Goal: Task Accomplishment & Management: Complete application form

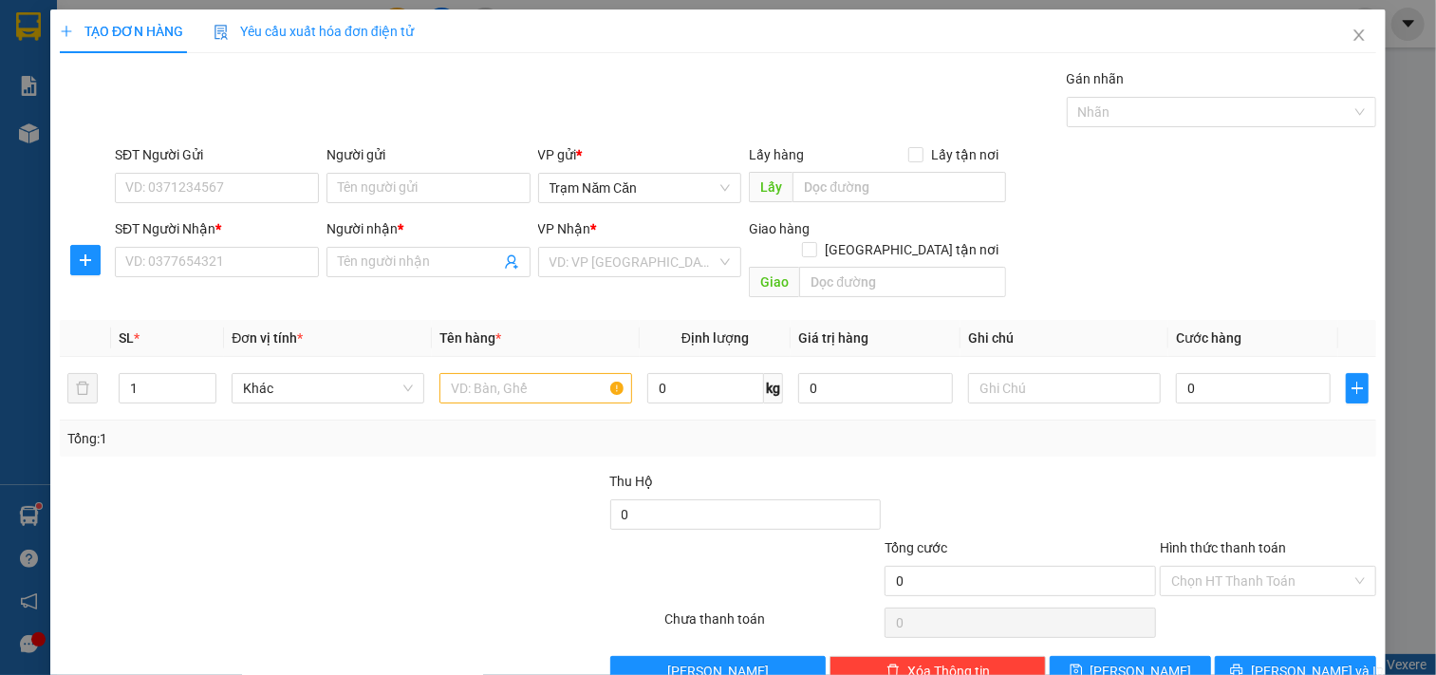
click at [250, 245] on div "SĐT Người Nhận *" at bounding box center [217, 232] width 204 height 28
click at [184, 250] on input "SĐT Người Nhận *" at bounding box center [217, 262] width 204 height 30
type input "0932063316"
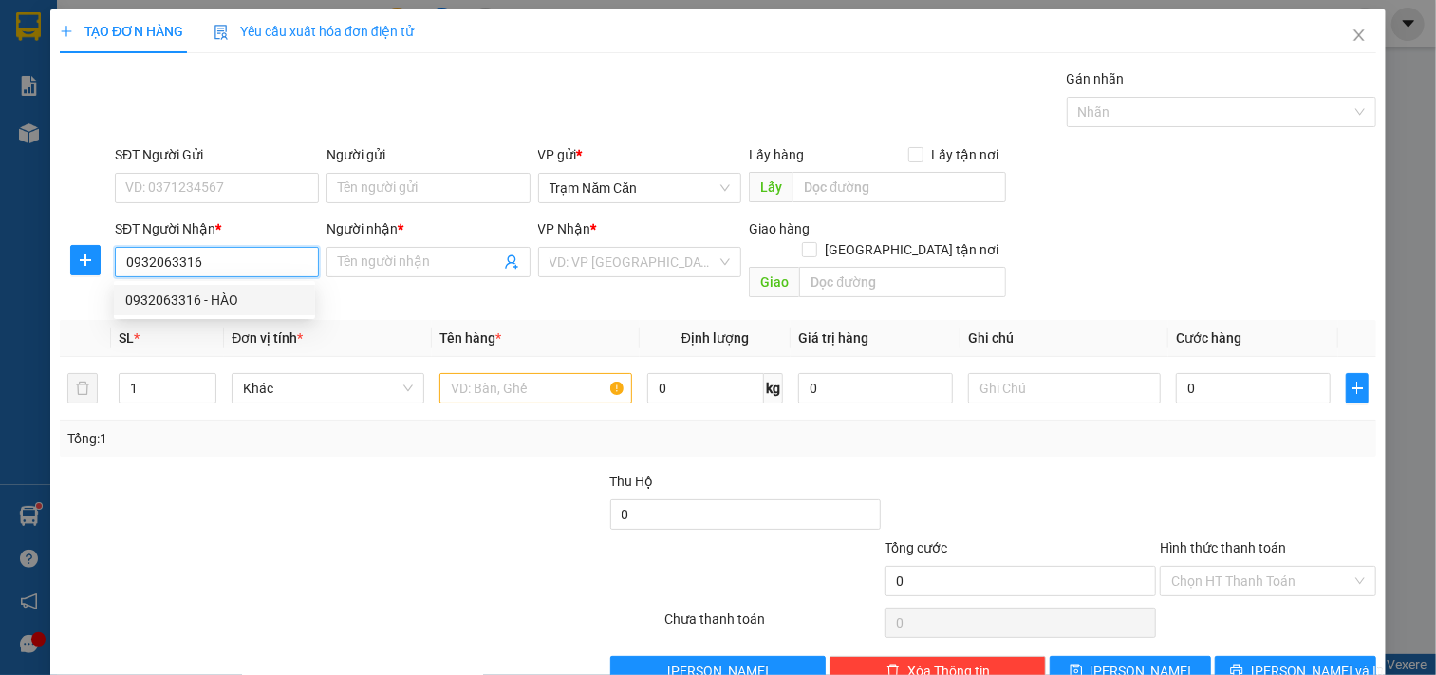
click at [239, 301] on div "0932063316 - HÀO" at bounding box center [214, 300] width 178 height 21
type input "HÀO"
type input "50.000"
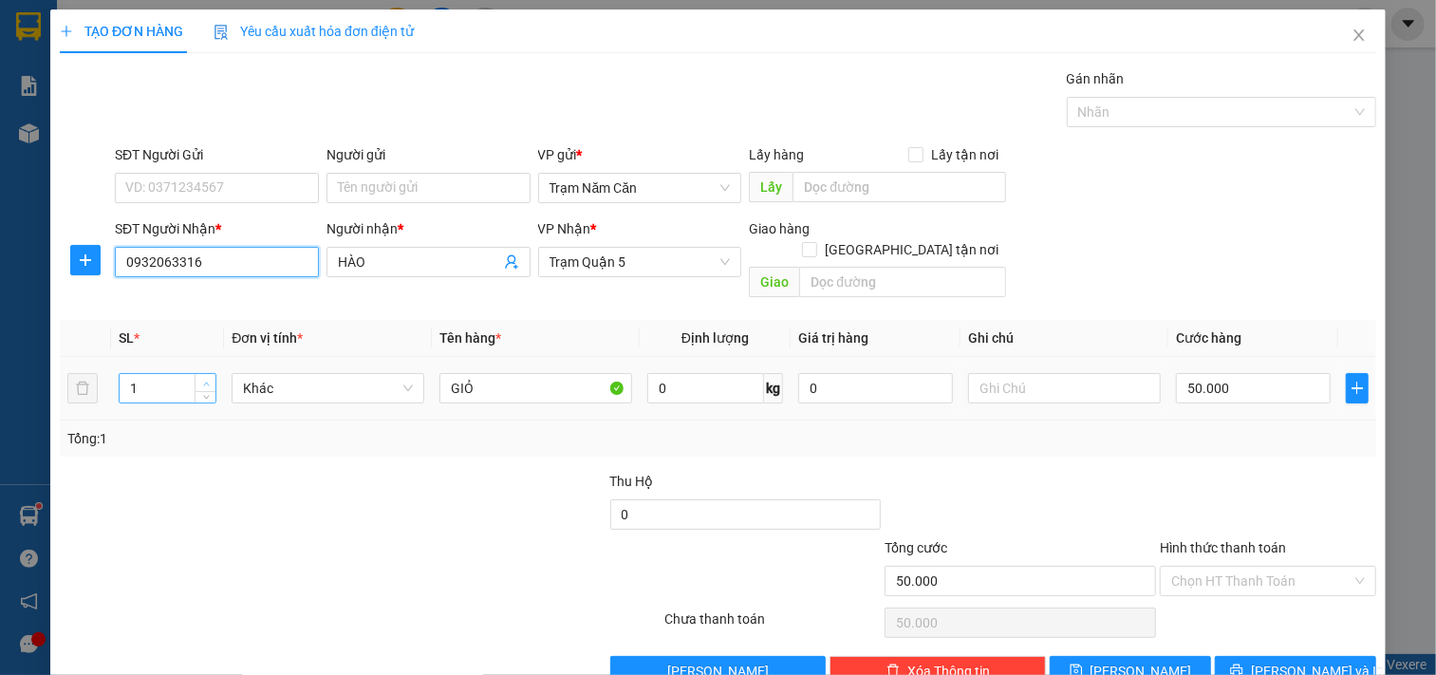
type input "0932063316"
type input "2"
click at [200, 378] on span "up" at bounding box center [205, 383] width 11 height 11
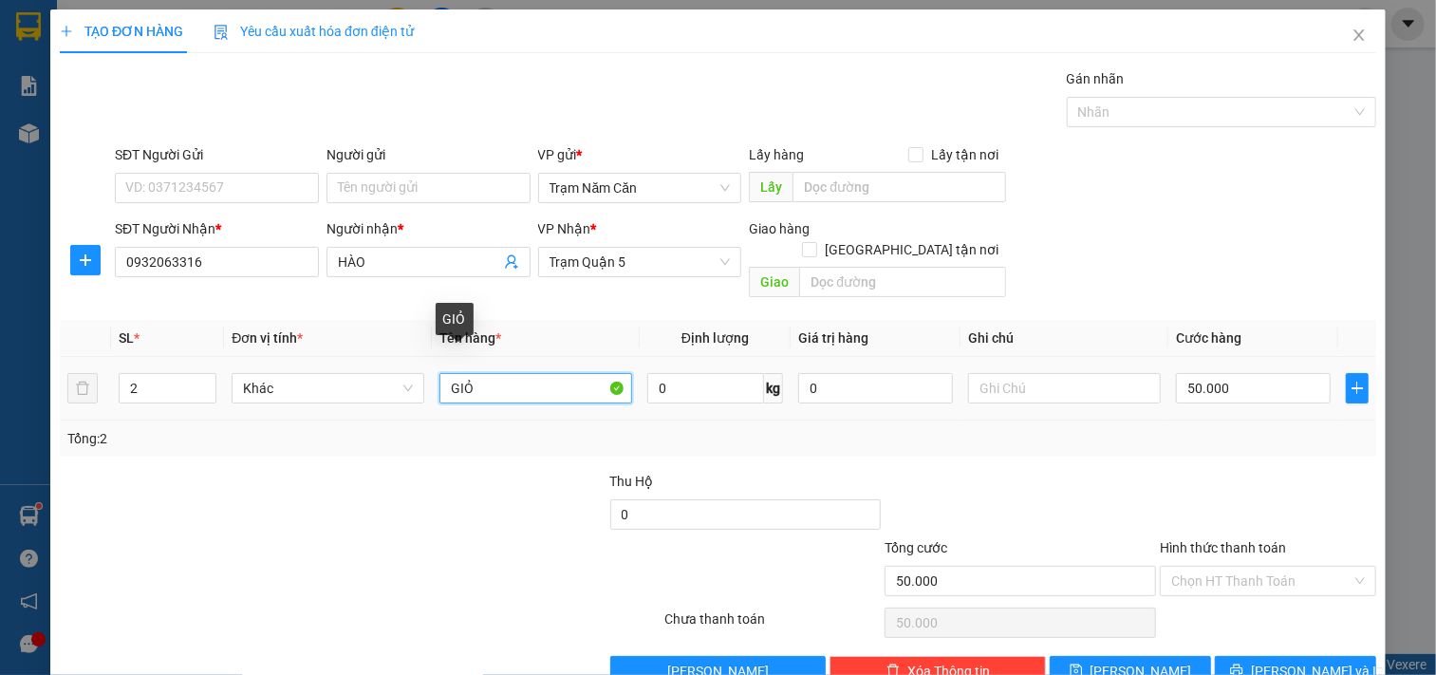
drag, startPoint x: 539, startPoint y: 371, endPoint x: 476, endPoint y: 420, distance: 79.9
click at [309, 366] on tr "2 Khác GIỎ 0 kg 0 50.000" at bounding box center [718, 389] width 1317 height 64
type input "BAO 0.5"
type input "0"
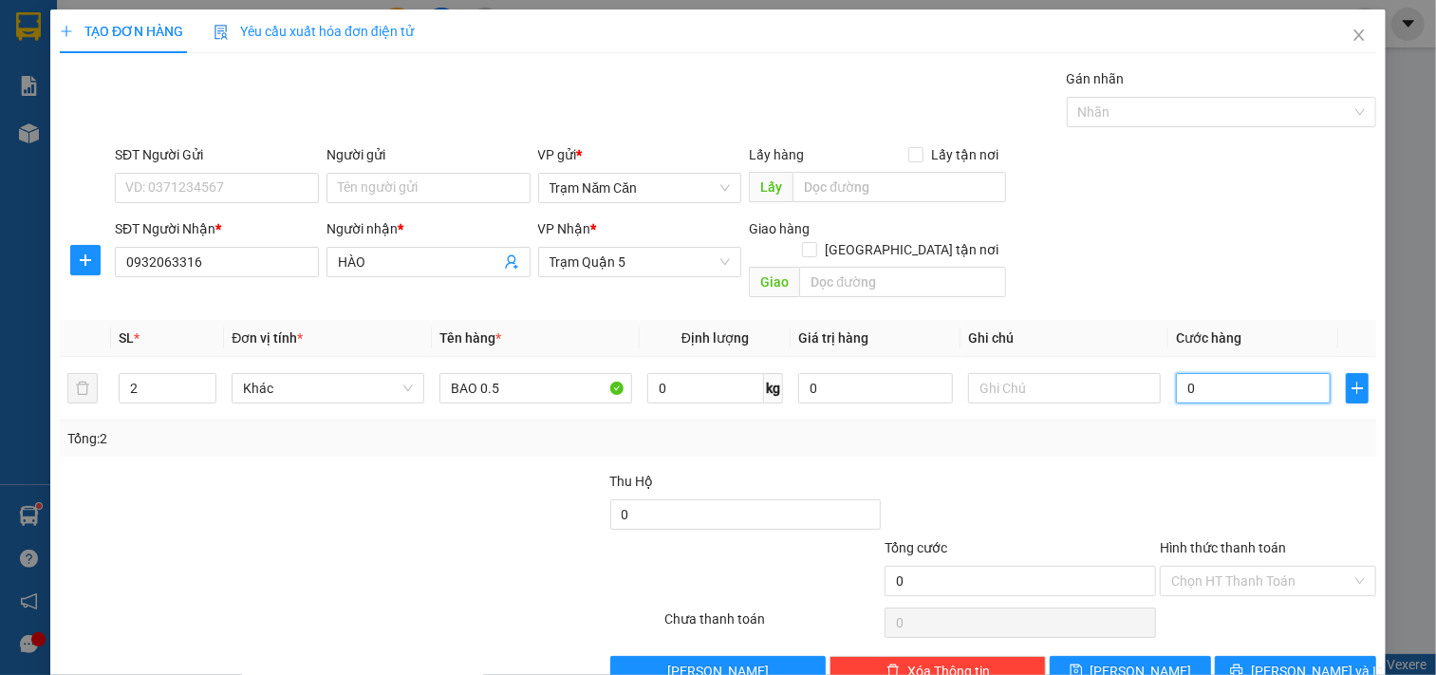
type input "08"
type input "8"
type input "80"
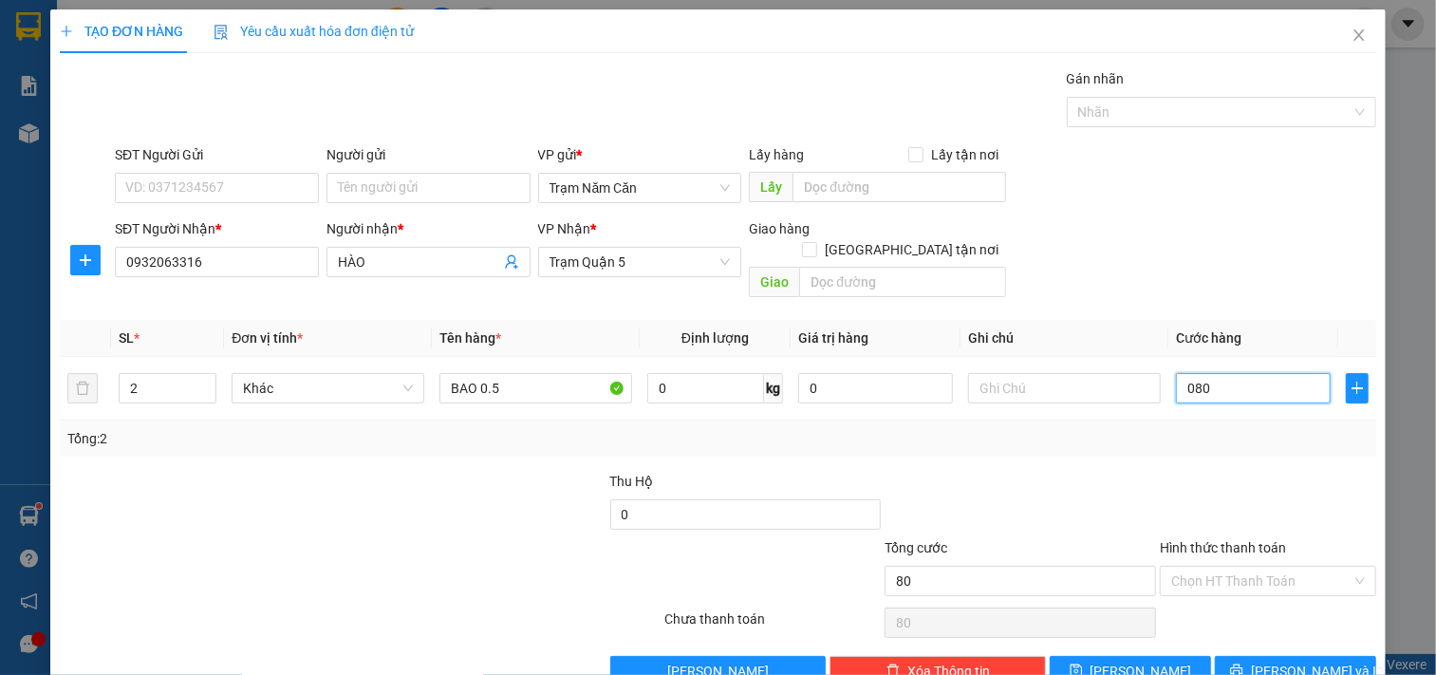
type input "080"
type input "80.000"
click at [1211, 471] on div at bounding box center [1268, 504] width 220 height 66
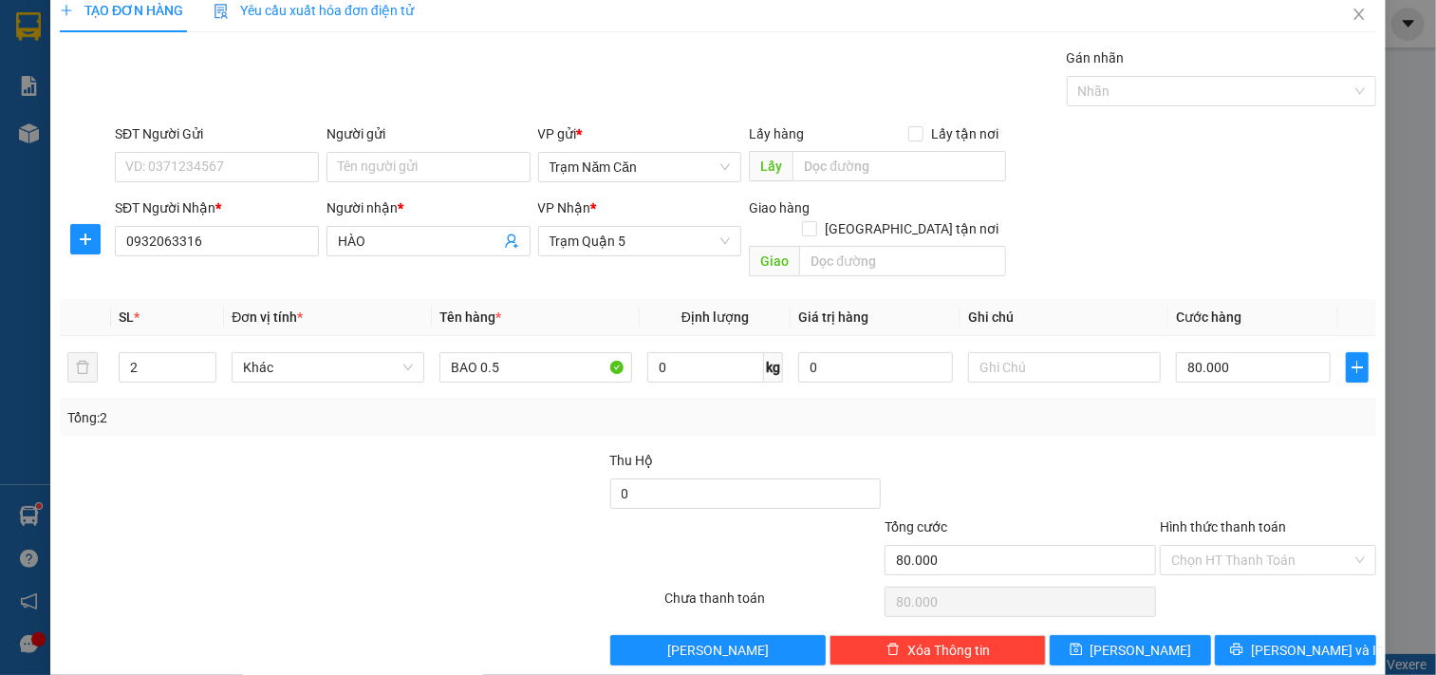
scroll to position [27, 0]
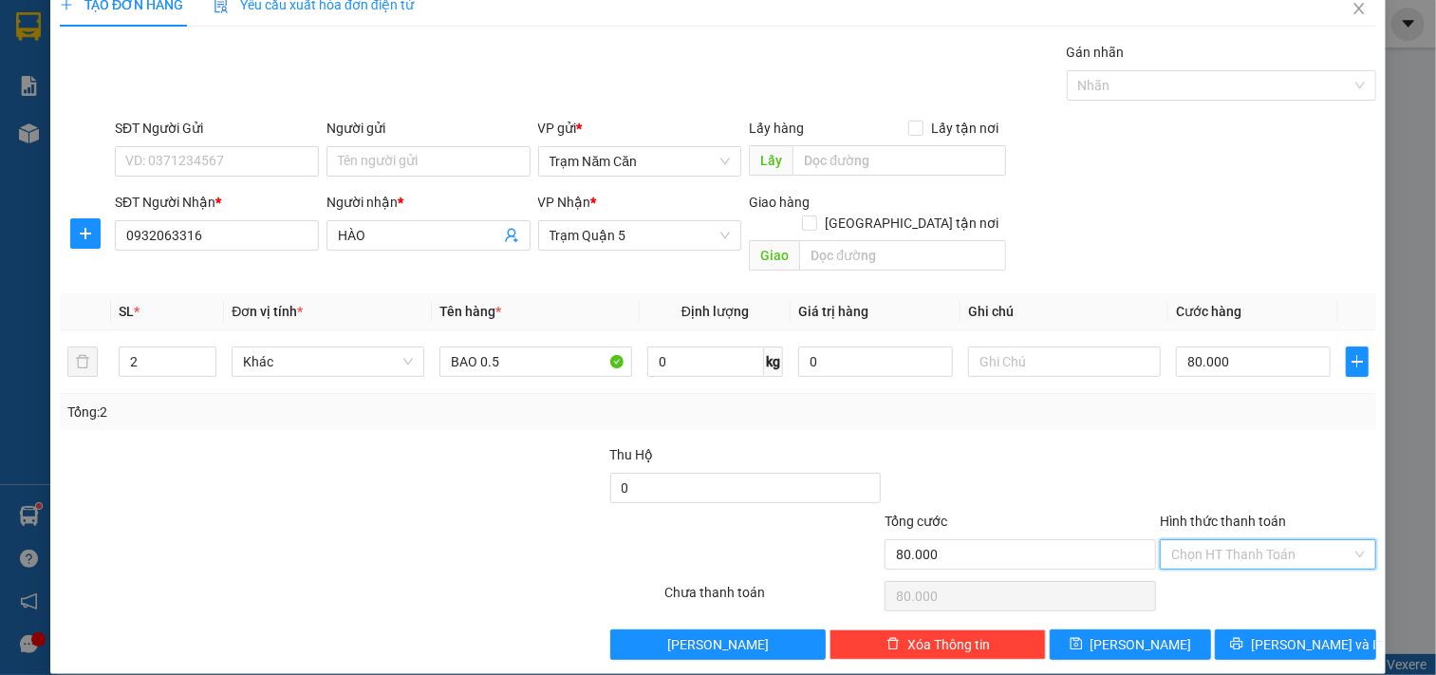
click at [1266, 540] on input "Hình thức thanh toán" at bounding box center [1262, 554] width 180 height 28
click at [1250, 586] on div "Tại văn phòng Tại văn phòng" at bounding box center [1256, 572] width 214 height 38
click at [1237, 563] on div "Tại văn phòng" at bounding box center [1255, 571] width 191 height 21
type input "0"
click at [1258, 629] on button "[PERSON_NAME] và In" at bounding box center [1295, 644] width 161 height 30
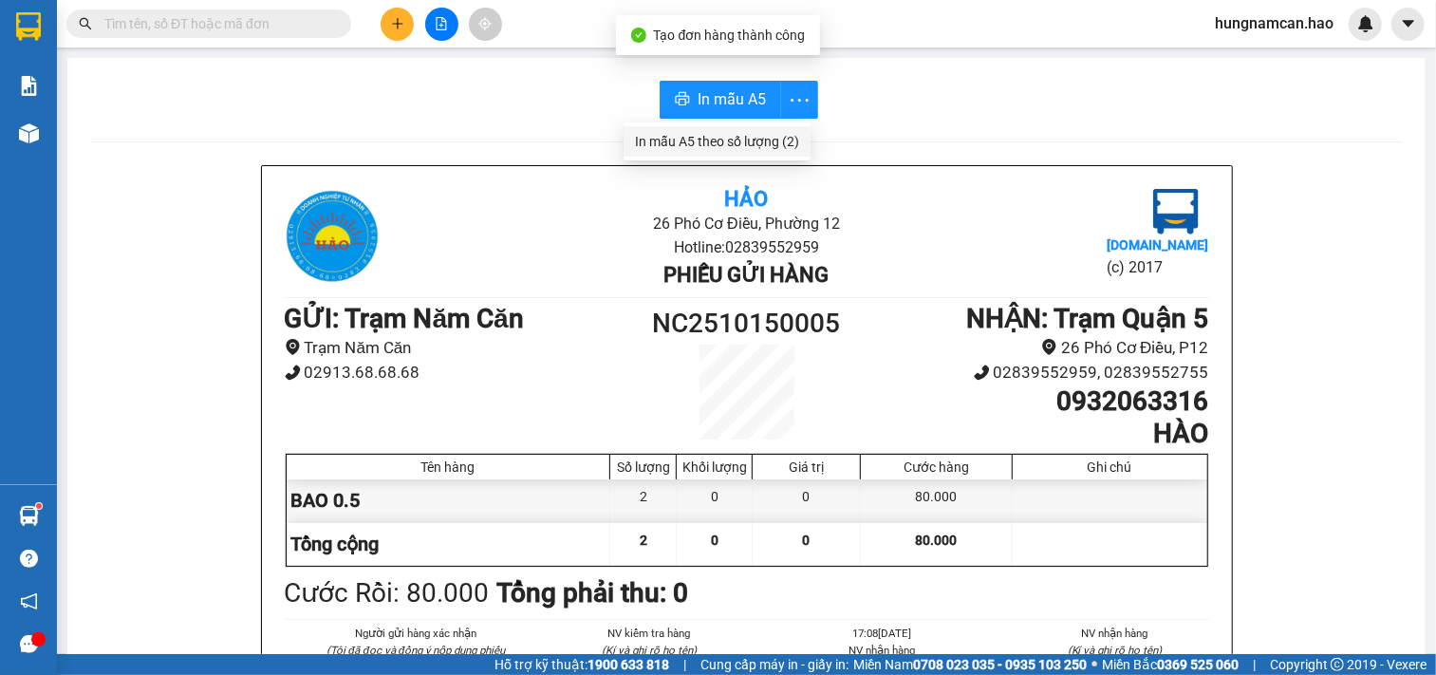
click at [782, 139] on div "In mẫu A5 theo số lượng (2)" at bounding box center [717, 141] width 164 height 21
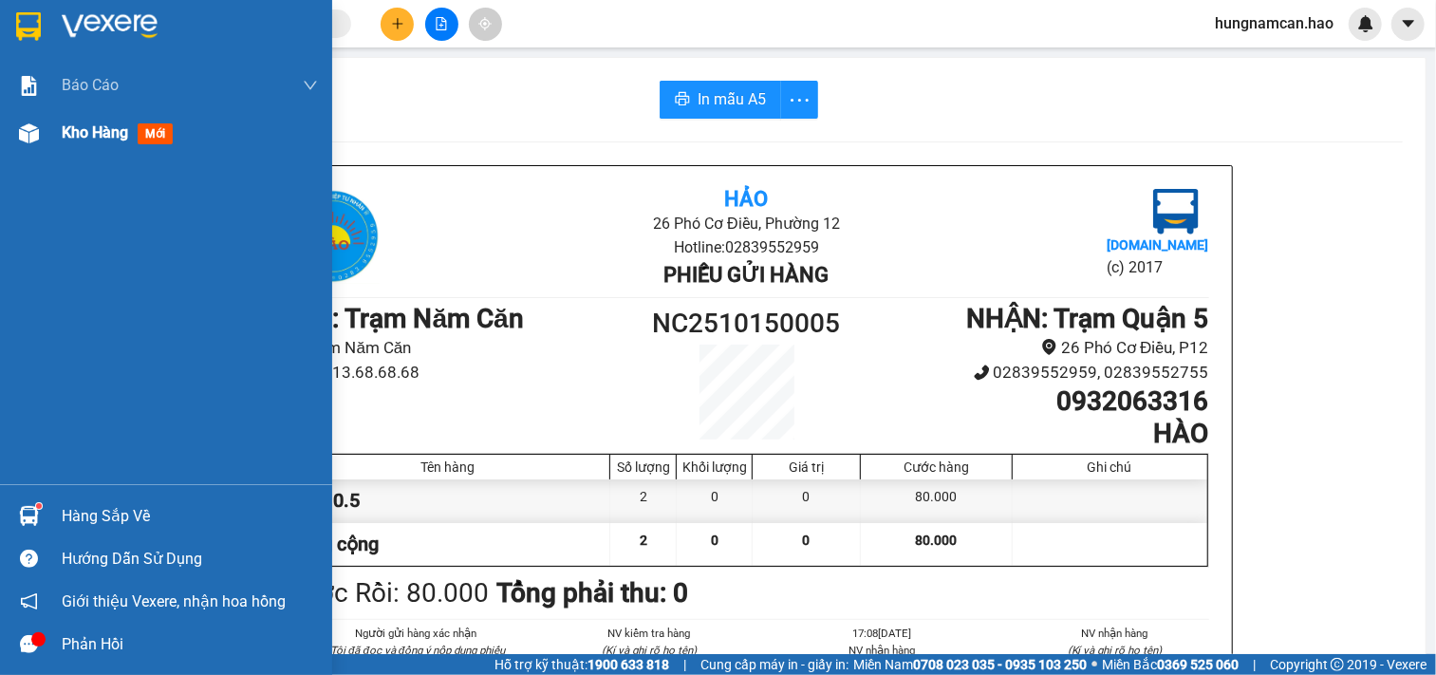
click at [43, 129] on div at bounding box center [28, 133] width 33 height 33
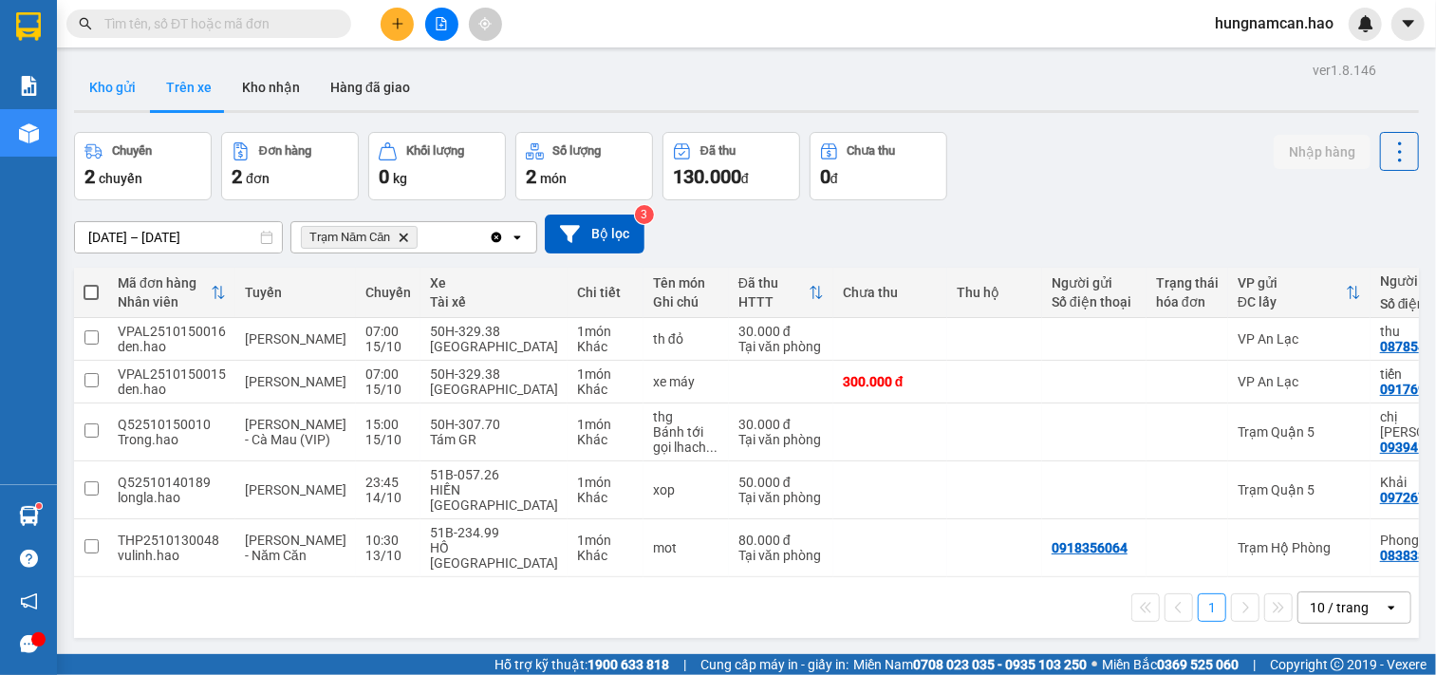
click at [102, 103] on button "Kho gửi" at bounding box center [112, 88] width 77 height 46
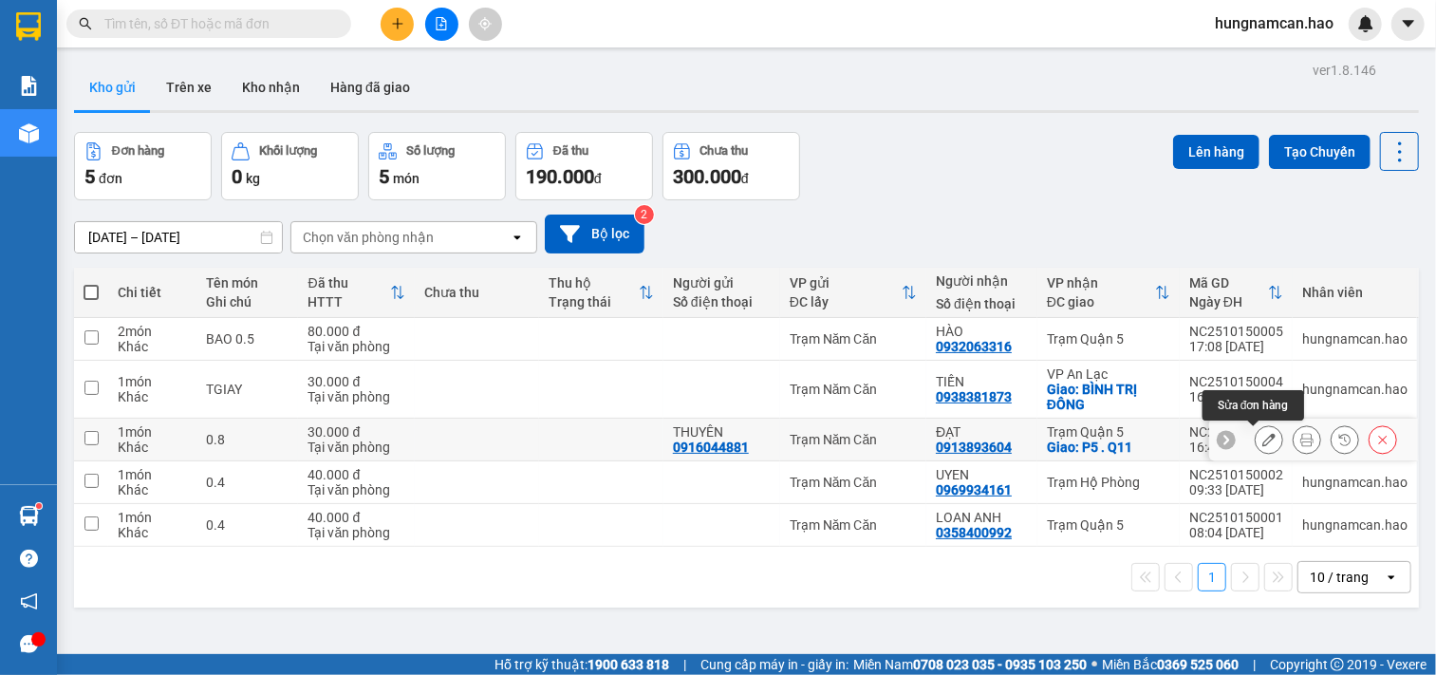
click at [1256, 451] on button at bounding box center [1269, 439] width 27 height 33
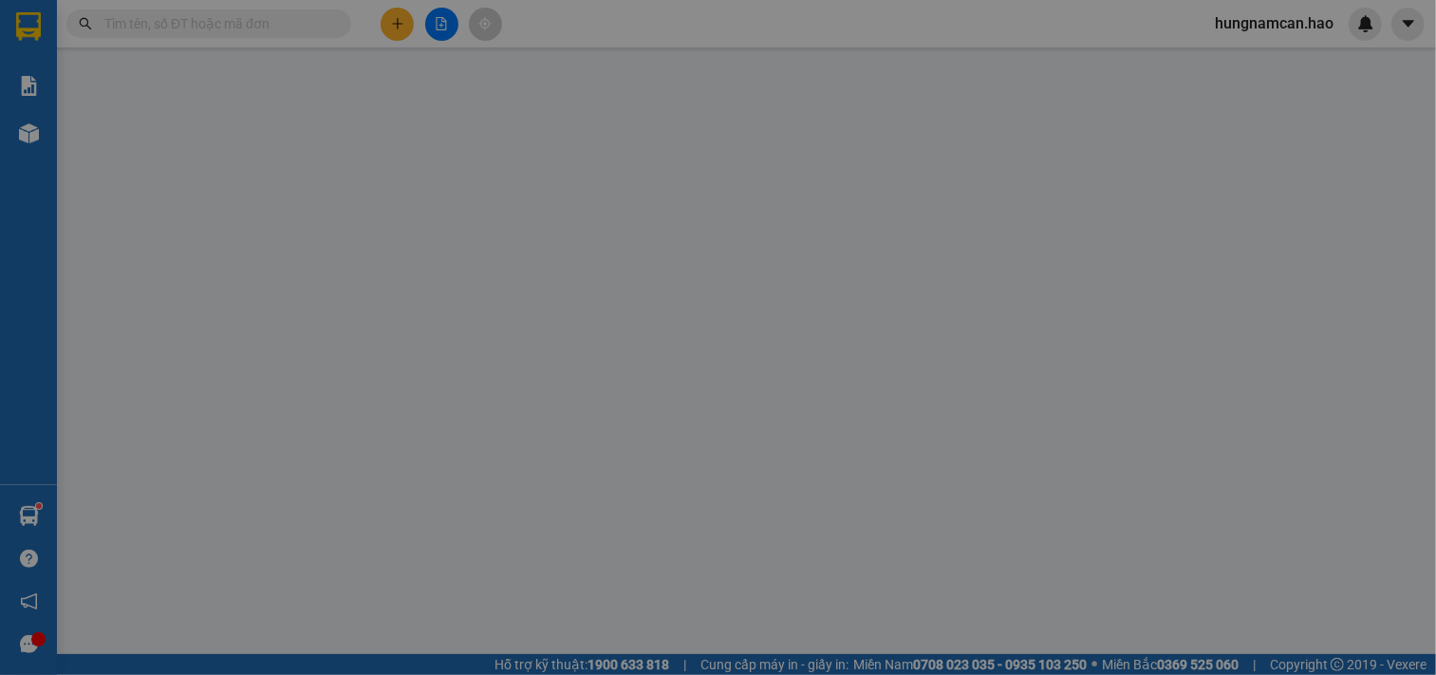
type input "0916044881"
type input "THUYÊN"
type input "0913893604"
type input "ĐẠT"
checkbox input "true"
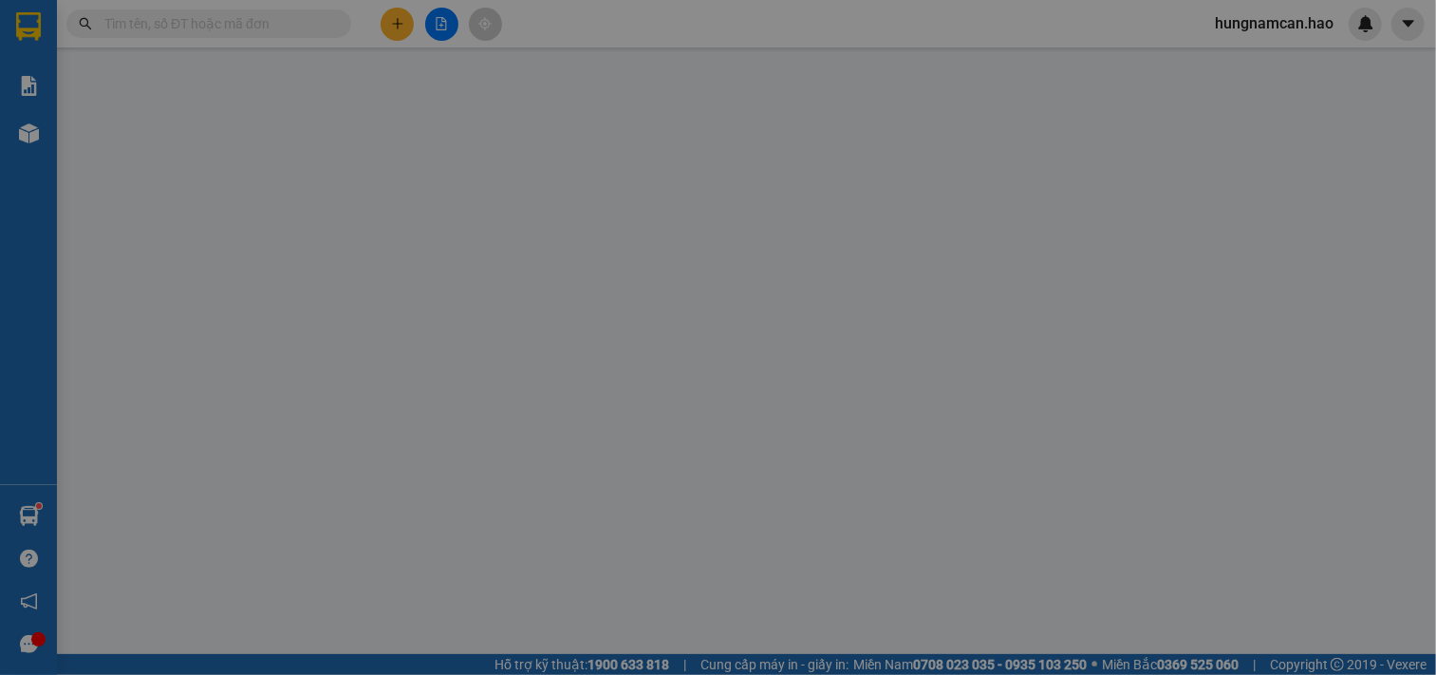
type input "P5 . Q11"
type input "30.000"
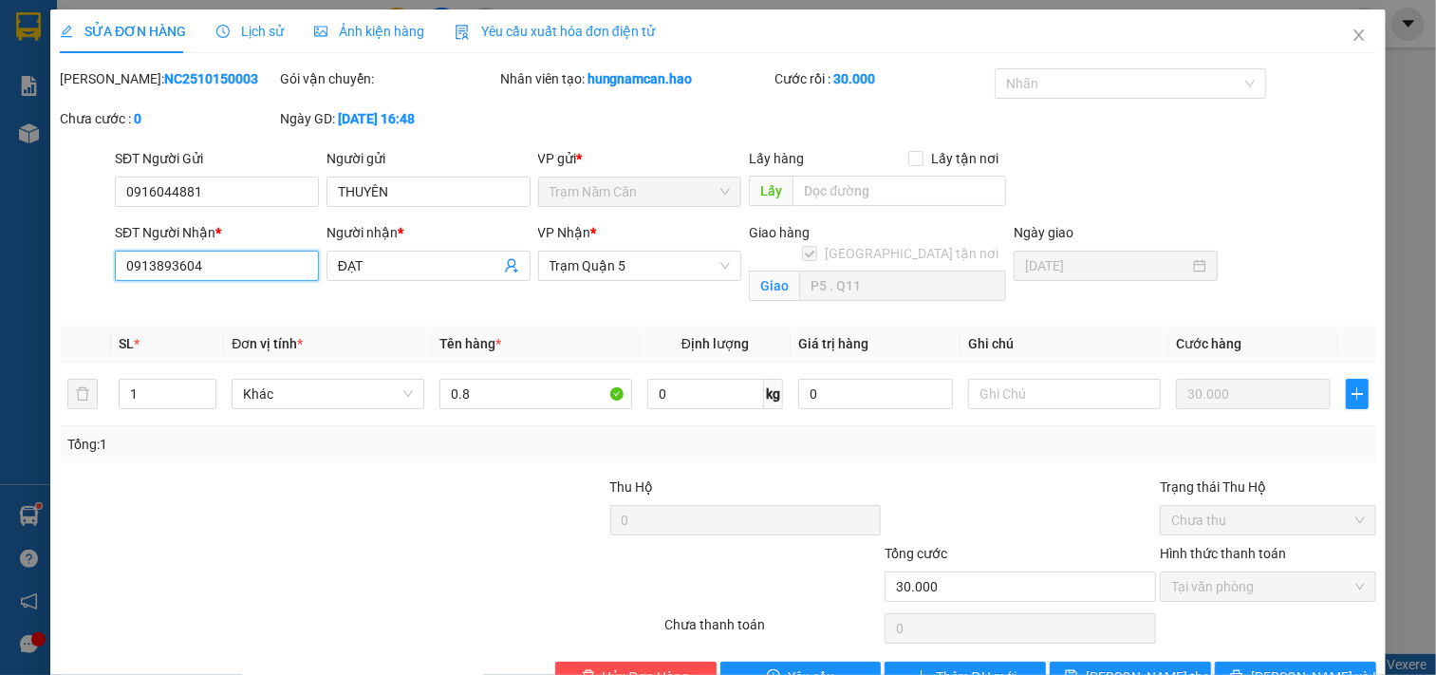
click at [266, 266] on input "0913893604" at bounding box center [217, 266] width 204 height 30
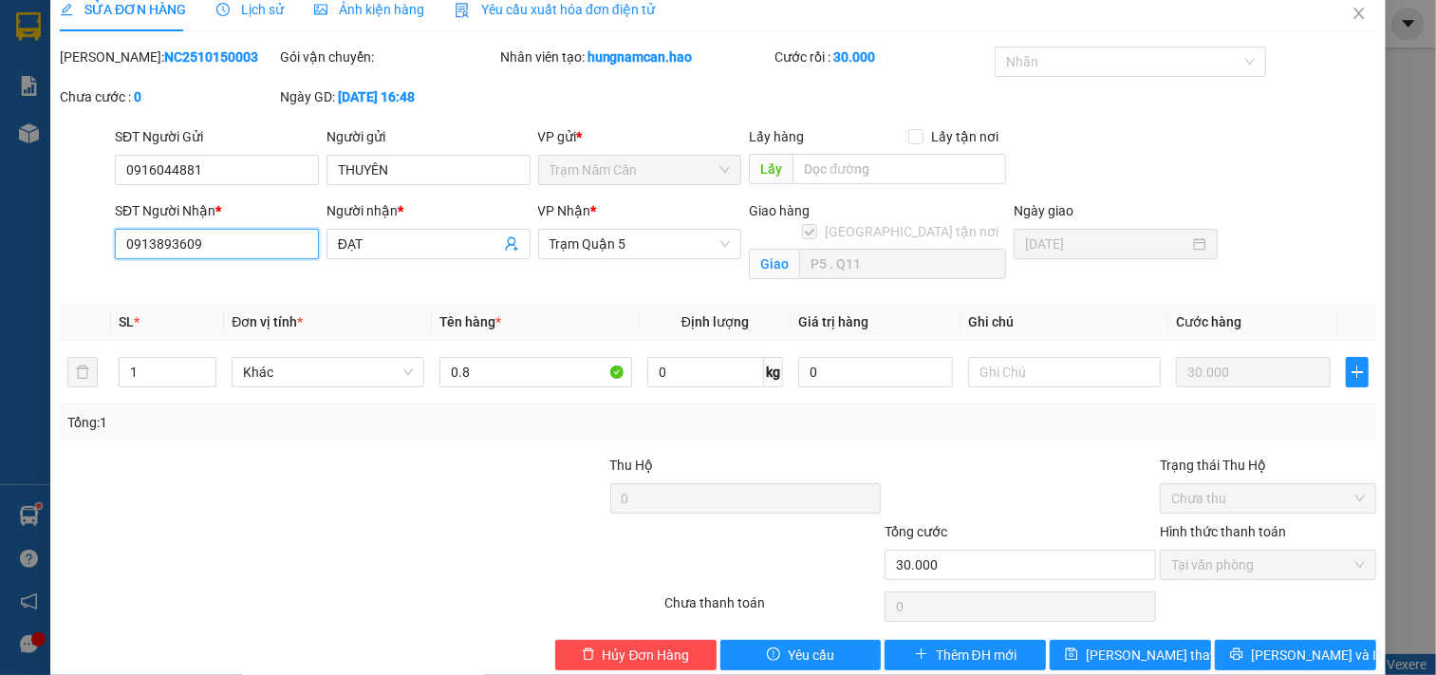
scroll to position [53, 0]
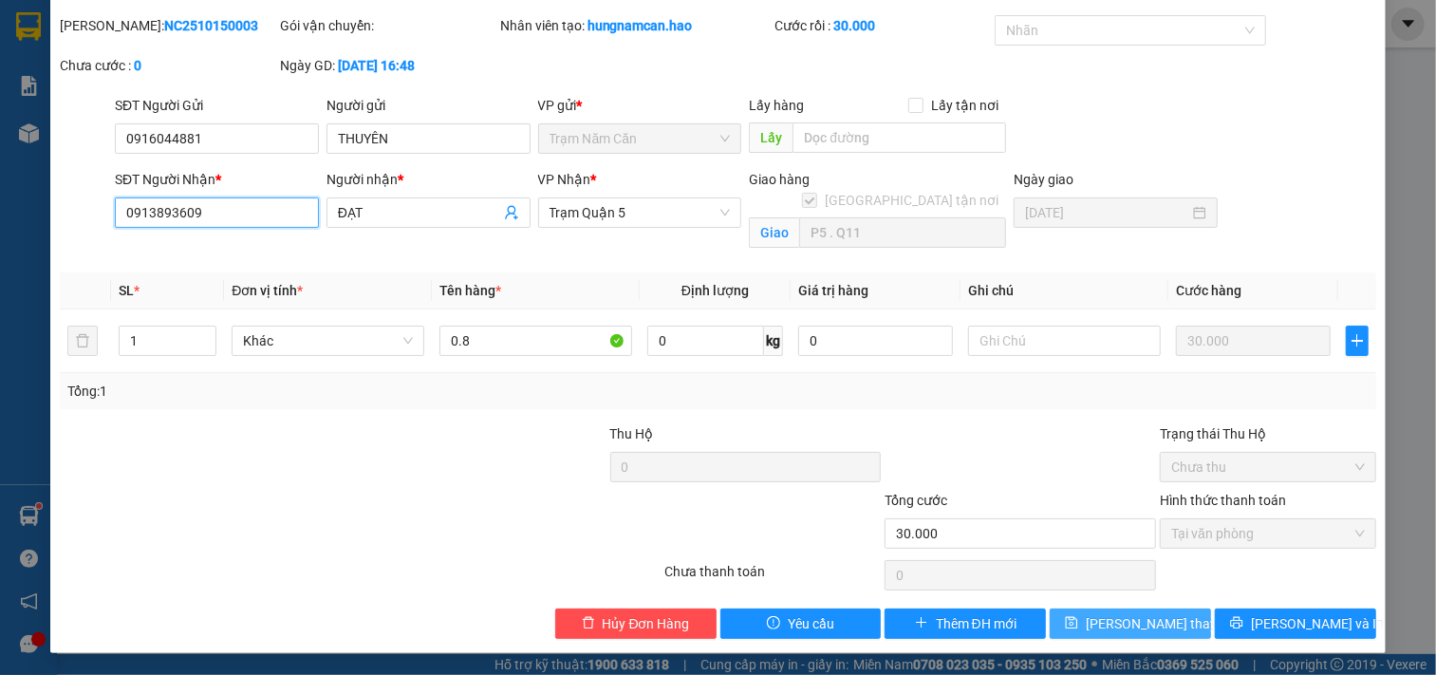
type input "0913893609"
click at [1097, 624] on span "[PERSON_NAME] thay đổi" at bounding box center [1162, 623] width 152 height 21
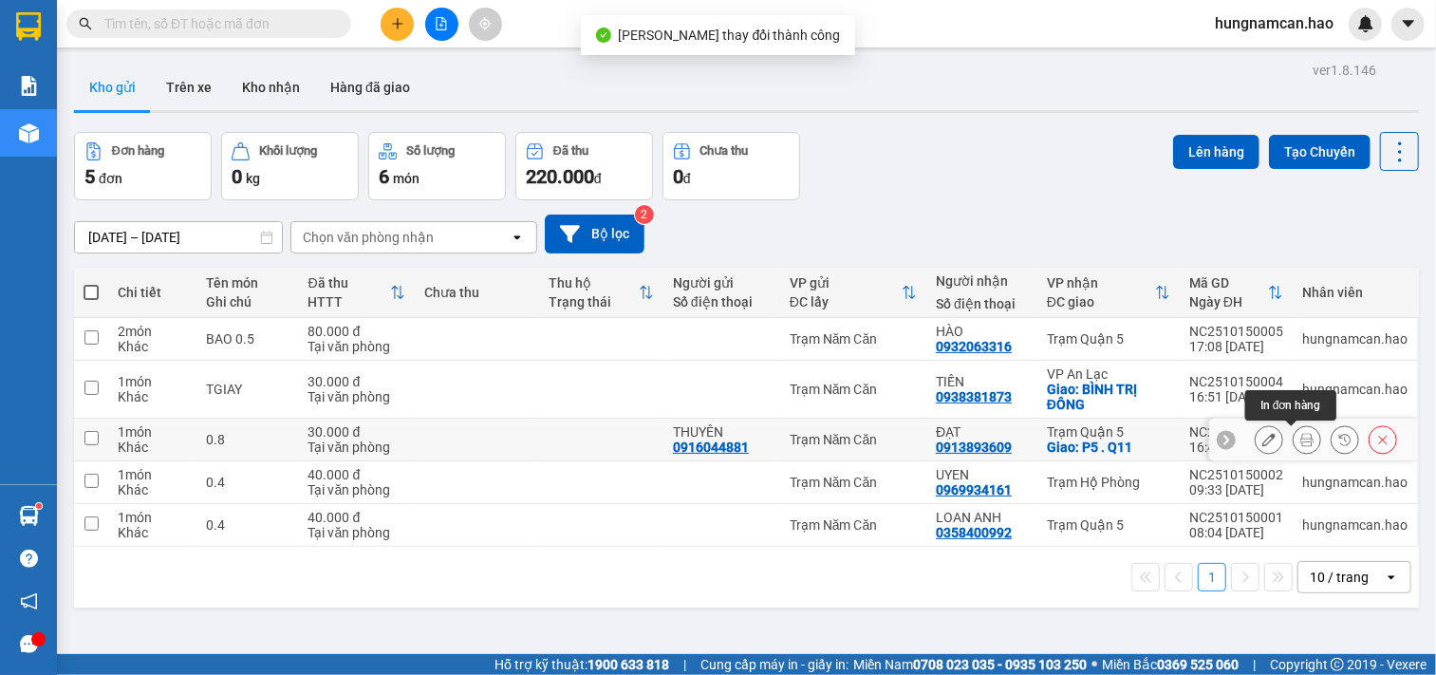
click at [1301, 442] on icon at bounding box center [1307, 439] width 13 height 13
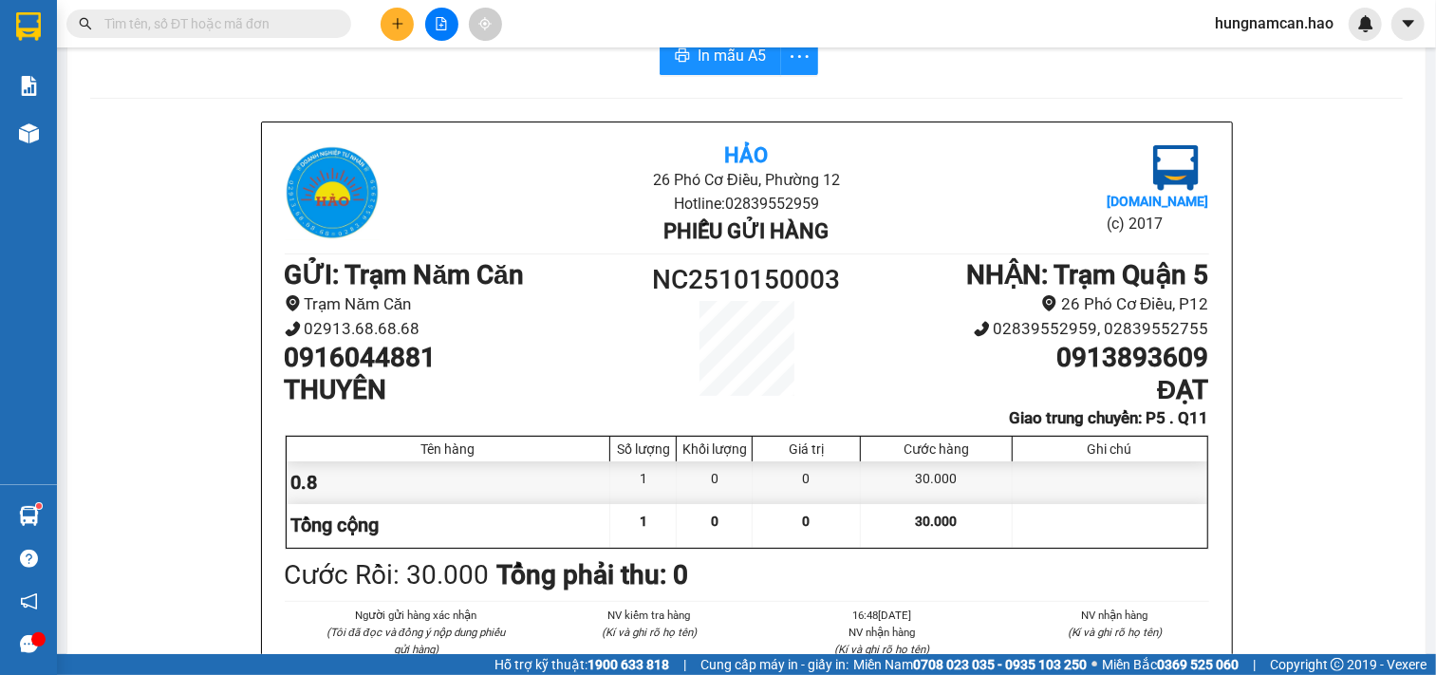
scroll to position [105, 0]
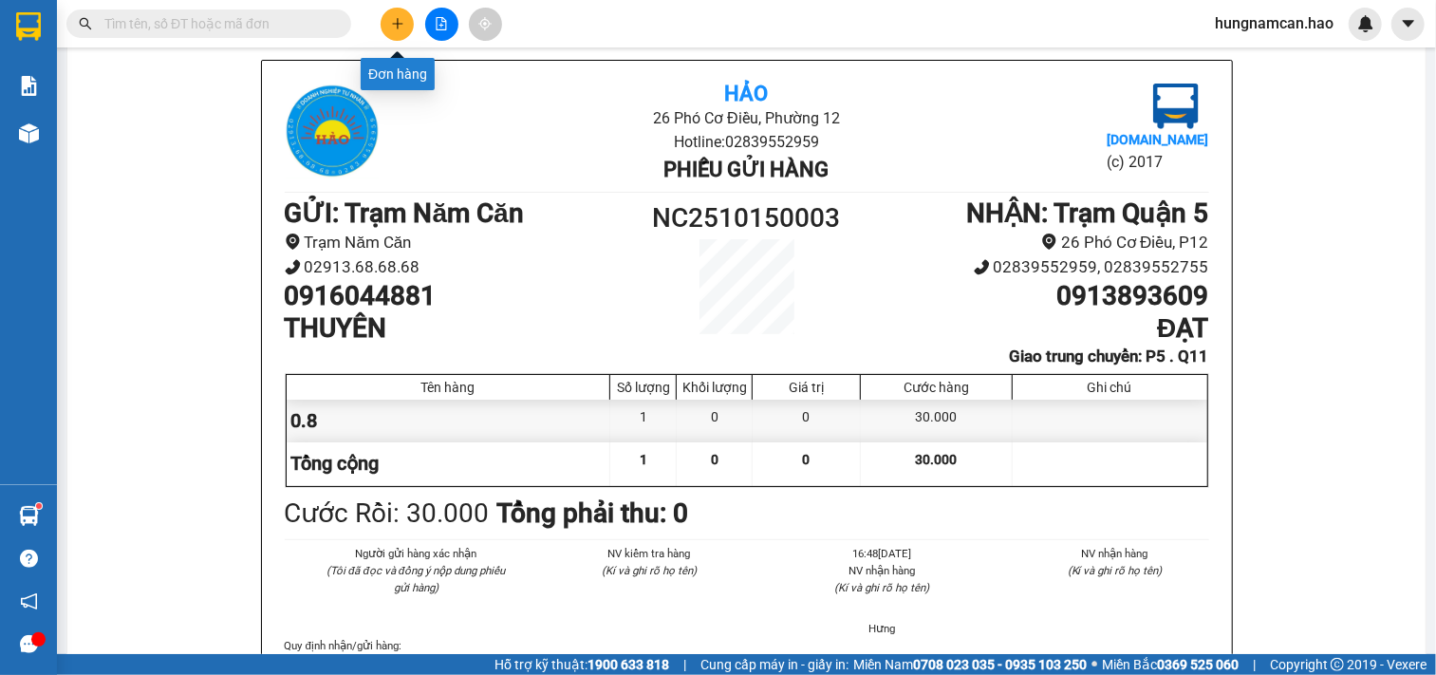
click at [395, 24] on icon "plus" at bounding box center [397, 23] width 10 height 1
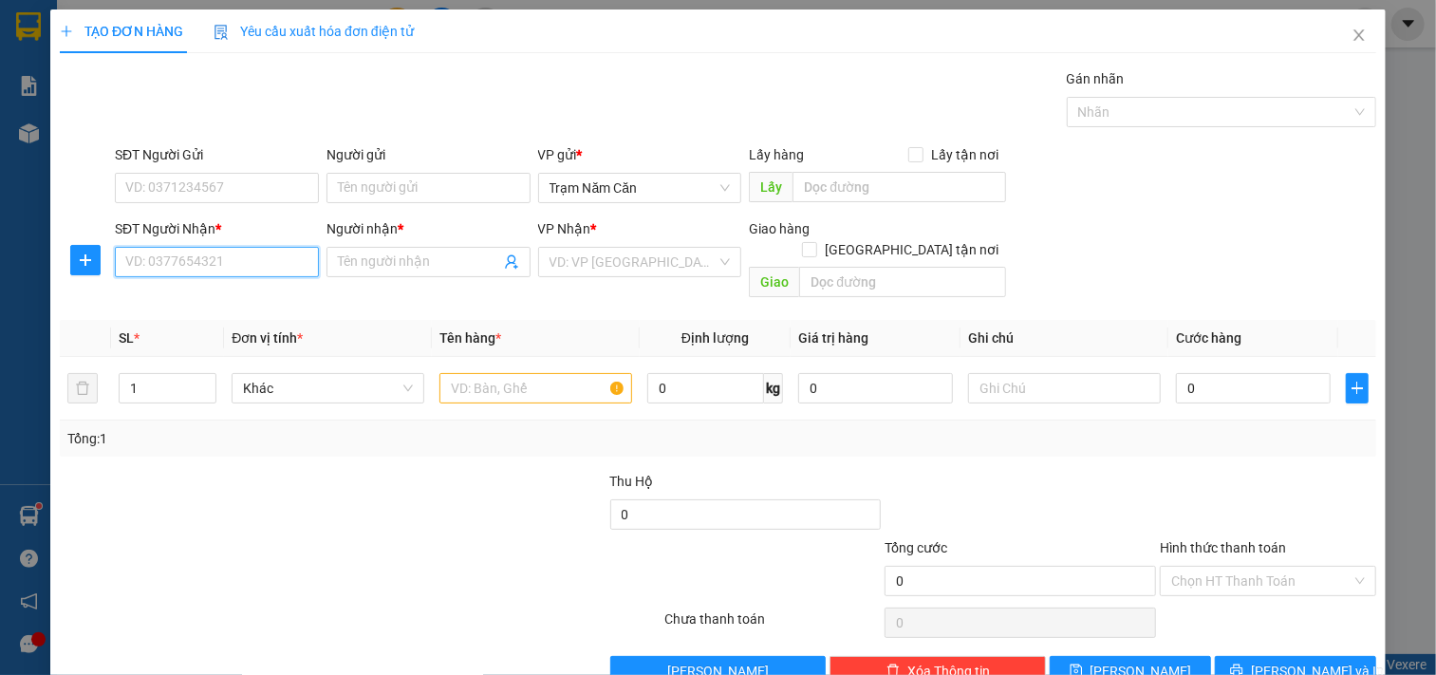
click at [172, 275] on input "SĐT Người Nhận *" at bounding box center [217, 262] width 204 height 30
type input "0792033821"
click at [226, 294] on div "0792033821 - loan" at bounding box center [214, 300] width 178 height 21
type input "loan"
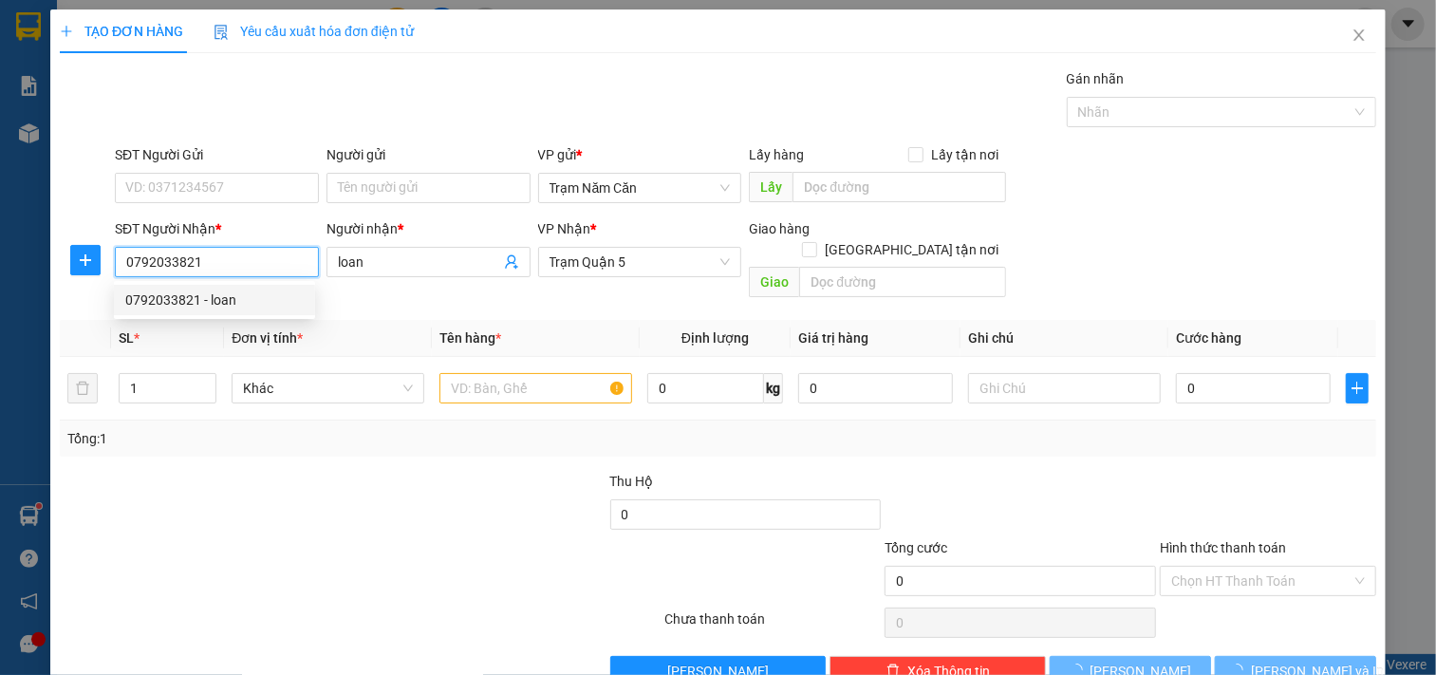
type input "60.000"
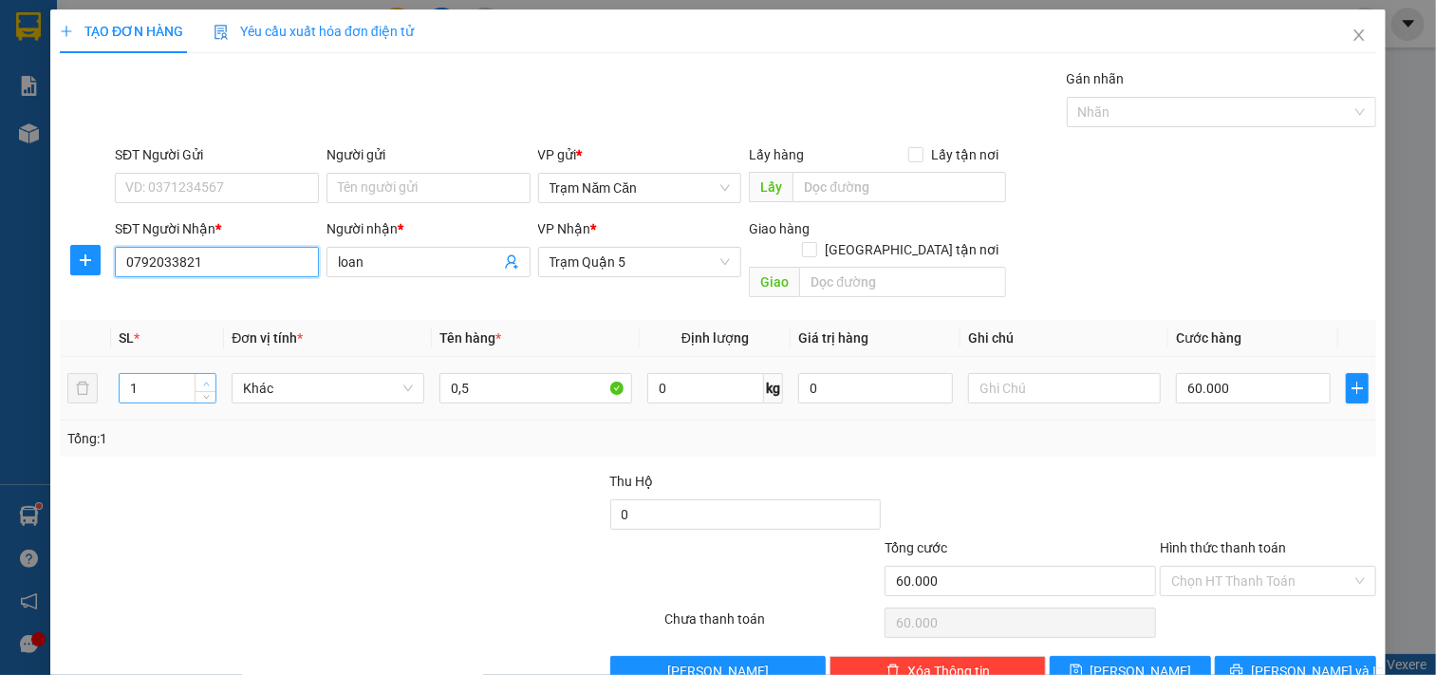
type input "0792033821"
type input "2"
click at [201, 374] on span "Increase Value" at bounding box center [205, 382] width 21 height 17
click at [1250, 373] on input "60.000" at bounding box center [1253, 388] width 155 height 30
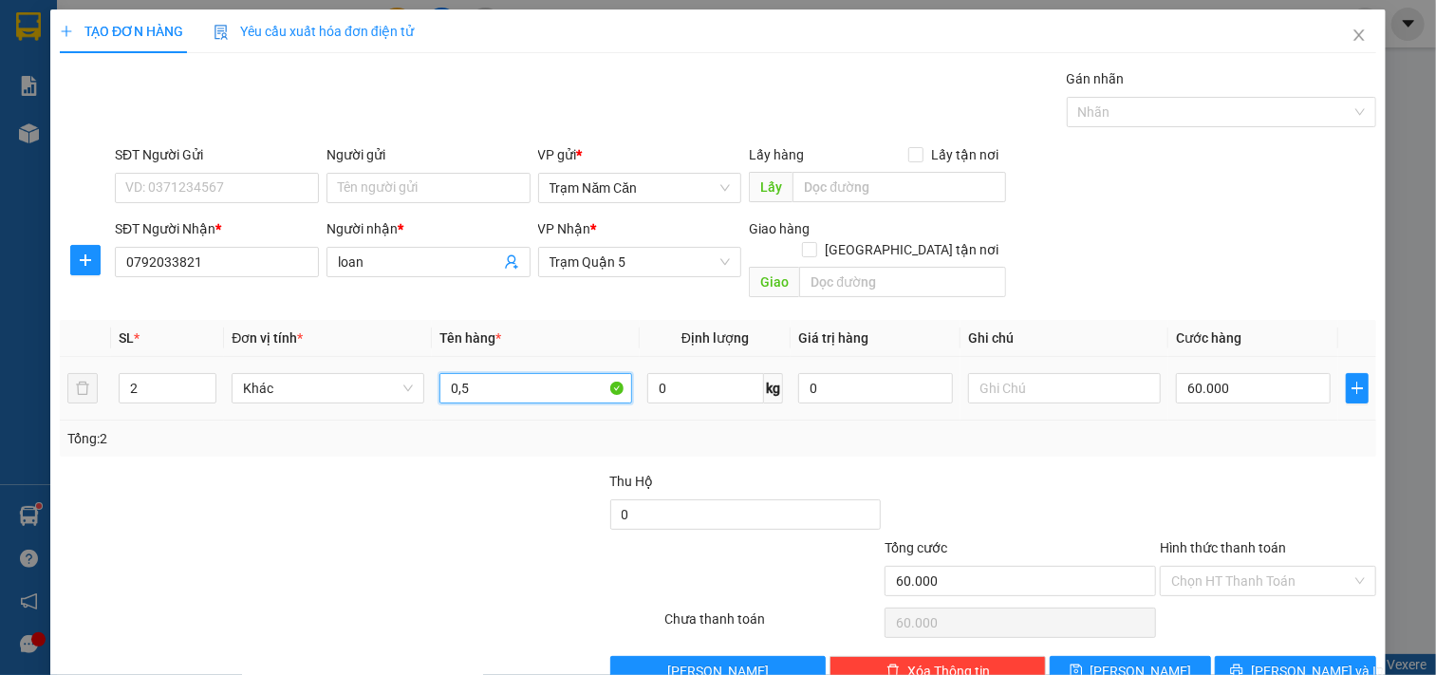
drag, startPoint x: 519, startPoint y: 367, endPoint x: 530, endPoint y: 372, distance: 11.5
click at [525, 373] on input "0,5" at bounding box center [536, 388] width 193 height 30
type input "0,5 BỌC"
click at [1251, 373] on input "60.000" at bounding box center [1253, 388] width 155 height 30
type input "0"
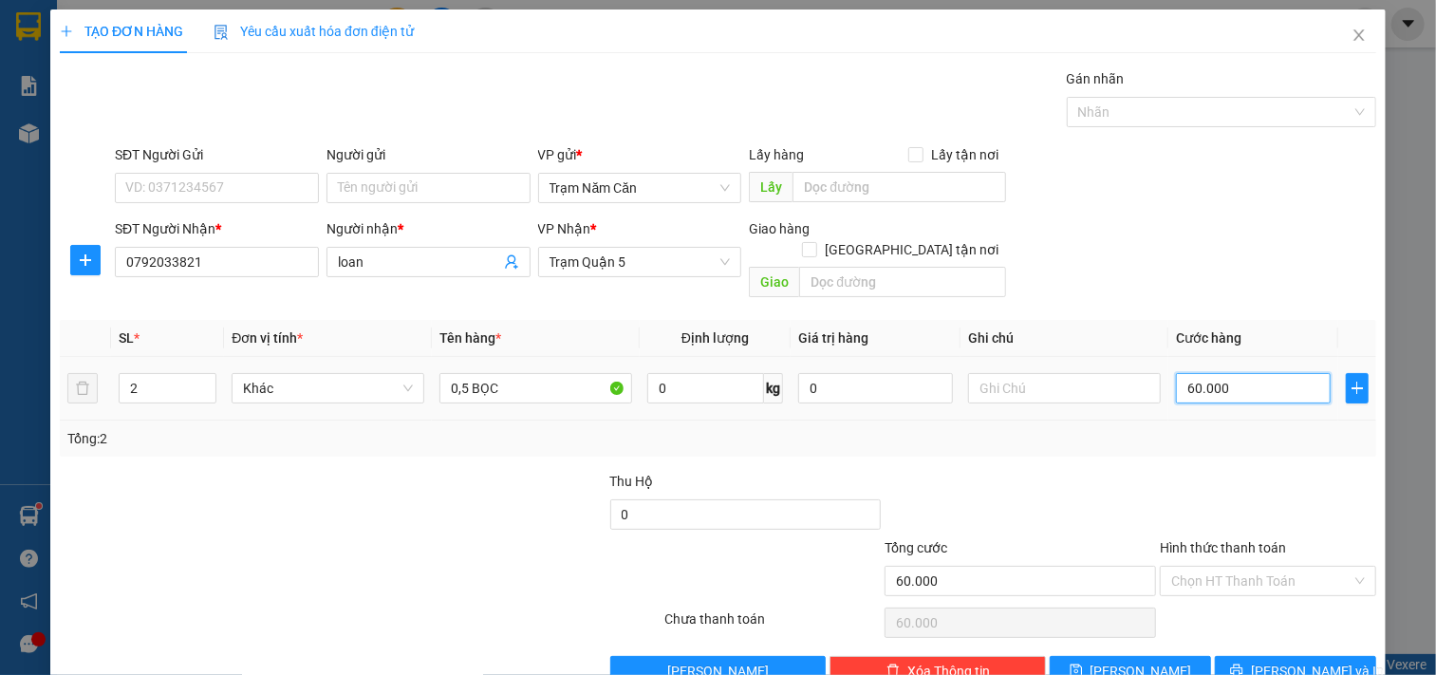
type input "0"
type input "008"
type input "8"
type input "80"
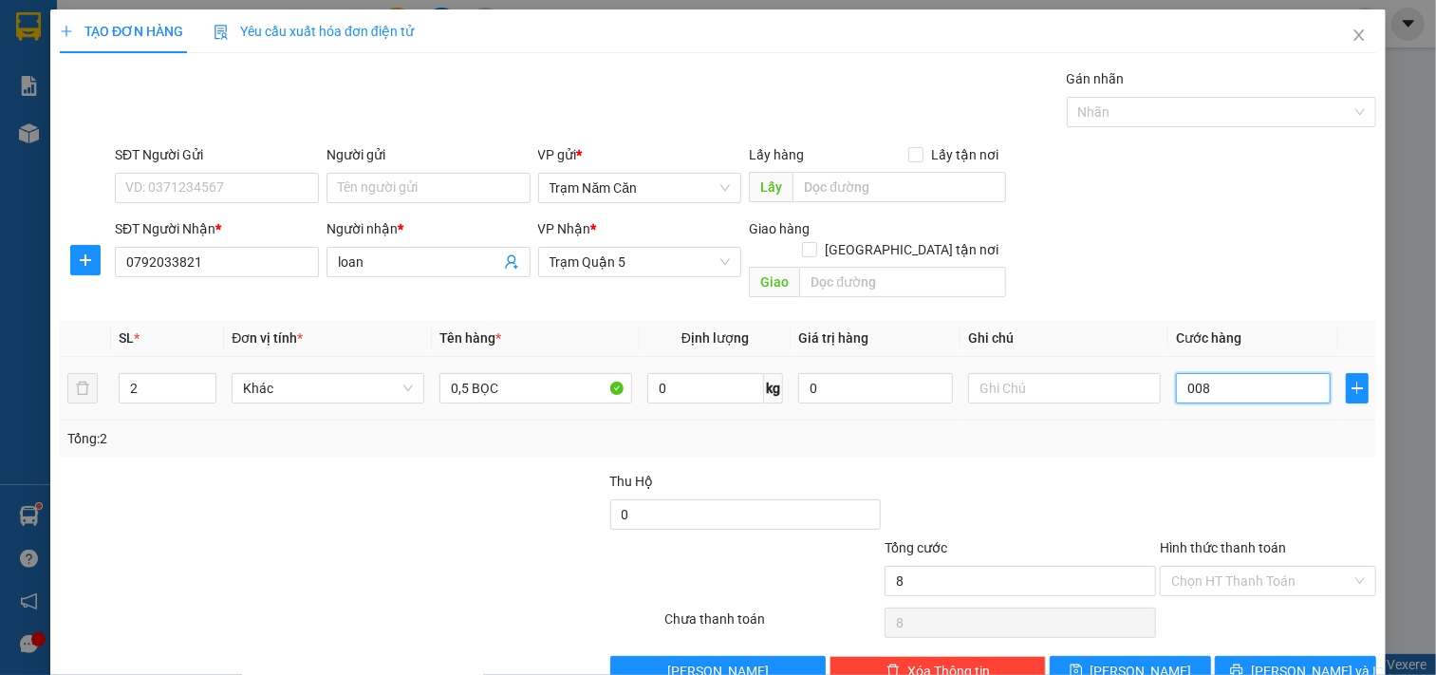
type input "80"
type input "0.080"
click at [1240, 429] on div "Tổng: 2" at bounding box center [718, 439] width 1317 height 36
type input "80.000"
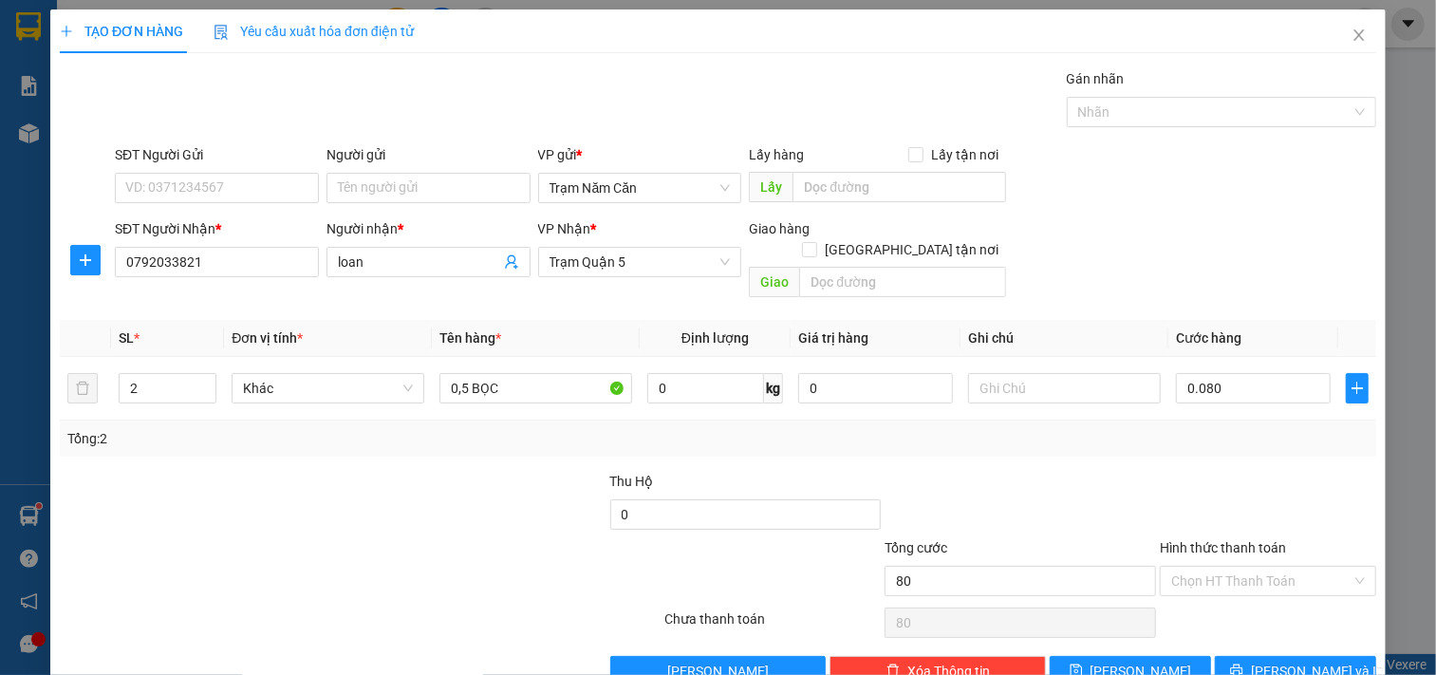
type input "80.000"
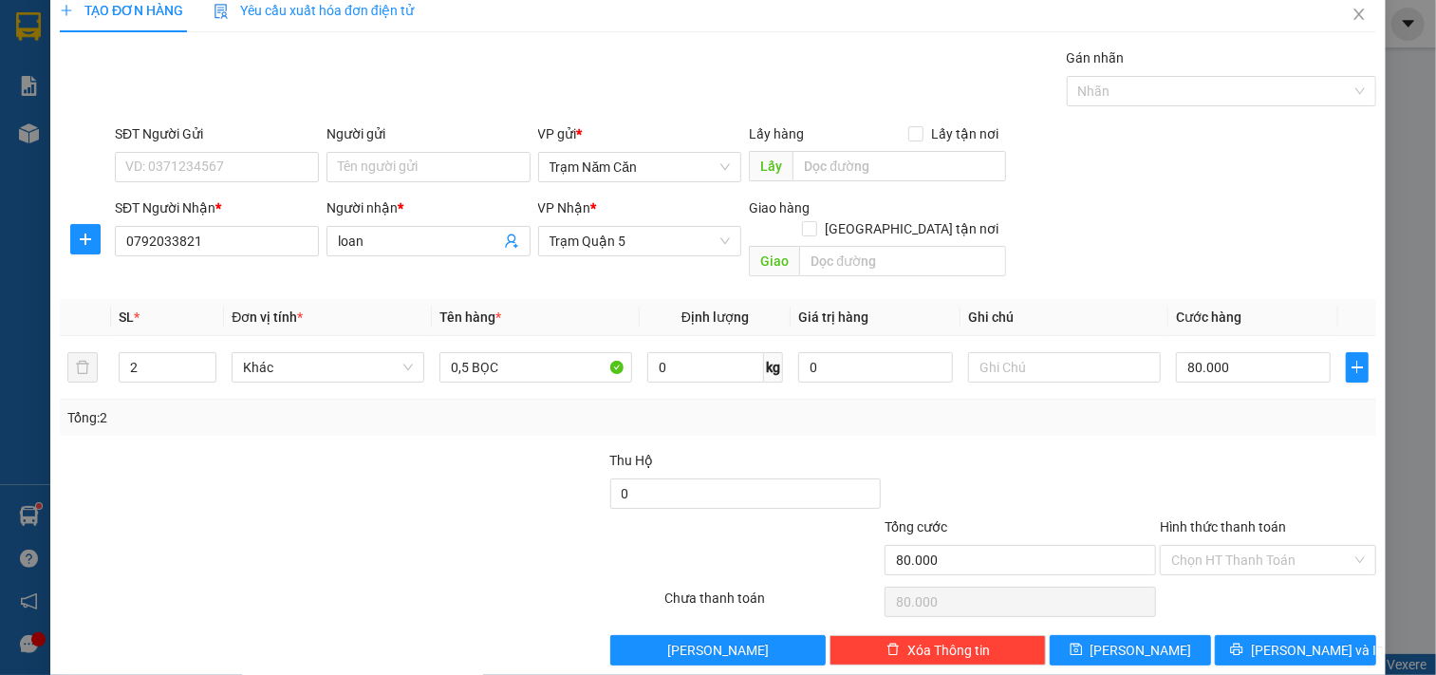
scroll to position [27, 0]
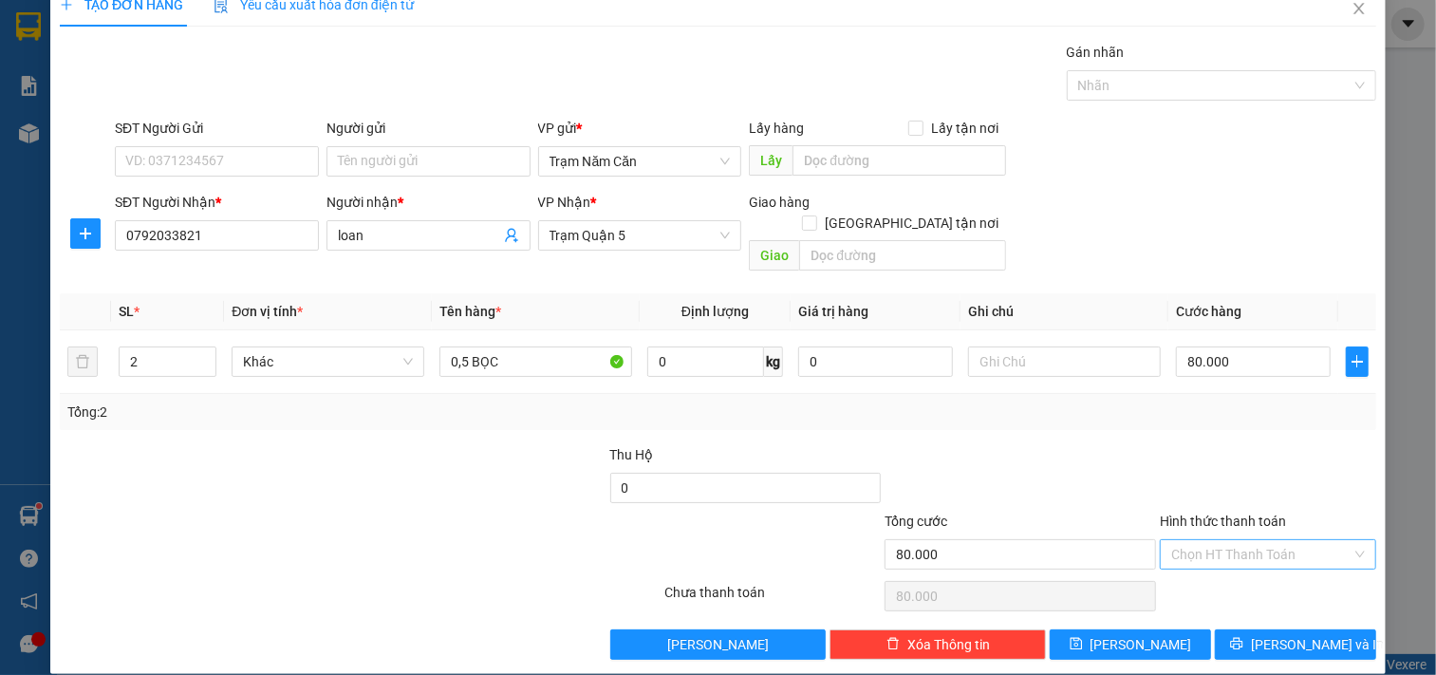
click at [1228, 540] on input "Hình thức thanh toán" at bounding box center [1262, 554] width 180 height 28
click at [1210, 561] on div "Tại văn phòng" at bounding box center [1255, 571] width 191 height 21
type input "0"
click at [1267, 591] on div at bounding box center [1268, 596] width 220 height 38
click at [1255, 629] on button "[PERSON_NAME] và In" at bounding box center [1295, 644] width 161 height 30
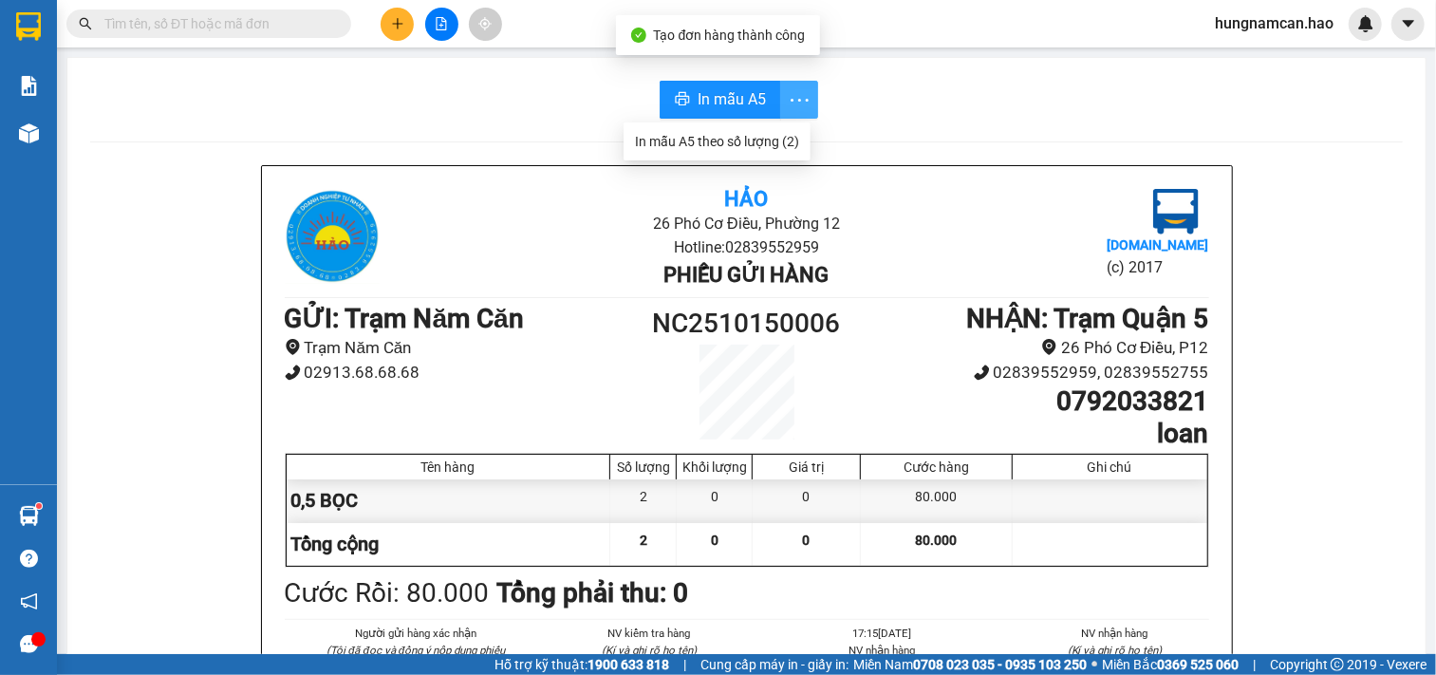
click at [799, 114] on button "button" at bounding box center [799, 100] width 38 height 38
click at [781, 138] on div "In mẫu A5 theo số lượng (2)" at bounding box center [717, 141] width 164 height 21
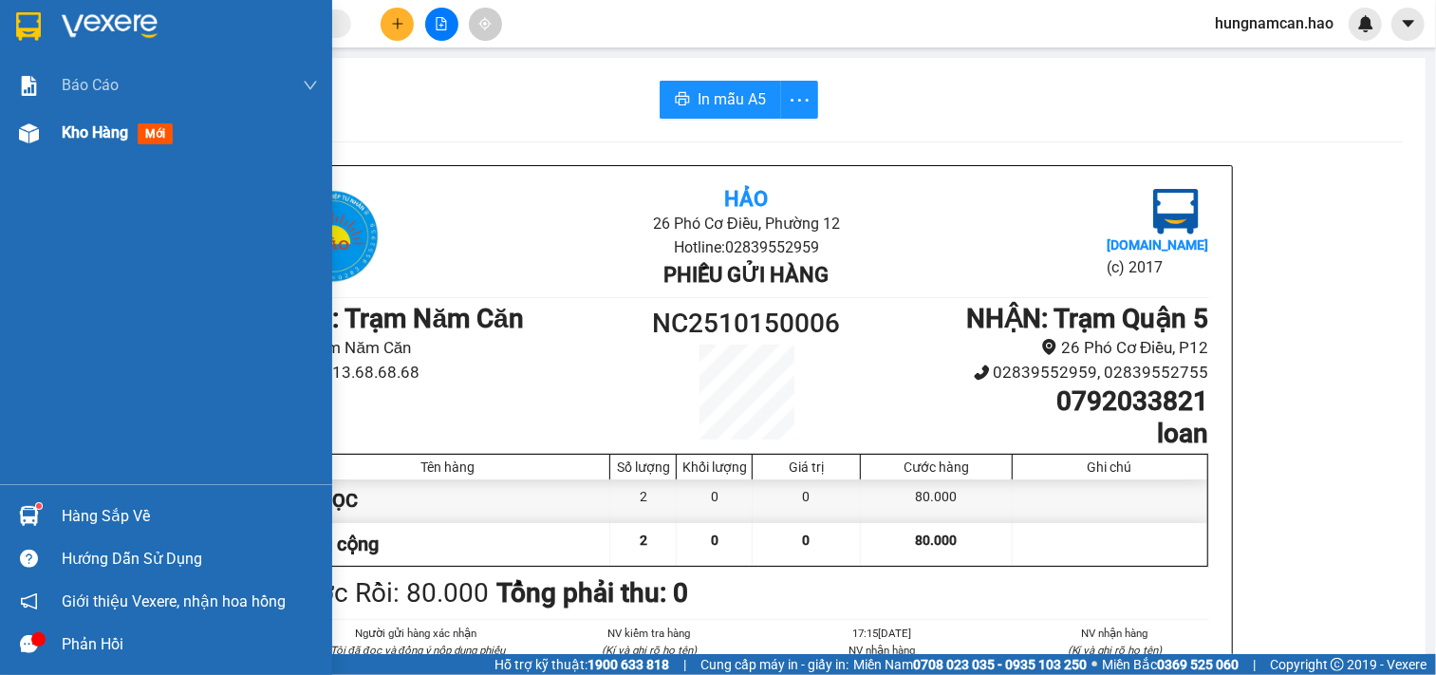
click at [23, 119] on div at bounding box center [28, 133] width 33 height 33
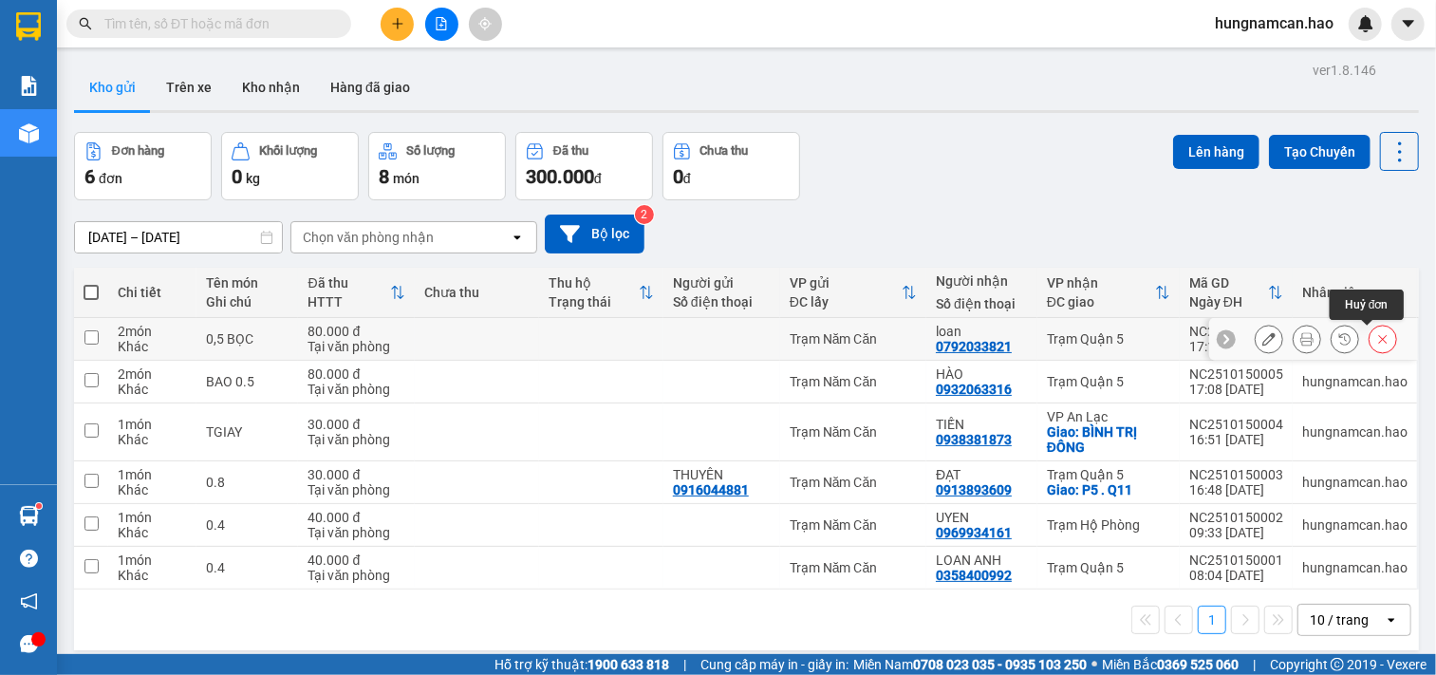
click at [1378, 339] on button at bounding box center [1383, 339] width 27 height 33
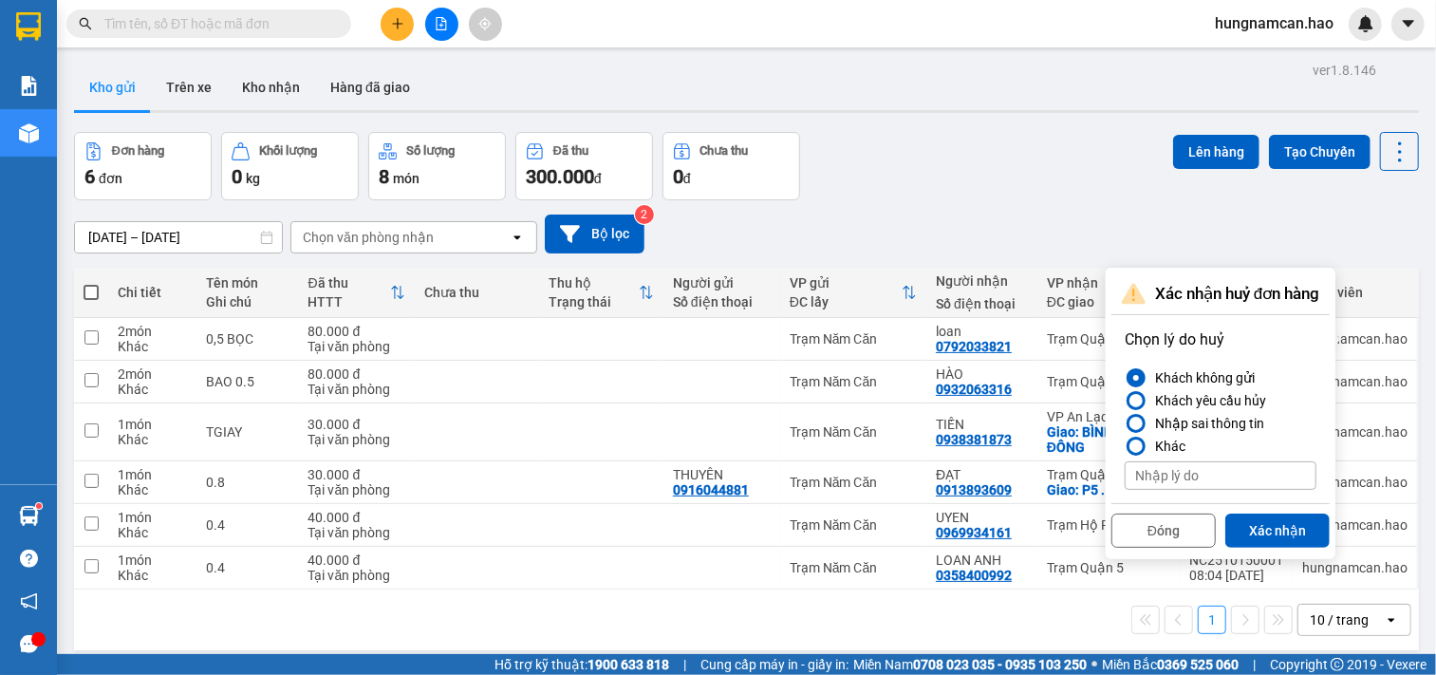
click at [1023, 254] on div "[DATE] – [DATE] Press the down arrow key to interact with the calendar and sele…" at bounding box center [746, 233] width 1345 height 67
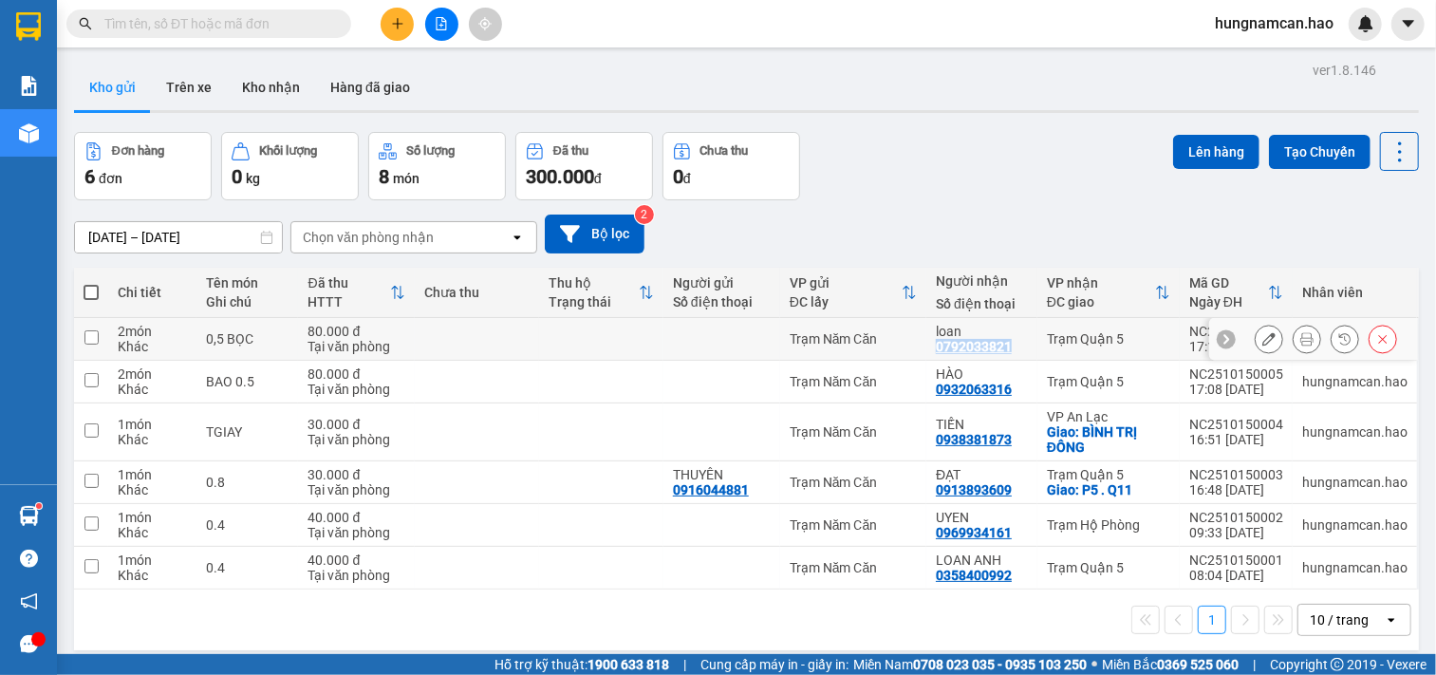
drag, startPoint x: 923, startPoint y: 343, endPoint x: 1027, endPoint y: 343, distance: 104.4
click at [1027, 343] on td "loan 0792033821" at bounding box center [982, 339] width 111 height 43
checkbox input "true"
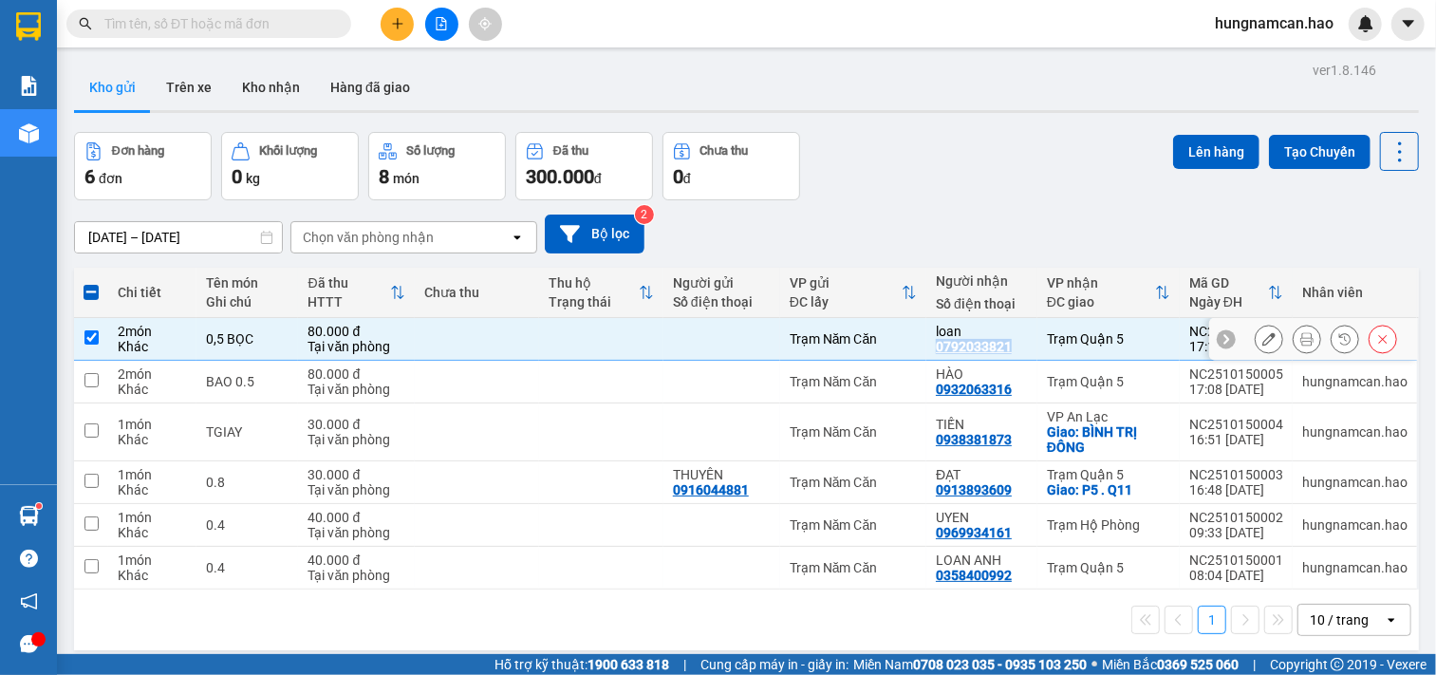
copy div "0792033821"
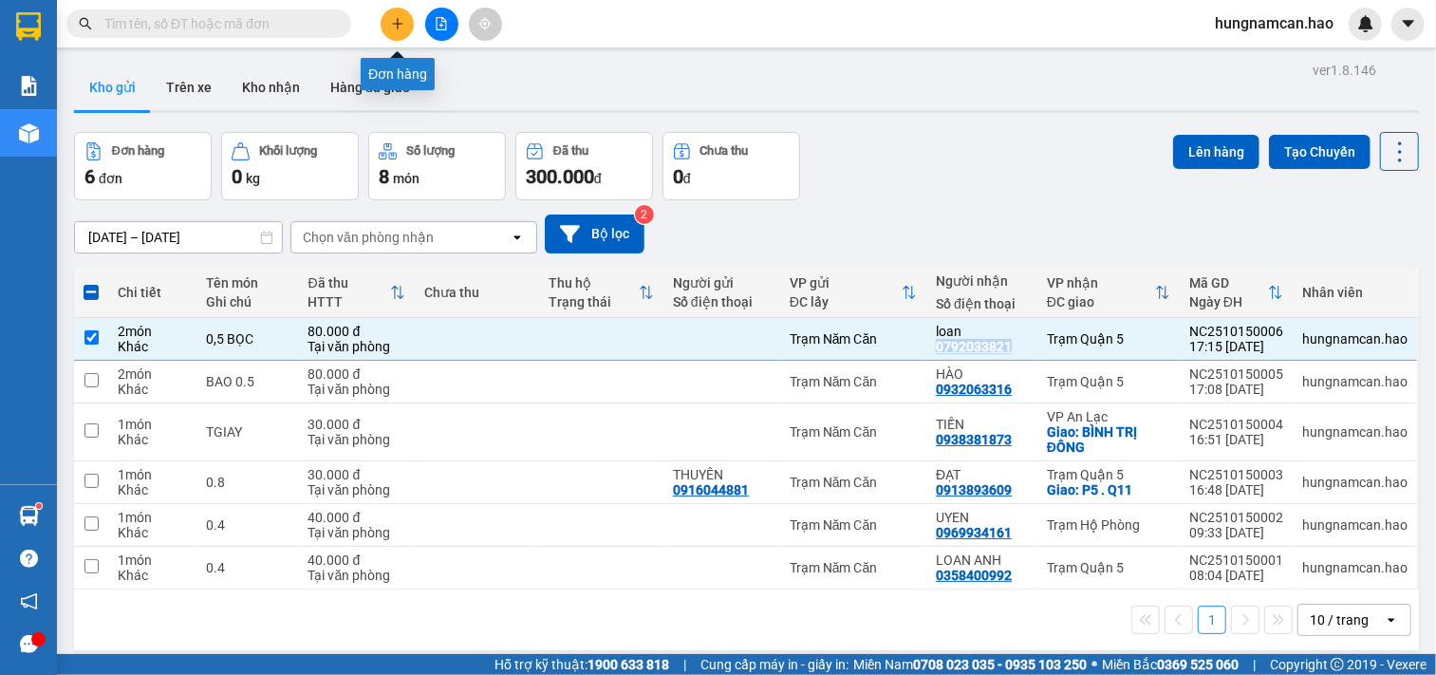
click at [400, 23] on icon "plus" at bounding box center [397, 23] width 10 height 1
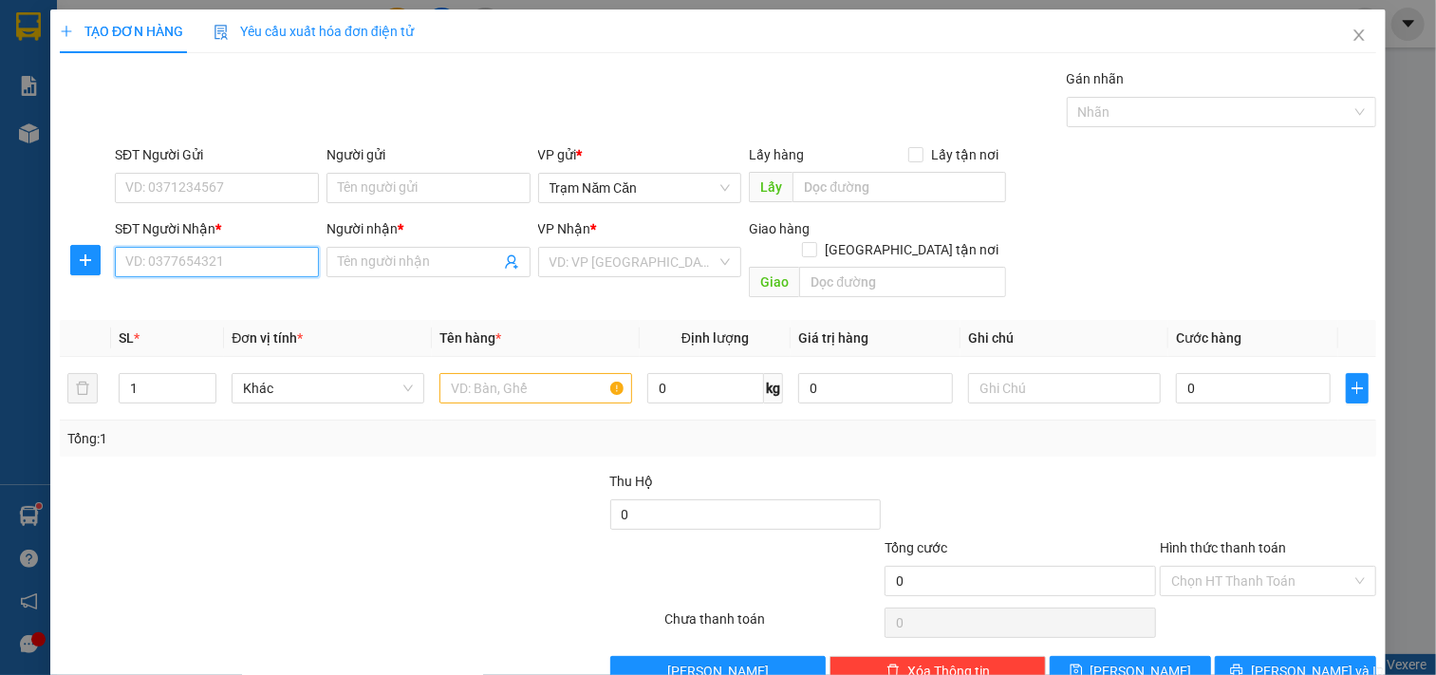
paste input "0792033821"
type input "0792033821"
click at [238, 291] on div "0792033821 - loan" at bounding box center [214, 300] width 178 height 21
type input "loan"
type input "80.000"
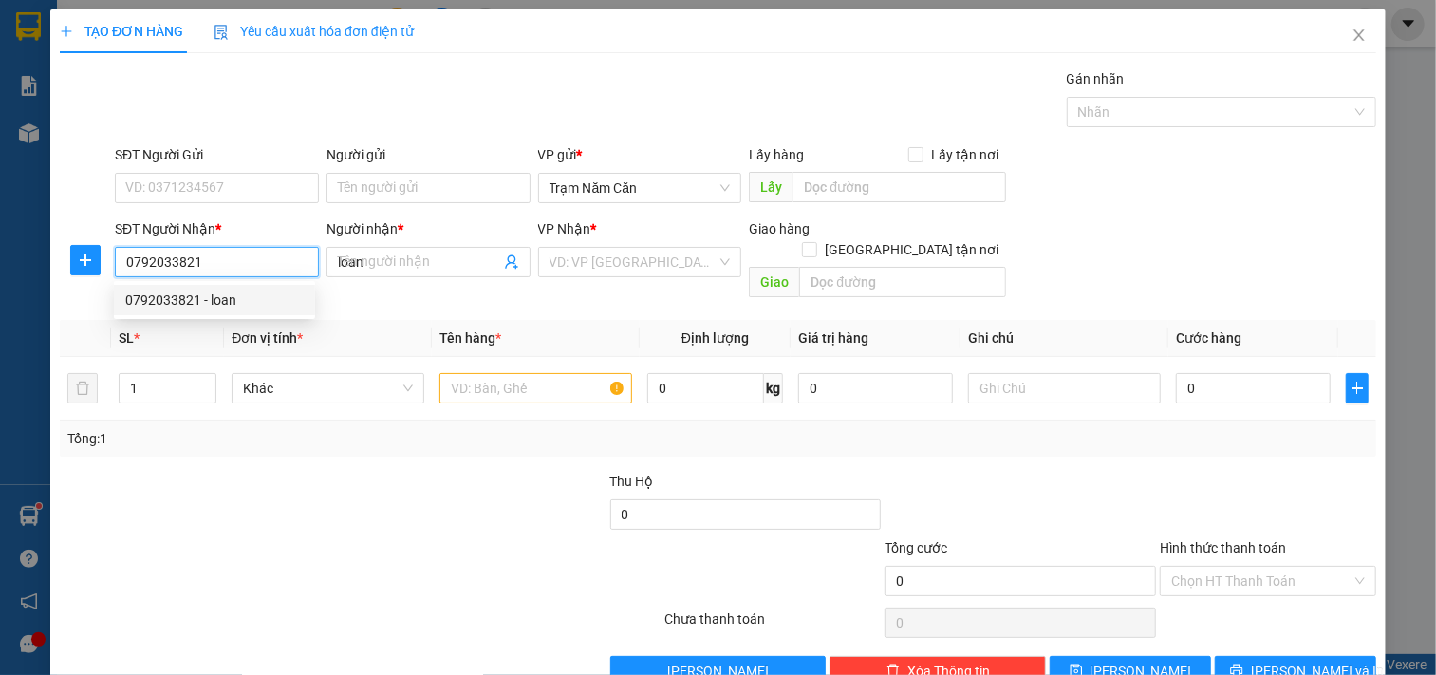
type input "80.000"
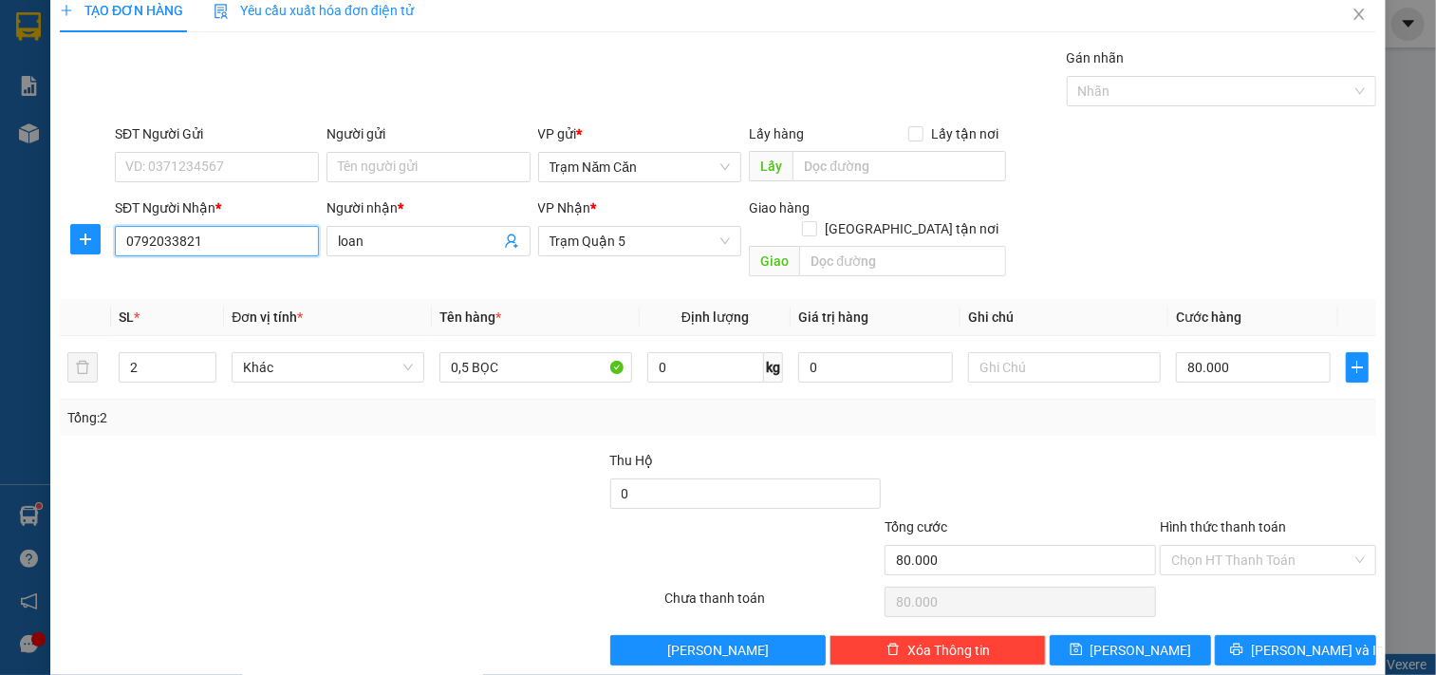
scroll to position [27, 0]
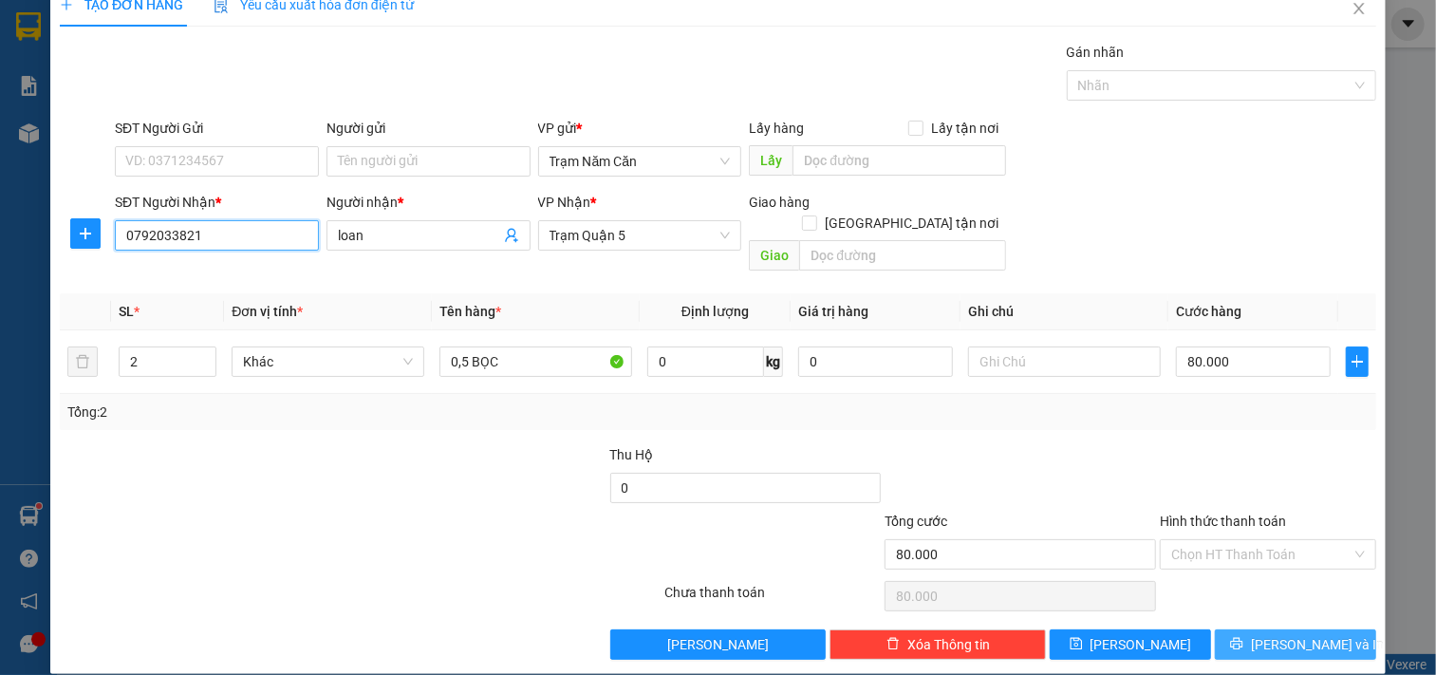
type input "0792033821"
click at [1266, 634] on span "[PERSON_NAME] và In" at bounding box center [1317, 644] width 133 height 21
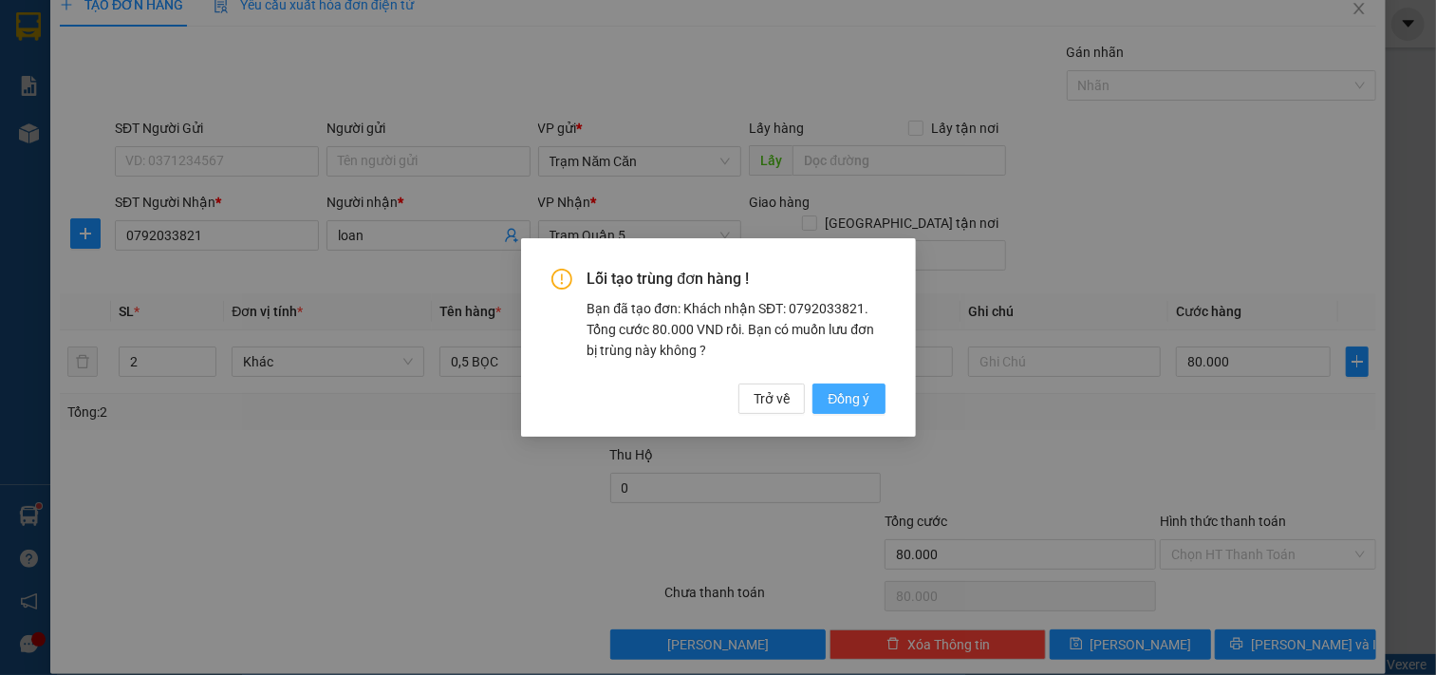
click at [837, 388] on span "Đồng ý" at bounding box center [849, 398] width 42 height 21
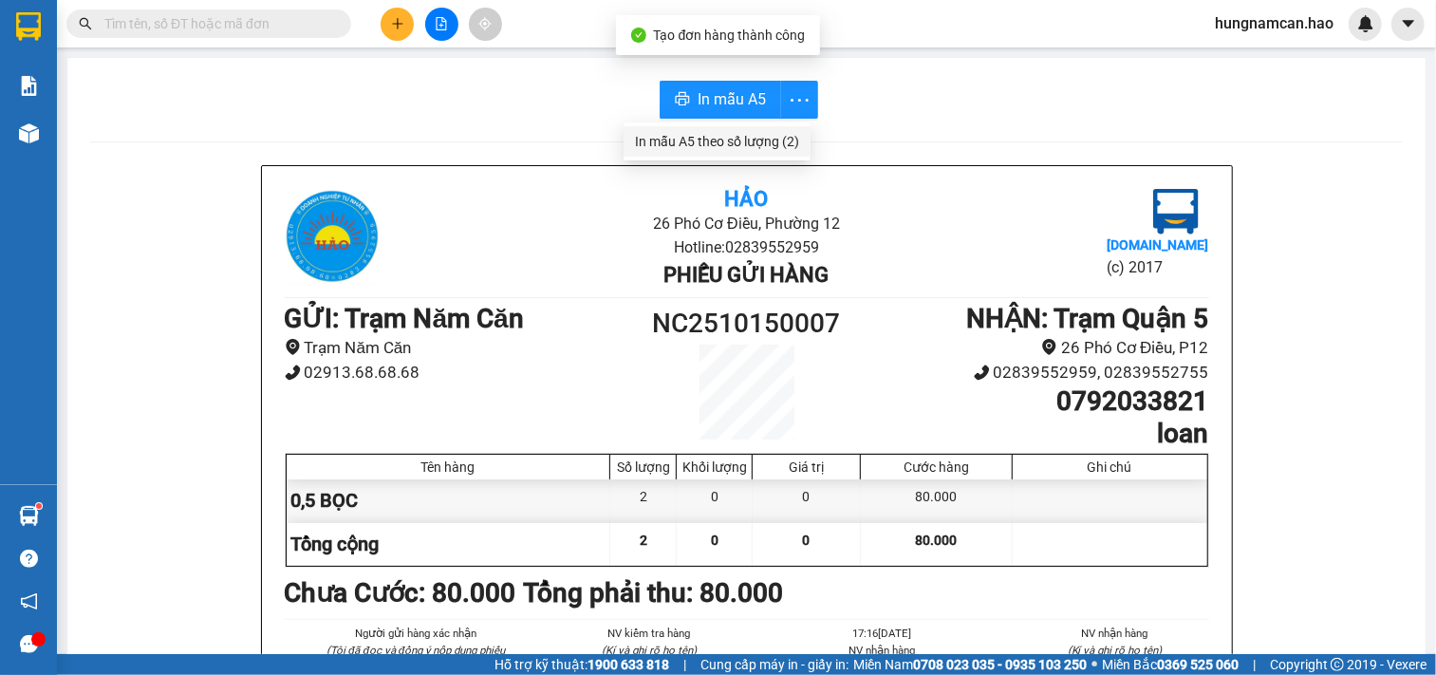
click at [776, 138] on div "In mẫu A5 theo số lượng (2)" at bounding box center [717, 141] width 164 height 21
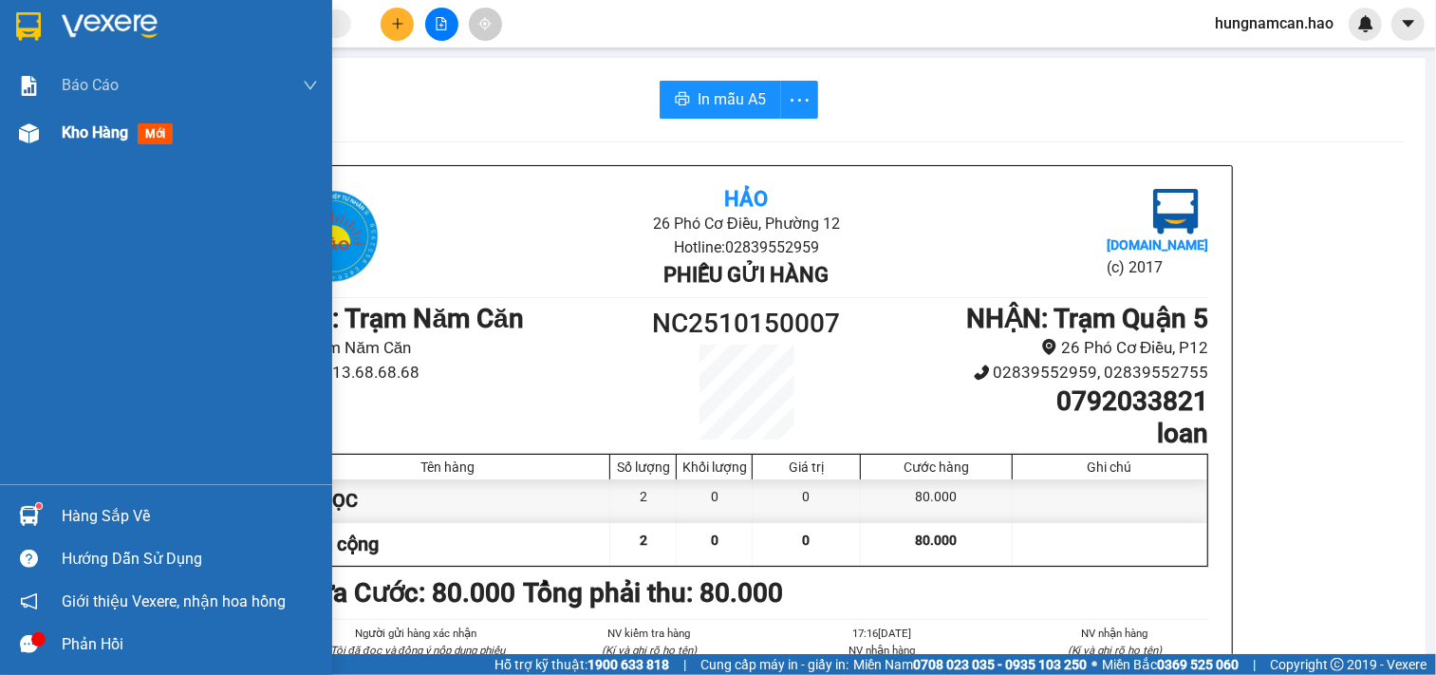
click at [54, 140] on div "Kho hàng mới" at bounding box center [166, 132] width 332 height 47
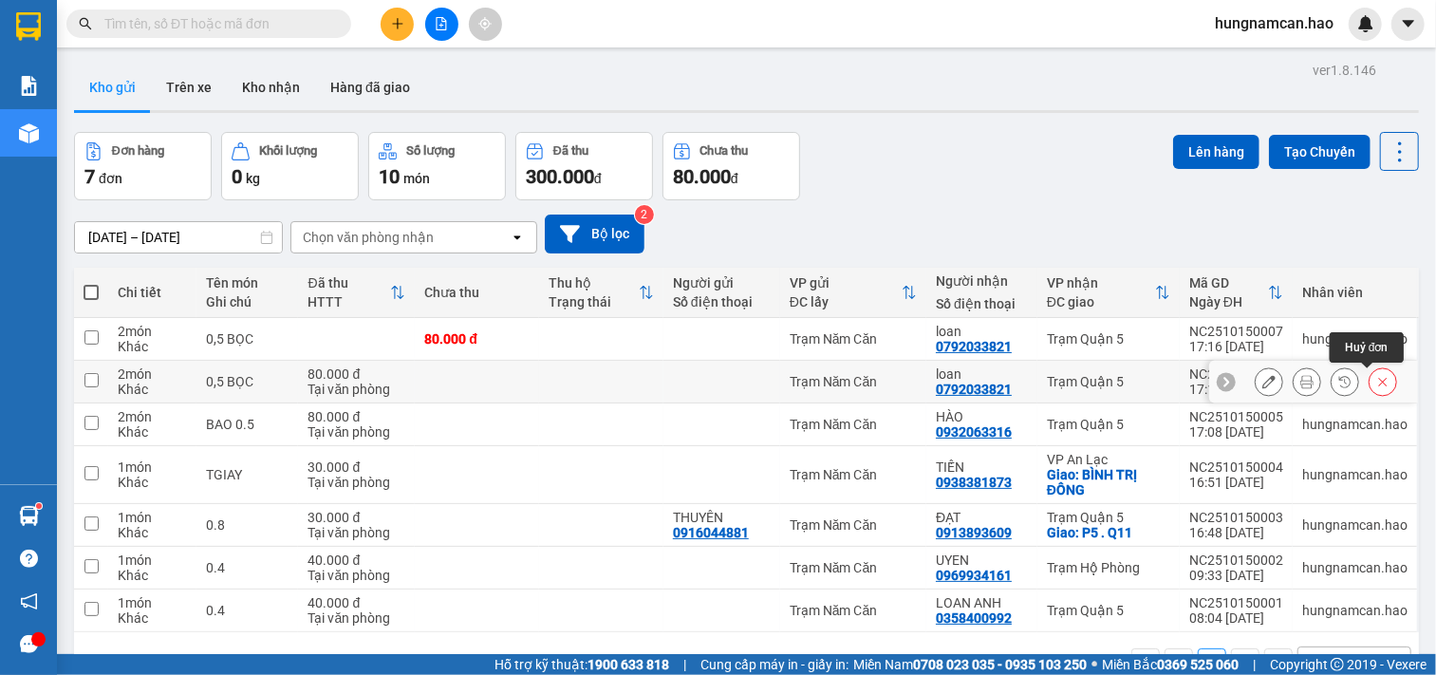
click at [1377, 380] on icon at bounding box center [1383, 381] width 13 height 13
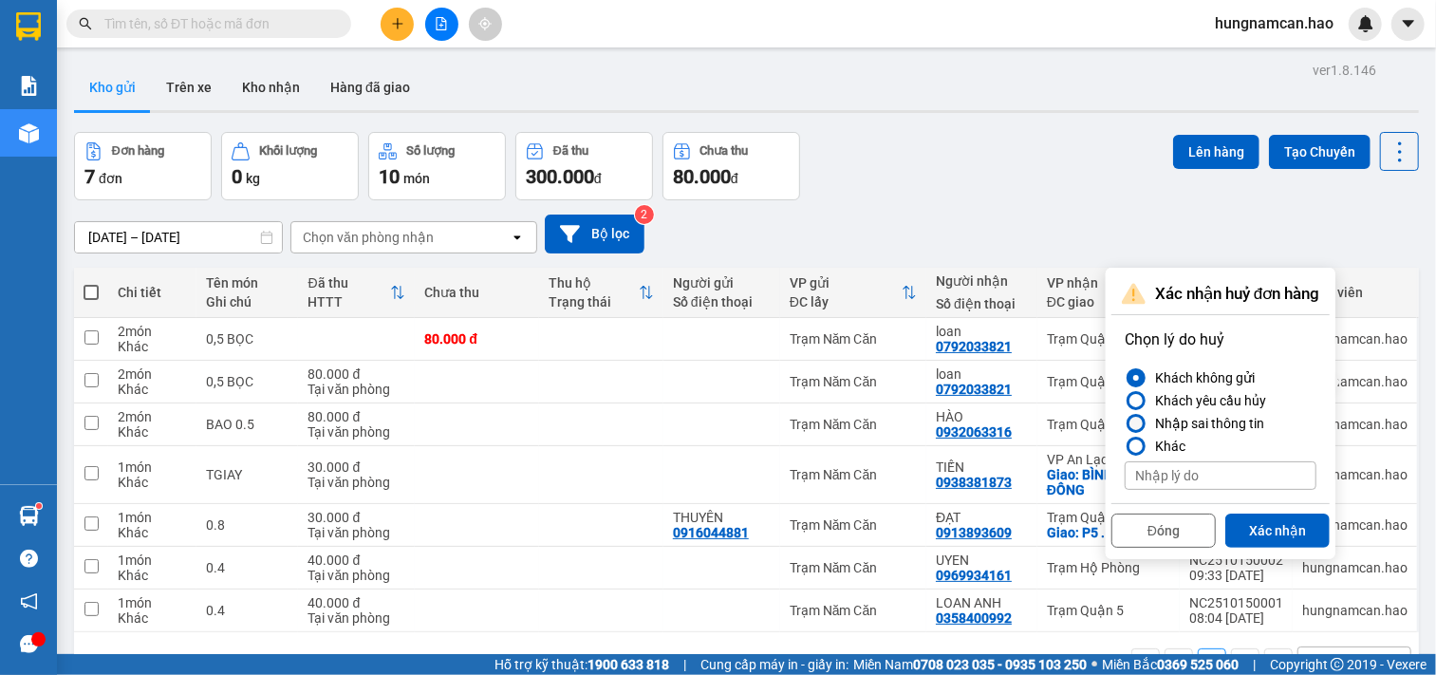
click at [1188, 414] on div "Nhập sai thông tin" at bounding box center [1206, 423] width 117 height 23
click at [1125, 423] on input "Nhập sai thông tin" at bounding box center [1125, 423] width 0 height 0
click at [1264, 522] on button "Xác nhận" at bounding box center [1278, 531] width 104 height 34
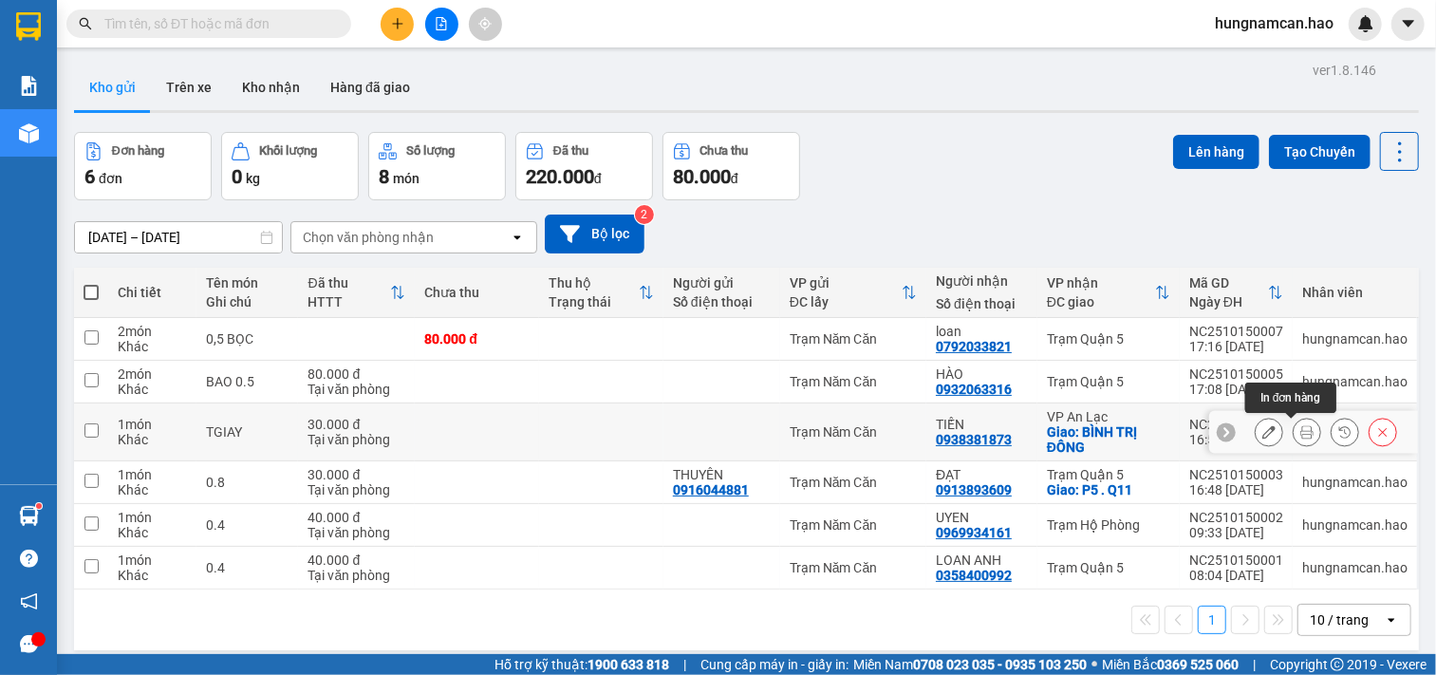
click at [1295, 441] on button at bounding box center [1307, 432] width 27 height 33
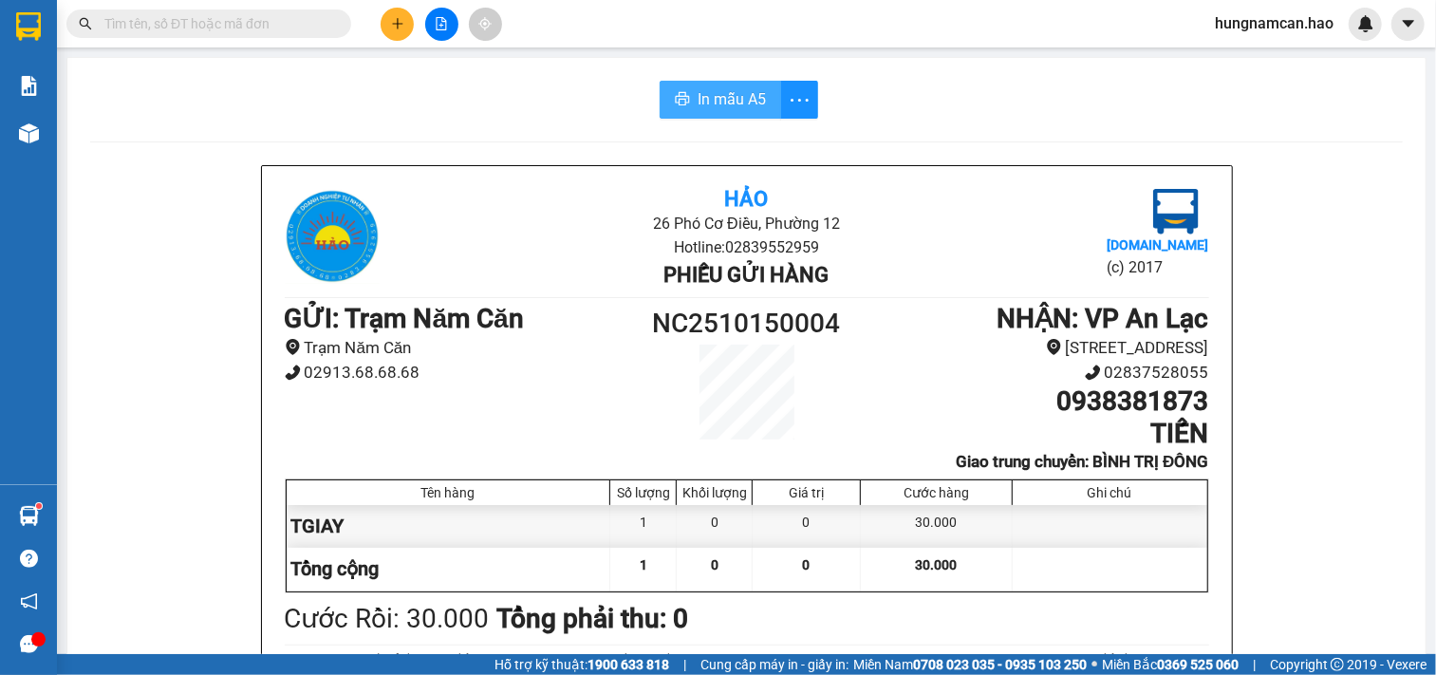
click at [698, 93] on span "In mẫu A5" at bounding box center [732, 99] width 68 height 24
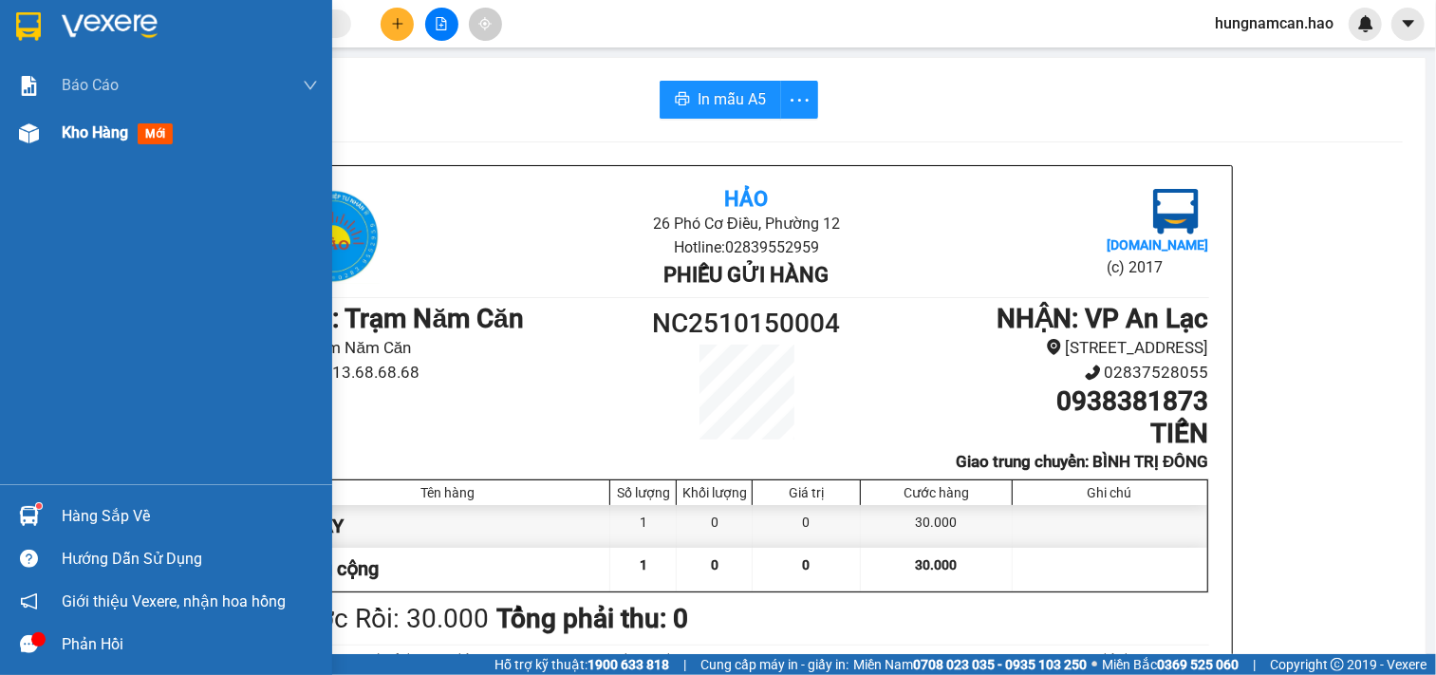
click at [76, 135] on span "Kho hàng" at bounding box center [95, 132] width 66 height 18
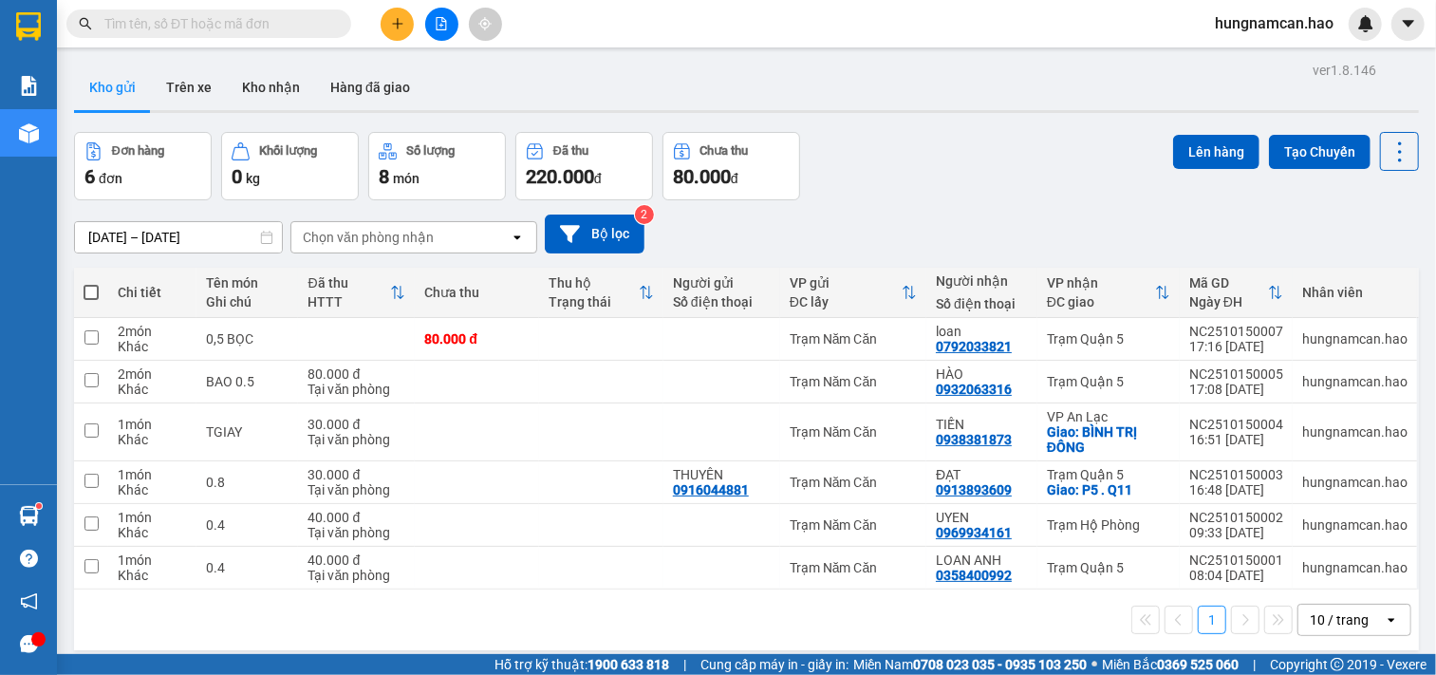
scroll to position [87, 0]
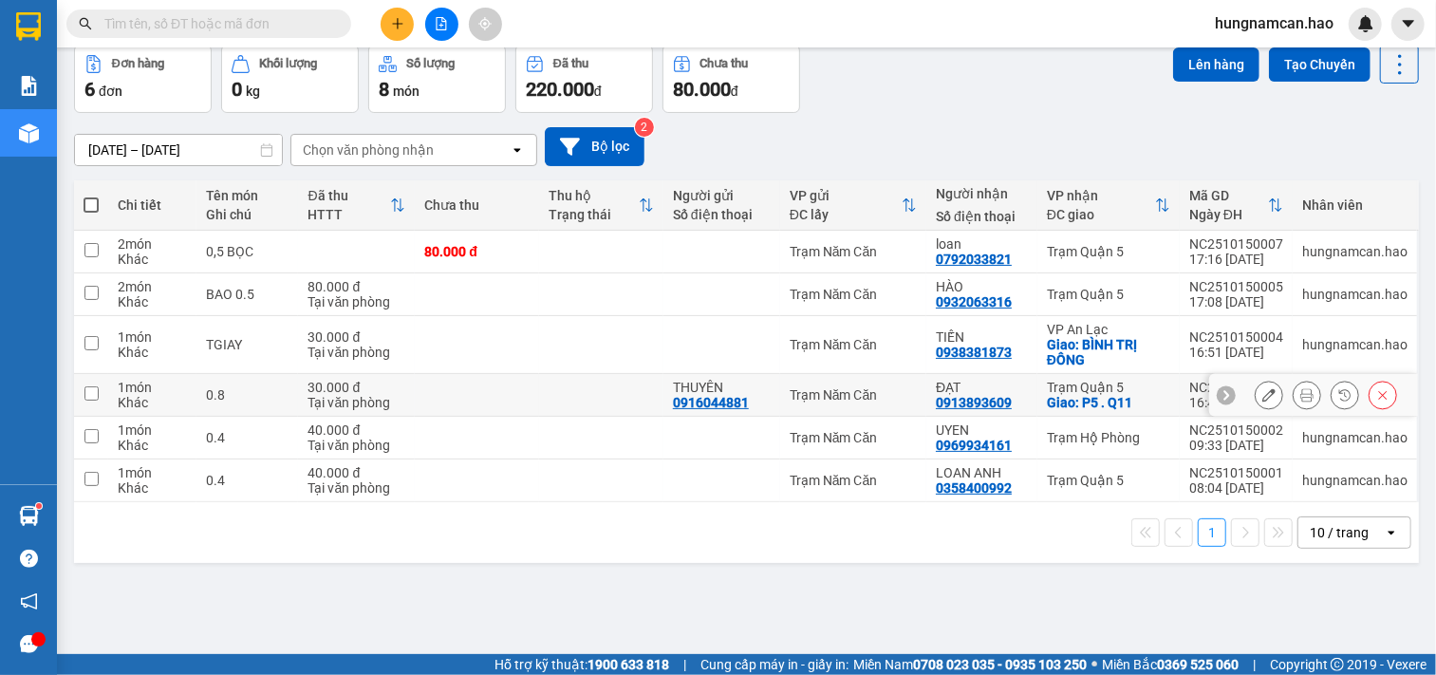
click at [1302, 393] on button at bounding box center [1307, 395] width 27 height 33
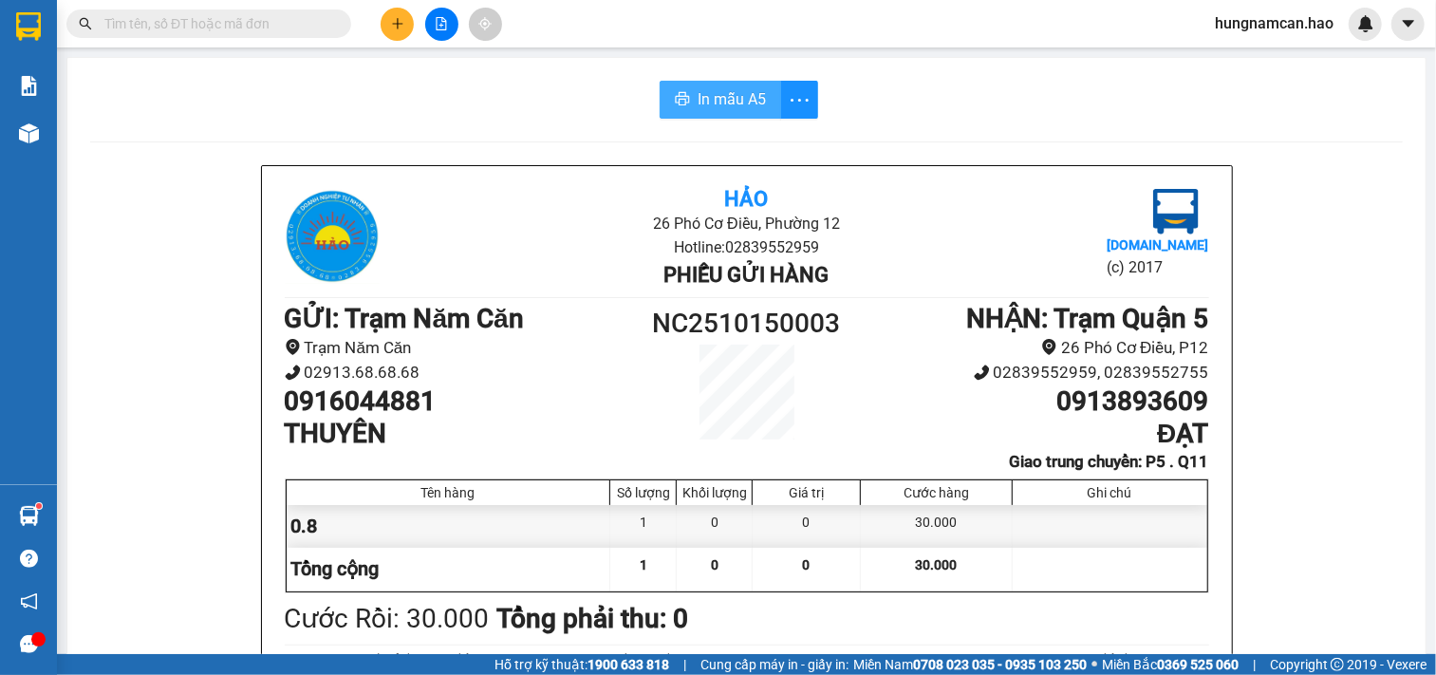
click at [748, 101] on span "In mẫu A5" at bounding box center [732, 99] width 68 height 24
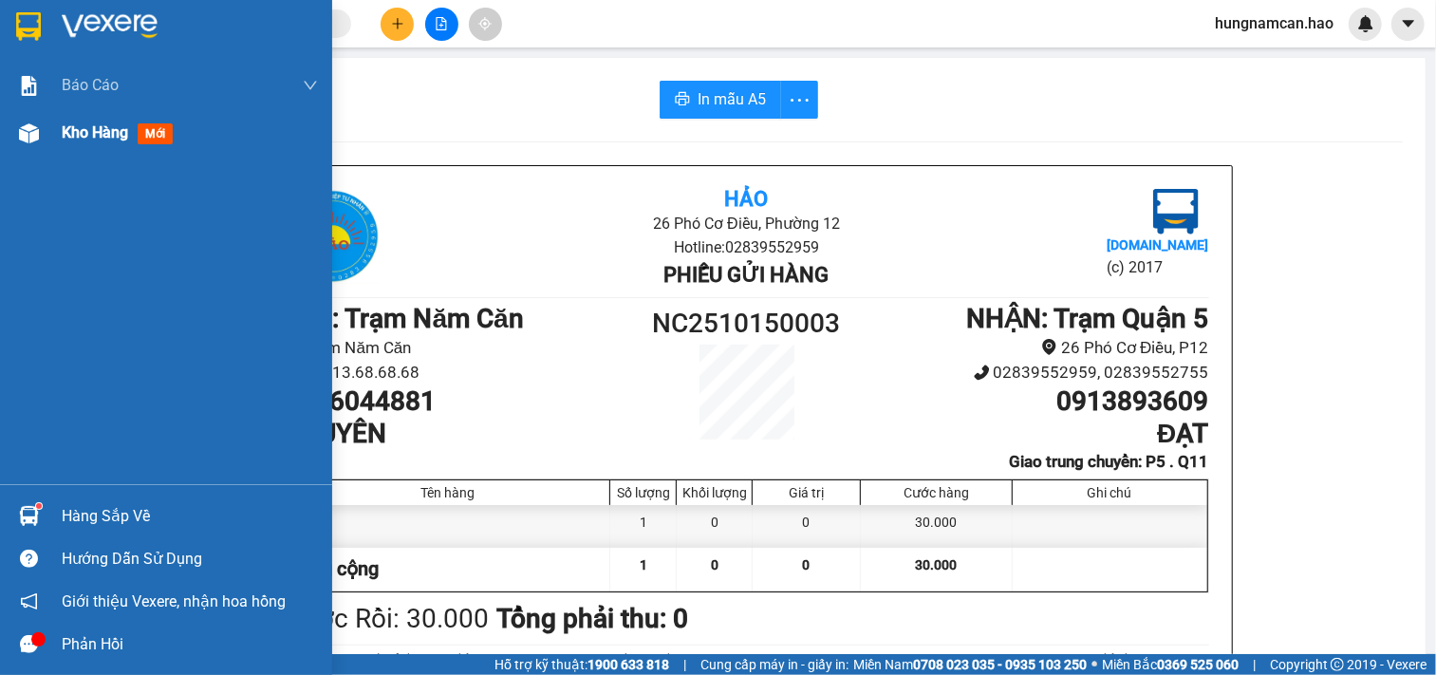
click at [27, 120] on div at bounding box center [28, 133] width 33 height 33
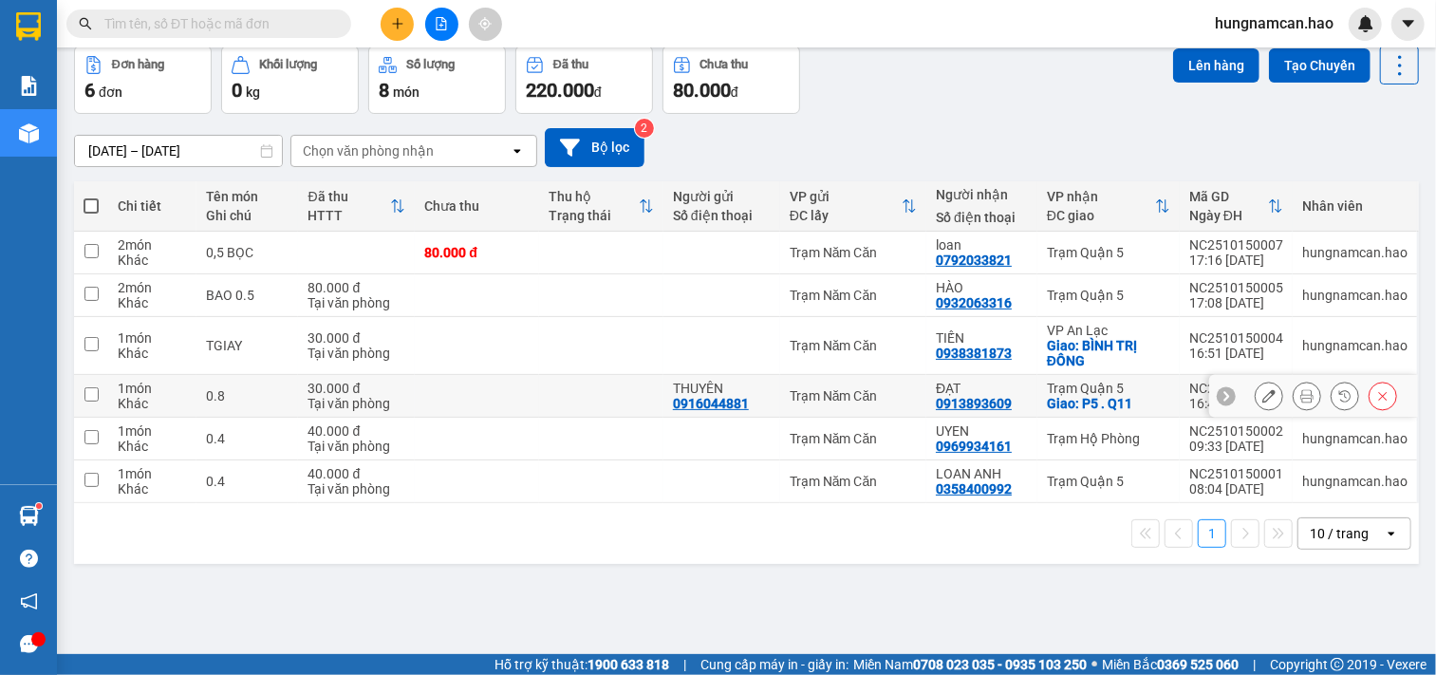
scroll to position [87, 0]
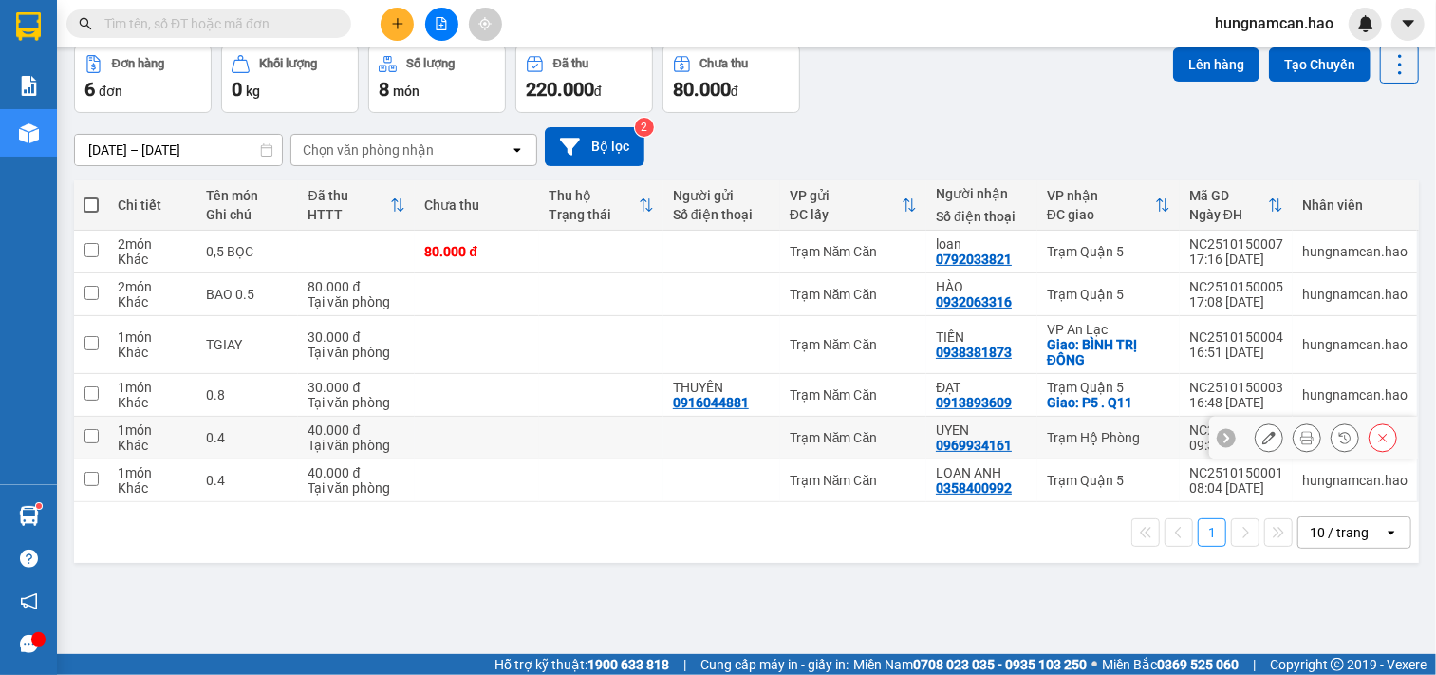
click at [927, 444] on td "UYEN 0969934161" at bounding box center [982, 438] width 111 height 43
checkbox input "true"
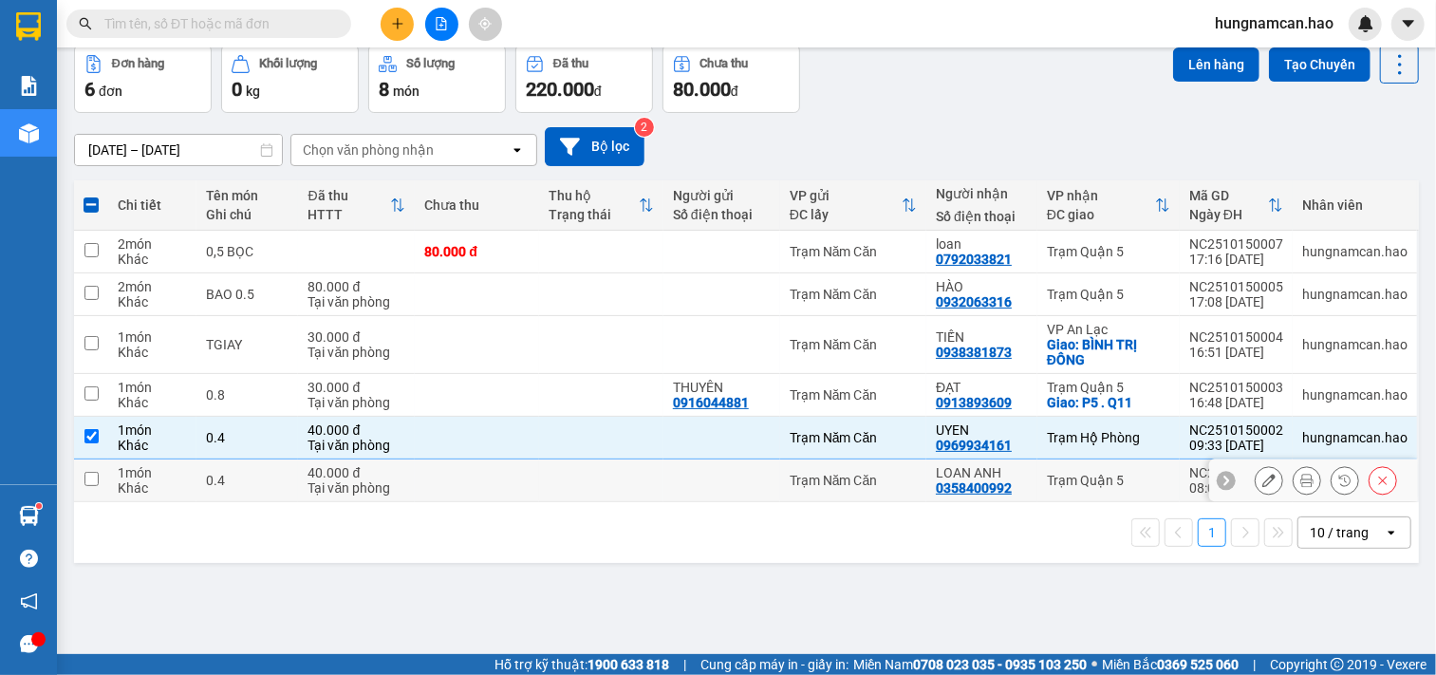
click at [851, 468] on td "Trạm Năm Căn" at bounding box center [853, 480] width 146 height 43
checkbox input "true"
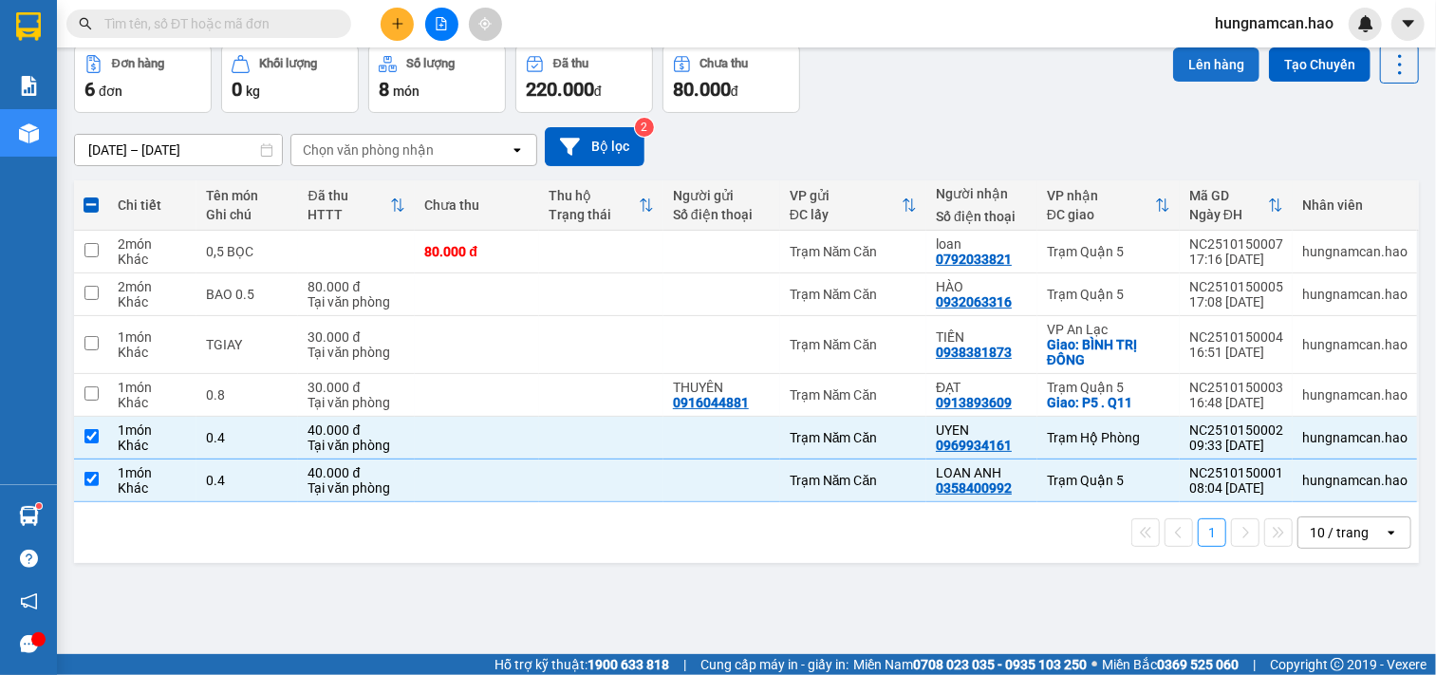
click at [1196, 60] on button "Lên hàng" at bounding box center [1216, 64] width 86 height 34
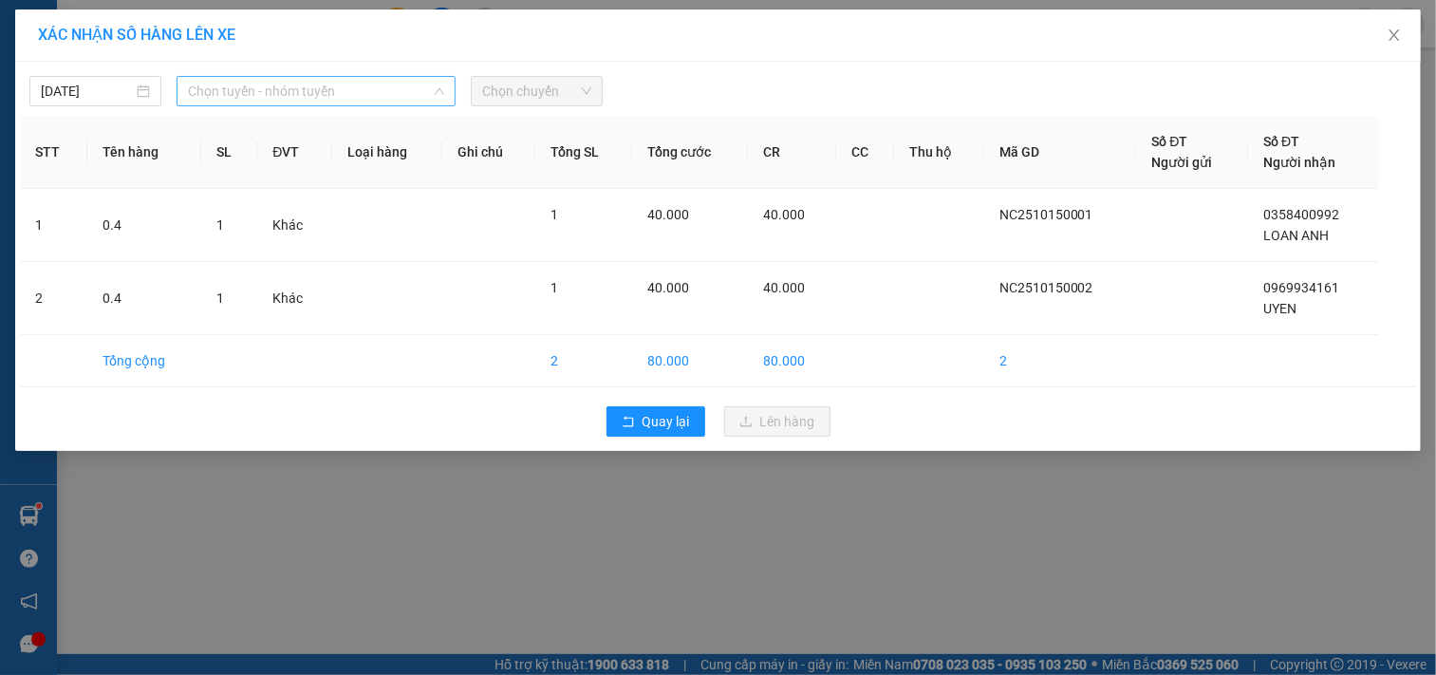
click at [318, 100] on span "Chọn tuyến - nhóm tuyến" at bounding box center [316, 91] width 256 height 28
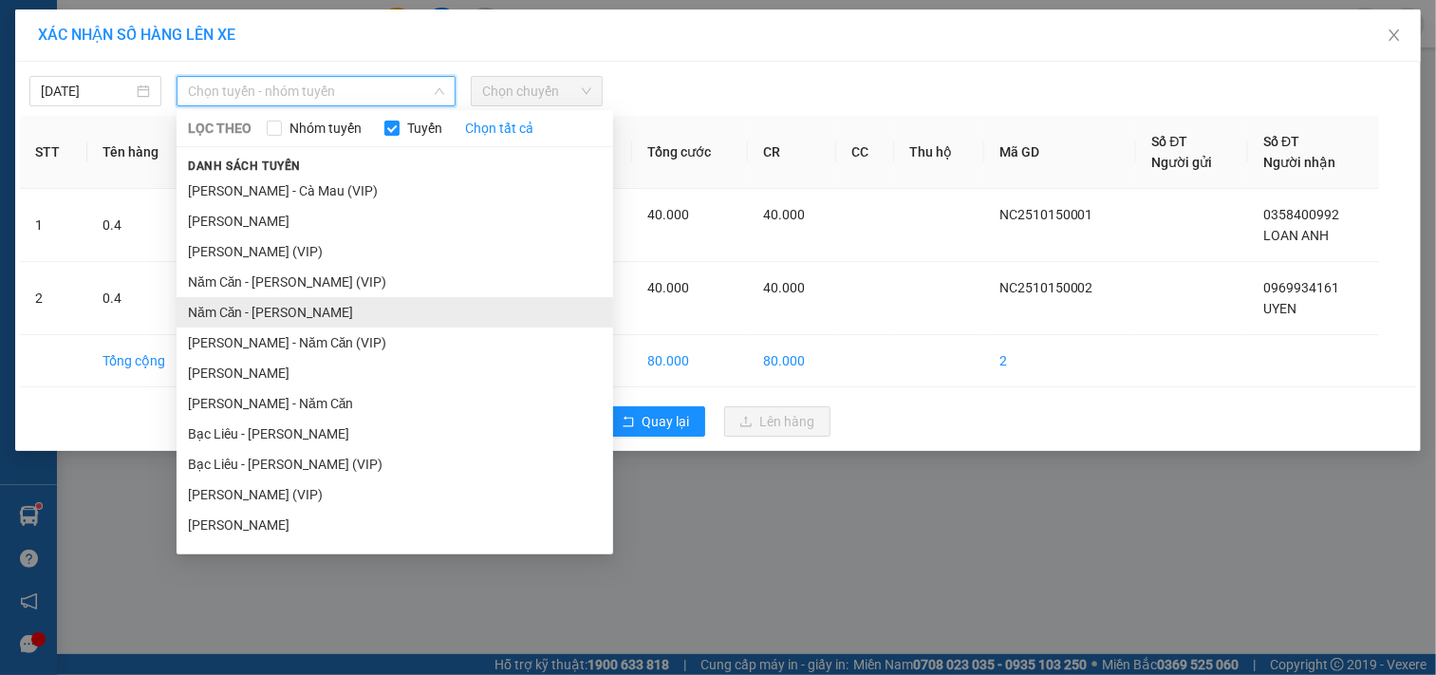
click at [406, 309] on li "Năm Căn - [PERSON_NAME]" at bounding box center [395, 312] width 437 height 30
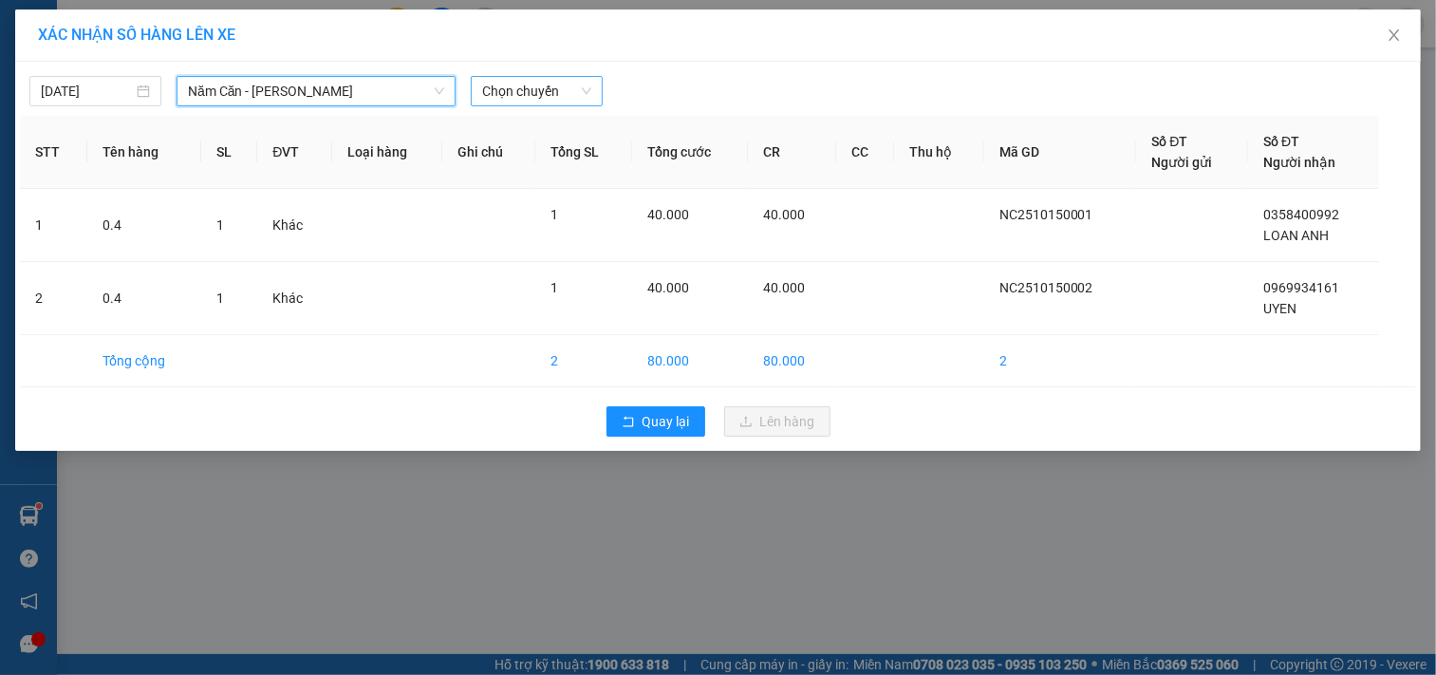
click at [561, 98] on span "Chọn chuyến" at bounding box center [536, 91] width 109 height 28
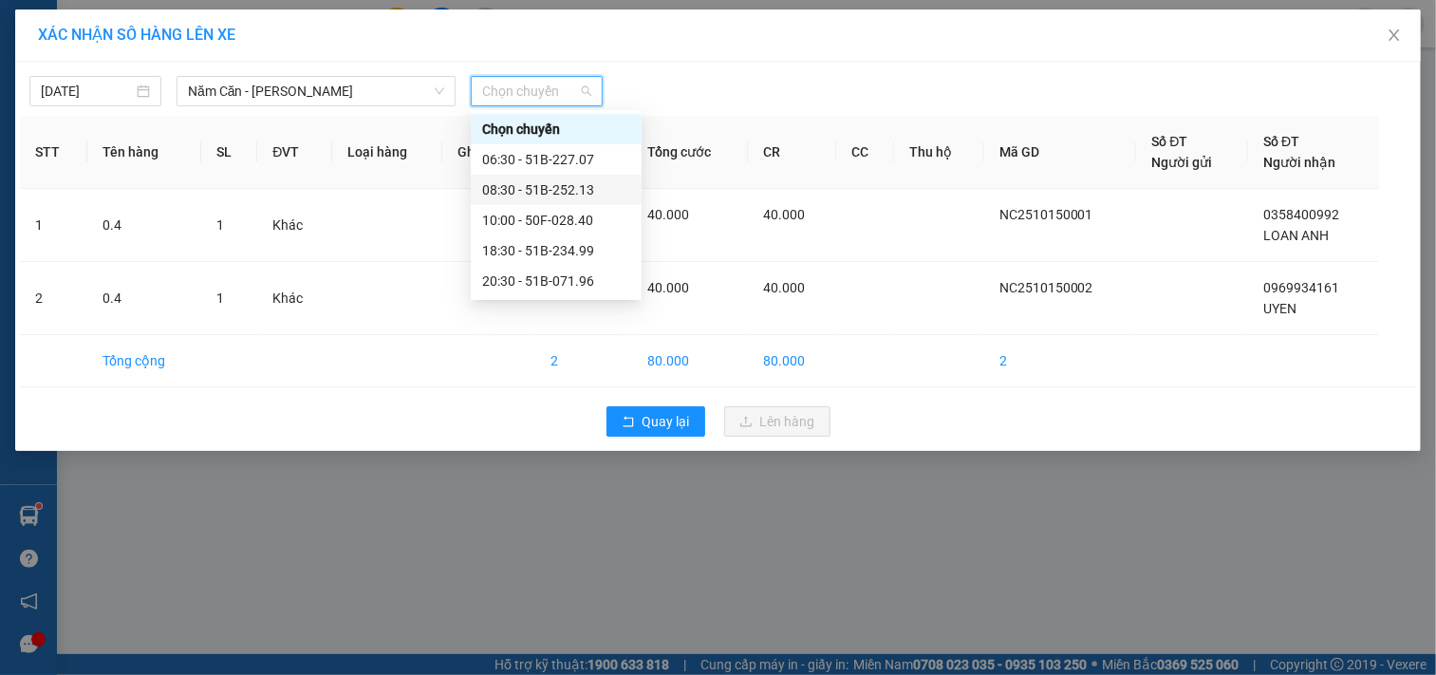
click at [573, 187] on div "08:30 - 51B-252.13" at bounding box center [556, 189] width 148 height 21
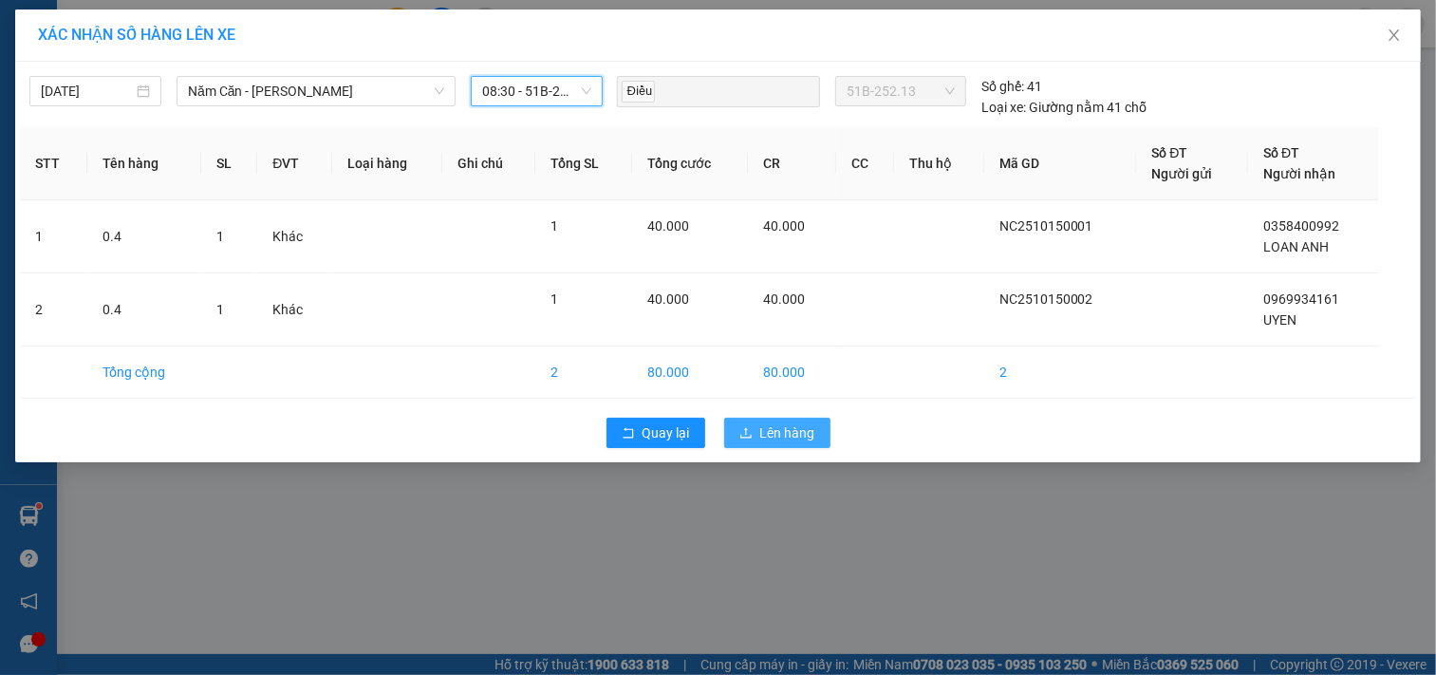
click at [755, 421] on button "Lên hàng" at bounding box center [777, 433] width 106 height 30
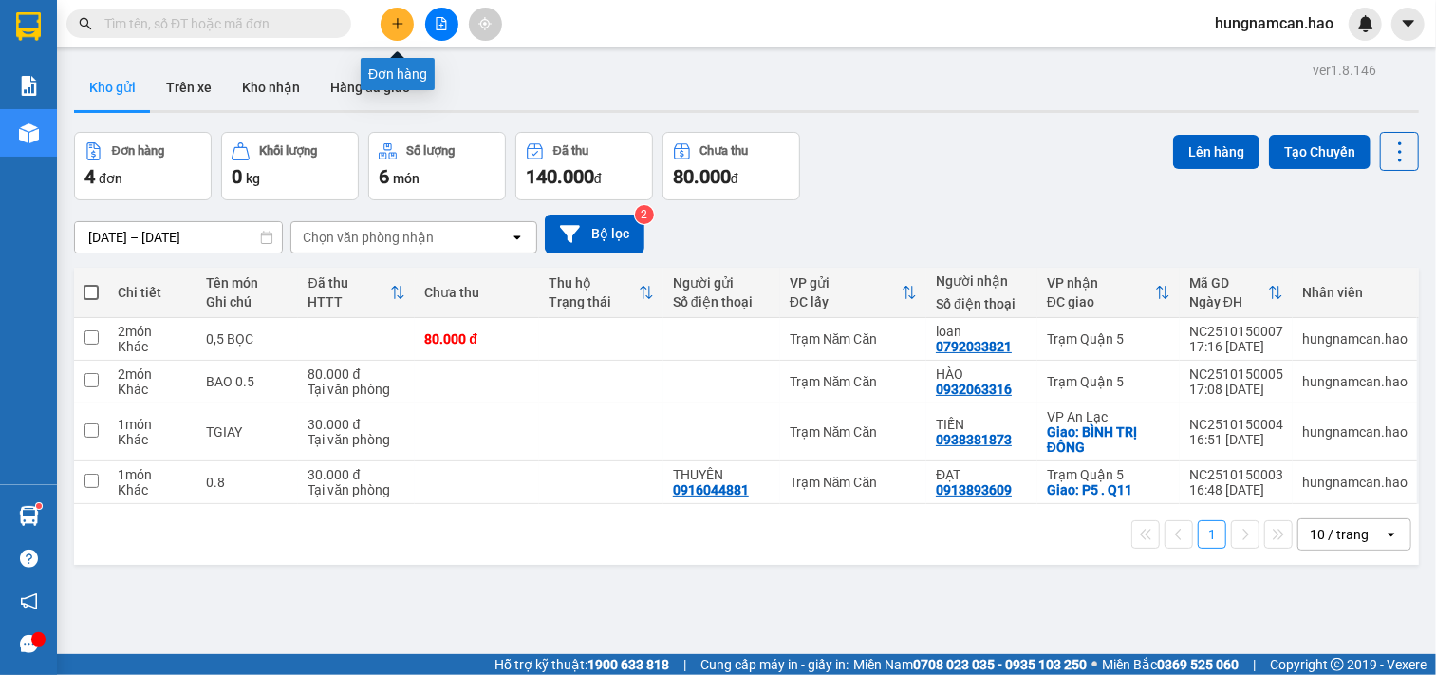
click at [389, 17] on button at bounding box center [397, 24] width 33 height 33
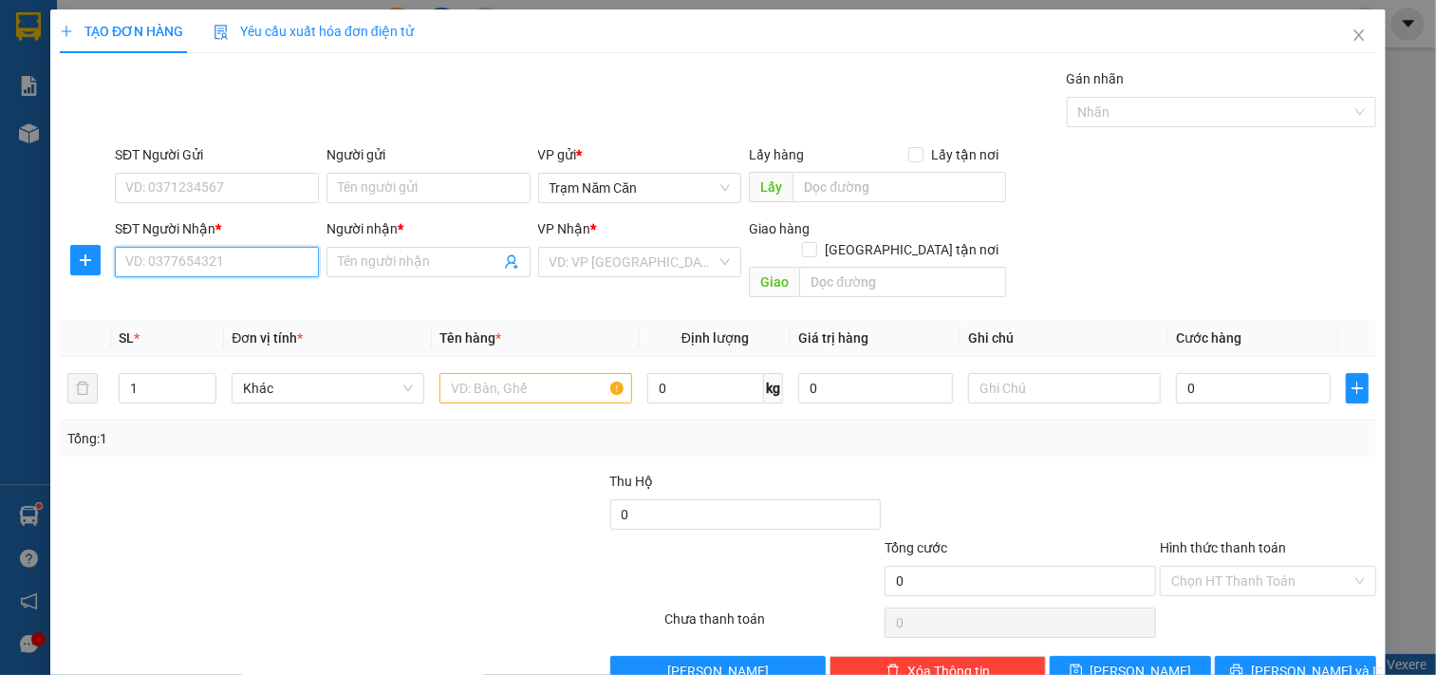
click at [157, 268] on input "SĐT Người Nhận *" at bounding box center [217, 262] width 204 height 30
type input "0933823381"
drag, startPoint x: 394, startPoint y: 263, endPoint x: 671, endPoint y: 251, distance: 277.5
click at [451, 263] on input "Người nhận *" at bounding box center [419, 262] width 162 height 21
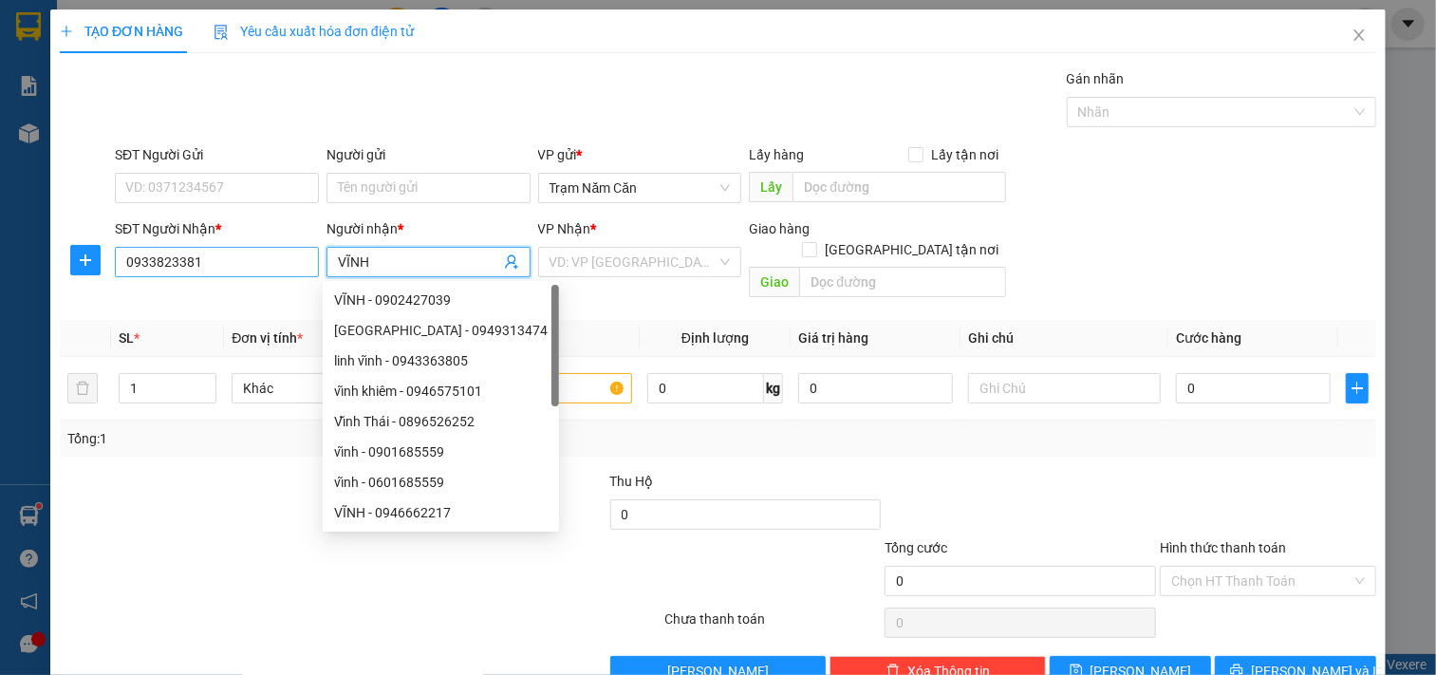
type input "VĨNH"
drag, startPoint x: 281, startPoint y: 271, endPoint x: -18, endPoint y: 241, distance: 300.5
click at [0, 241] on html "Kết quả tìm kiếm ( 0 ) Bộ lọc 03/10 - 14/10 No Data hungnamcan.[PERSON_NAME] cá…" at bounding box center [718, 337] width 1436 height 675
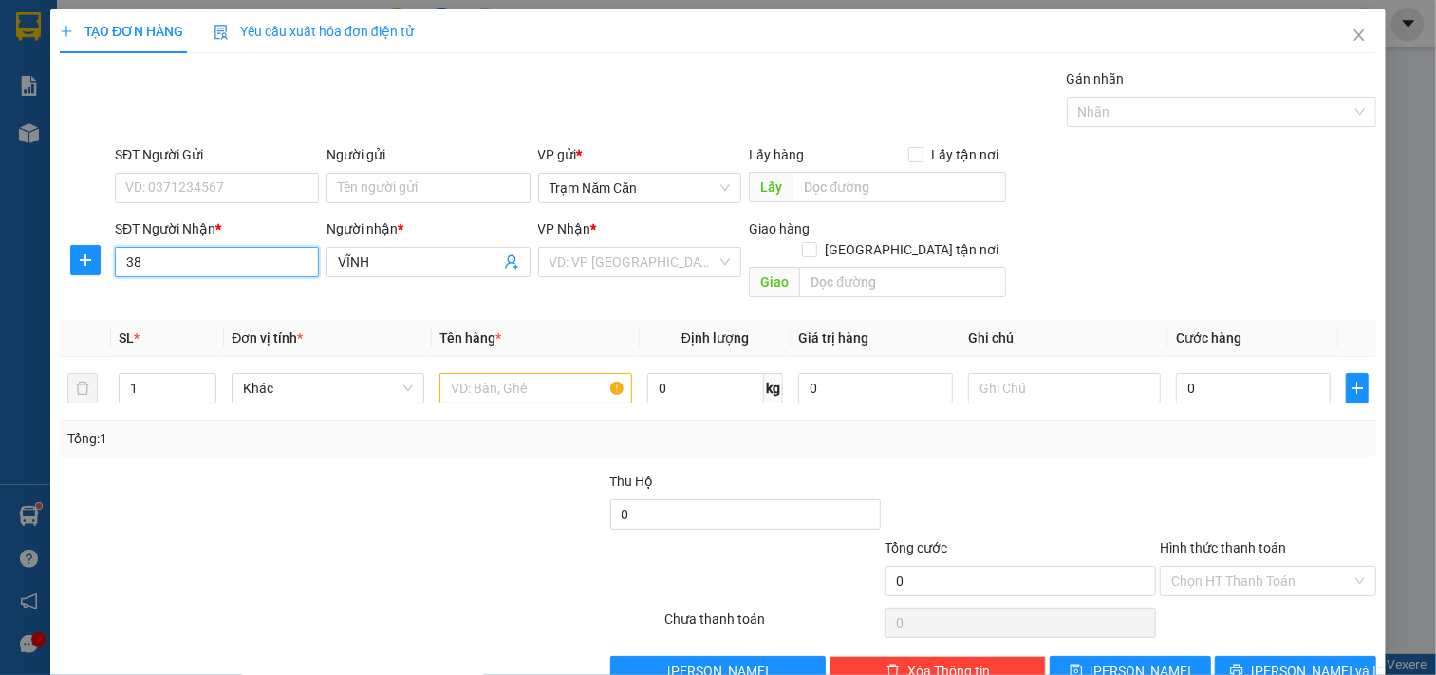
type input "381"
click at [1352, 42] on icon "close" at bounding box center [1359, 35] width 15 height 15
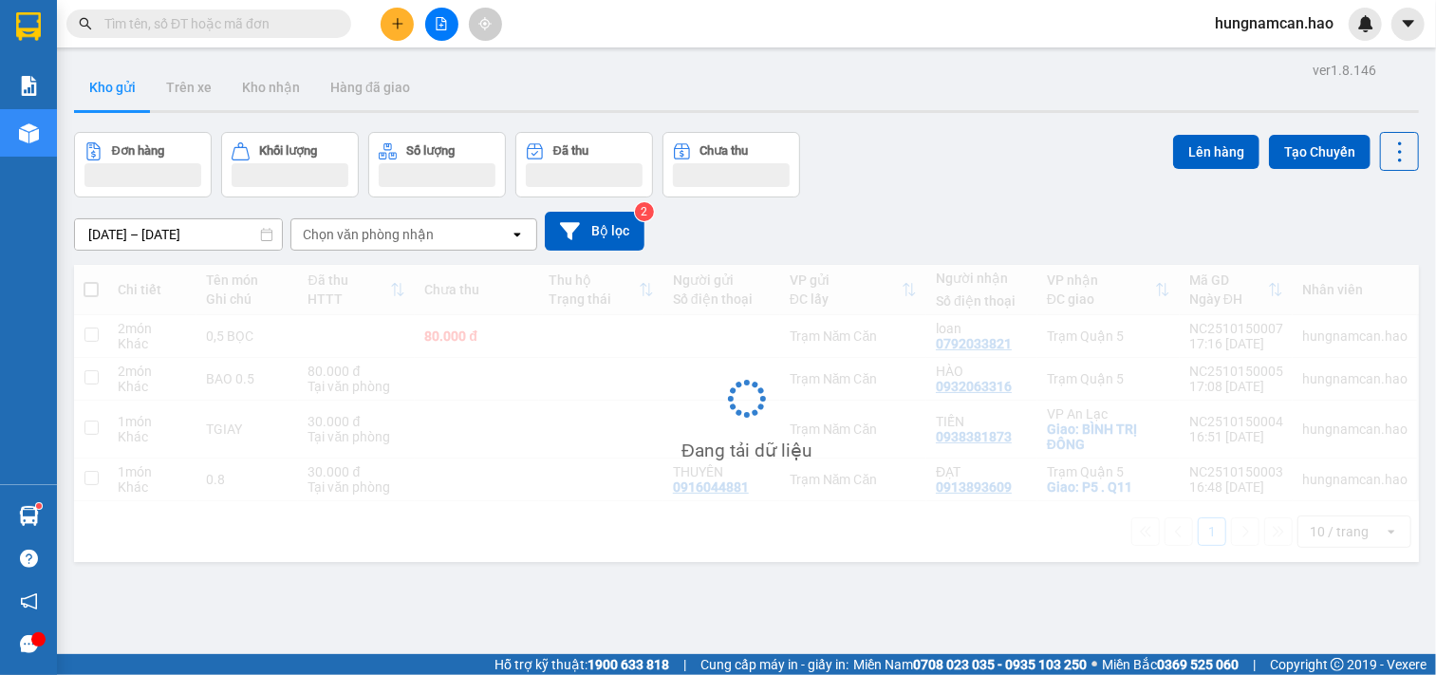
click at [263, 26] on input "text" at bounding box center [216, 23] width 224 height 21
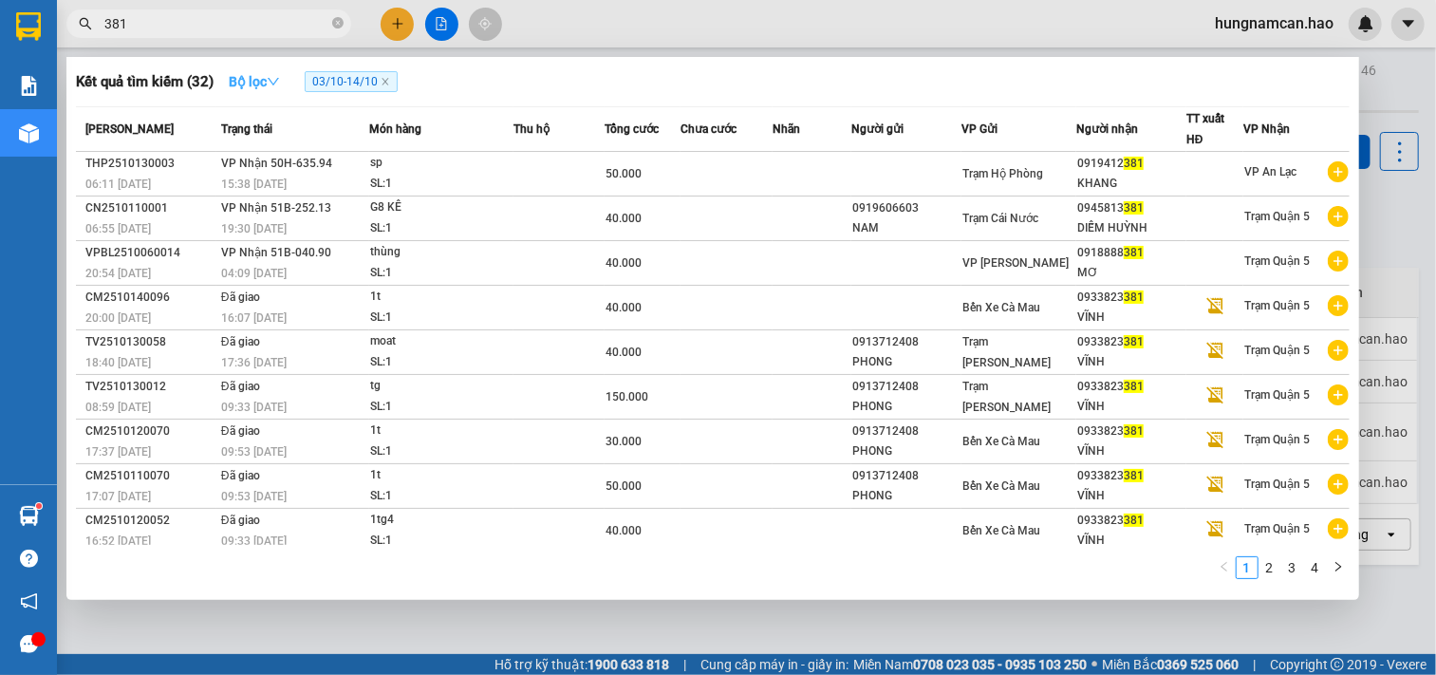
type input "381"
click at [267, 74] on strong "Bộ lọc" at bounding box center [254, 81] width 51 height 15
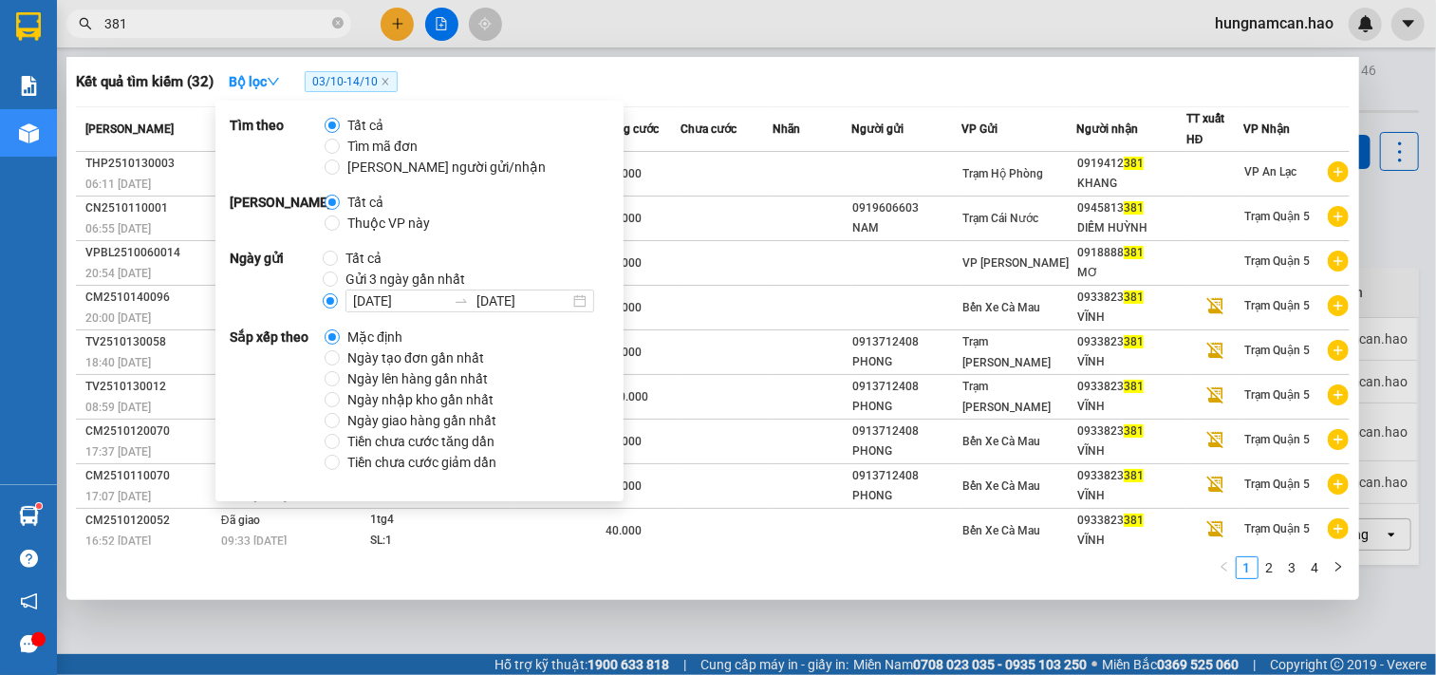
click at [357, 222] on span "Thuộc VP này" at bounding box center [389, 223] width 98 height 21
click at [340, 222] on input "Thuộc VP này" at bounding box center [332, 223] width 15 height 15
radio input "true"
radio input "false"
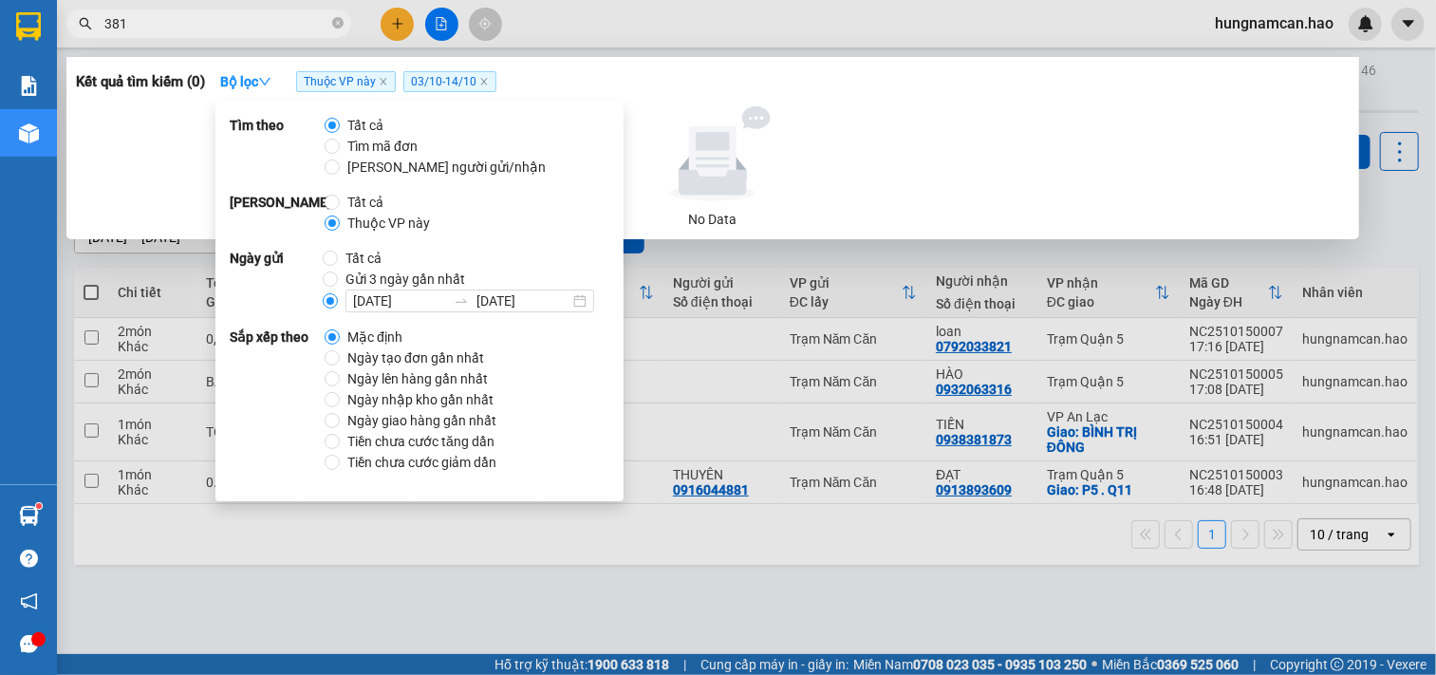
click at [937, 221] on div "No Data" at bounding box center [713, 219] width 1259 height 21
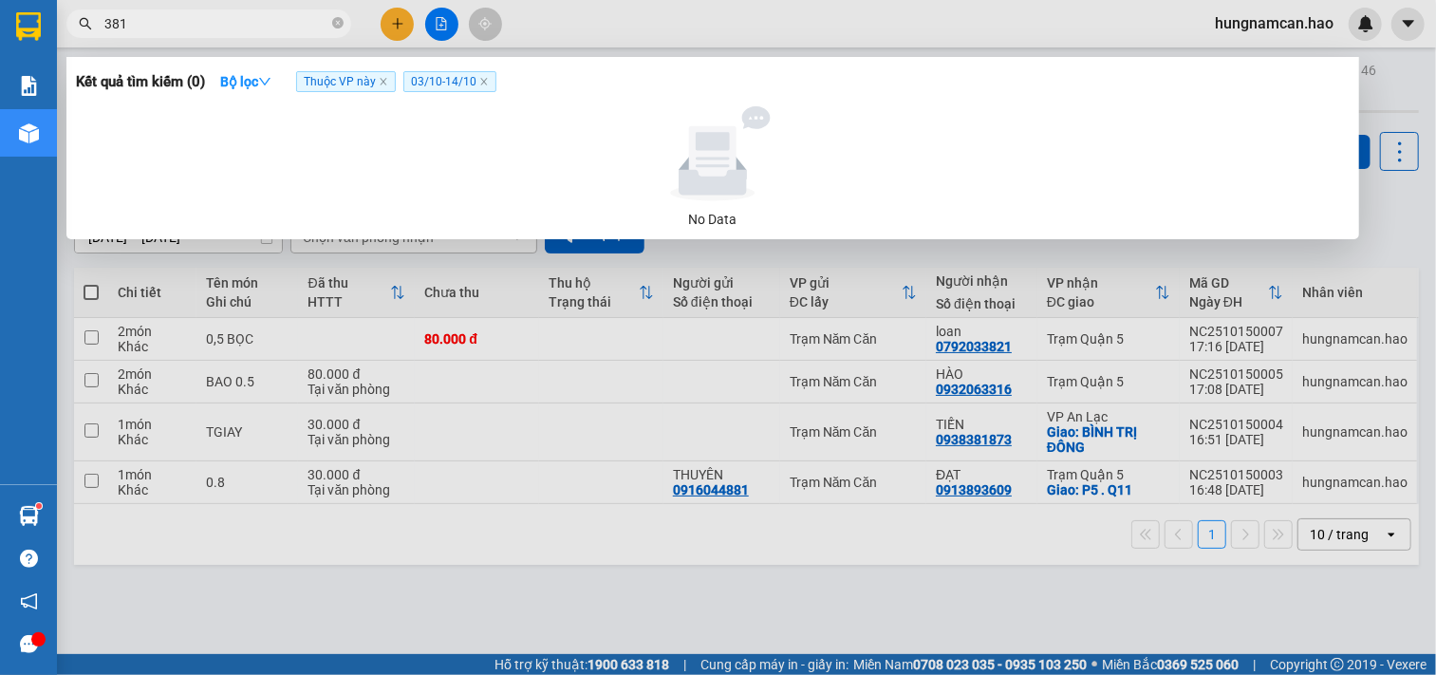
click at [95, 13] on span "381" at bounding box center [208, 23] width 285 height 28
click at [482, 81] on icon "close" at bounding box center [483, 82] width 7 height 7
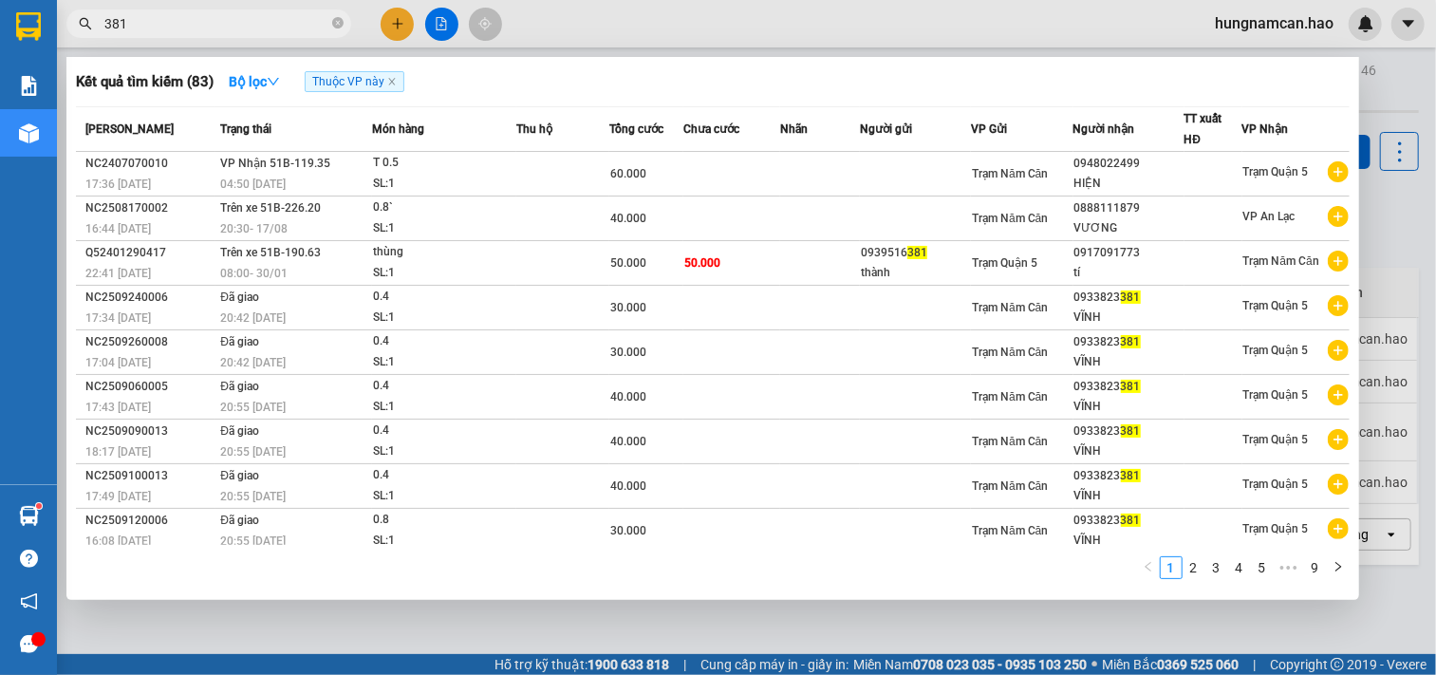
click at [395, 25] on div at bounding box center [718, 337] width 1436 height 675
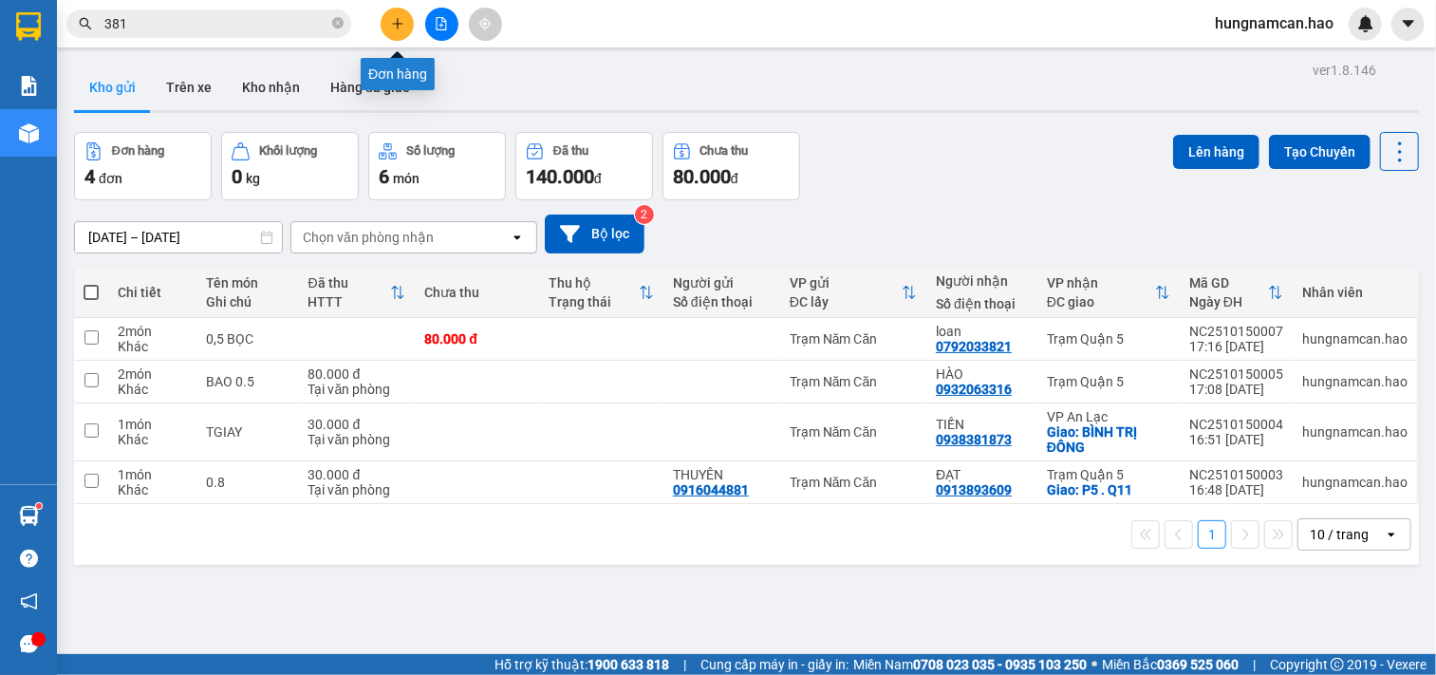
click at [395, 25] on icon "plus" at bounding box center [397, 23] width 13 height 13
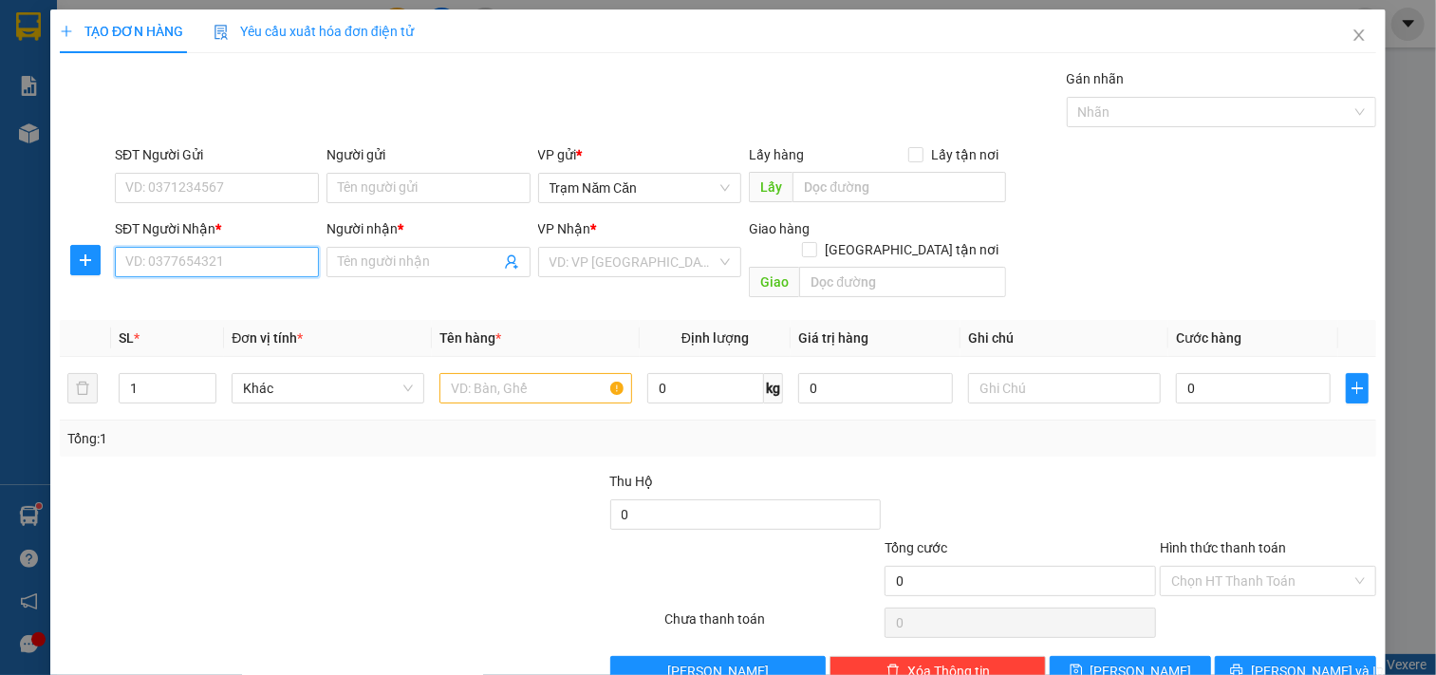
click at [183, 266] on input "SĐT Người Nhận *" at bounding box center [217, 262] width 204 height 30
type input "0933823381"
click at [439, 263] on input "Người nhận *" at bounding box center [419, 262] width 162 height 21
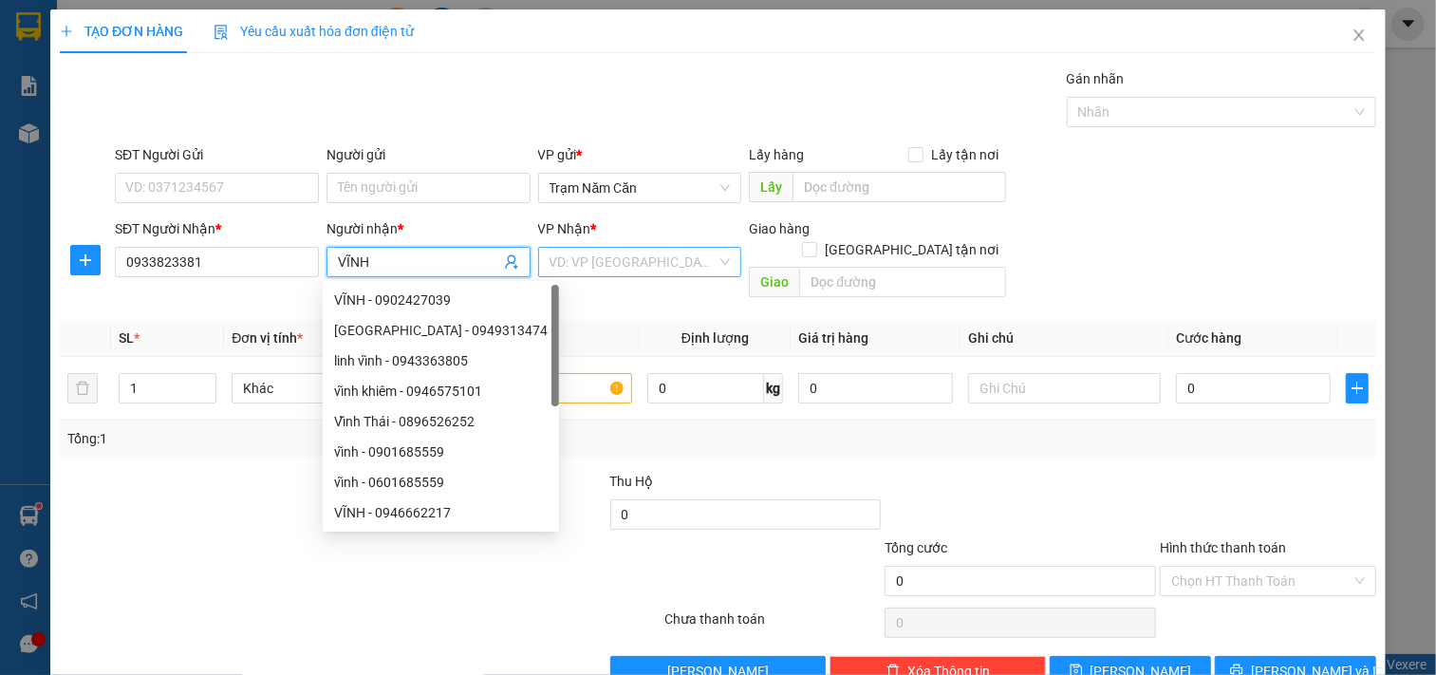
type input "VĨNH"
click at [564, 261] on input "search" at bounding box center [634, 262] width 168 height 28
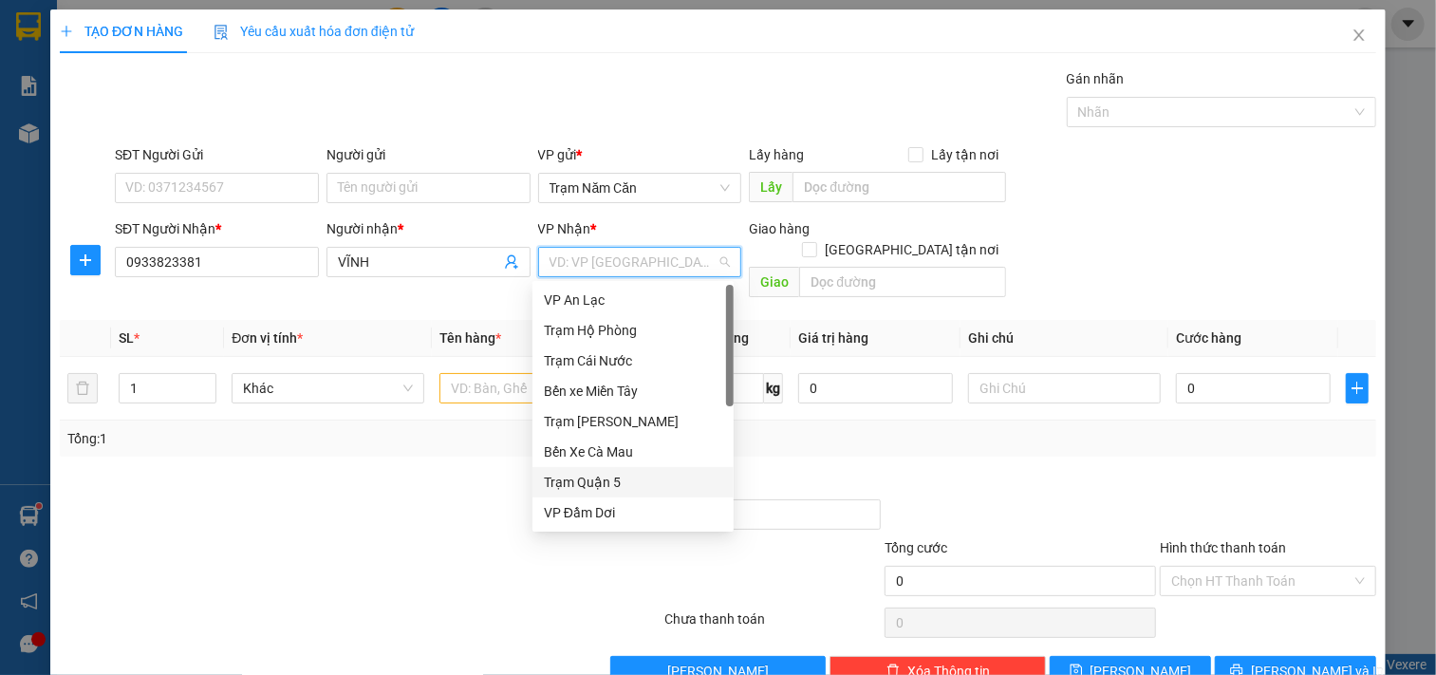
click at [551, 467] on div "Trạm Quận 5" at bounding box center [633, 482] width 201 height 30
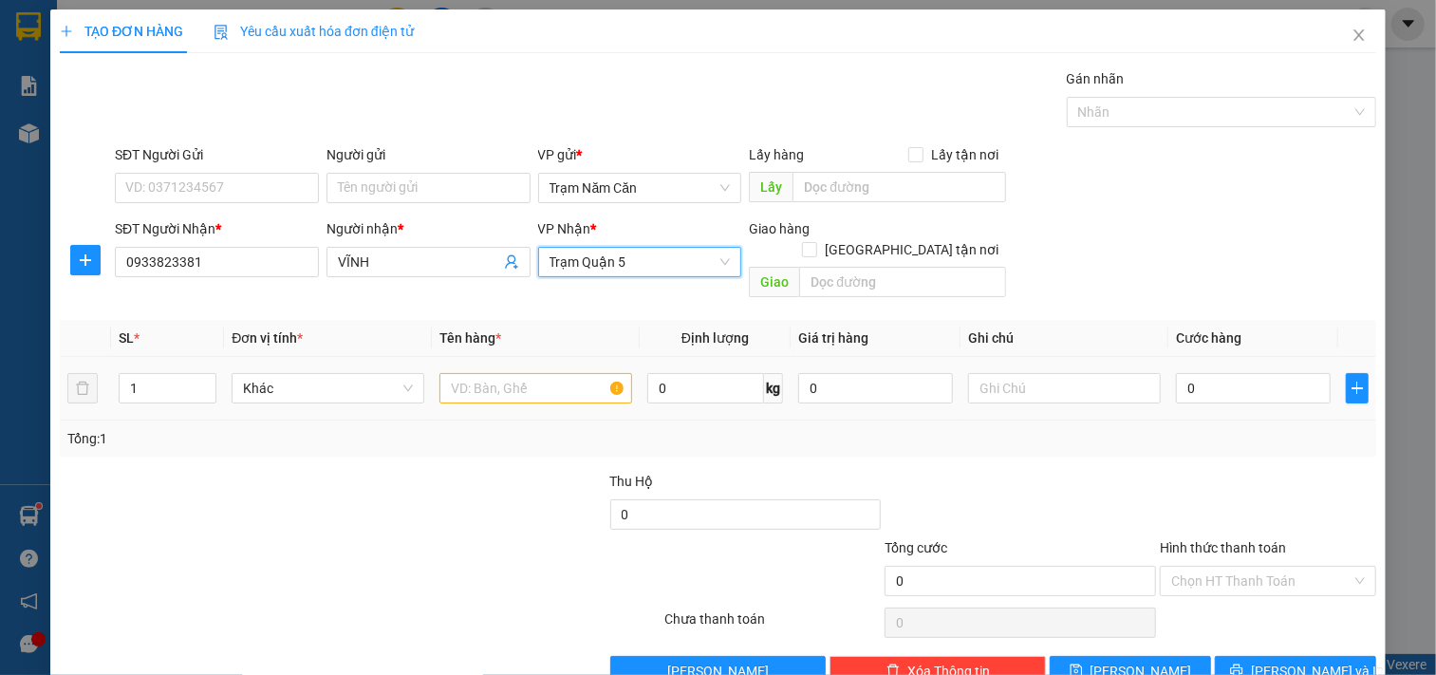
click at [460, 369] on div at bounding box center [536, 388] width 193 height 38
click at [459, 373] on input "text" at bounding box center [536, 388] width 193 height 30
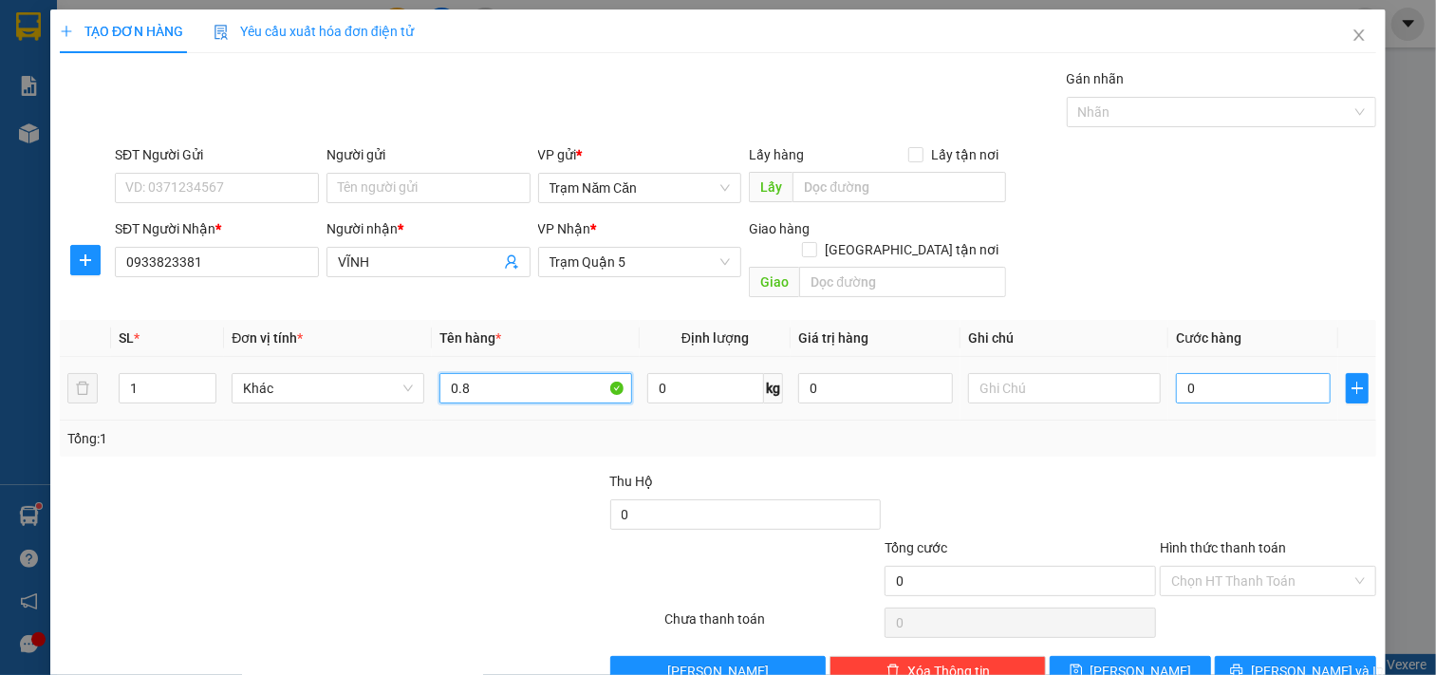
type input "0.8"
click at [1257, 374] on input "0" at bounding box center [1253, 388] width 155 height 30
type input "003"
type input "3"
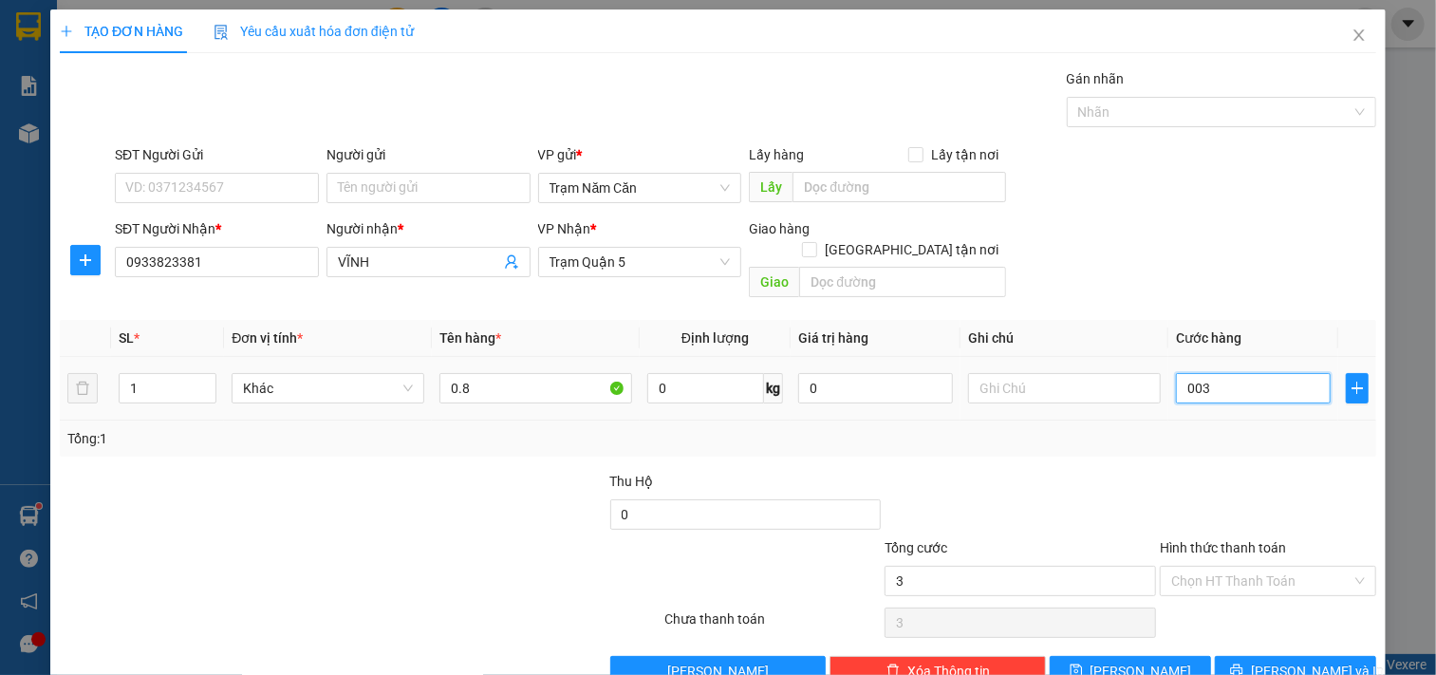
type input "0.030"
type input "30"
drag, startPoint x: 1203, startPoint y: 461, endPoint x: 1241, endPoint y: 484, distance: 44.3
click at [1204, 471] on div at bounding box center [1268, 504] width 220 height 66
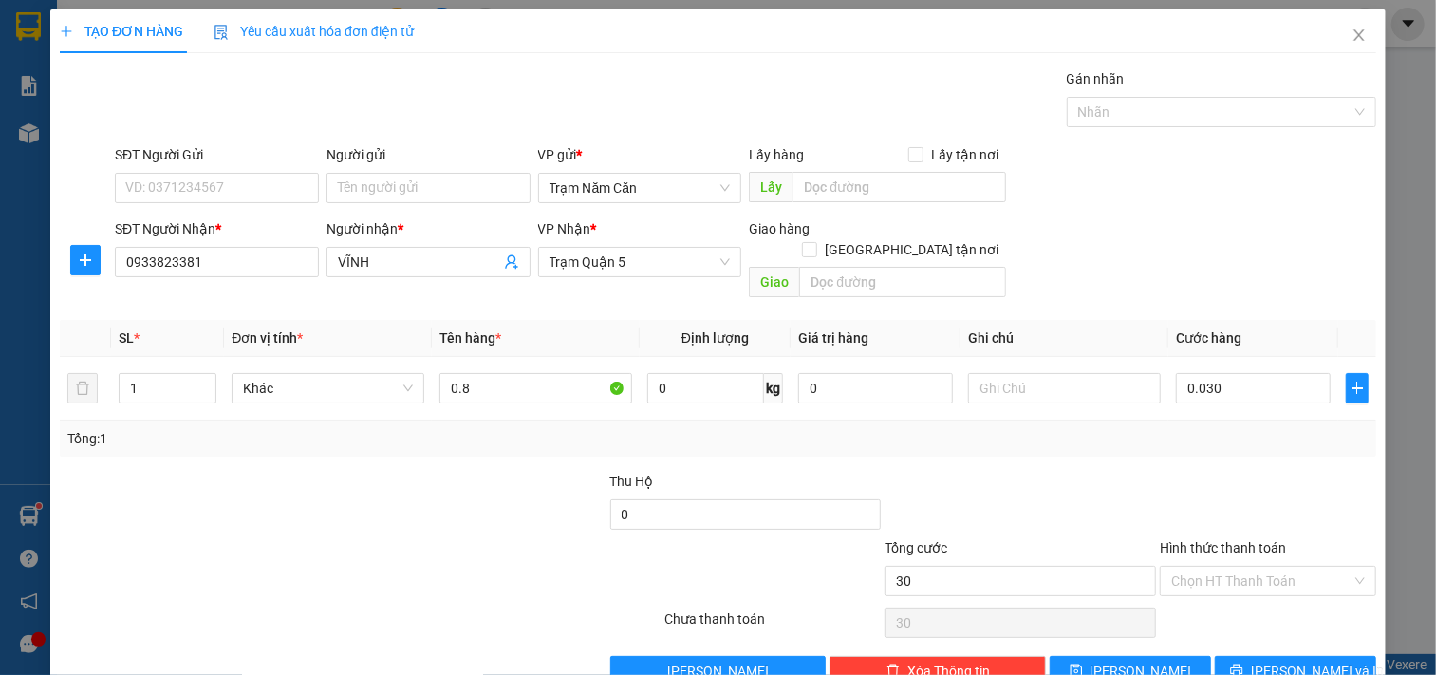
type input "30.000"
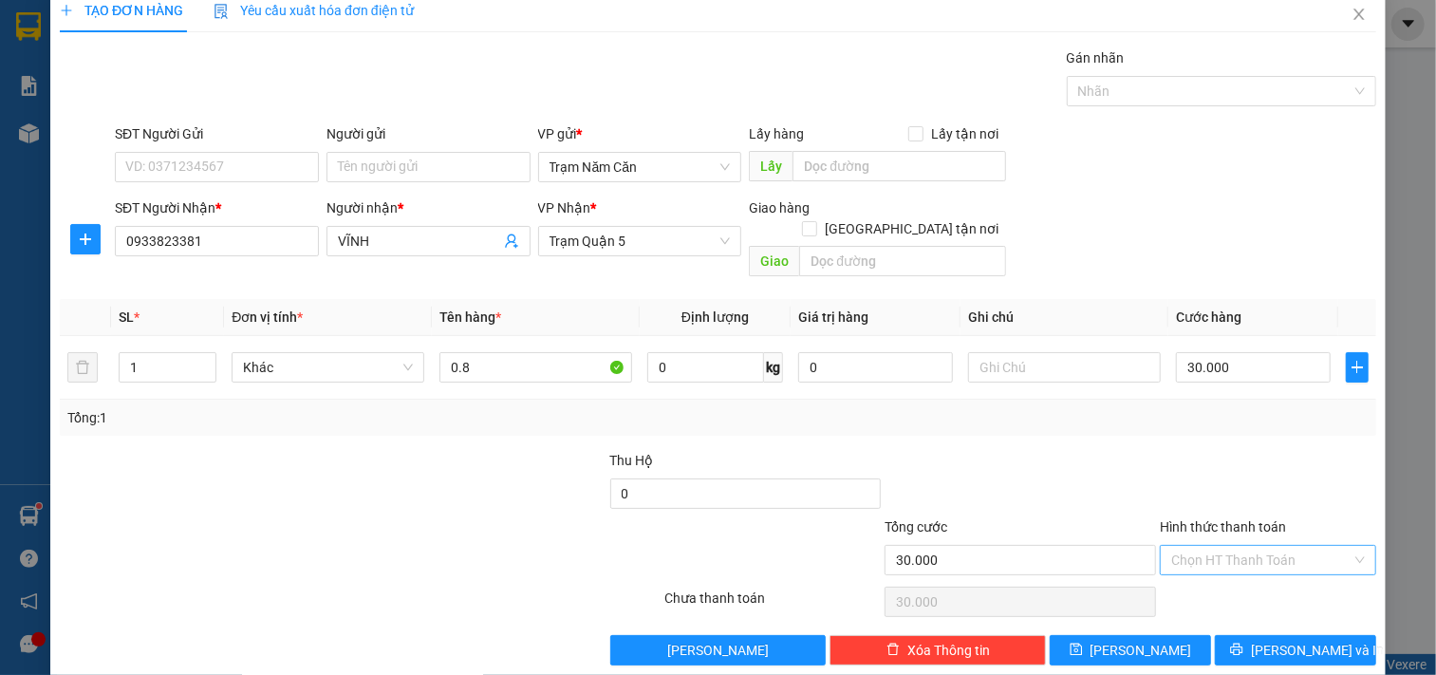
scroll to position [27, 0]
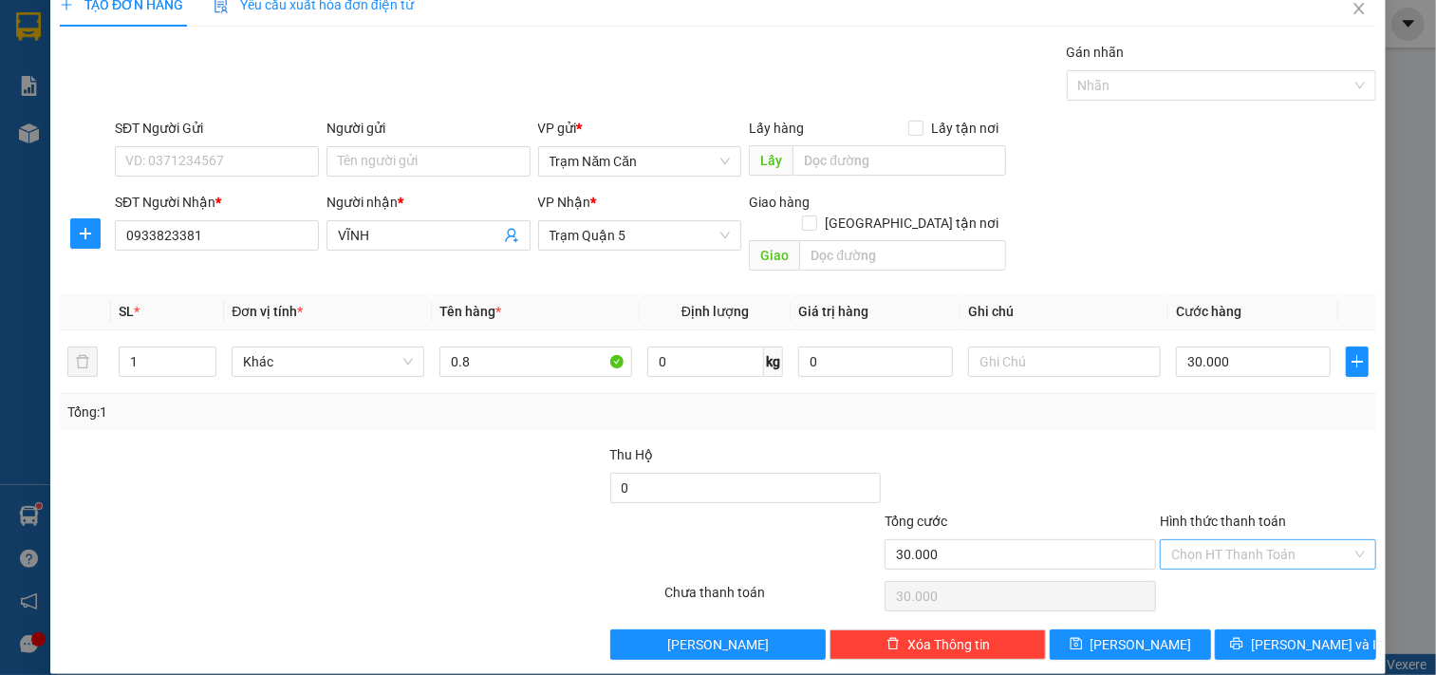
click at [1251, 540] on input "Hình thức thanh toán" at bounding box center [1262, 554] width 180 height 28
click at [1247, 560] on div "Tại văn phòng" at bounding box center [1256, 571] width 214 height 30
type input "0"
click at [1242, 629] on button "[PERSON_NAME] và In" at bounding box center [1295, 644] width 161 height 30
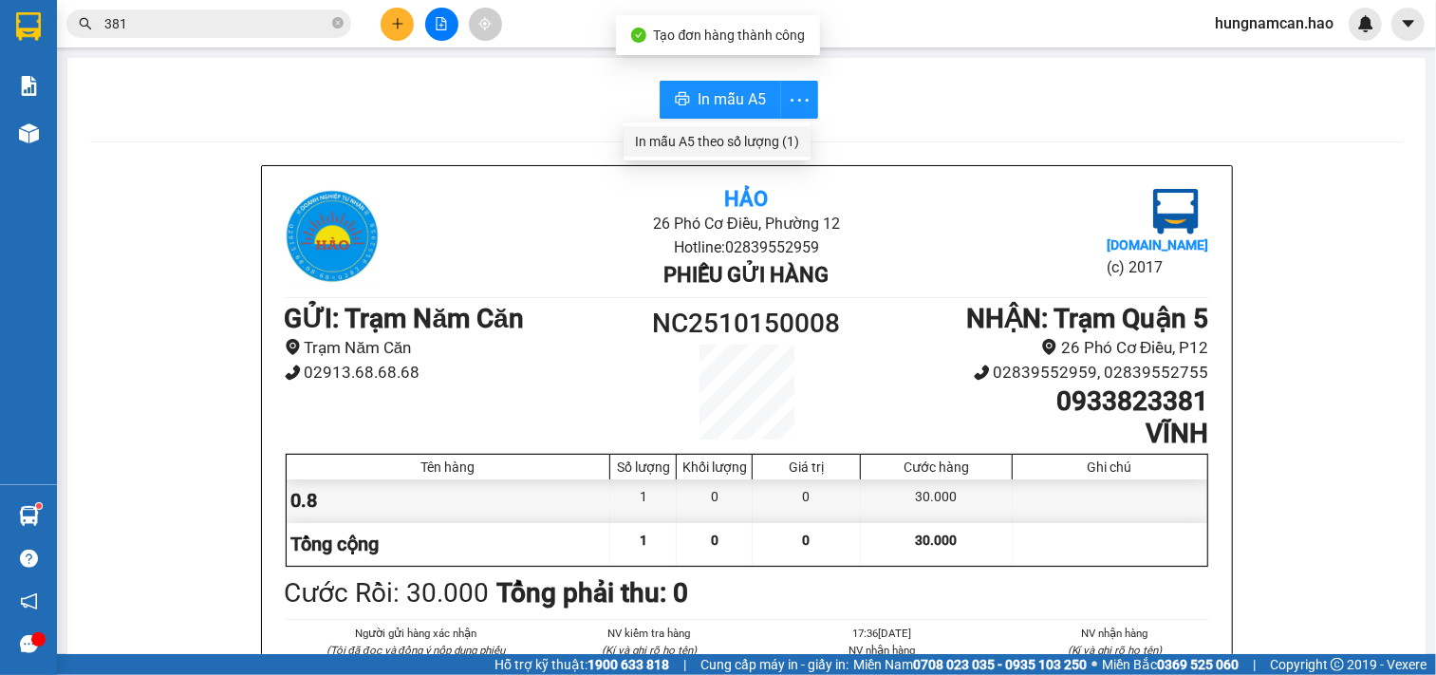
click at [777, 141] on div "In mẫu A5 theo số lượng (1)" at bounding box center [717, 141] width 164 height 21
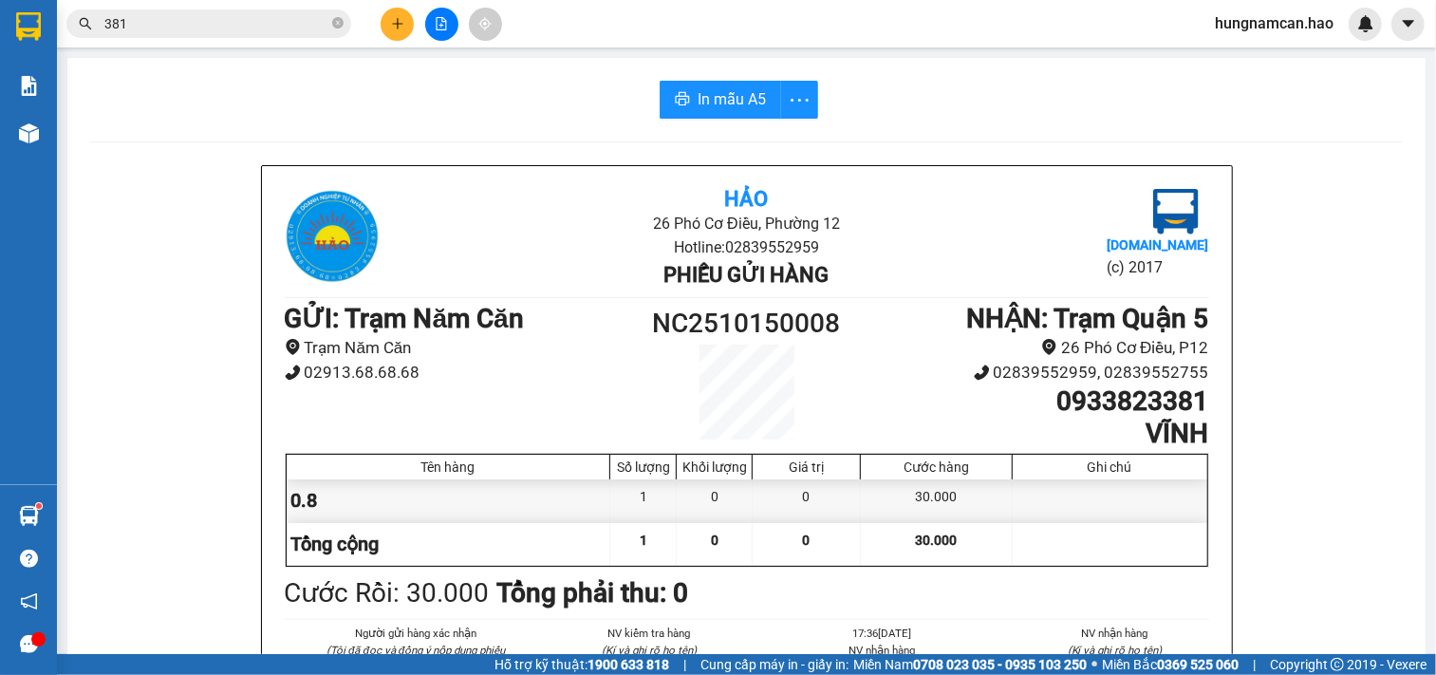
click at [401, 21] on icon "plus" at bounding box center [397, 23] width 13 height 13
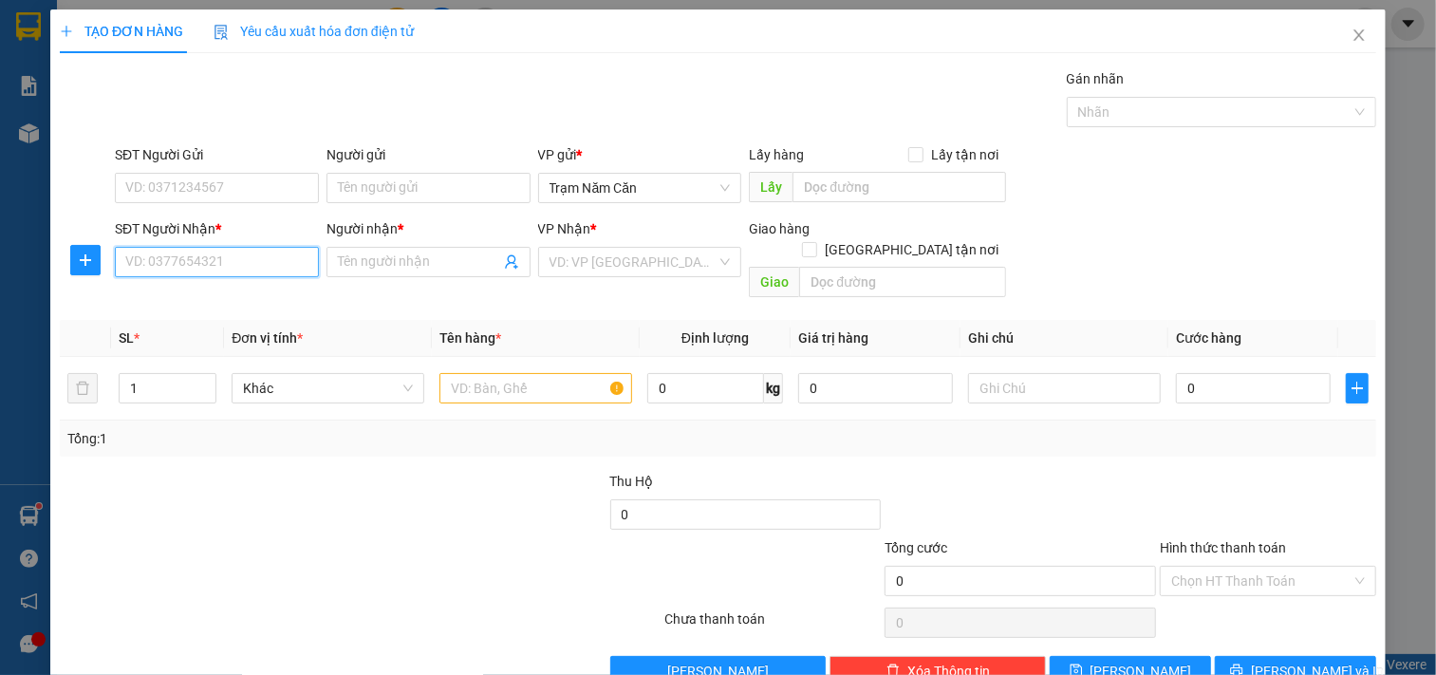
click at [142, 253] on input "SĐT Người Nhận *" at bounding box center [217, 262] width 204 height 30
click at [211, 291] on div "0948409404 - khải" at bounding box center [214, 300] width 178 height 21
type input "0948409404"
type input "khải"
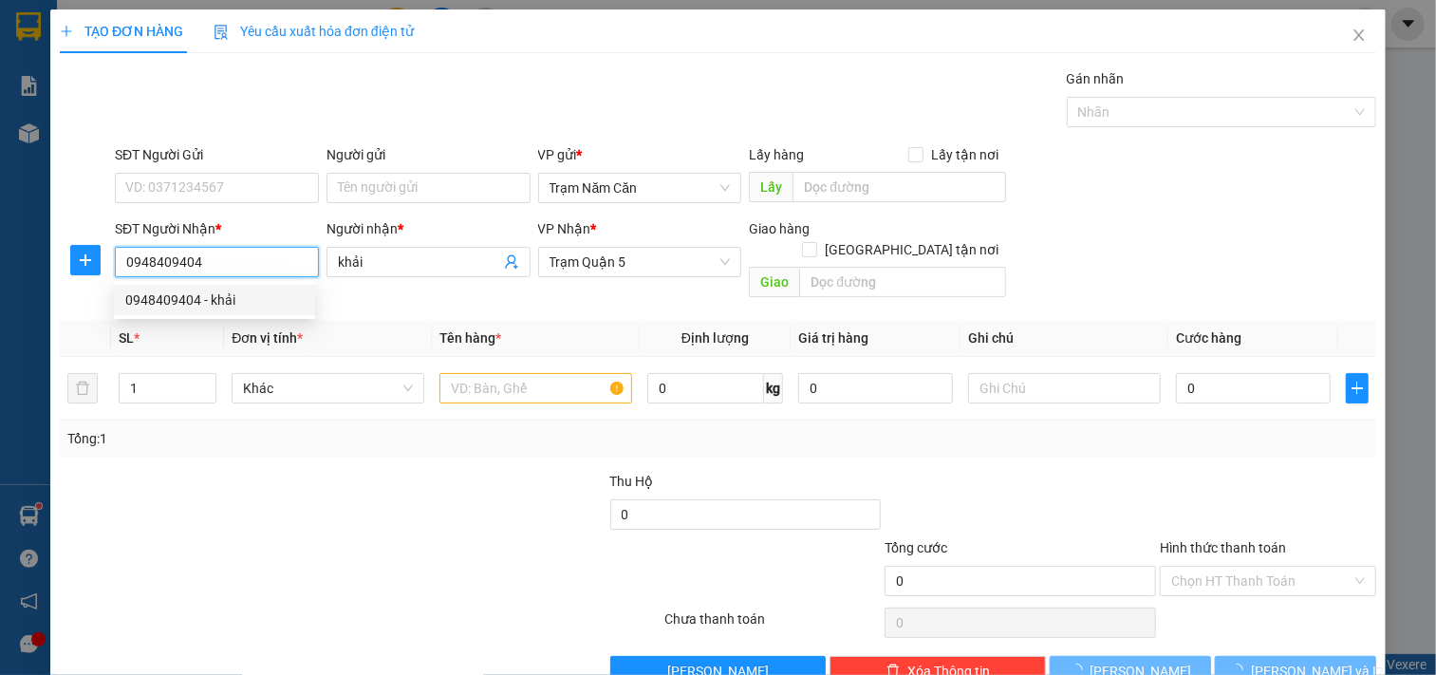
type input "80.000"
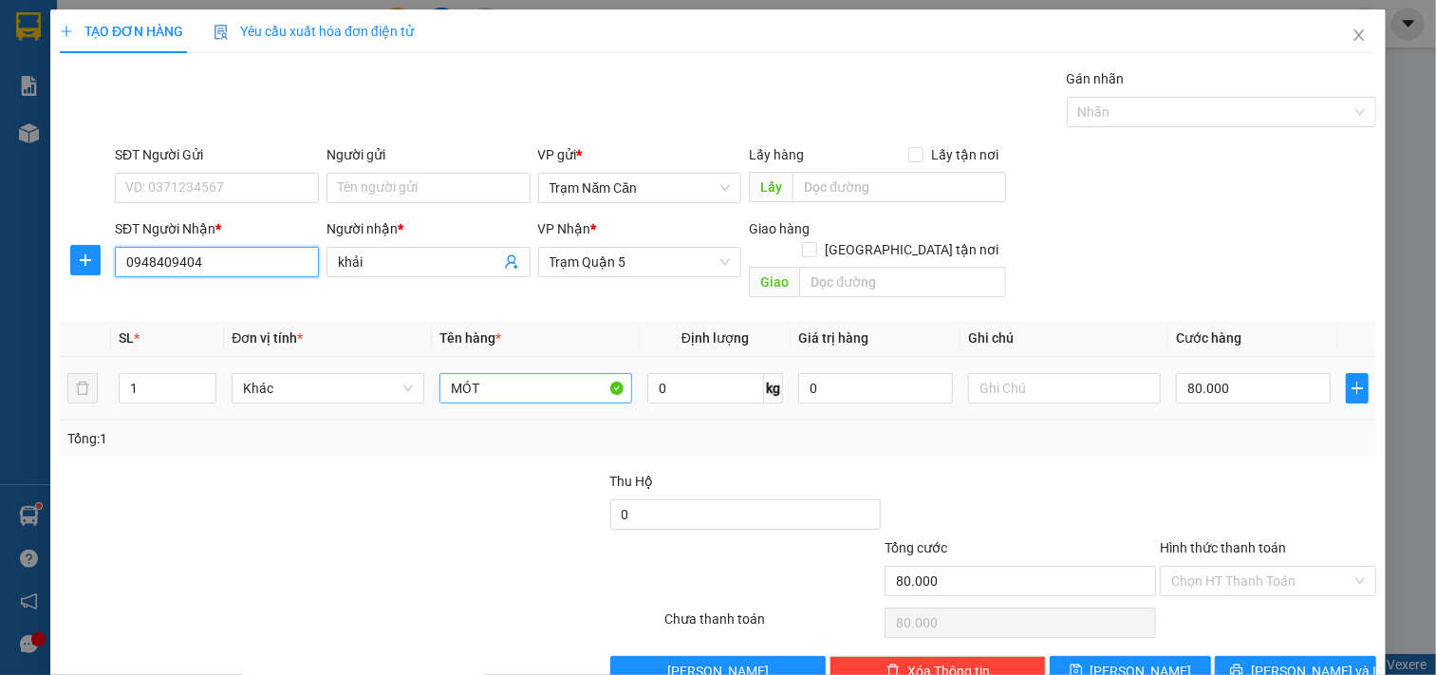
type input "0948409404"
click at [534, 373] on input "MÓT" at bounding box center [536, 388] width 193 height 30
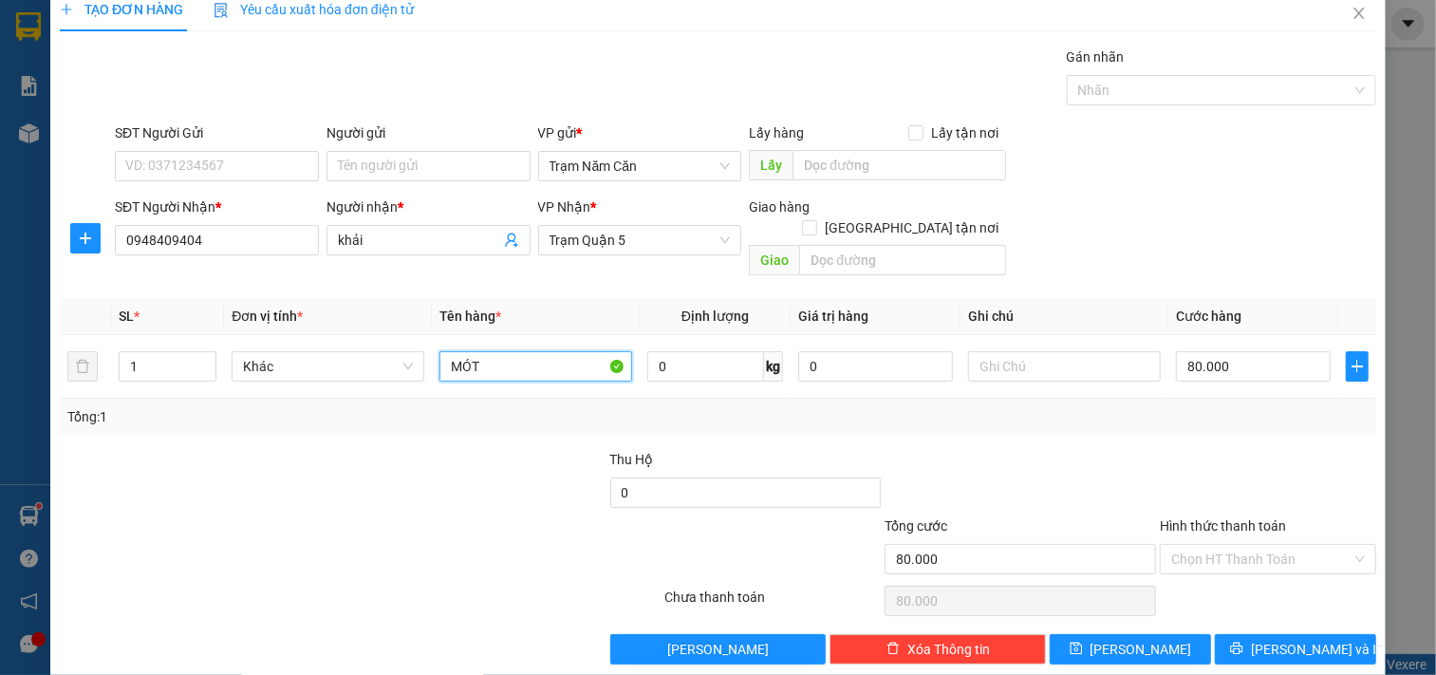
scroll to position [27, 0]
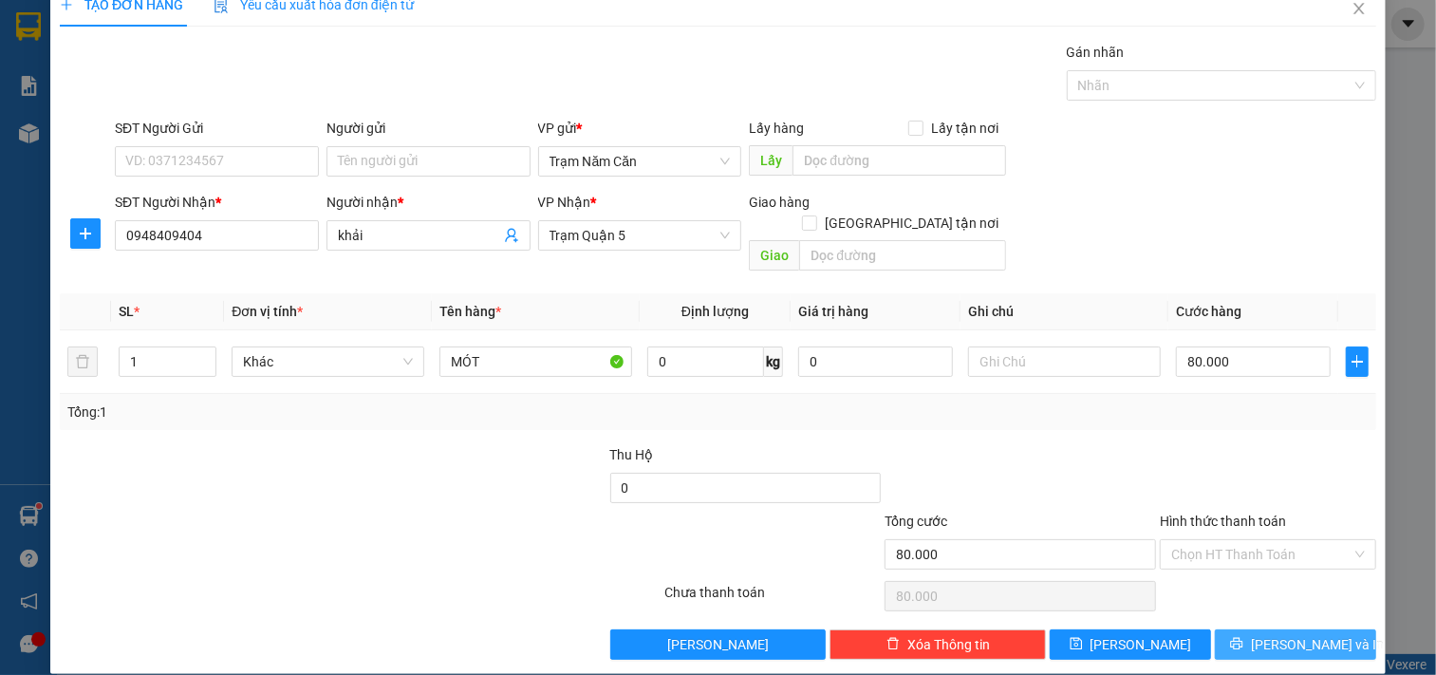
click at [1236, 629] on button "[PERSON_NAME] và In" at bounding box center [1295, 644] width 161 height 30
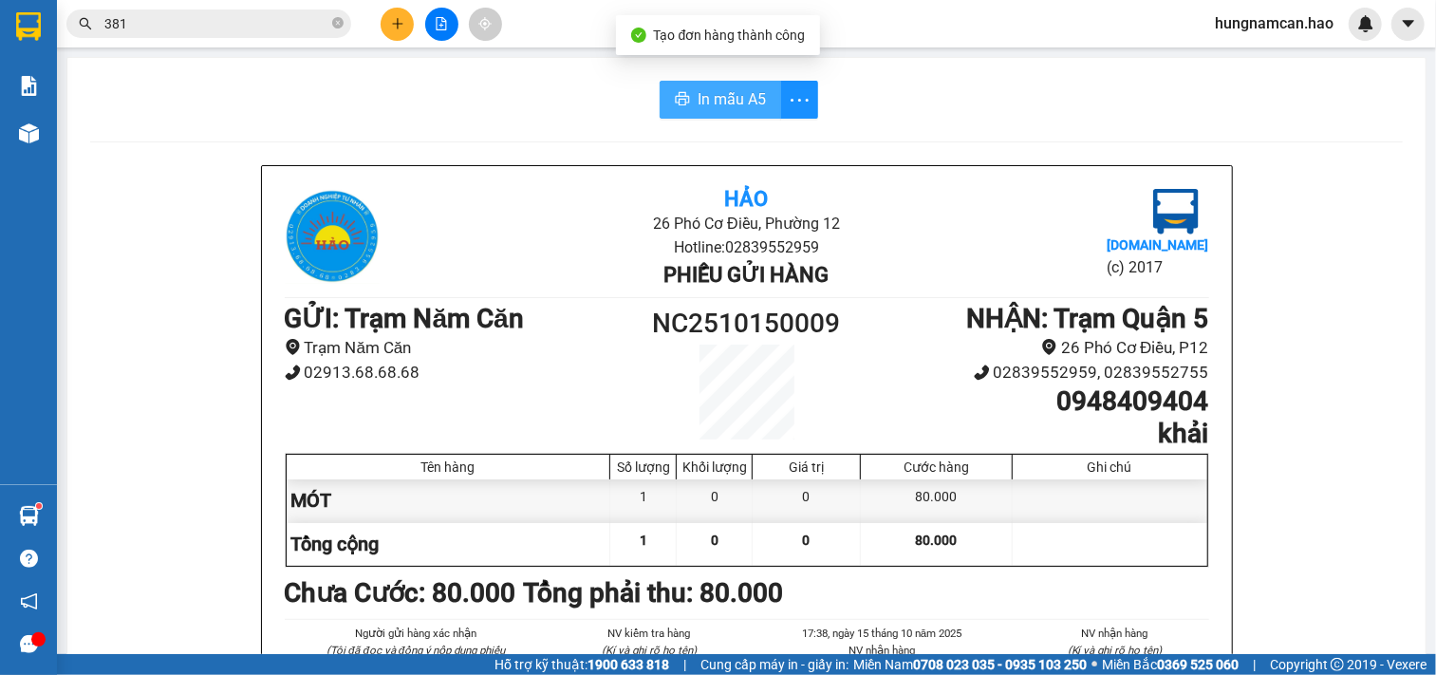
drag, startPoint x: 709, startPoint y: 97, endPoint x: 890, endPoint y: 121, distance: 181.9
click at [709, 98] on span "In mẫu A5" at bounding box center [732, 99] width 68 height 24
click at [735, 111] on button "In mẫu A5" at bounding box center [721, 100] width 122 height 38
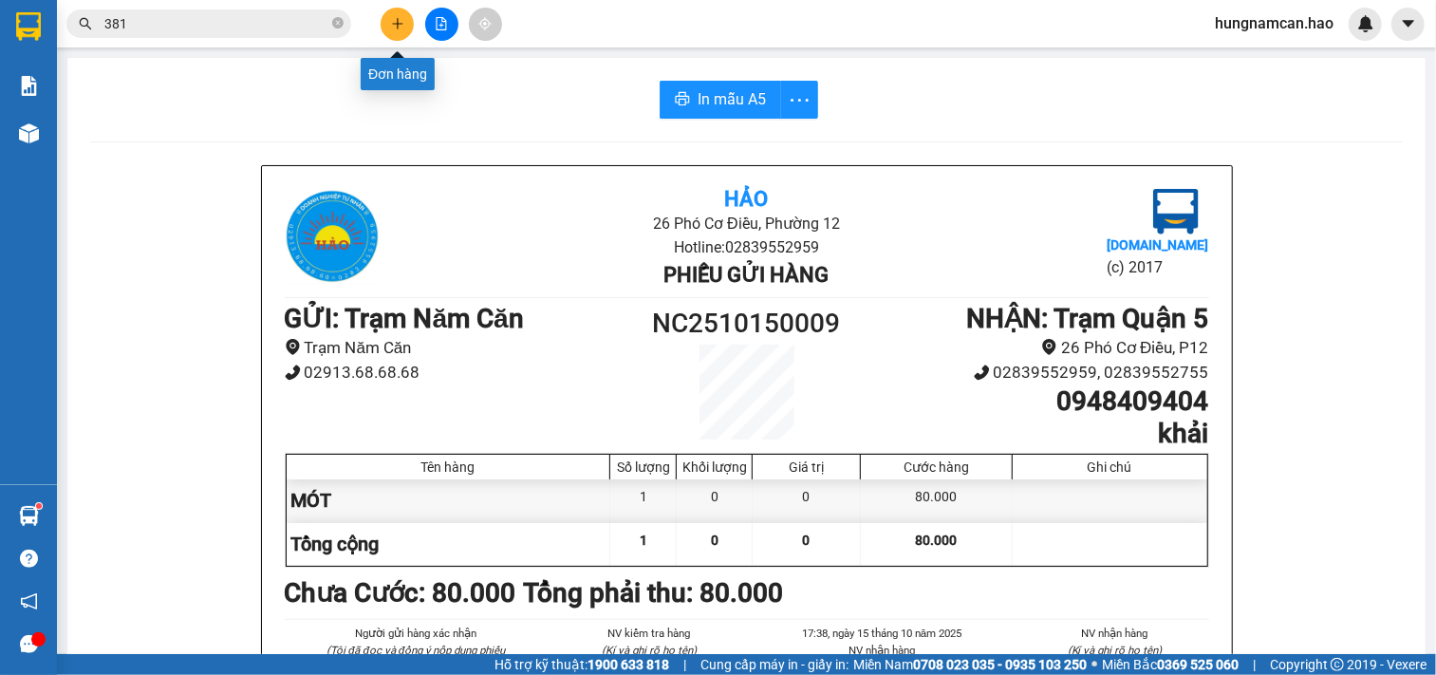
click at [397, 31] on button at bounding box center [397, 24] width 33 height 33
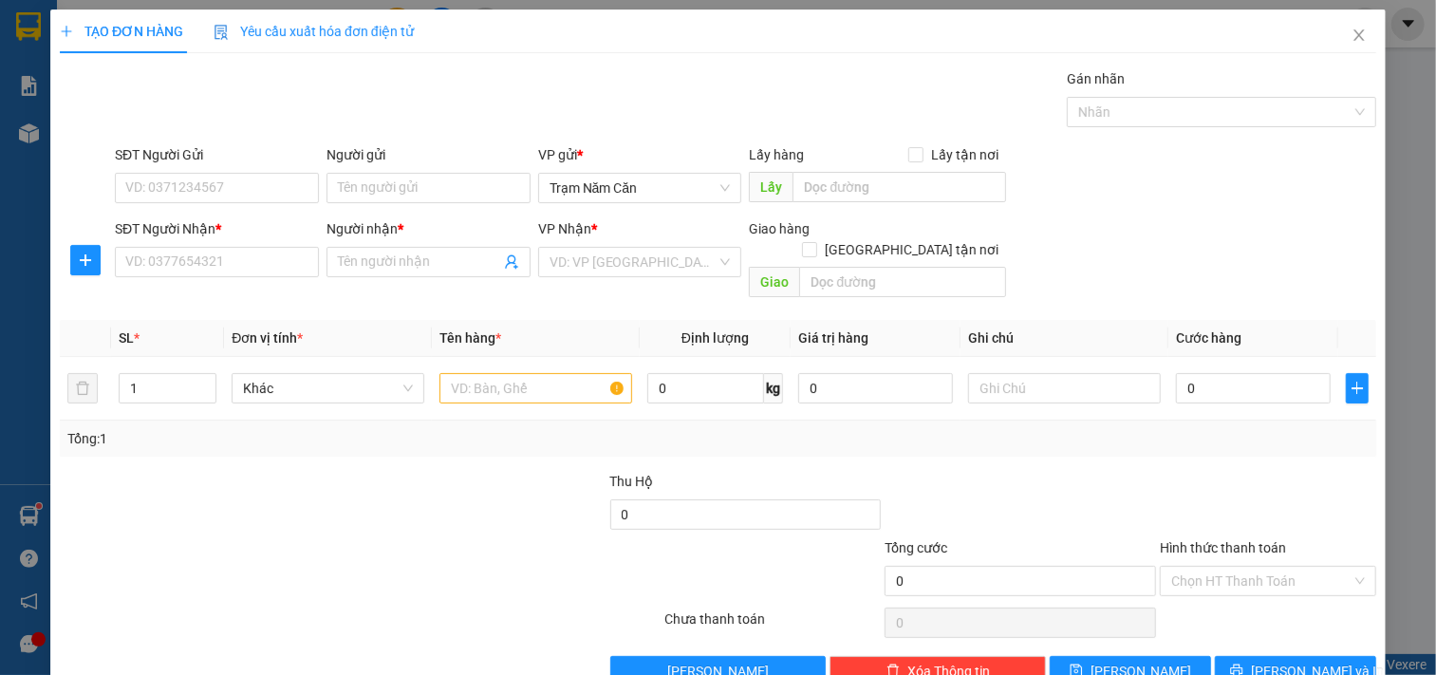
click at [397, 31] on span "Yêu cầu xuất hóa đơn điện tử" at bounding box center [314, 31] width 200 height 15
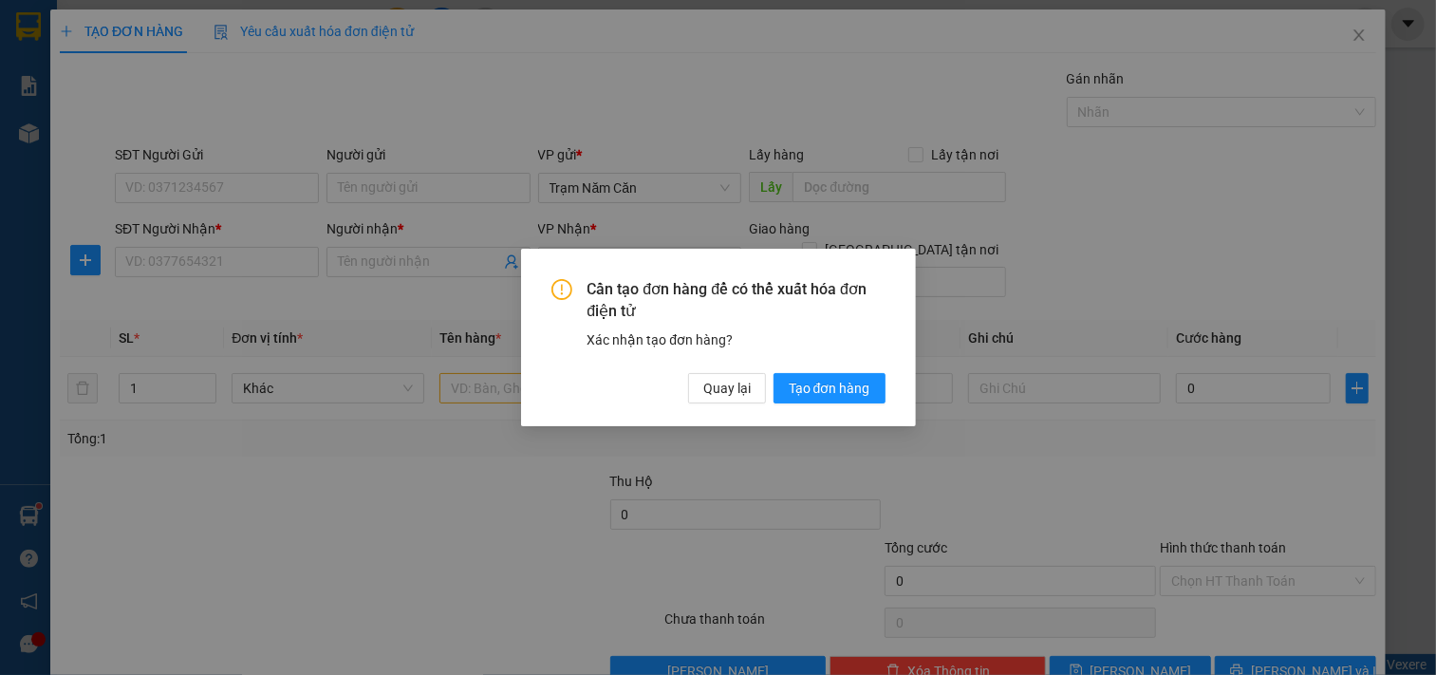
click at [211, 257] on div "Cần tạo đơn hàng để có thể xuất hóa đơn điện tử Xác nhận tạo đơn hàng? Quay lại…" at bounding box center [718, 337] width 1436 height 675
click at [757, 393] on button "Quay lại" at bounding box center [727, 388] width 78 height 30
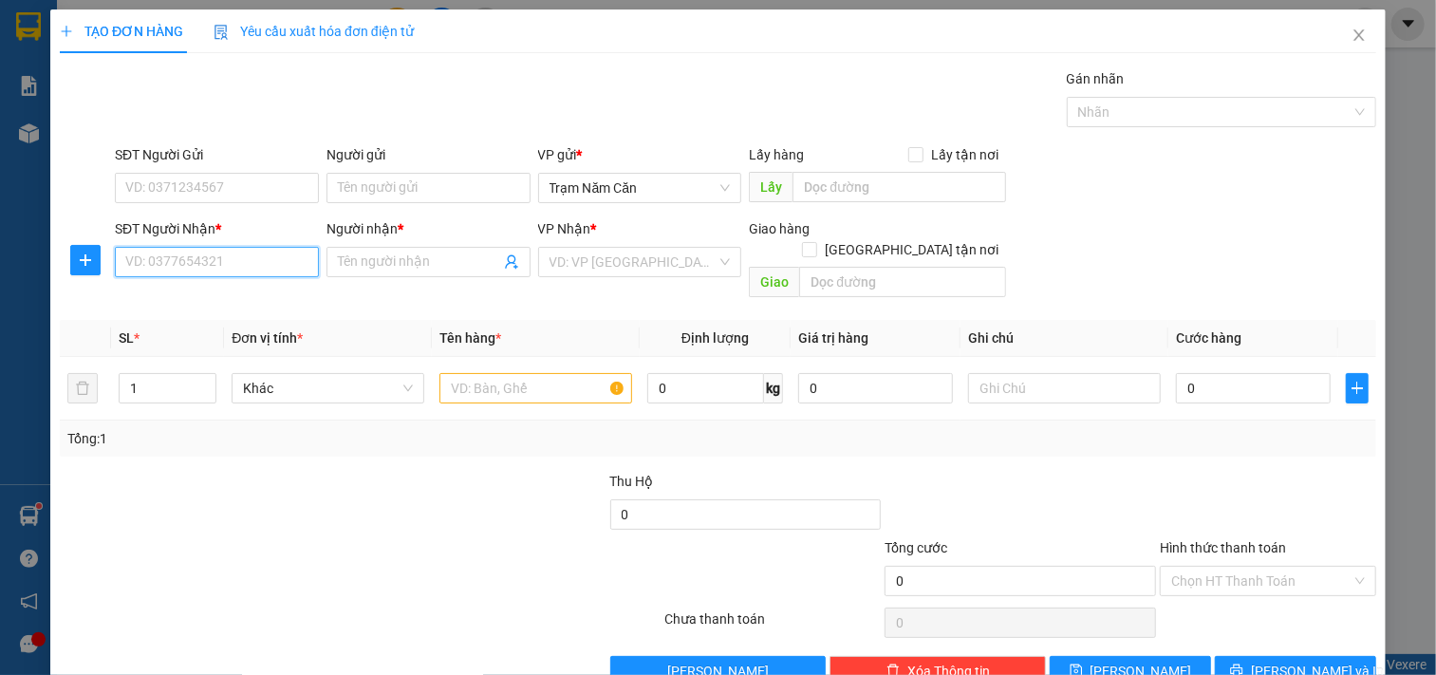
click at [261, 262] on input "SĐT Người Nhận *" at bounding box center [217, 262] width 204 height 30
type input "0852020855"
click at [199, 269] on input "SĐT Người Nhận *" at bounding box center [217, 262] width 204 height 30
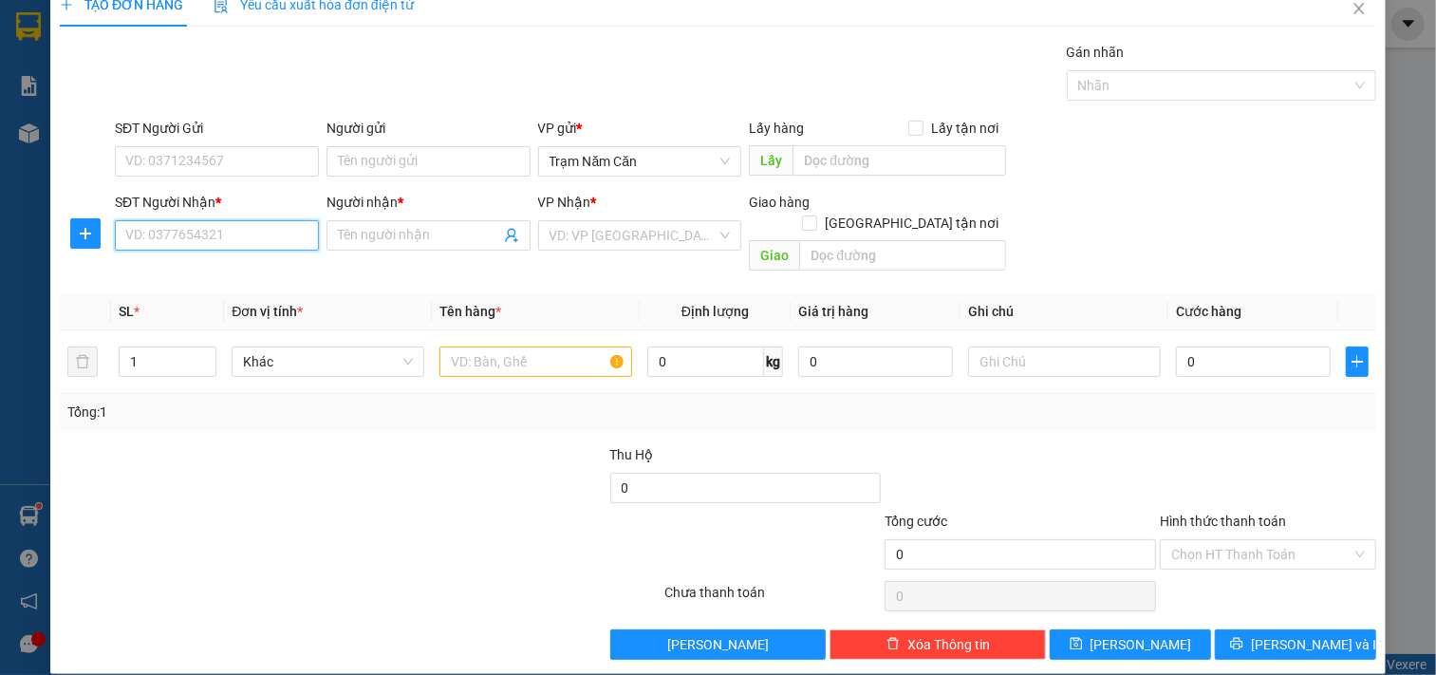
click at [167, 234] on input "SĐT Người Nhận *" at bounding box center [217, 235] width 204 height 30
type input "0852020855"
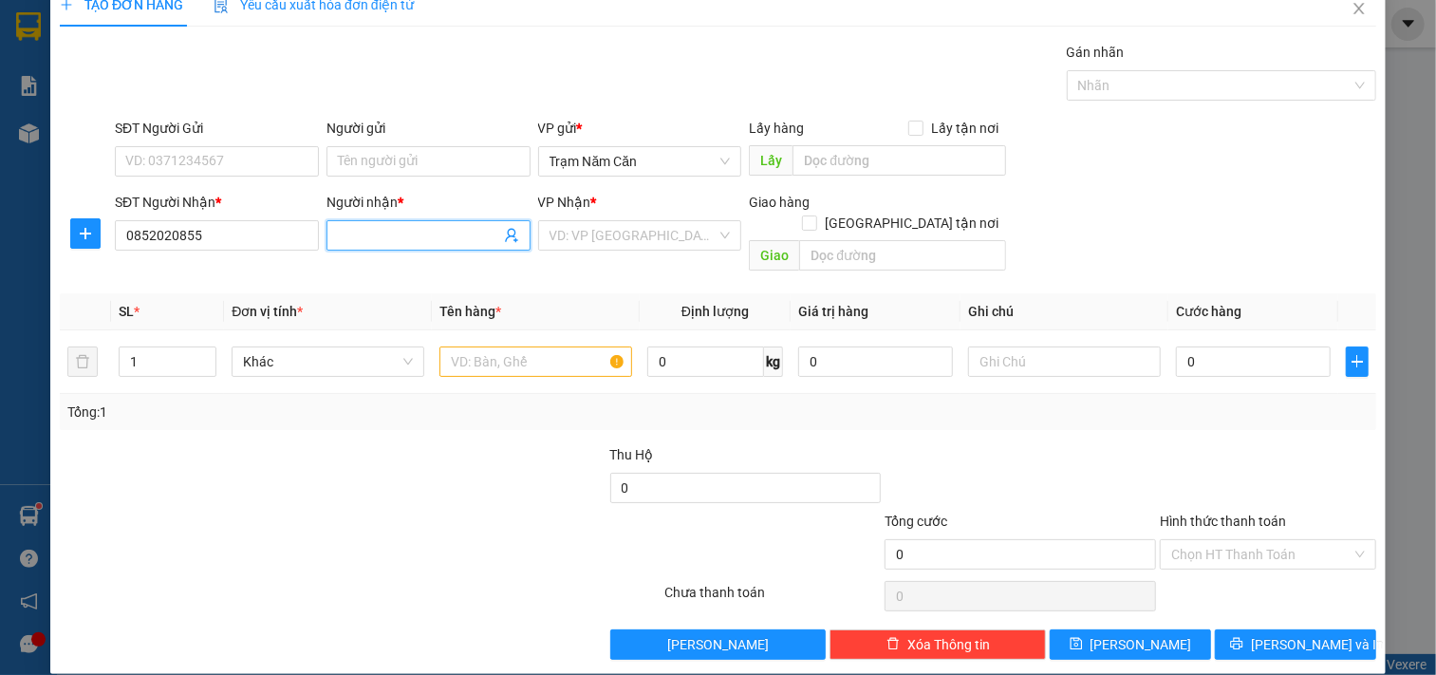
click at [423, 234] on input "Người nhận *" at bounding box center [419, 235] width 162 height 21
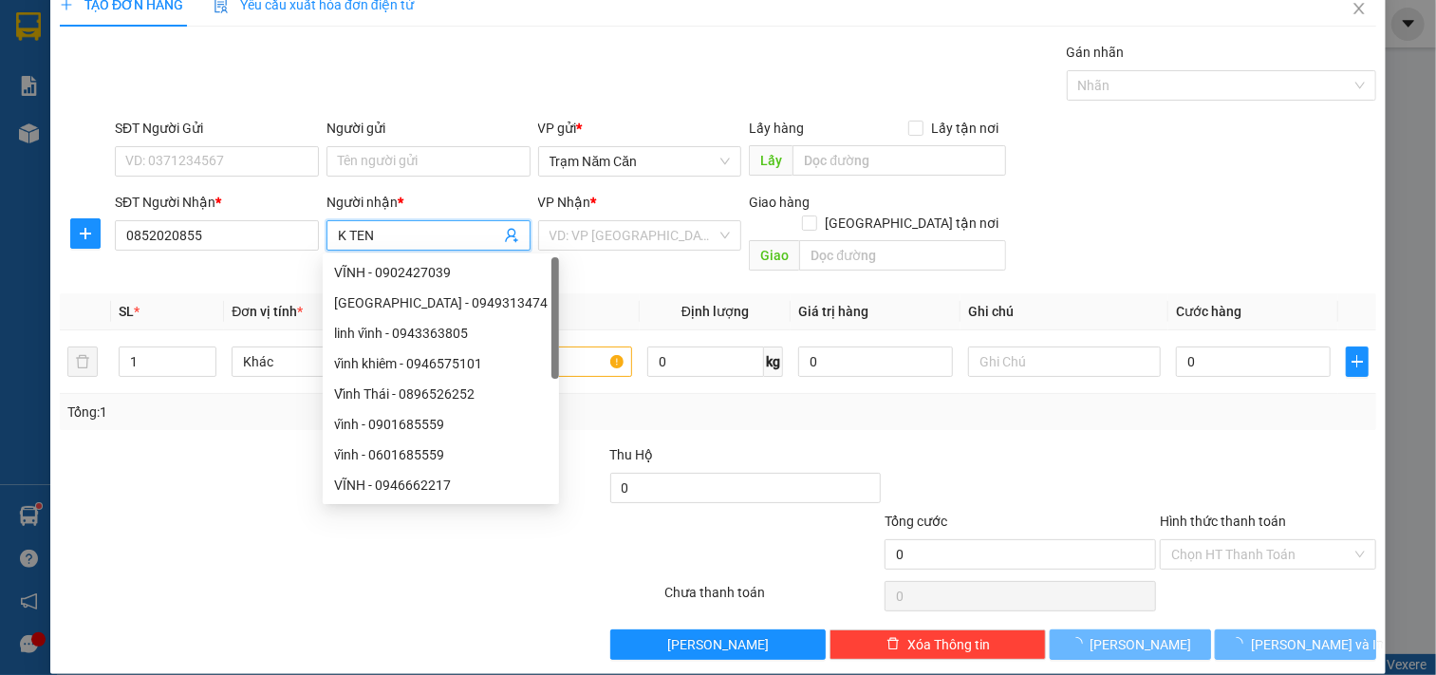
type input "K TEN"
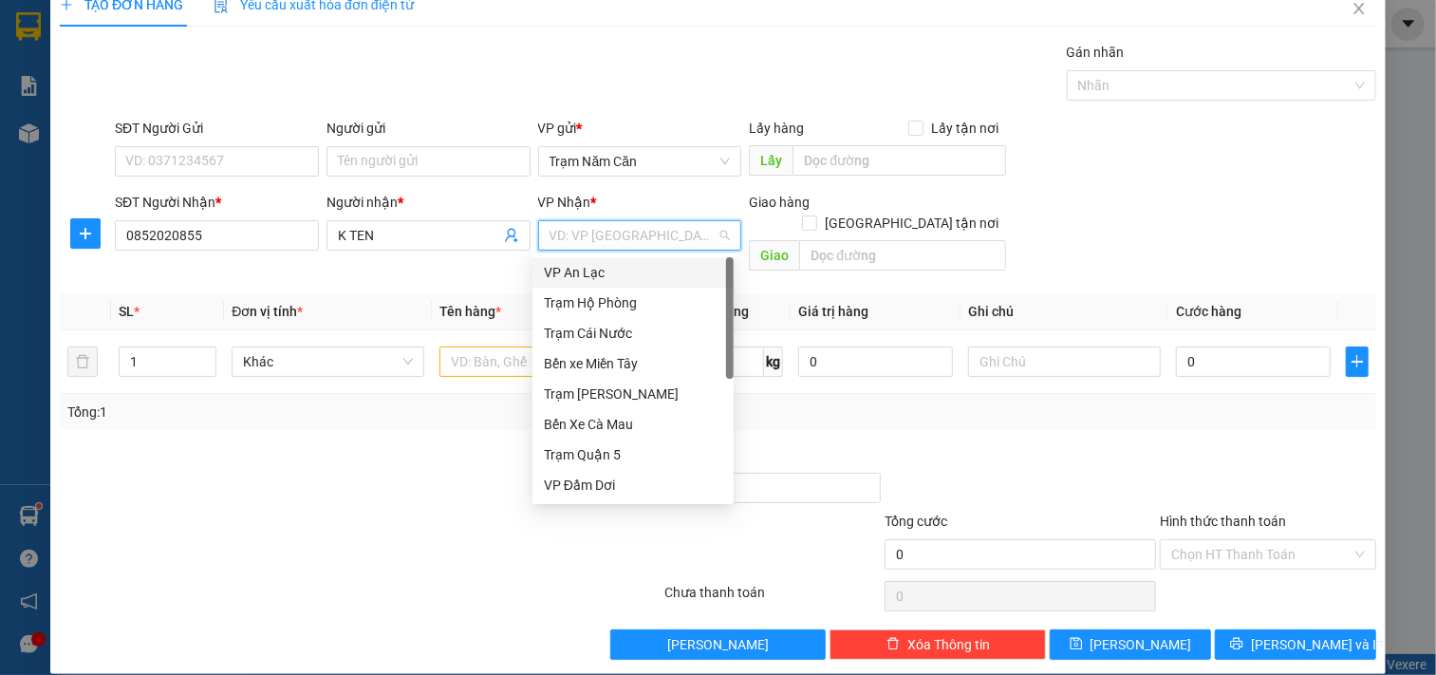
click at [587, 276] on div "VP An Lạc" at bounding box center [633, 272] width 178 height 21
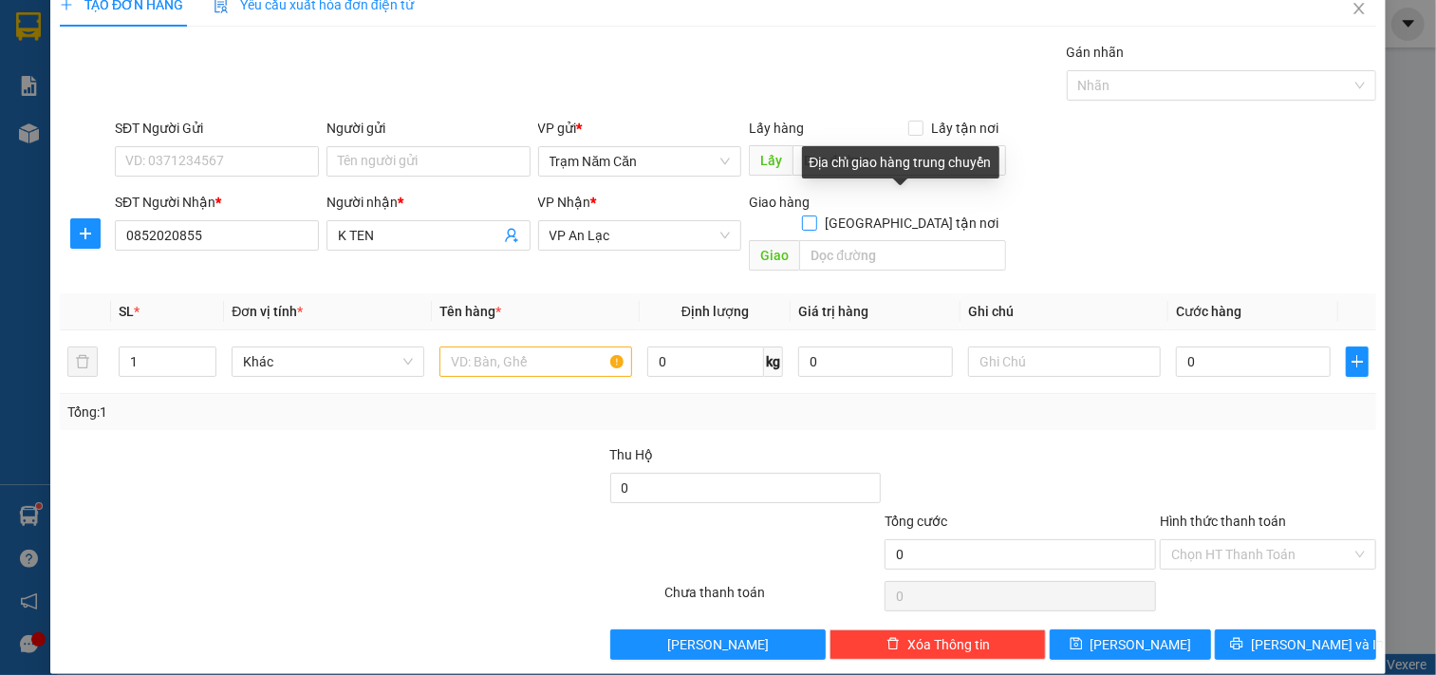
click at [816, 216] on input "[GEOGRAPHIC_DATA] tận nơi" at bounding box center [808, 222] width 13 height 13
checkbox input "true"
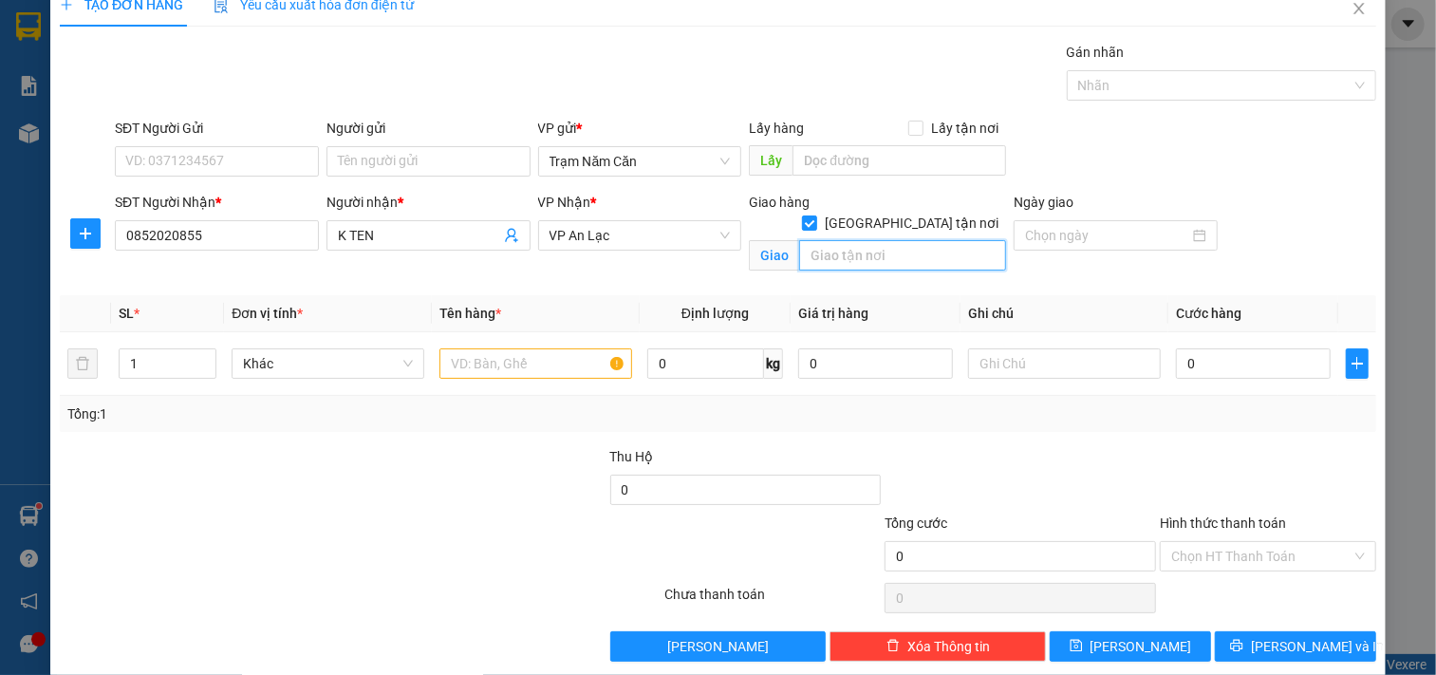
click at [886, 242] on input "text" at bounding box center [902, 255] width 207 height 30
type input "TRAN DAI NGHIA , BINH TAN"
click at [513, 345] on div at bounding box center [536, 364] width 193 height 38
click at [492, 361] on input "text" at bounding box center [536, 363] width 193 height 30
type input "0.5 KE"
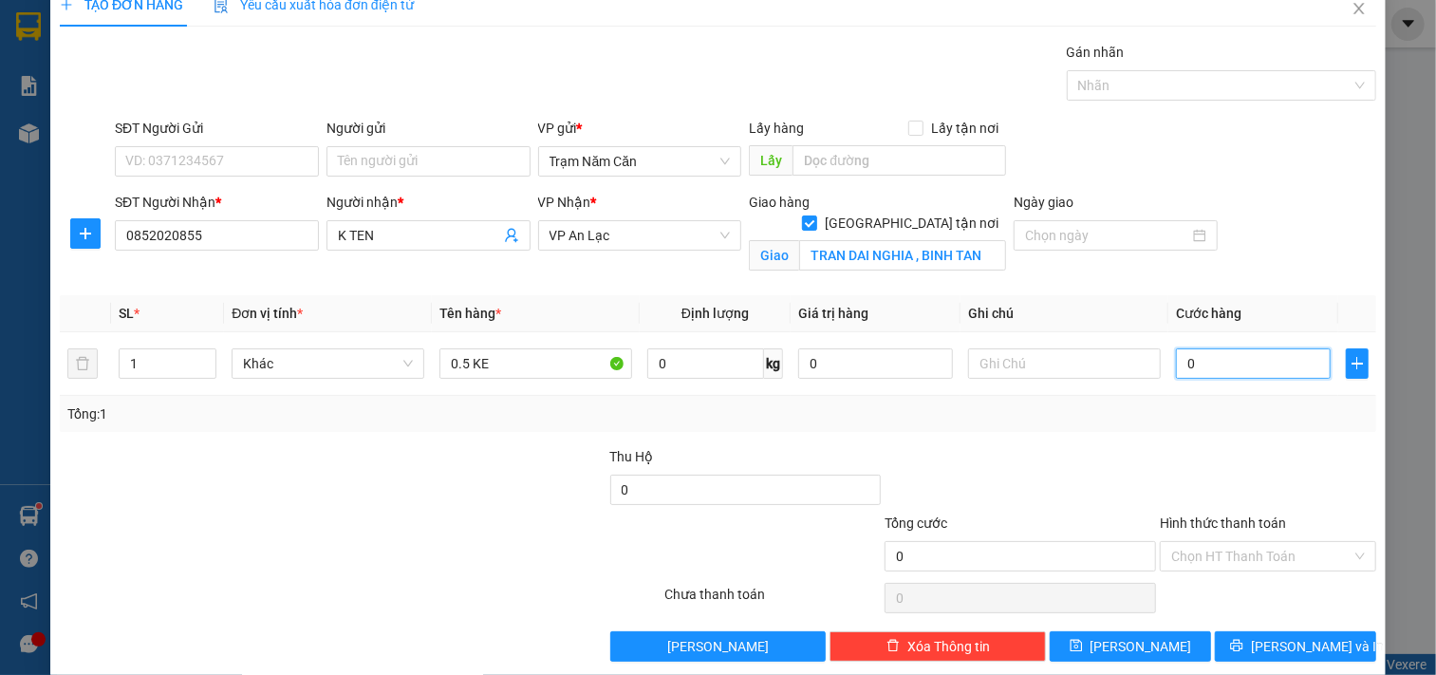
type input "008"
type input "8"
type input "0.080"
type input "80"
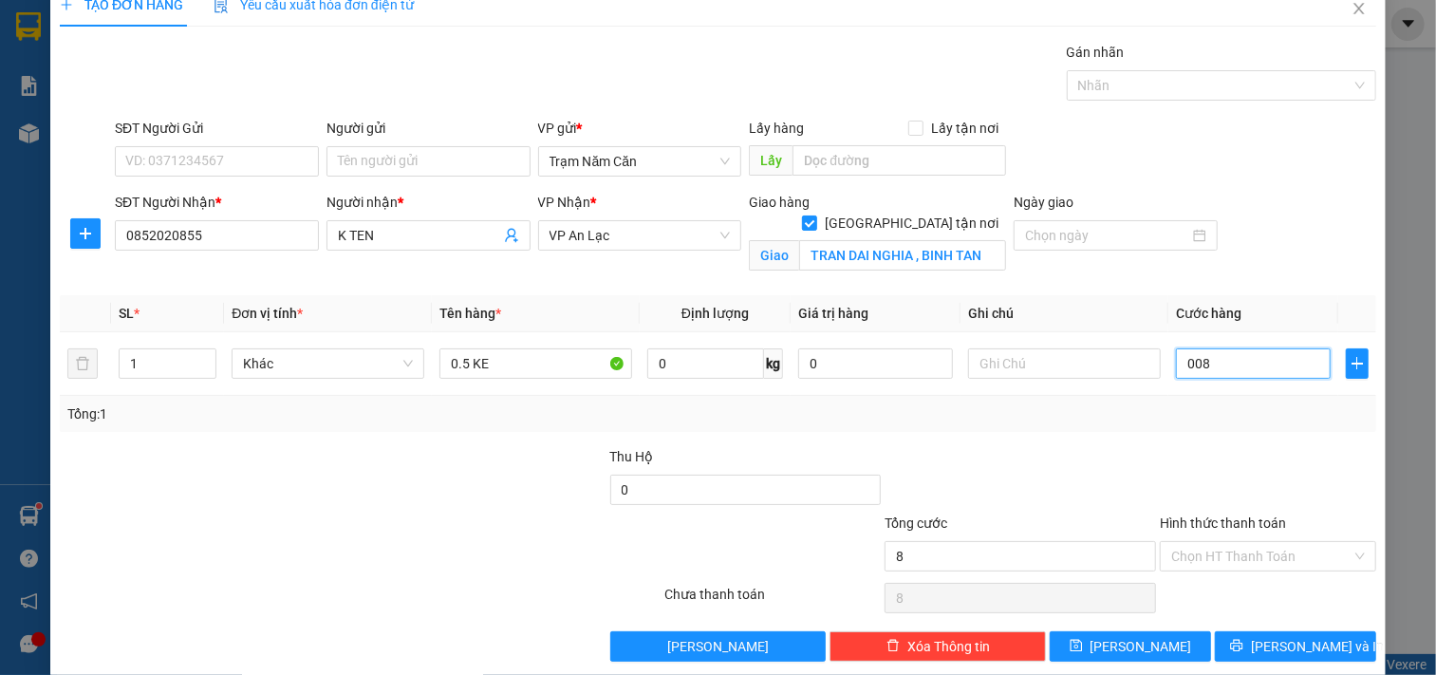
type input "80"
type input "80.000"
drag, startPoint x: 1172, startPoint y: 452, endPoint x: 1189, endPoint y: 454, distance: 16.3
click at [1180, 452] on div at bounding box center [1268, 479] width 220 height 66
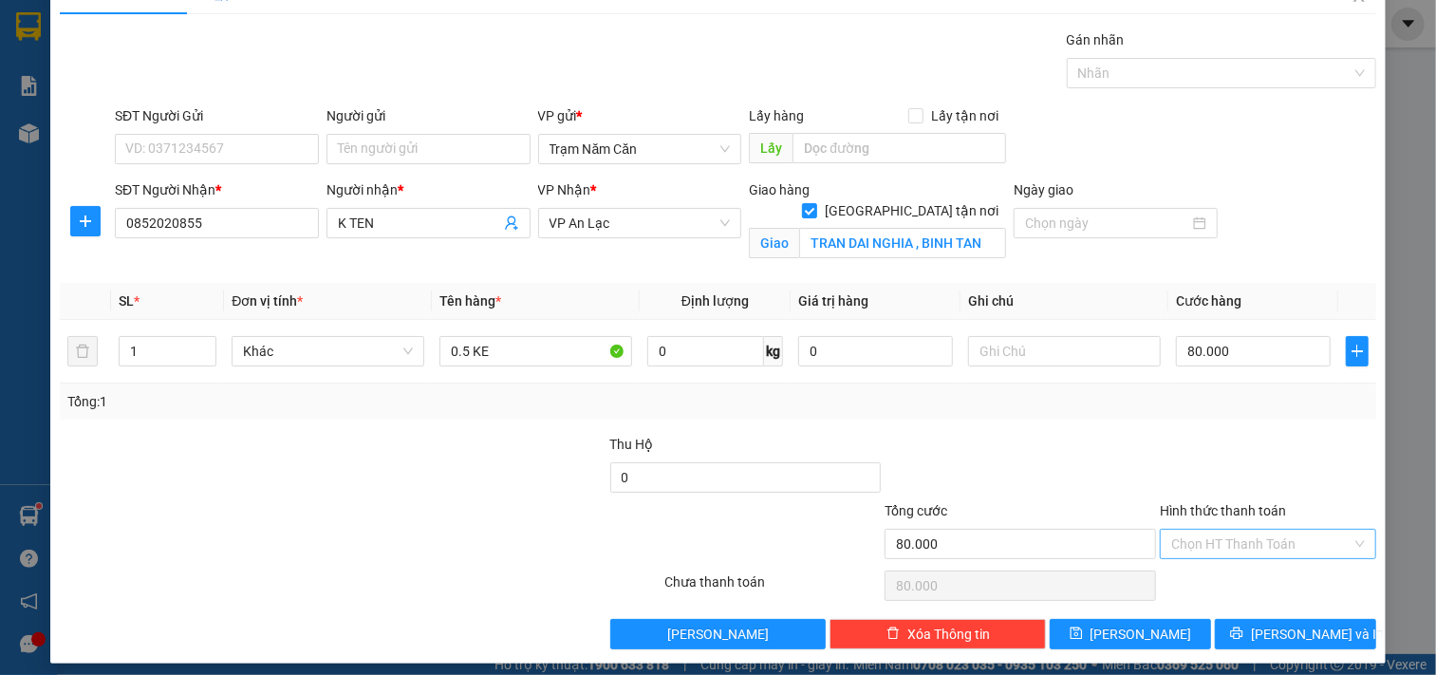
scroll to position [50, 0]
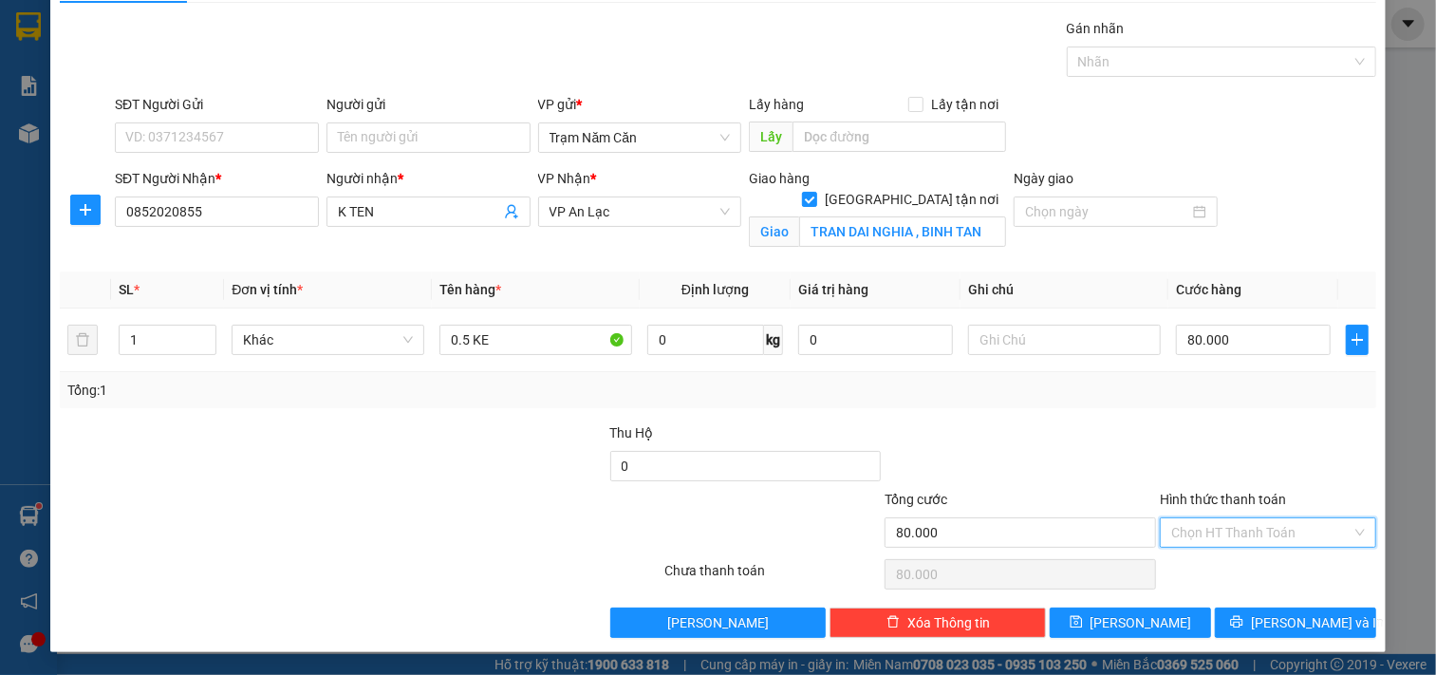
drag, startPoint x: 1253, startPoint y: 525, endPoint x: 1246, endPoint y: 546, distance: 22.2
click at [1249, 535] on input "Hình thức thanh toán" at bounding box center [1262, 532] width 180 height 28
click at [1240, 560] on div "Tại văn phòng" at bounding box center [1255, 570] width 191 height 21
type input "0"
click at [1230, 618] on button "[PERSON_NAME] và In" at bounding box center [1295, 623] width 161 height 30
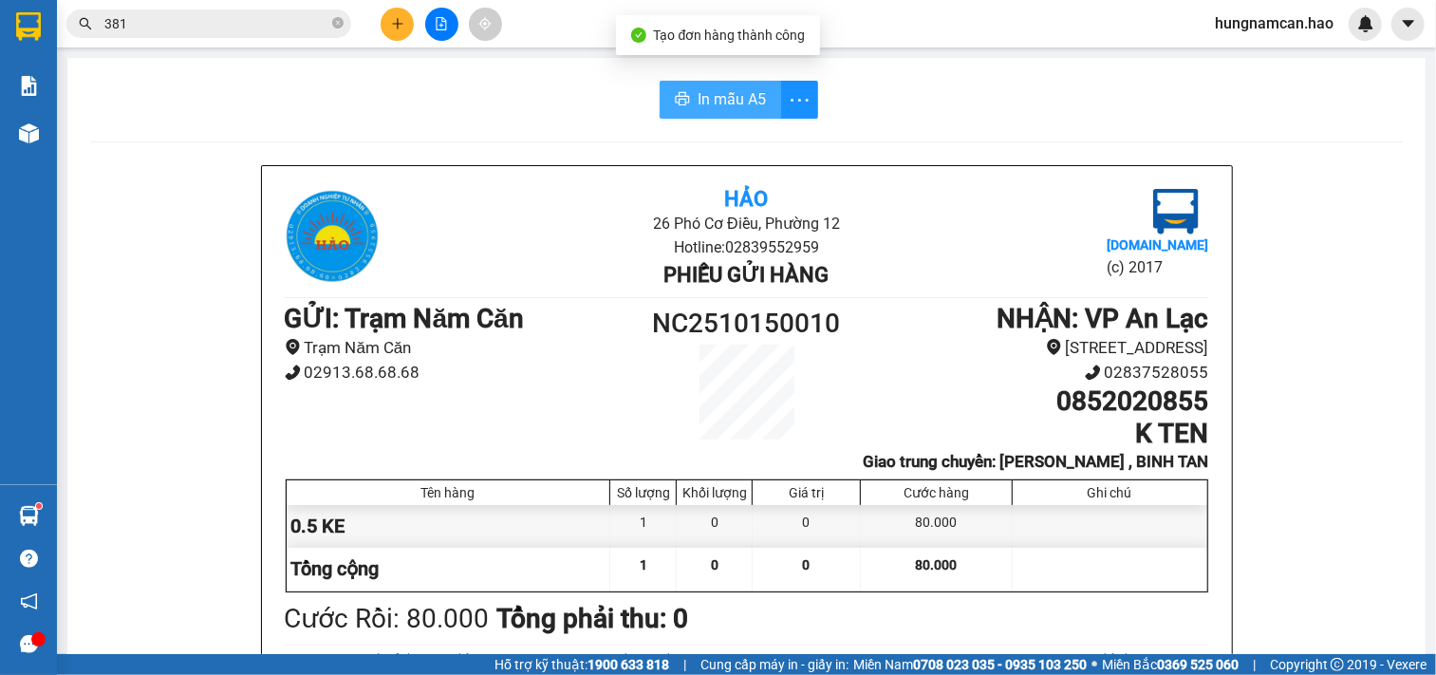
drag, startPoint x: 725, startPoint y: 112, endPoint x: 737, endPoint y: 111, distance: 11.4
click at [731, 111] on button "In mẫu A5" at bounding box center [721, 100] width 122 height 38
click at [403, 21] on icon "plus" at bounding box center [397, 23] width 13 height 13
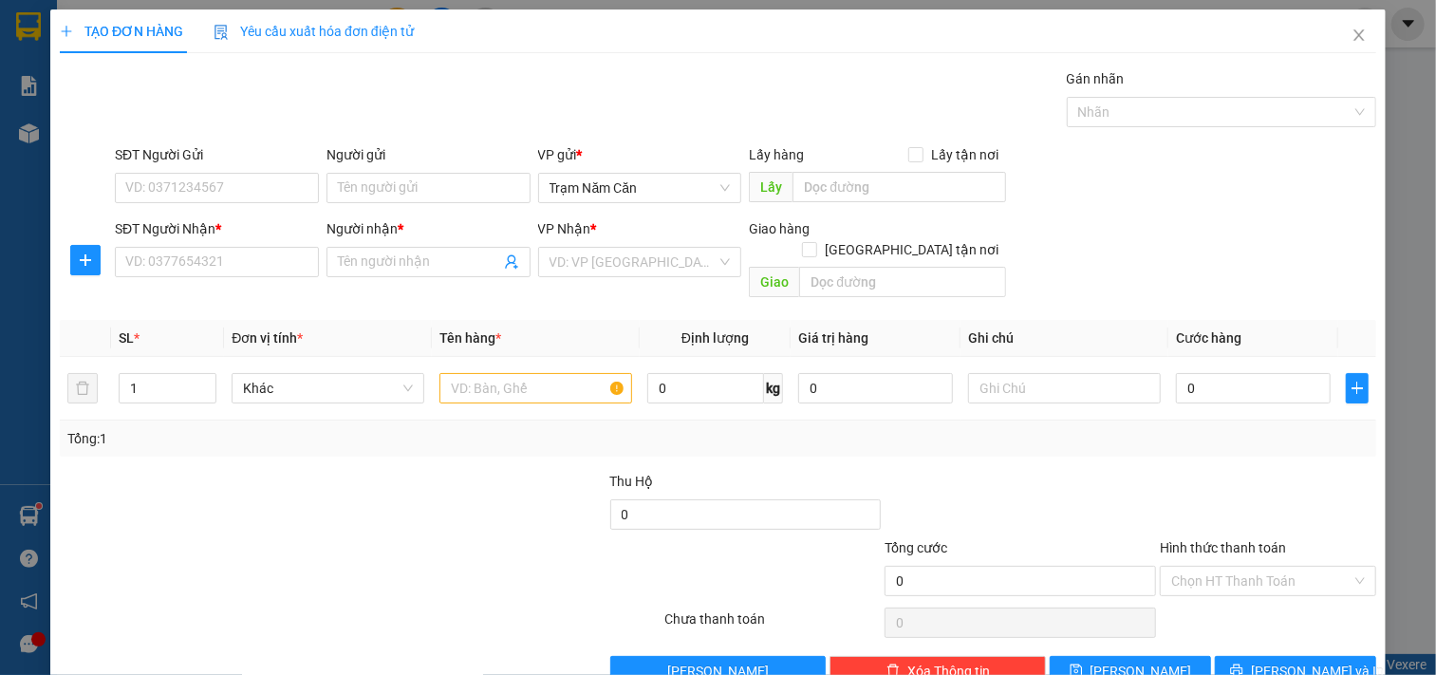
click at [239, 286] on div "Transit Pickup Surcharge Ids Transit Deliver Surcharge Ids Transit Deliver Surc…" at bounding box center [718, 377] width 1317 height 618
click at [253, 270] on input "SĐT Người Nhận *" at bounding box center [217, 262] width 204 height 30
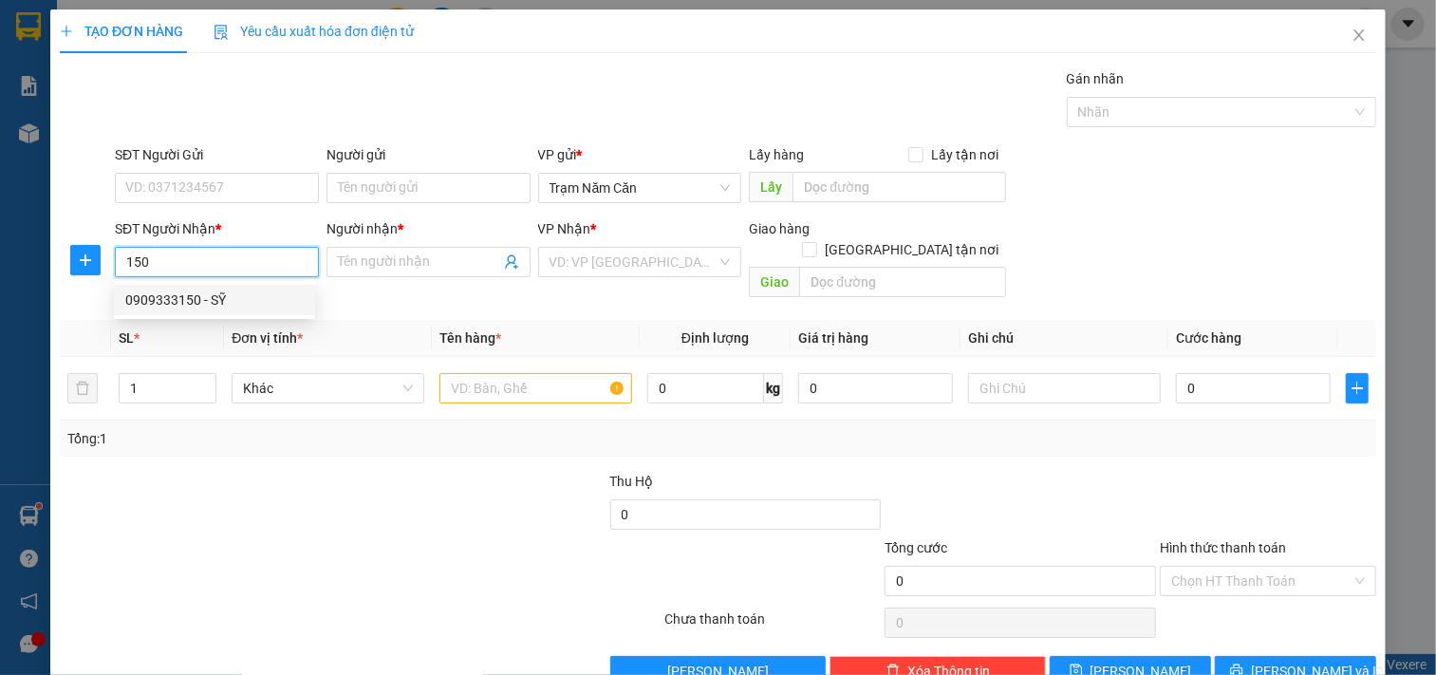
click at [218, 290] on div "0909333150 - SỸ" at bounding box center [214, 300] width 178 height 21
type input "0909333150"
type input "SỸ"
type input "120.000"
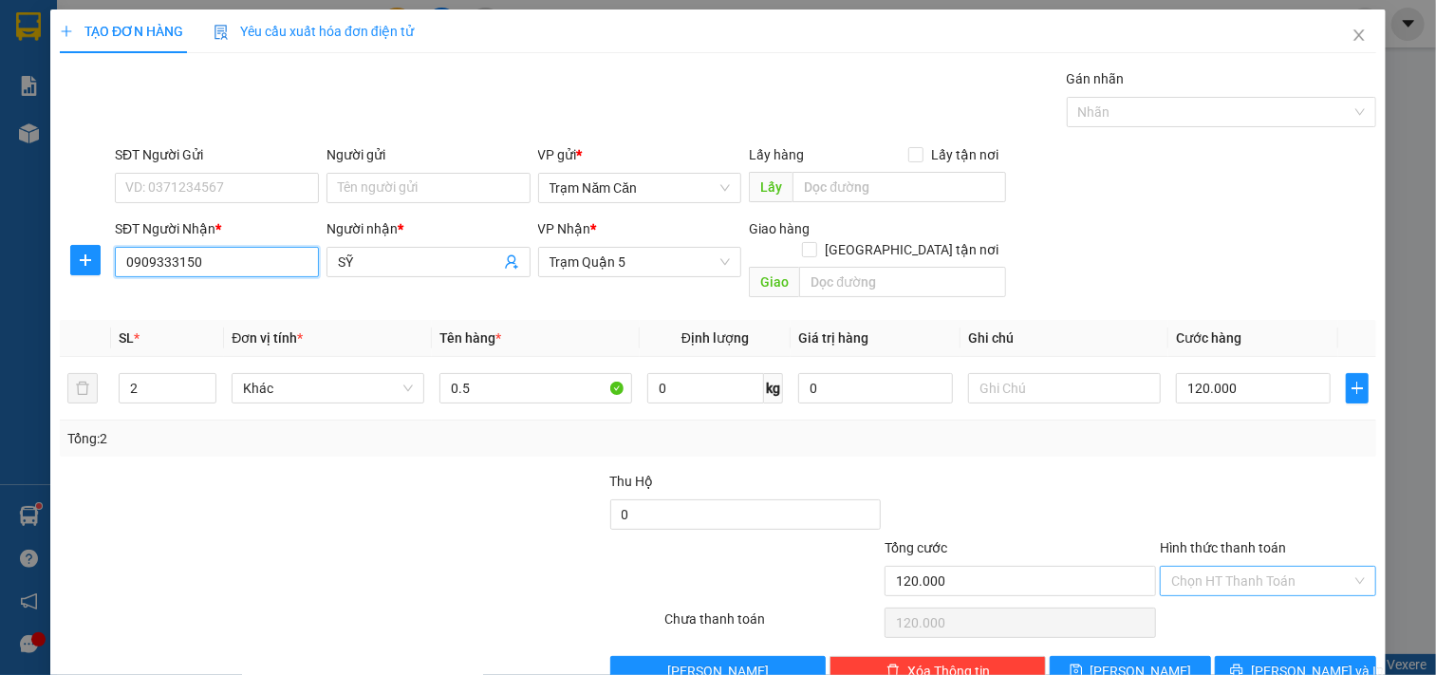
type input "0909333150"
drag, startPoint x: 1248, startPoint y: 558, endPoint x: 1248, endPoint y: 586, distance: 27.5
click at [1248, 567] on input "Hình thức thanh toán" at bounding box center [1262, 581] width 180 height 28
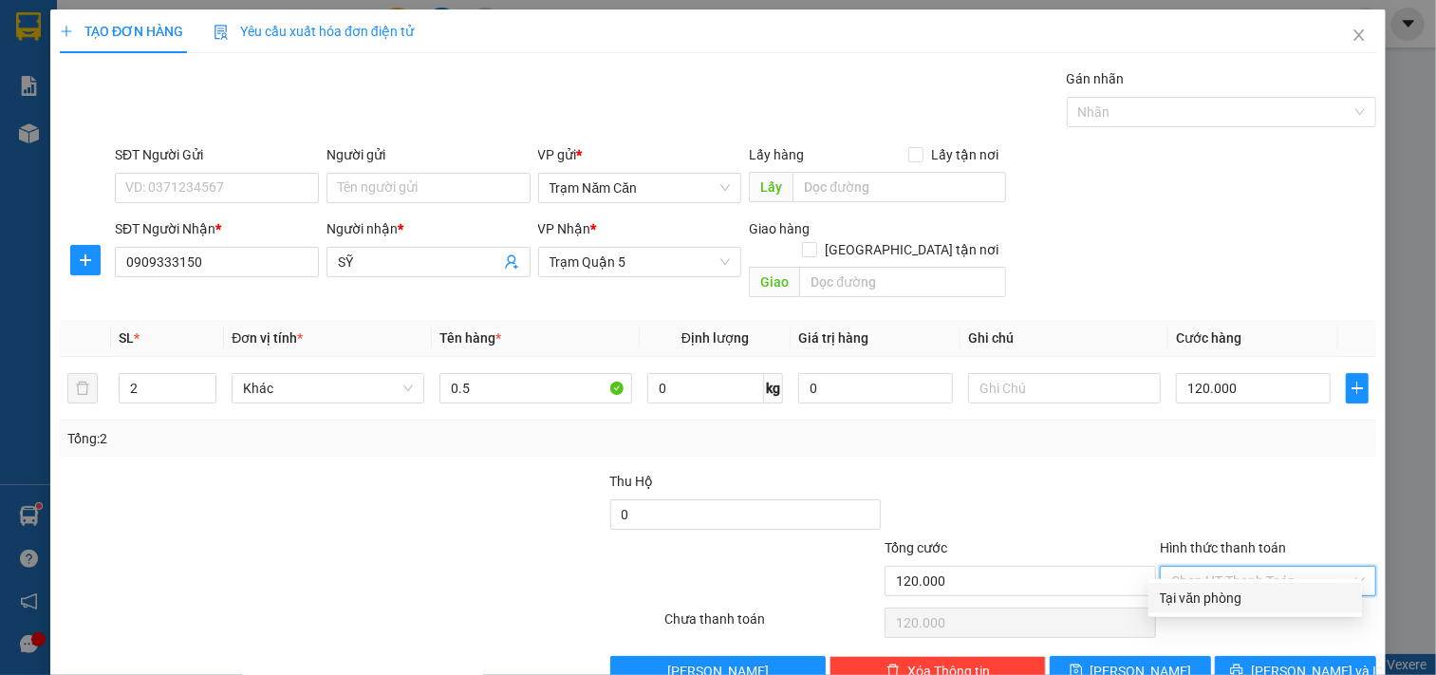
click at [1248, 586] on div "Tại văn phòng" at bounding box center [1256, 598] width 214 height 30
type input "0"
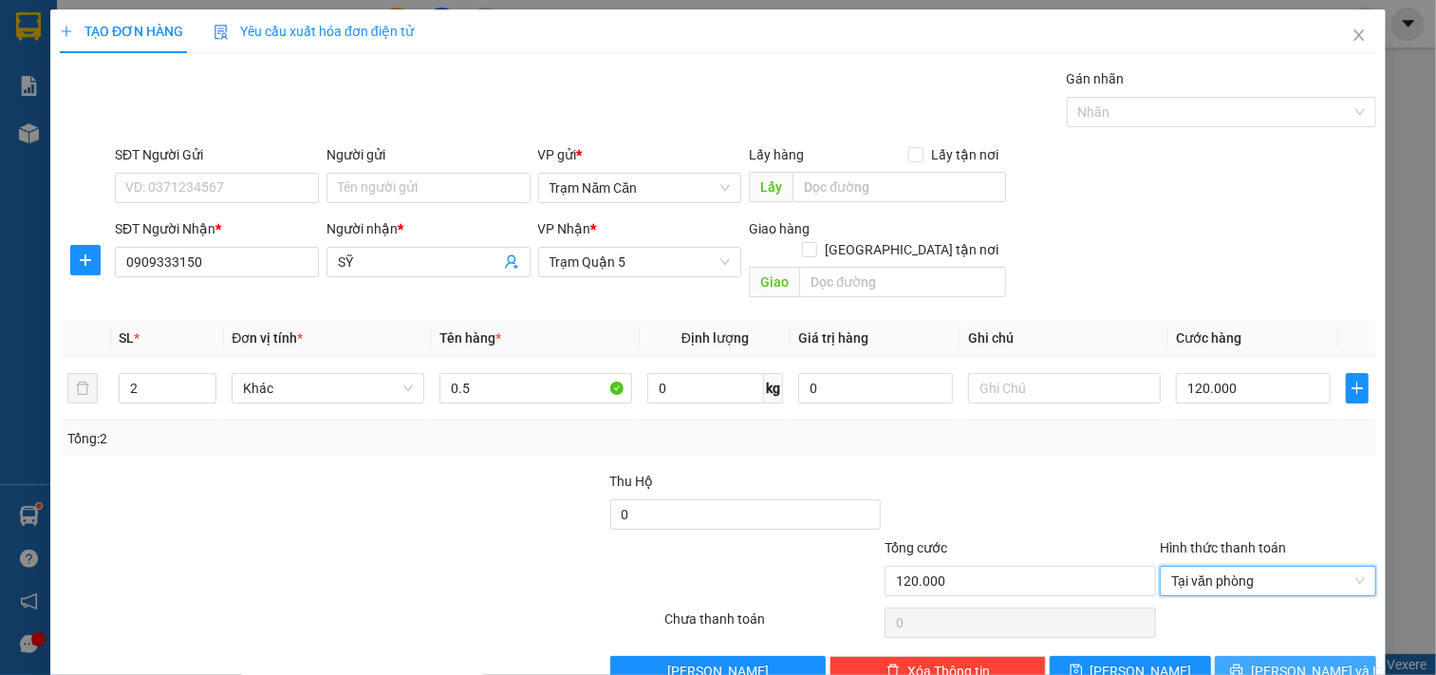
click at [1244, 665] on icon "printer" at bounding box center [1237, 671] width 12 height 12
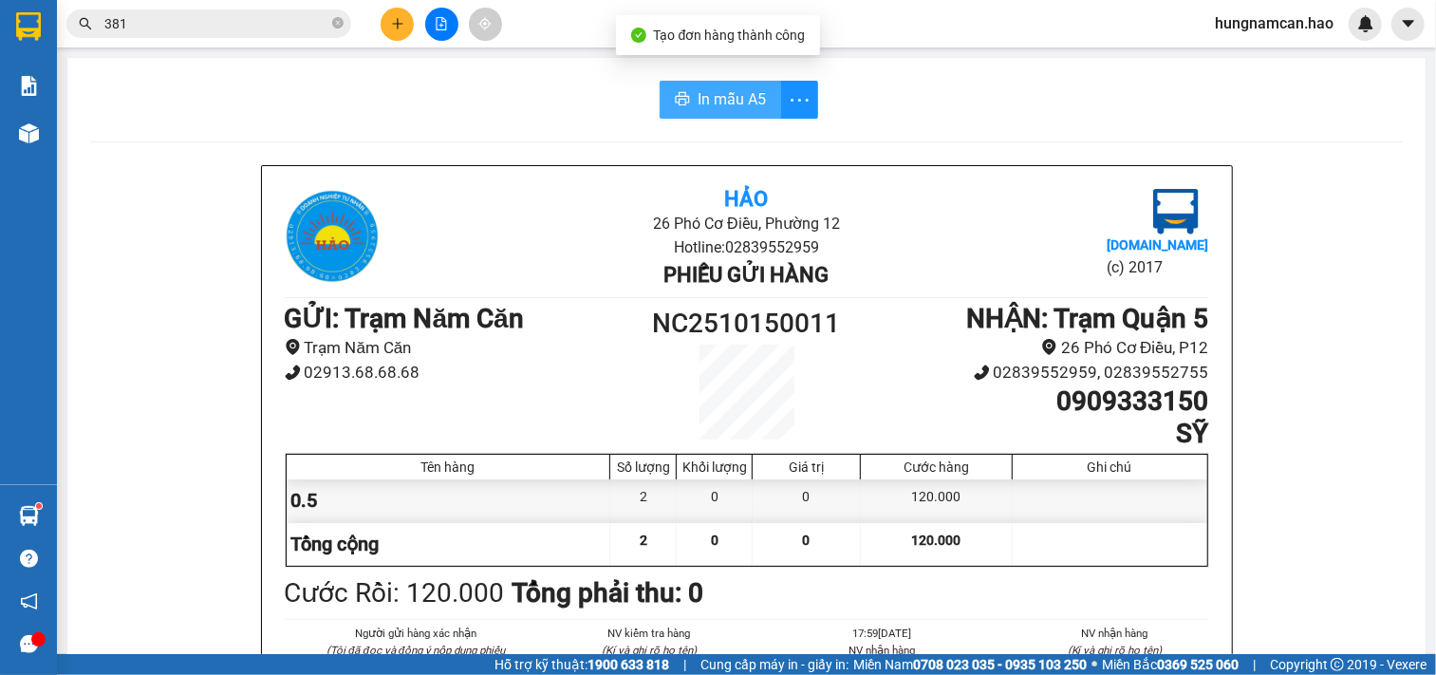
click at [704, 111] on button "In mẫu A5" at bounding box center [721, 100] width 122 height 38
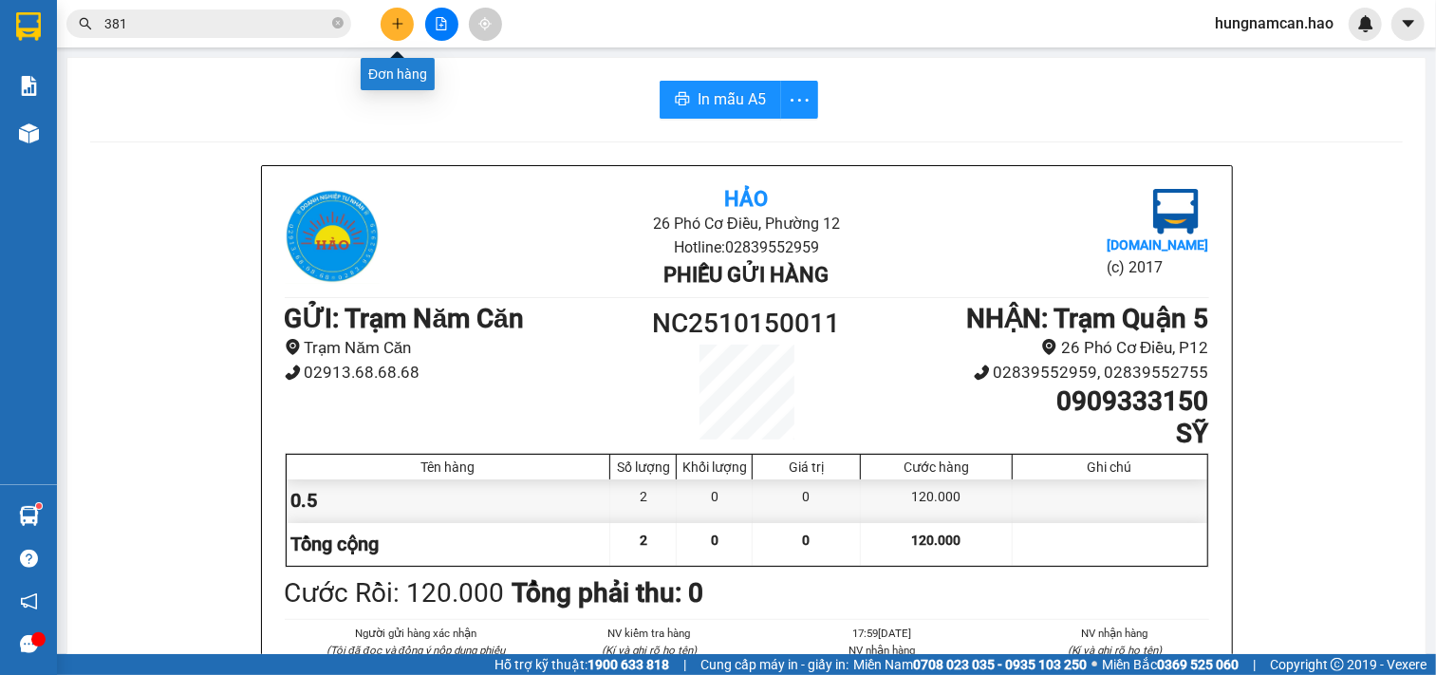
click at [399, 15] on button at bounding box center [397, 24] width 33 height 33
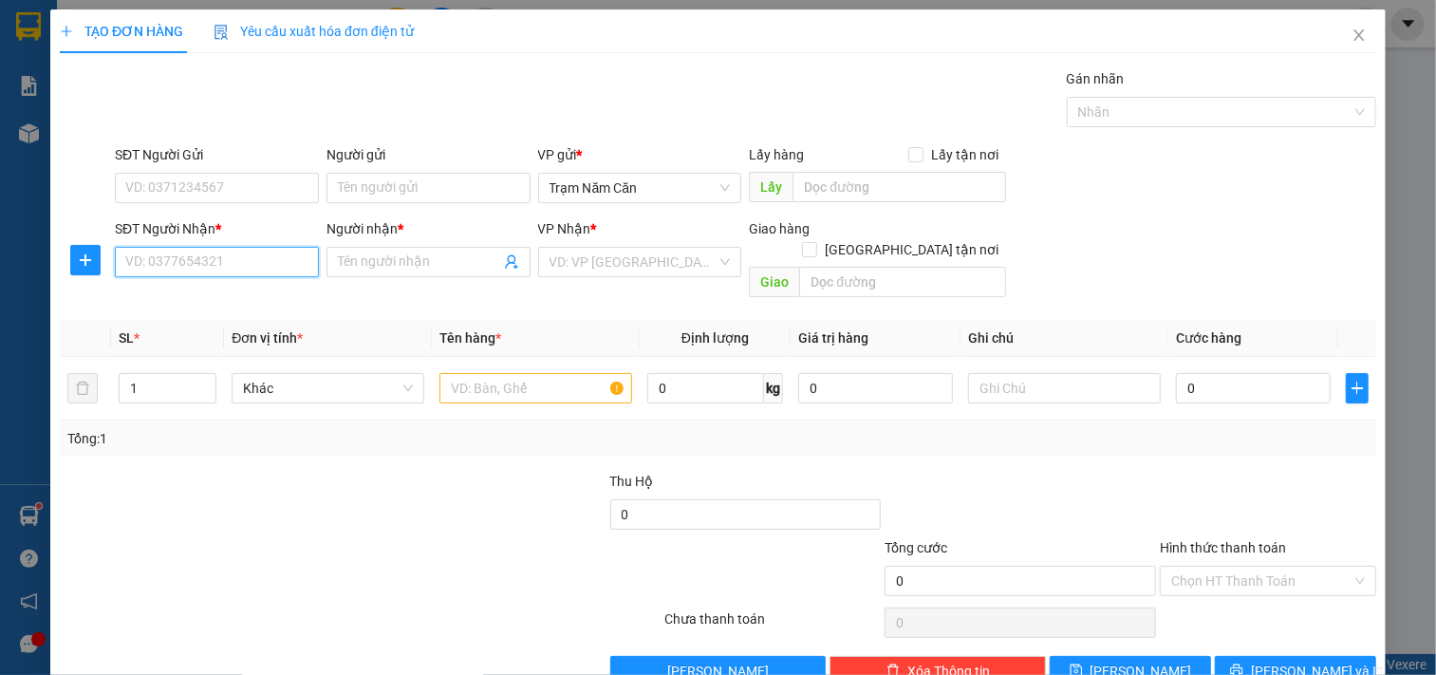
click at [168, 253] on input "SĐT Người Nhận *" at bounding box center [217, 262] width 204 height 30
click at [272, 294] on div "0948022499 - HIỆN" at bounding box center [214, 300] width 178 height 21
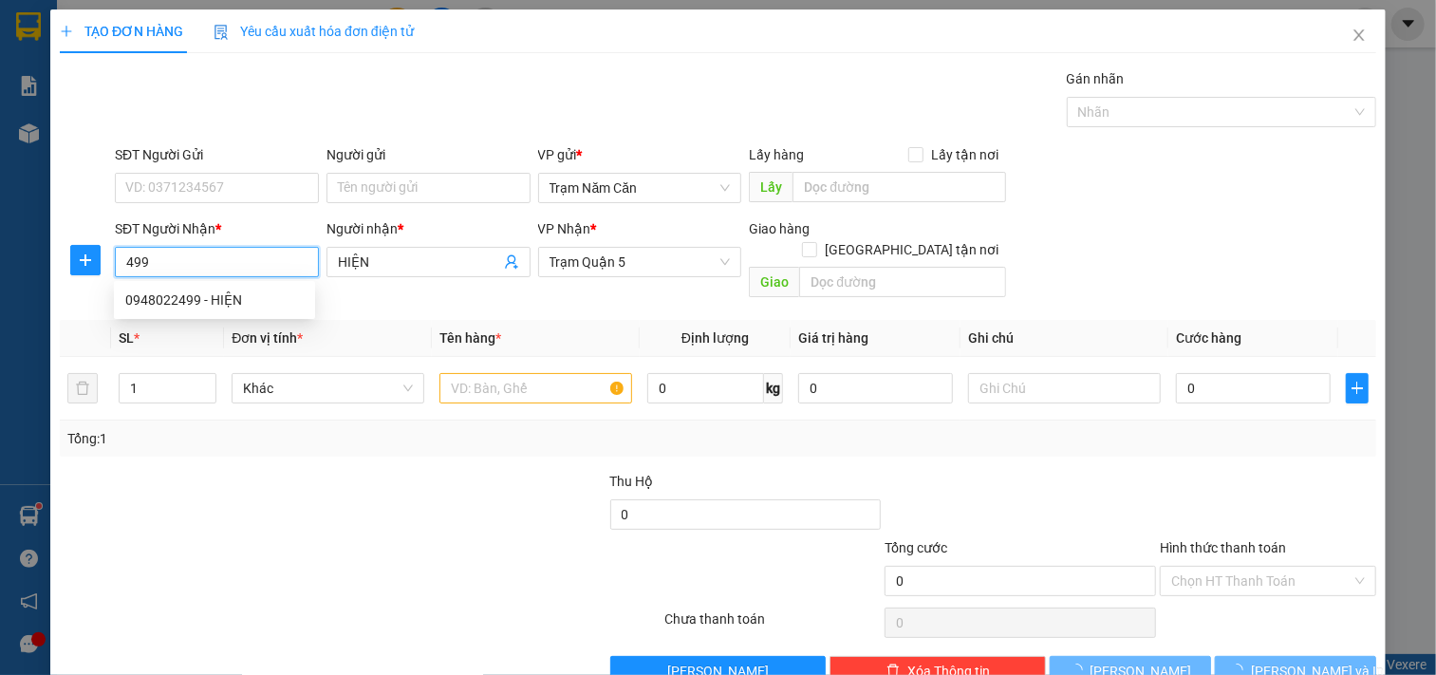
type input "0948022499"
type input "HIỆN"
type input "80.000"
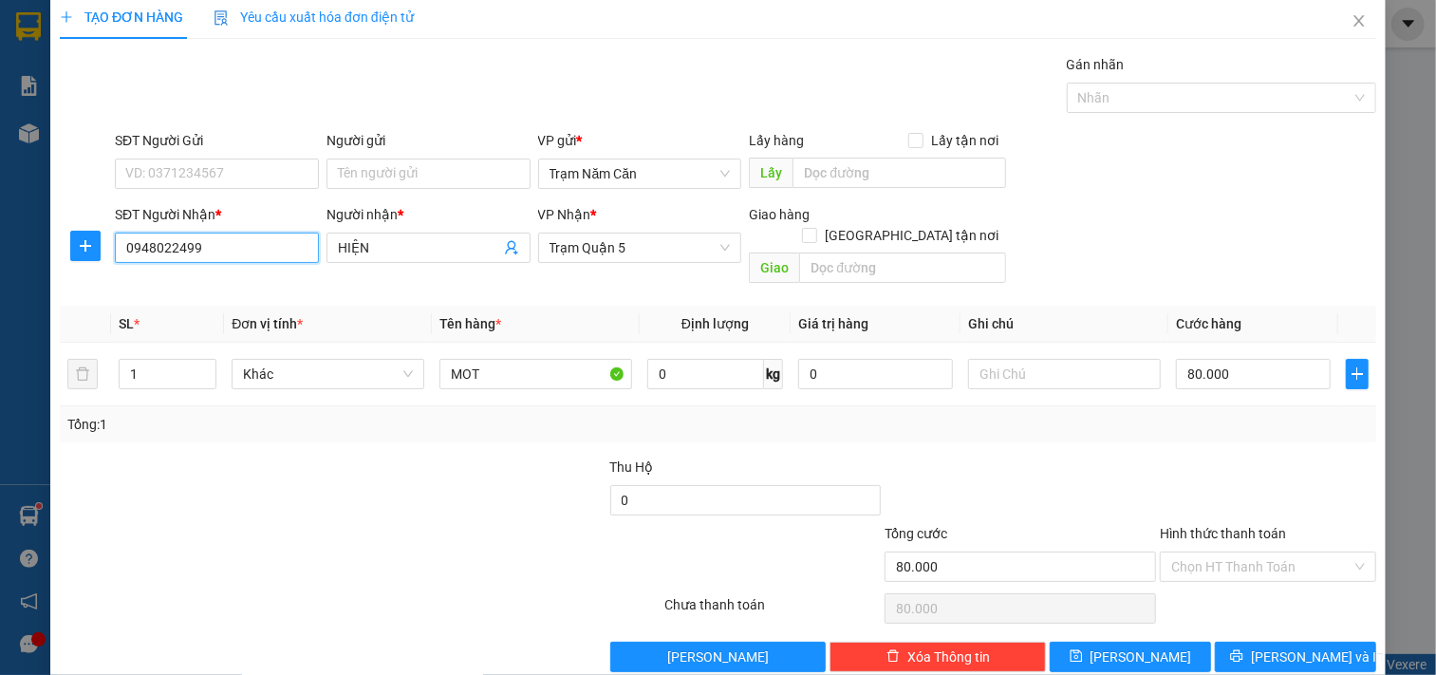
scroll to position [27, 0]
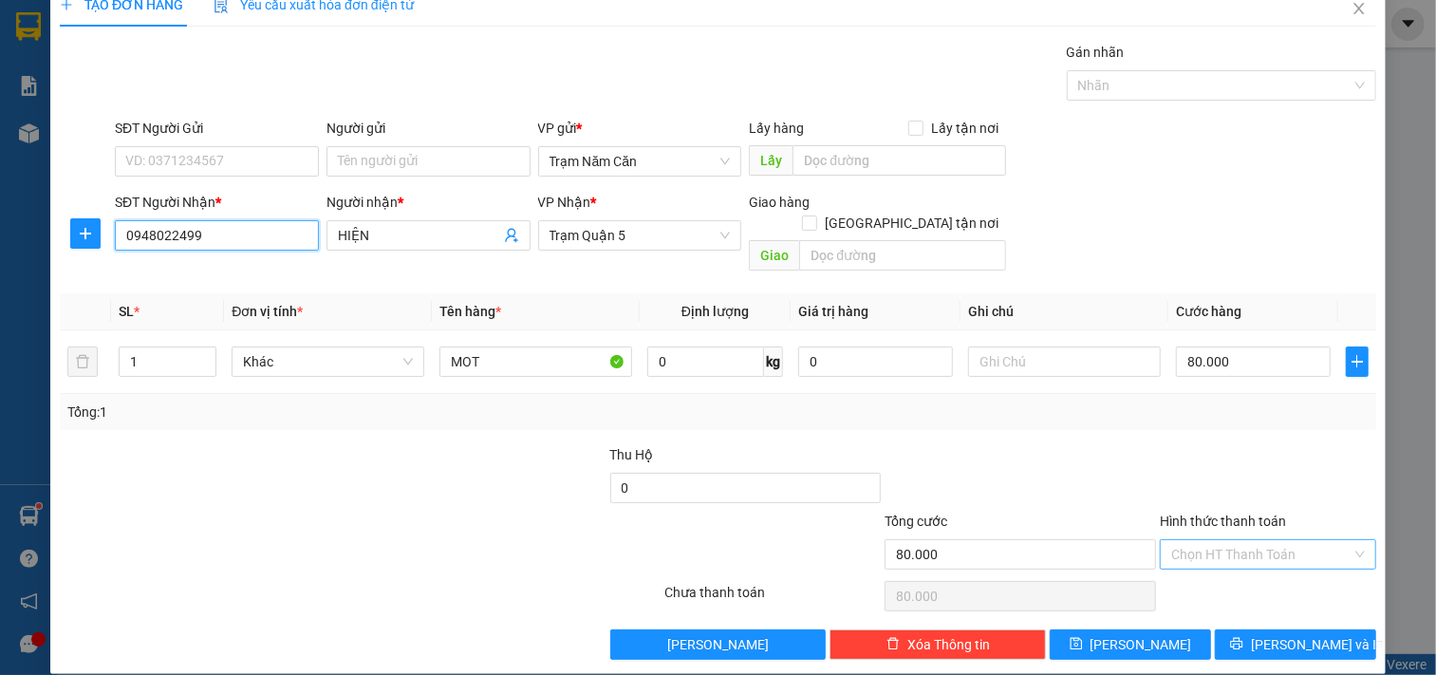
type input "0948022499"
click at [1247, 541] on input "Hình thức thanh toán" at bounding box center [1262, 554] width 180 height 28
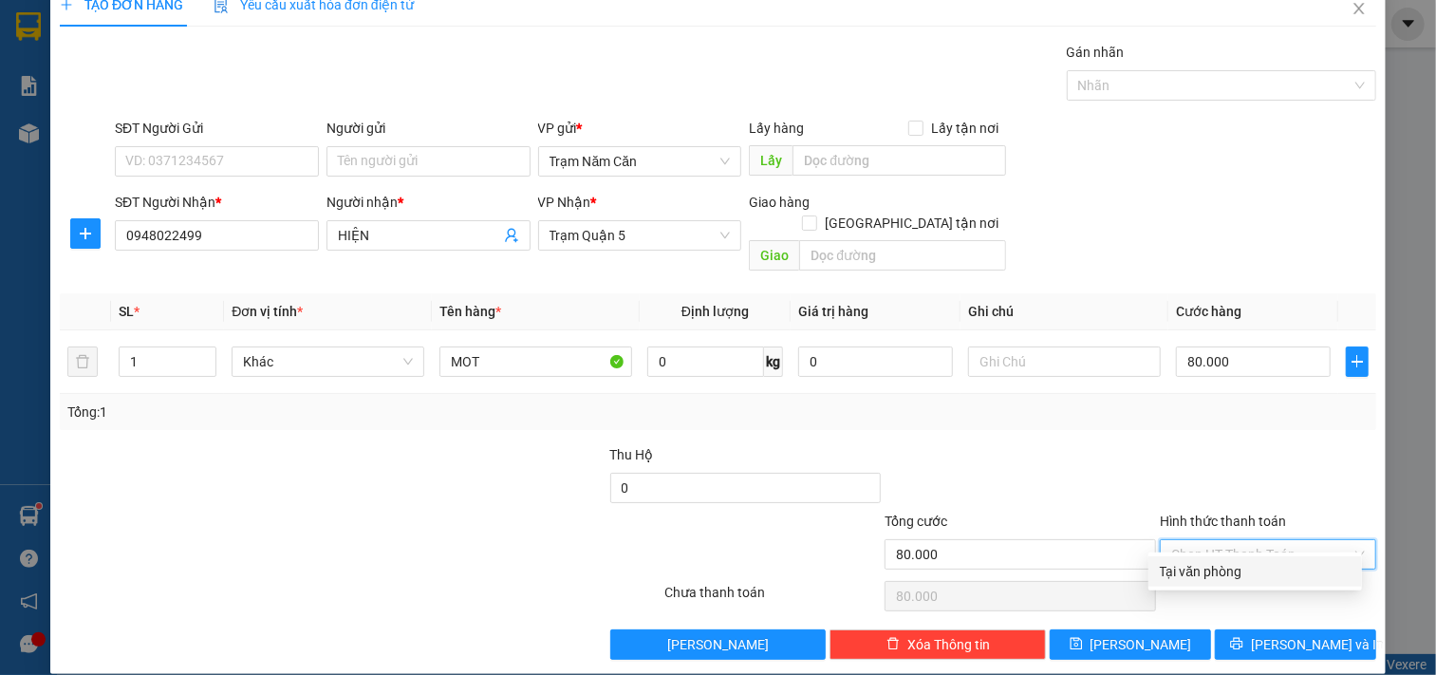
click at [1245, 565] on div "Tại văn phòng" at bounding box center [1255, 571] width 191 height 21
type input "0"
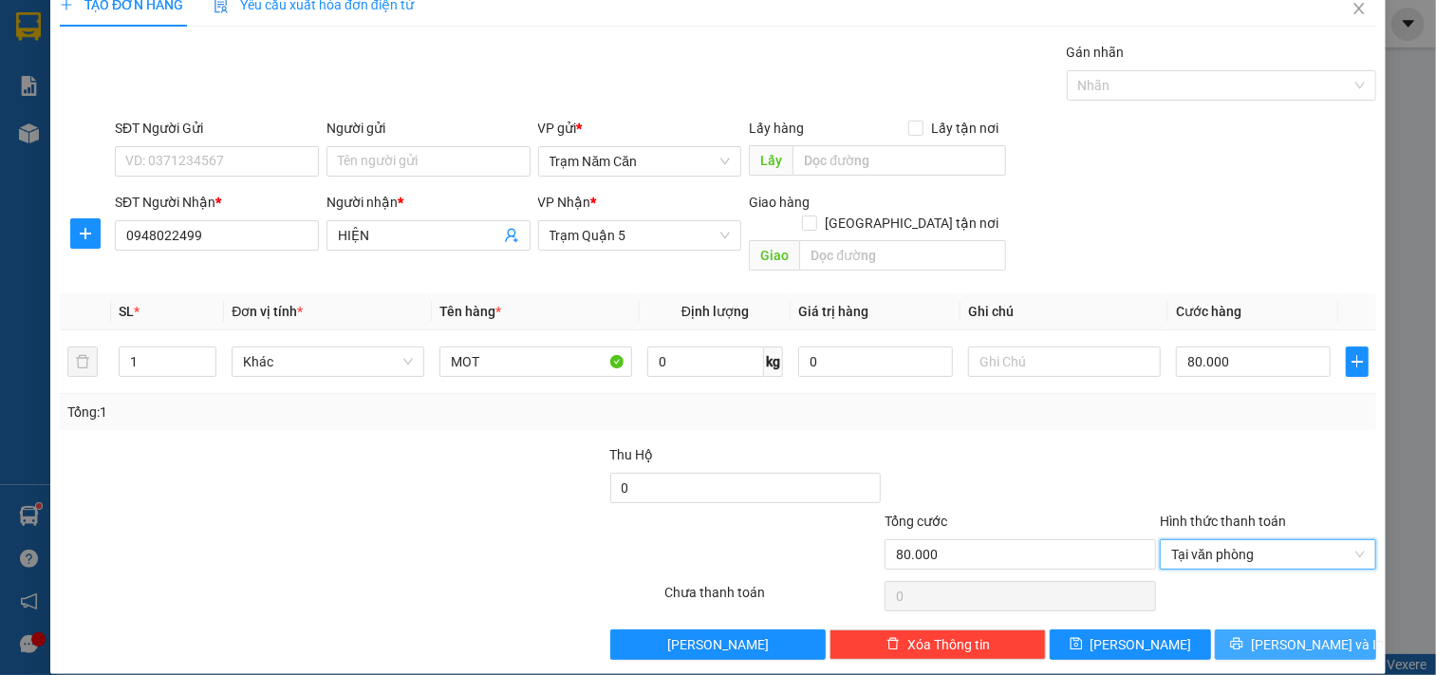
click at [1265, 634] on span "[PERSON_NAME] và In" at bounding box center [1317, 644] width 133 height 21
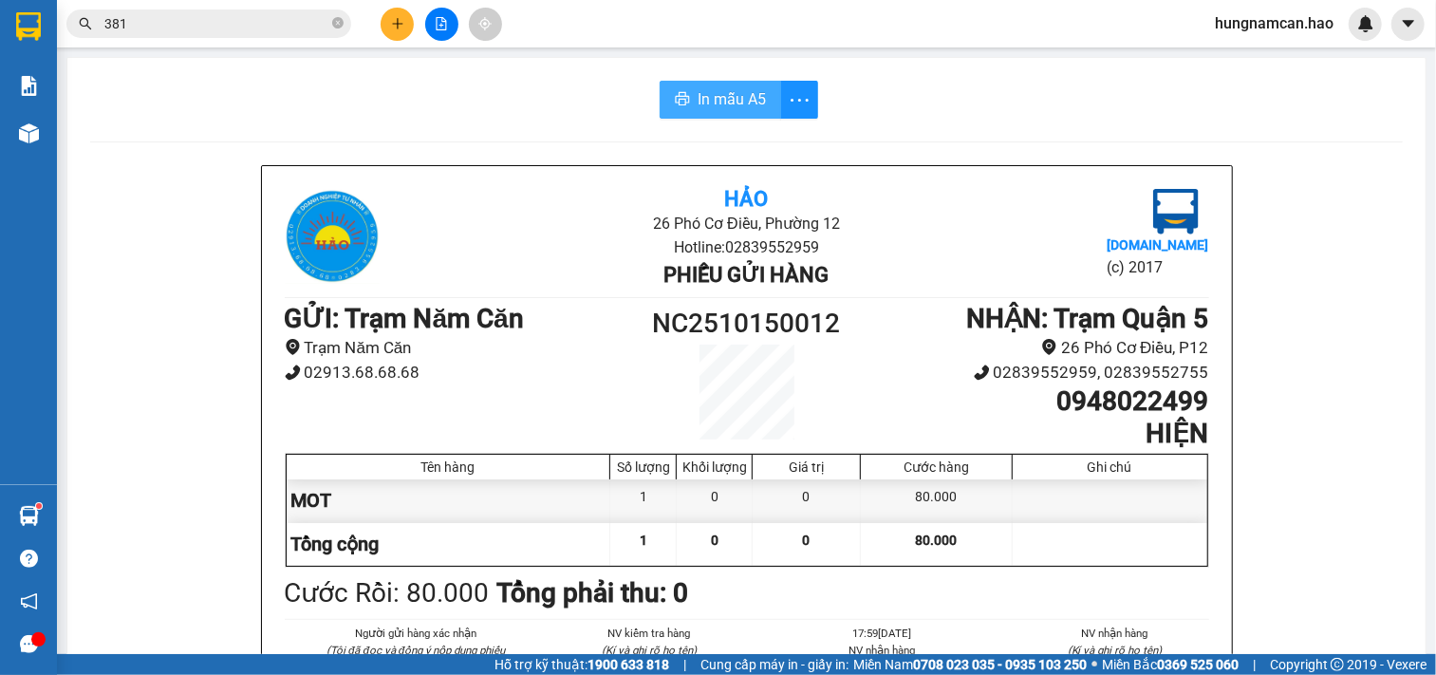
click at [718, 84] on button "In mẫu A5" at bounding box center [721, 100] width 122 height 38
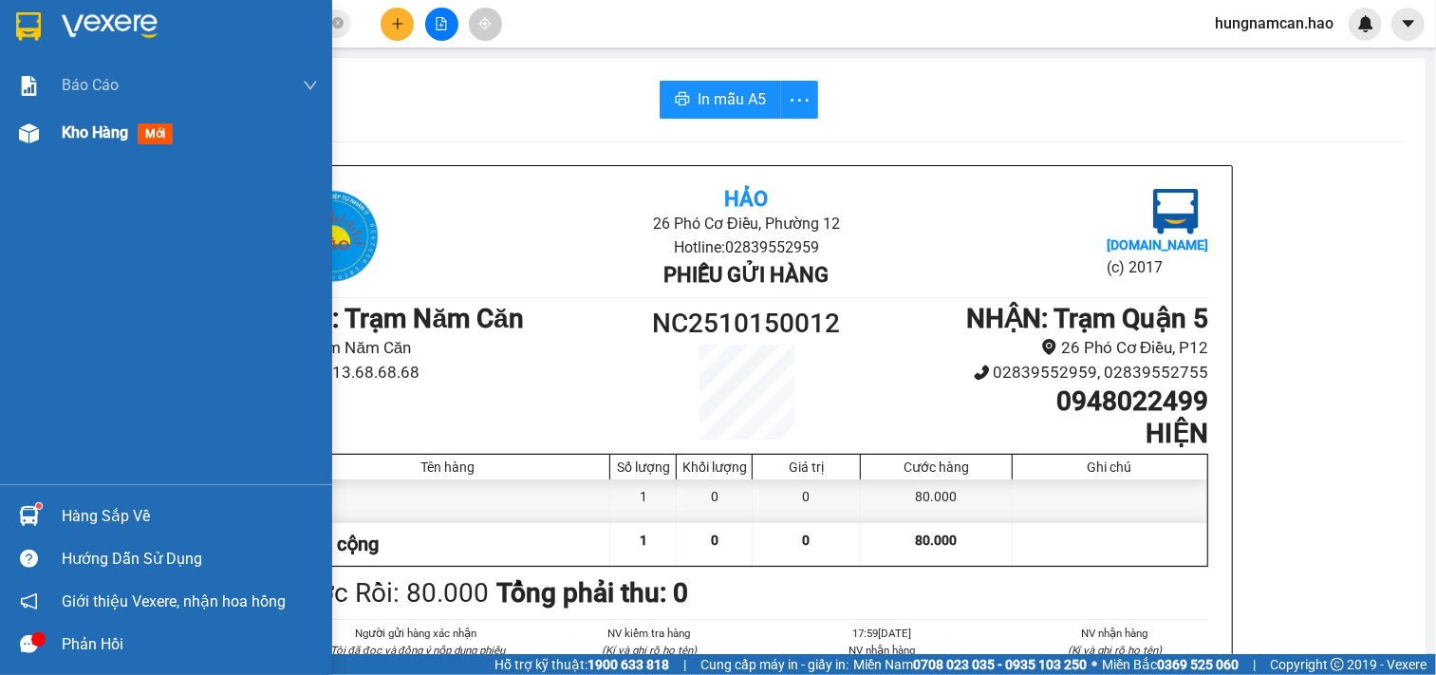
click at [44, 126] on div at bounding box center [28, 133] width 33 height 33
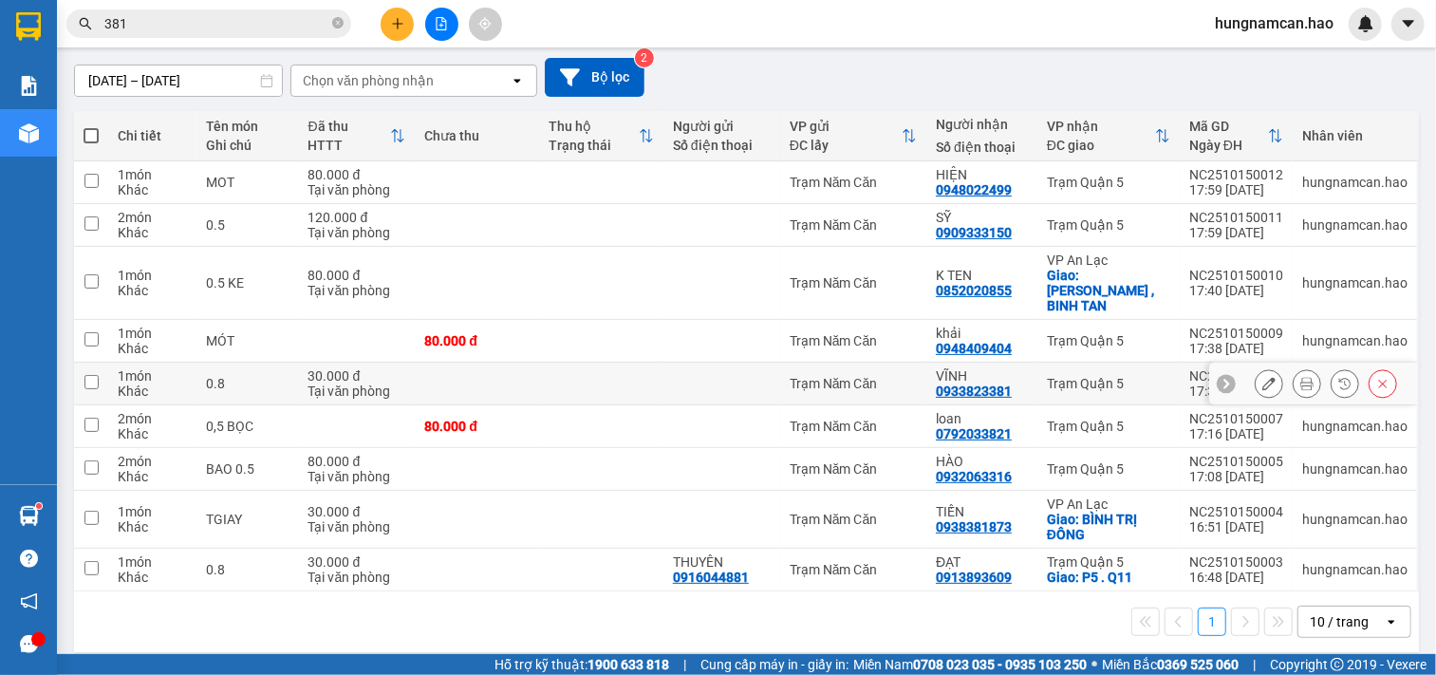
scroll to position [158, 0]
click at [399, 13] on button at bounding box center [397, 24] width 33 height 33
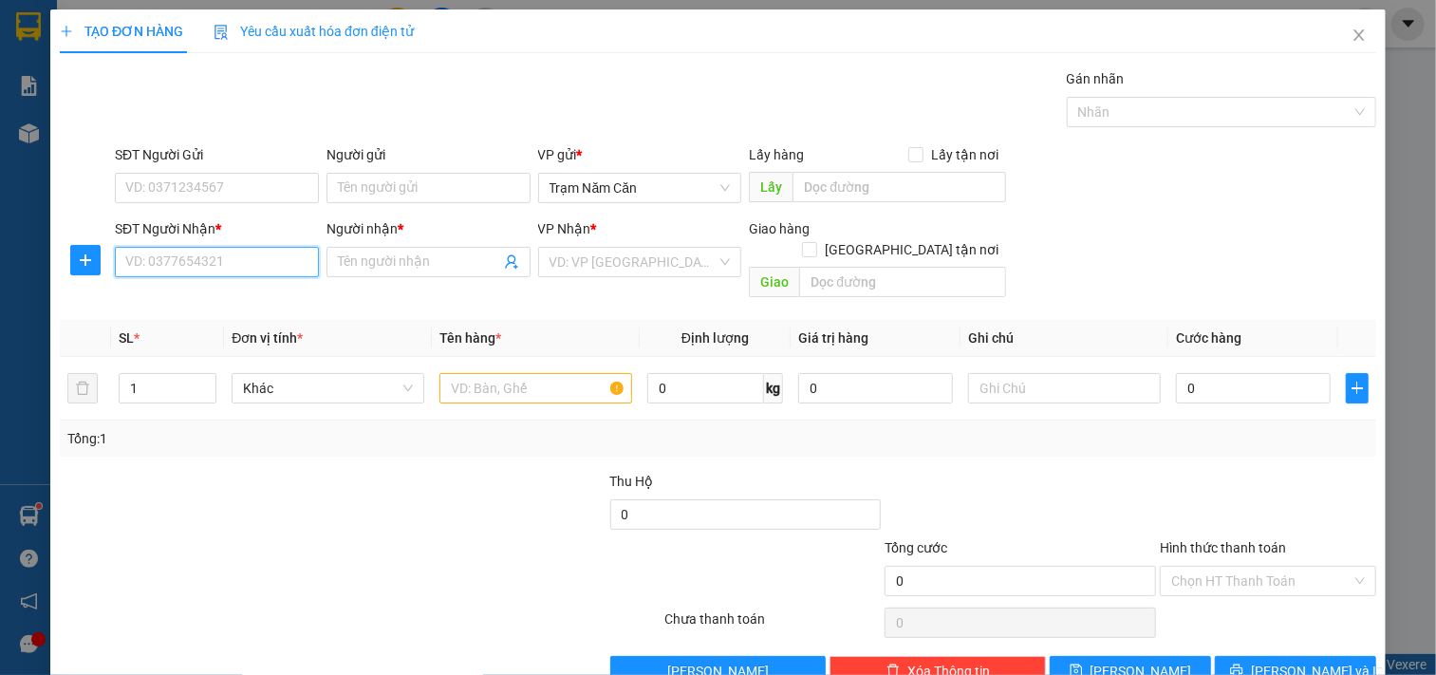
click at [185, 262] on input "SĐT Người Nhận *" at bounding box center [217, 262] width 204 height 30
type input "0818007565"
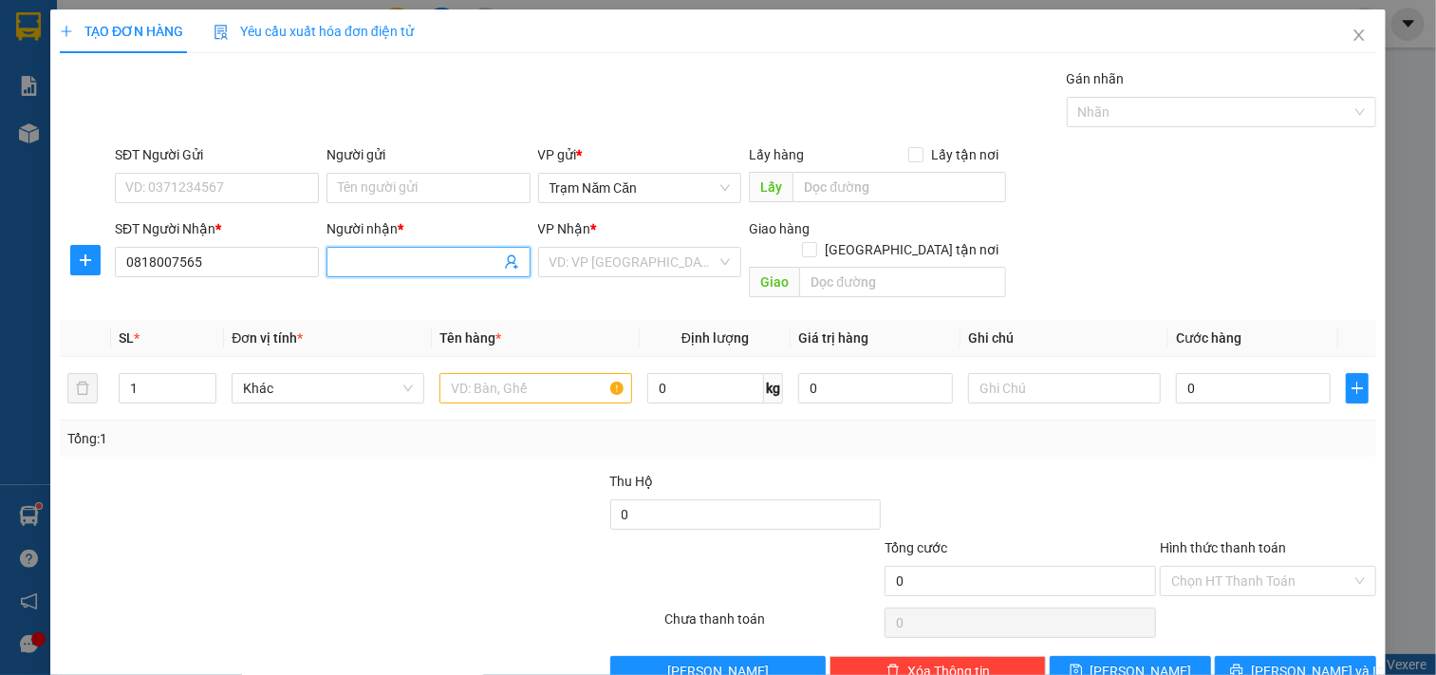
drag, startPoint x: 432, startPoint y: 258, endPoint x: 1267, endPoint y: 306, distance: 836.8
click at [437, 258] on input "Người nhận *" at bounding box center [419, 262] width 162 height 21
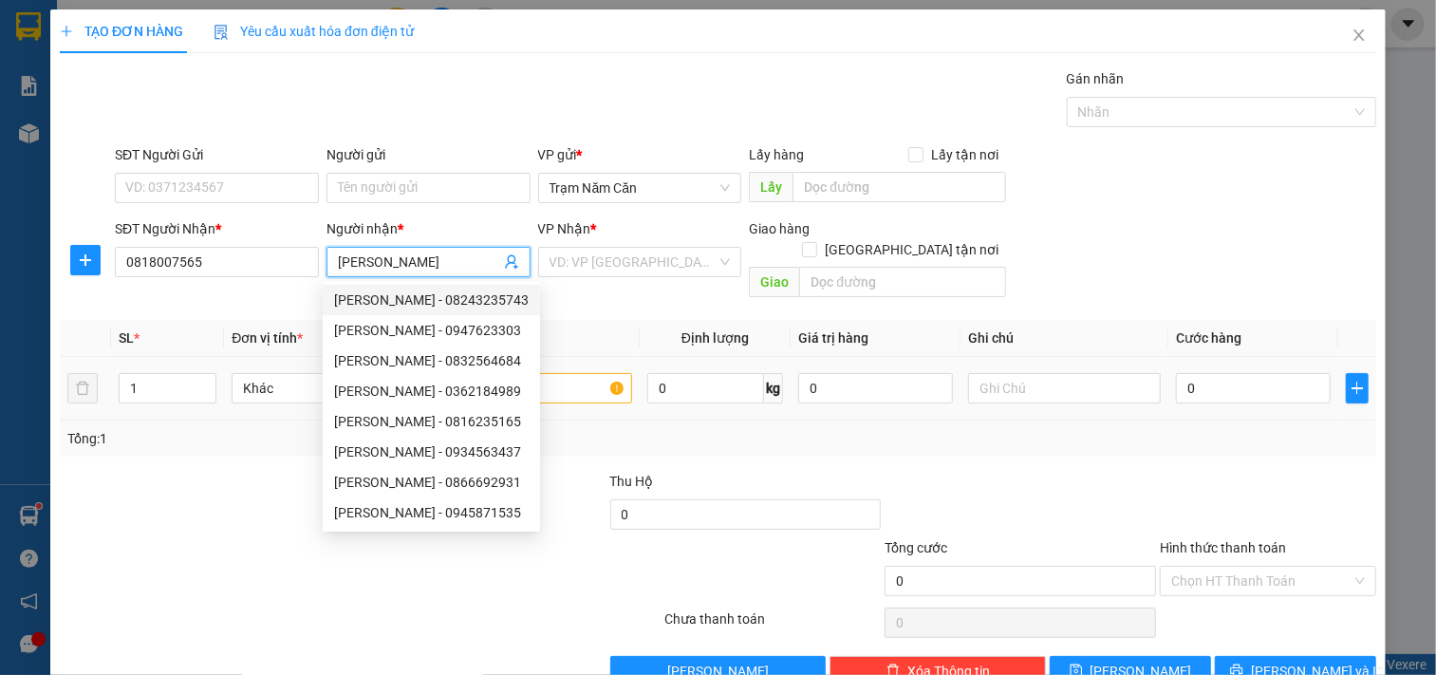
type input "[PERSON_NAME]"
click at [169, 485] on div at bounding box center [195, 504] width 275 height 66
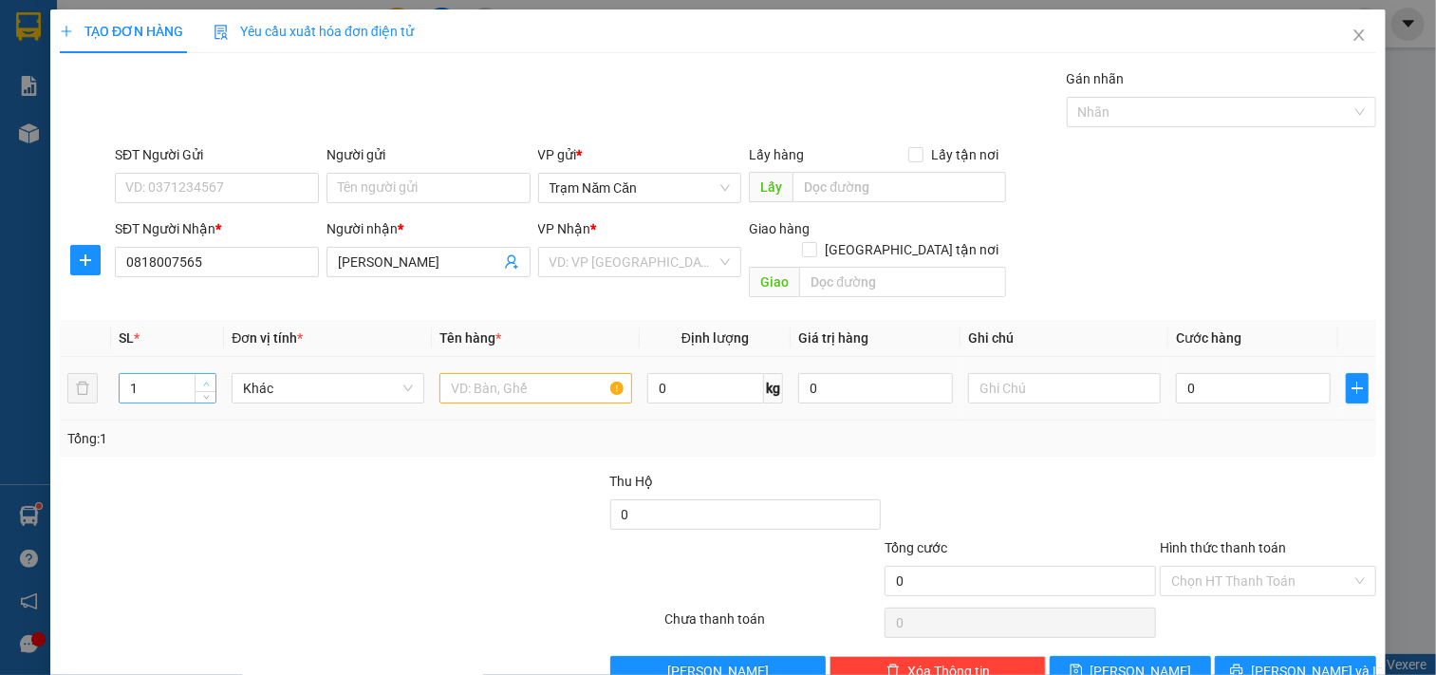
type input "2"
click at [203, 378] on span "up" at bounding box center [205, 383] width 11 height 11
drag, startPoint x: 553, startPoint y: 356, endPoint x: 547, endPoint y: 365, distance: 10.8
click at [554, 373] on input "text" at bounding box center [536, 388] width 193 height 30
click at [545, 373] on input "text" at bounding box center [536, 388] width 193 height 30
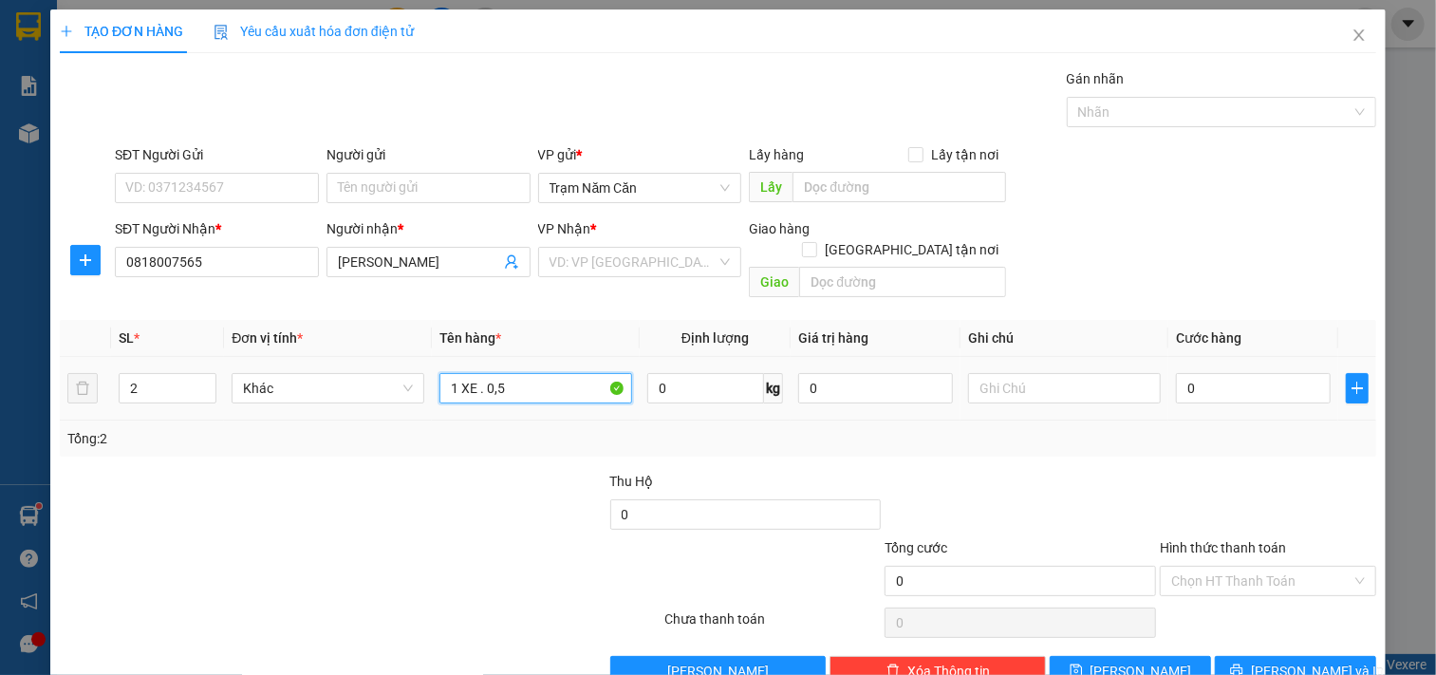
type input "1 XE . 0,5"
type input "003"
type input "3"
type input "0.035"
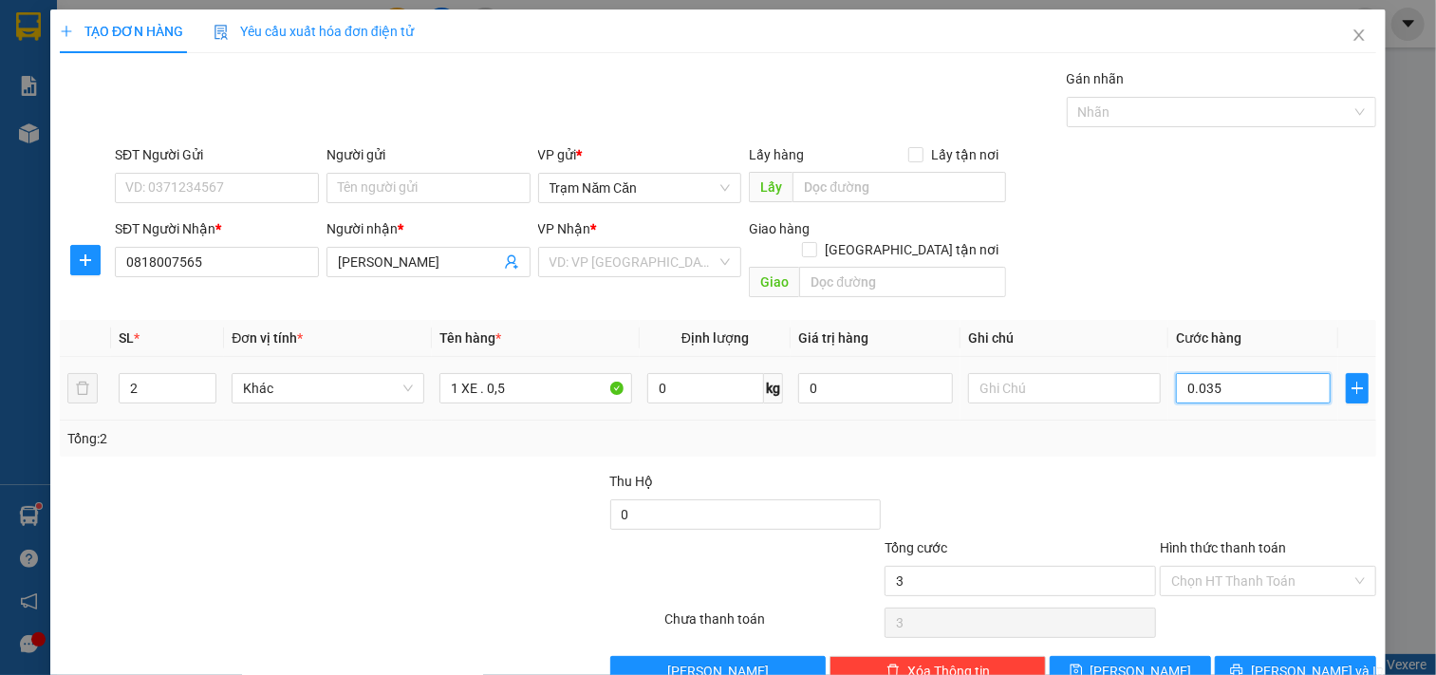
type input "35"
type input "00.350"
type input "350"
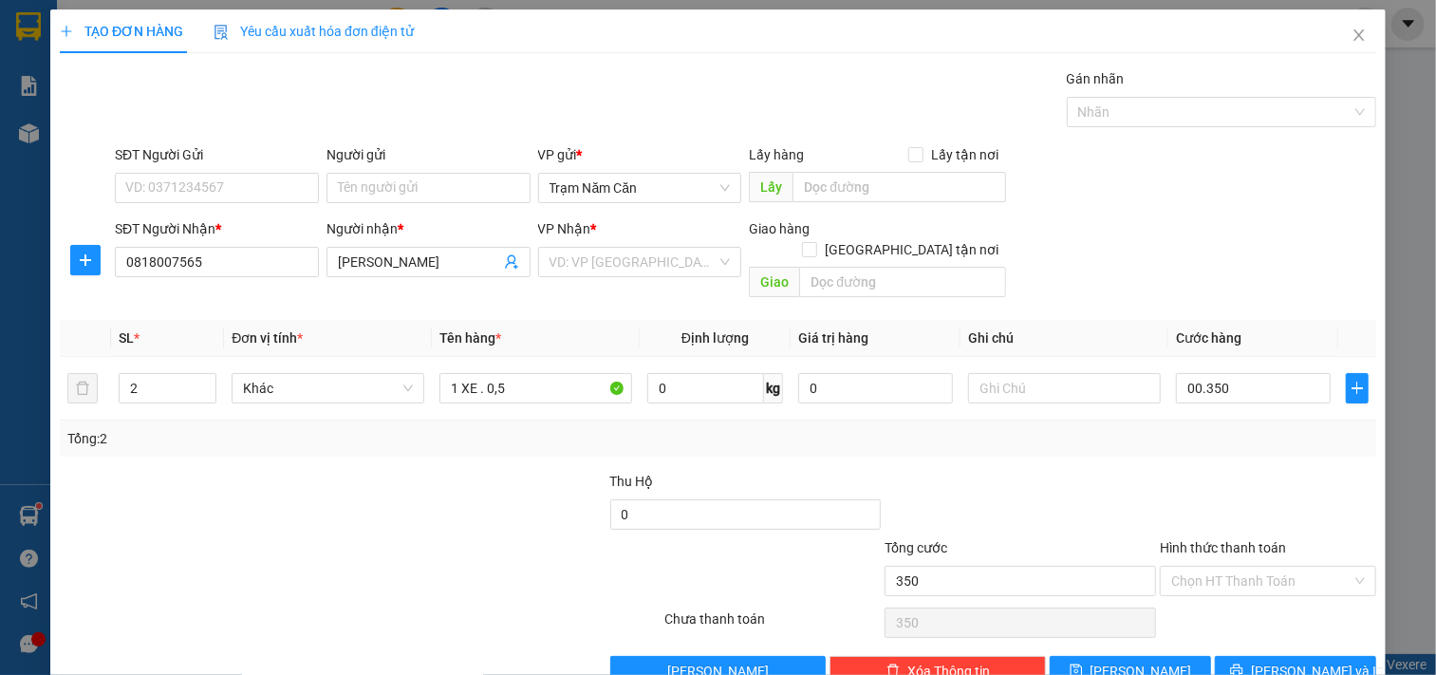
click at [1158, 475] on div at bounding box center [1268, 504] width 220 height 66
type input "350.000"
click at [990, 383] on div at bounding box center [1064, 388] width 193 height 38
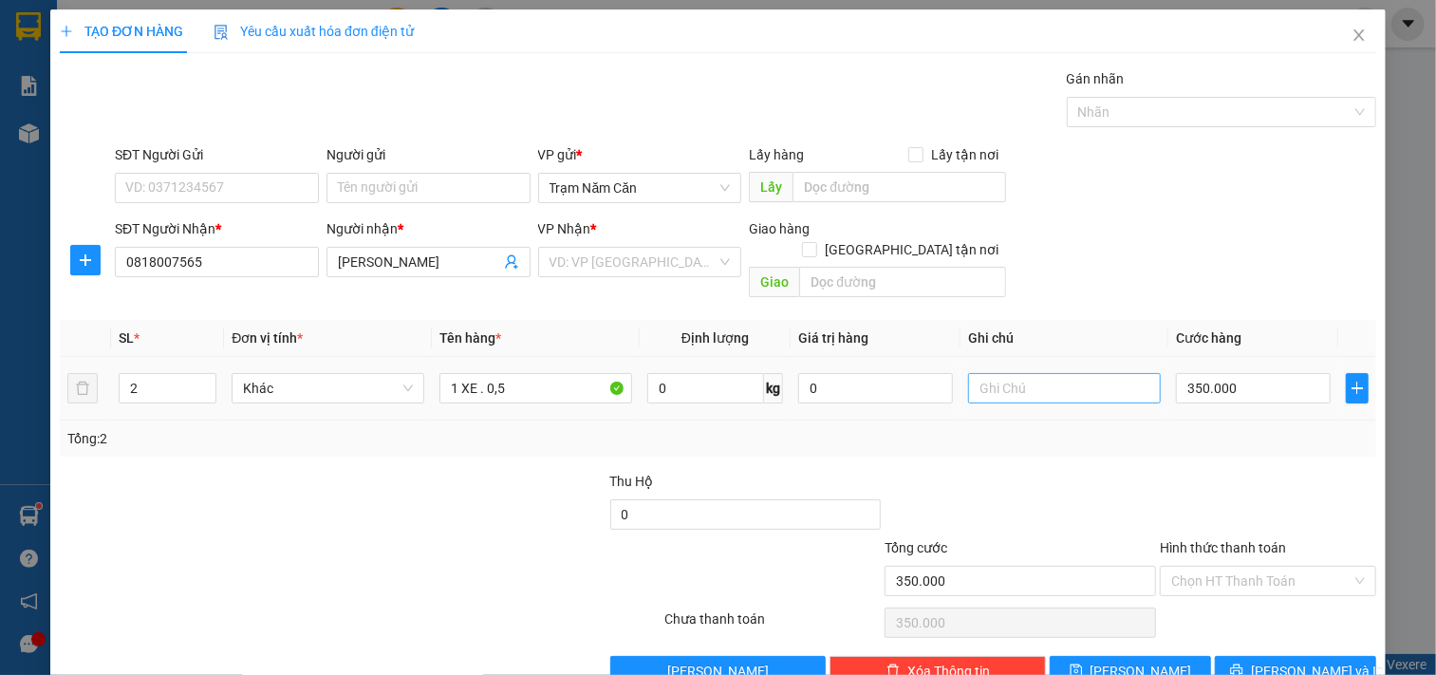
click at [993, 375] on input "text" at bounding box center [1064, 388] width 193 height 30
type input "CHIA KHOA , GIAY TO TREN YEN"
click at [1113, 428] on div "Tổng: 2" at bounding box center [718, 439] width 1317 height 36
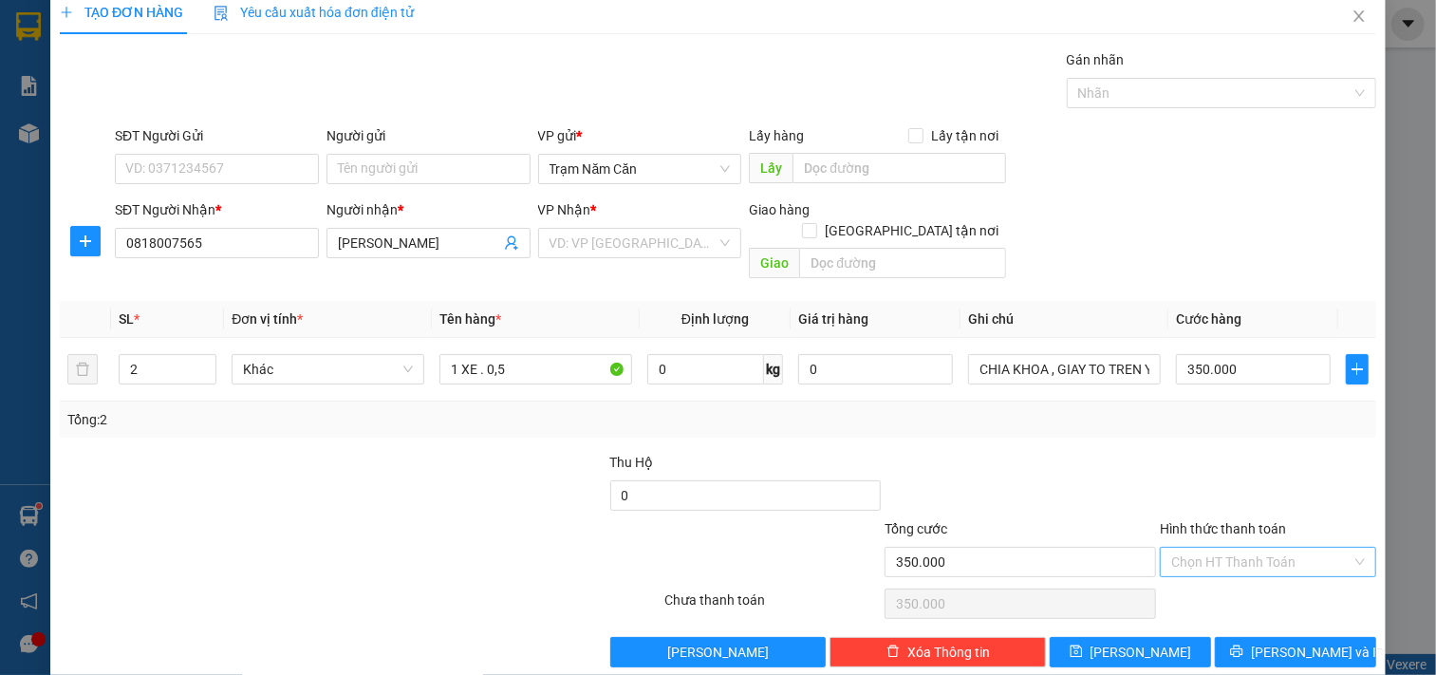
scroll to position [27, 0]
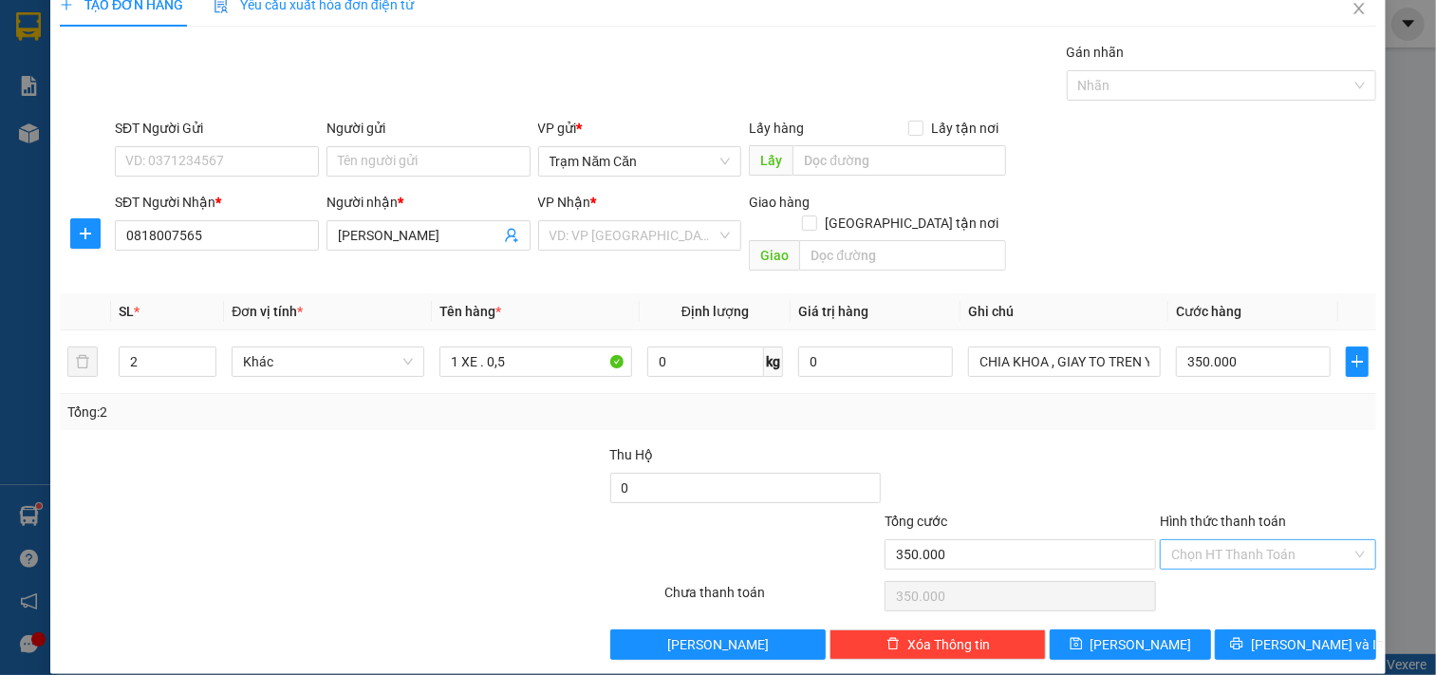
click at [1242, 540] on input "Hình thức thanh toán" at bounding box center [1262, 554] width 180 height 28
click at [1229, 567] on div "Tại văn phòng" at bounding box center [1255, 571] width 191 height 21
type input "0"
click at [1231, 629] on button "[PERSON_NAME] và In" at bounding box center [1295, 644] width 161 height 30
click at [663, 224] on input "search" at bounding box center [634, 235] width 168 height 28
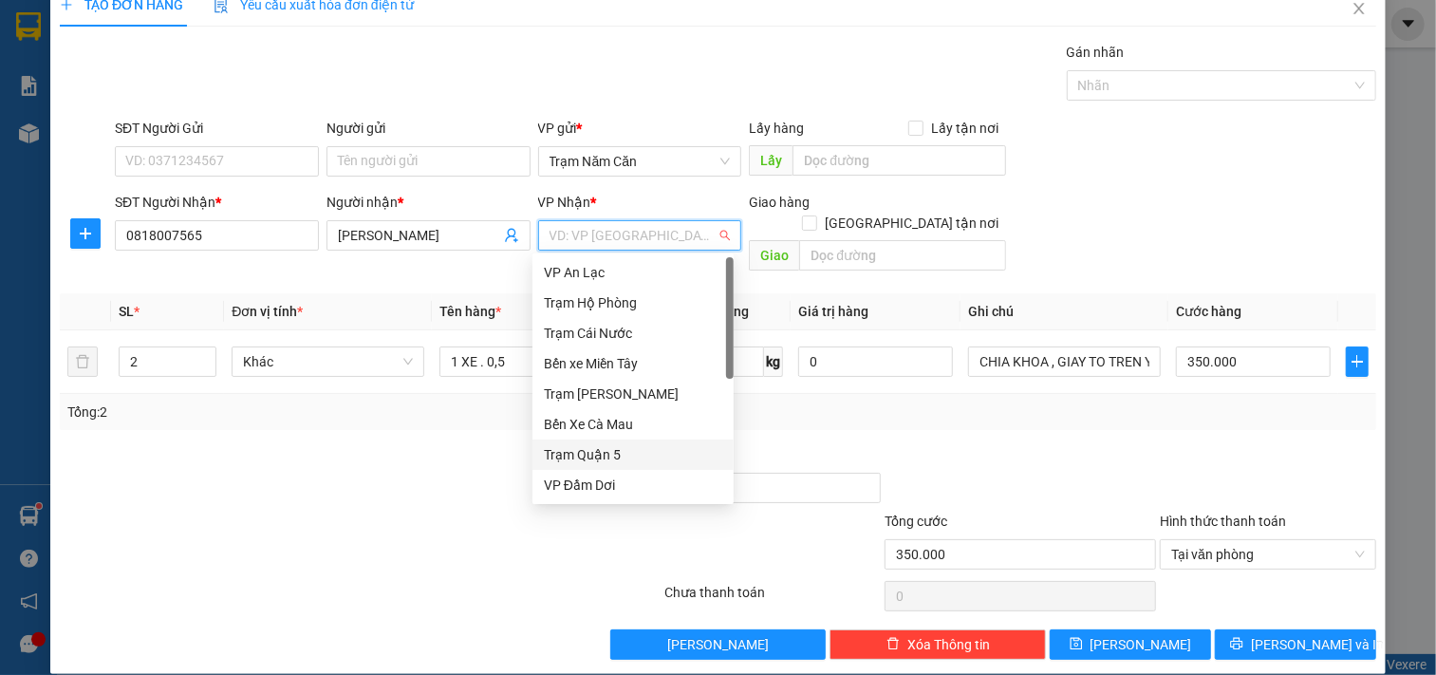
click at [617, 453] on div "Trạm Quận 5" at bounding box center [633, 454] width 178 height 21
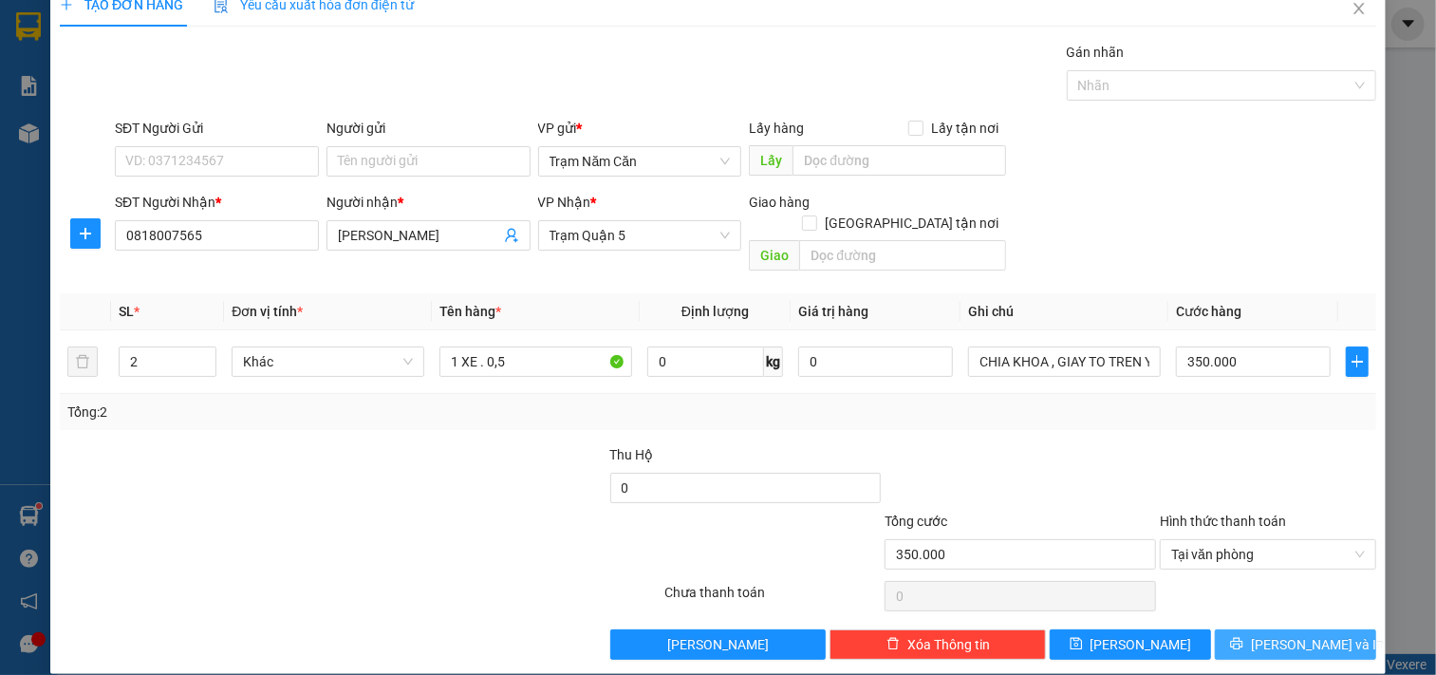
click at [1283, 634] on span "[PERSON_NAME] và In" at bounding box center [1317, 644] width 133 height 21
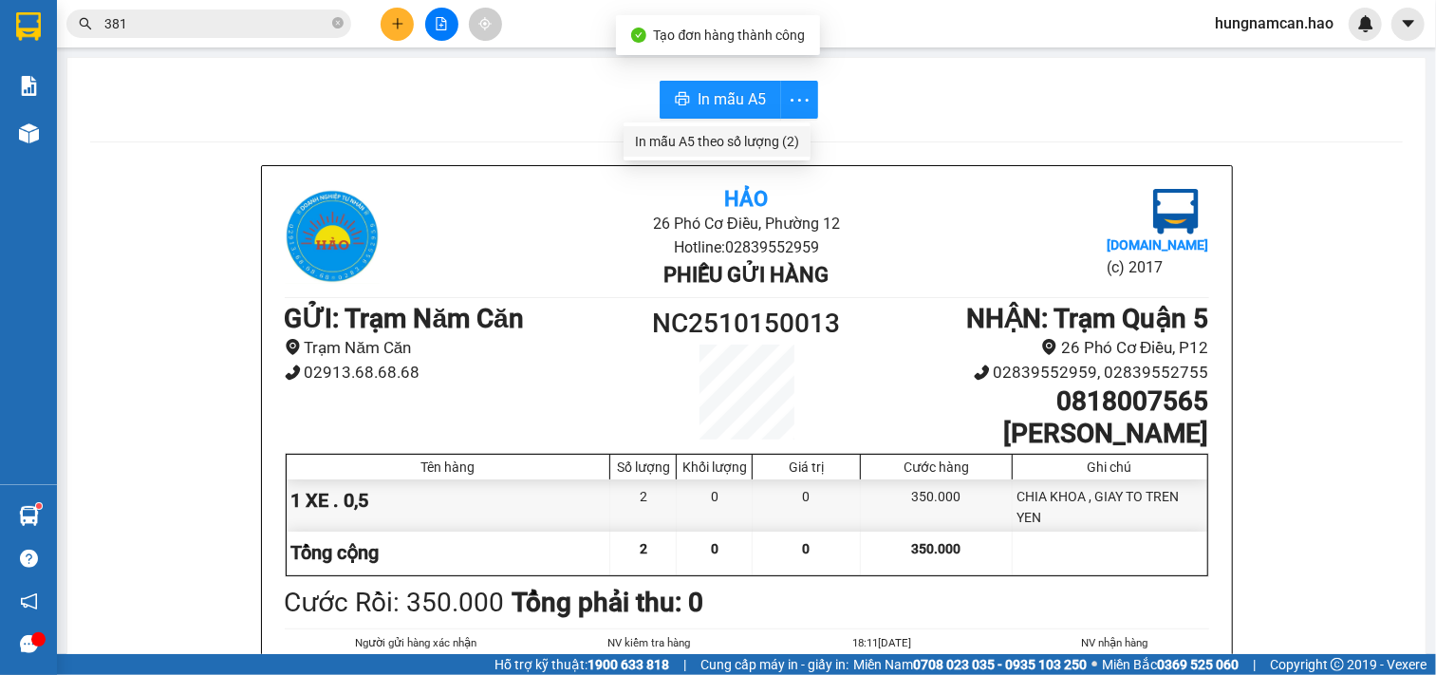
click at [789, 142] on div "In mẫu A5 theo số lượng (2)" at bounding box center [717, 141] width 164 height 21
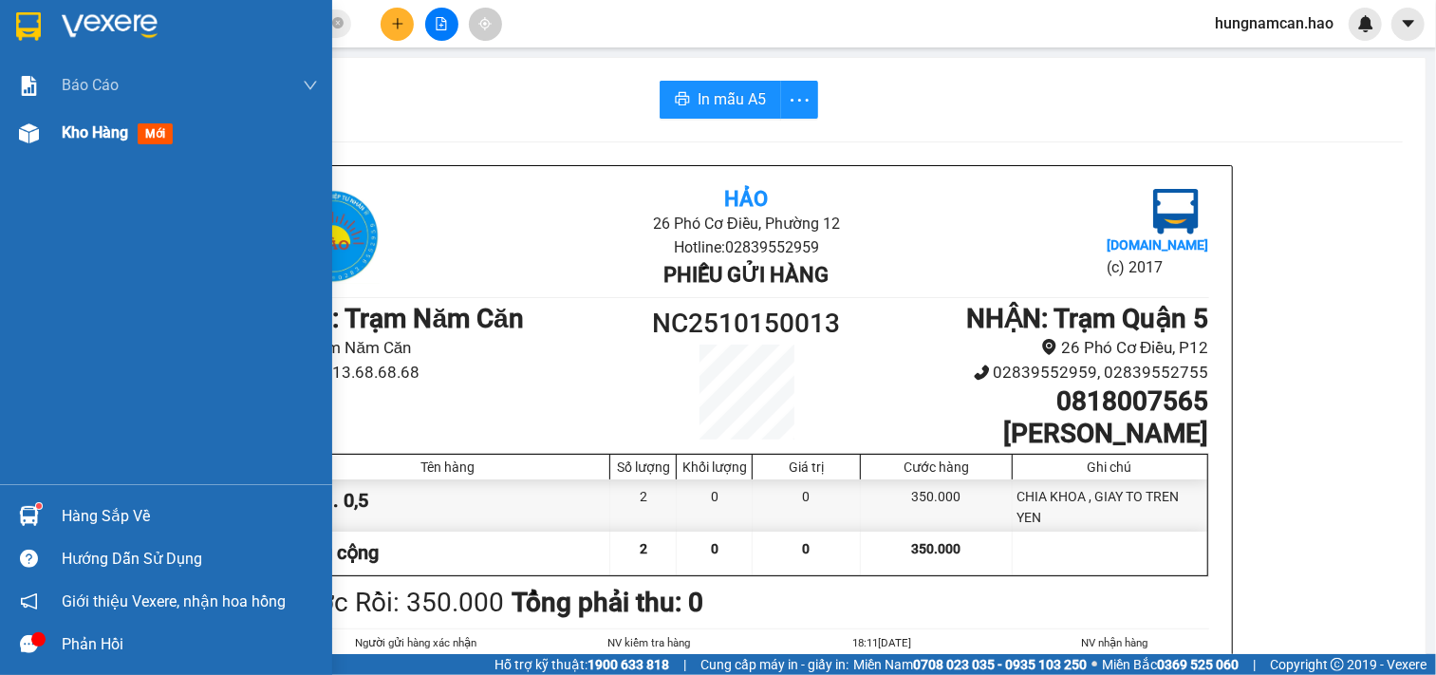
click at [28, 129] on img at bounding box center [29, 133] width 20 height 20
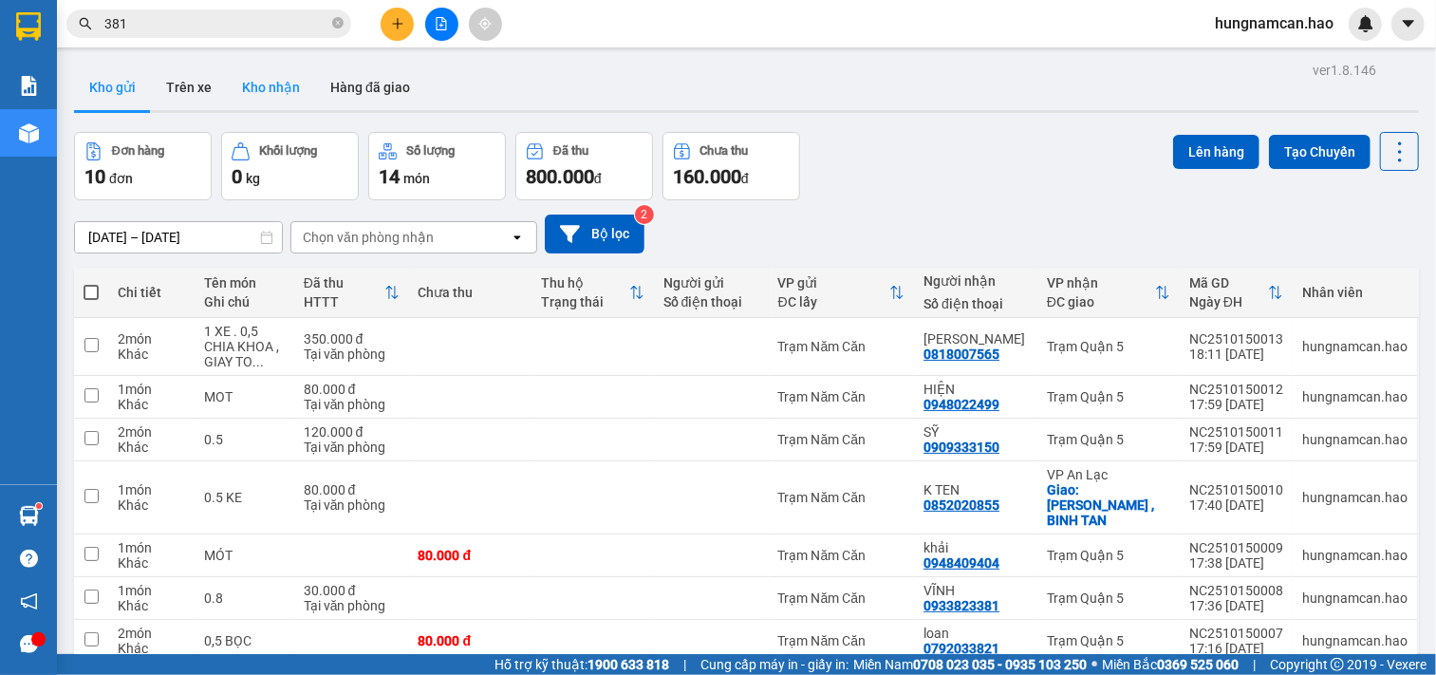
click at [272, 96] on button "Kho nhận" at bounding box center [271, 88] width 88 height 46
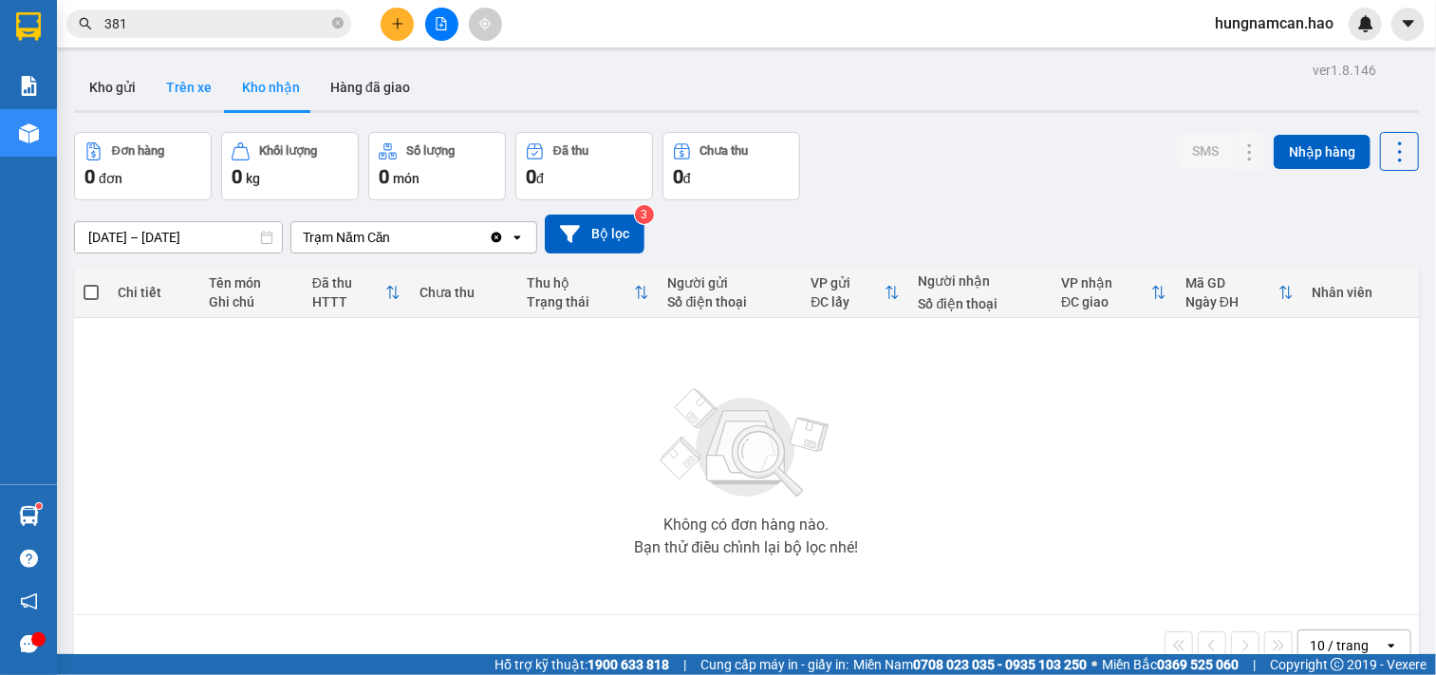
click at [191, 87] on button "Trên xe" at bounding box center [189, 88] width 76 height 46
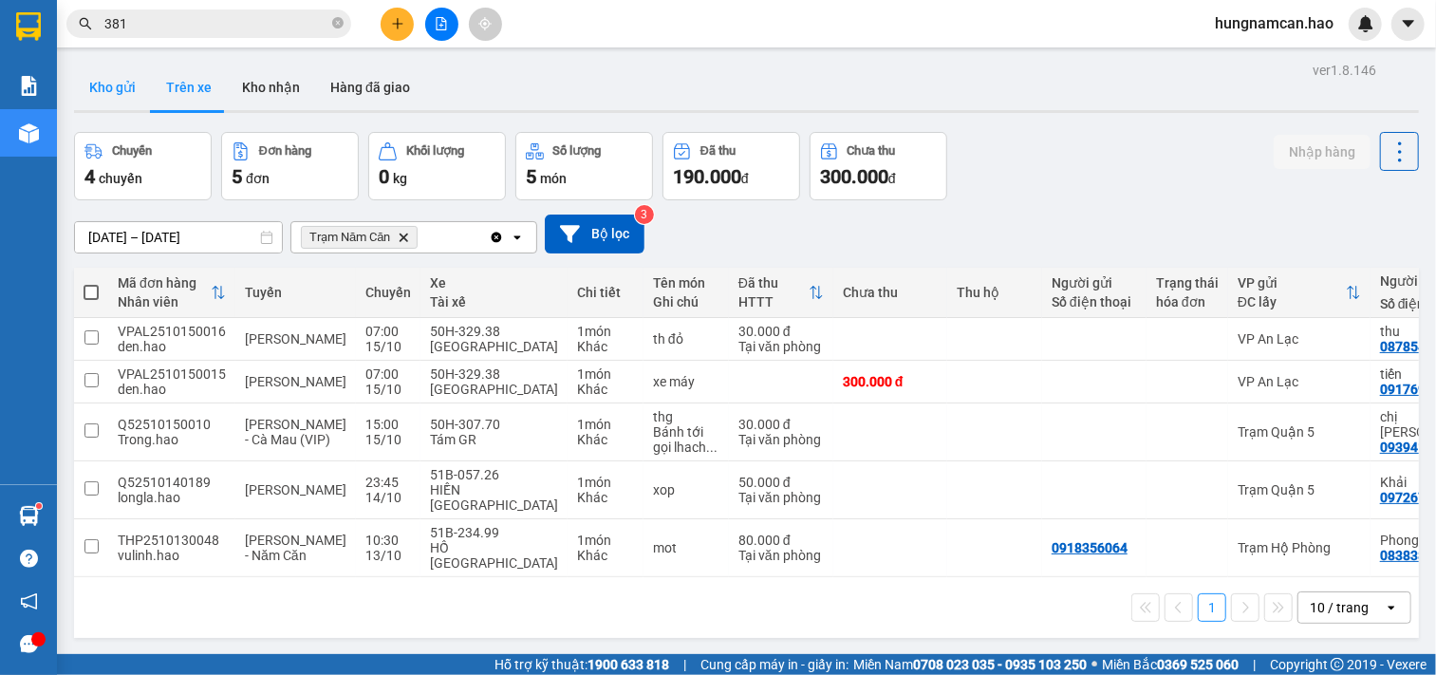
click at [90, 99] on button "Kho gửi" at bounding box center [112, 88] width 77 height 46
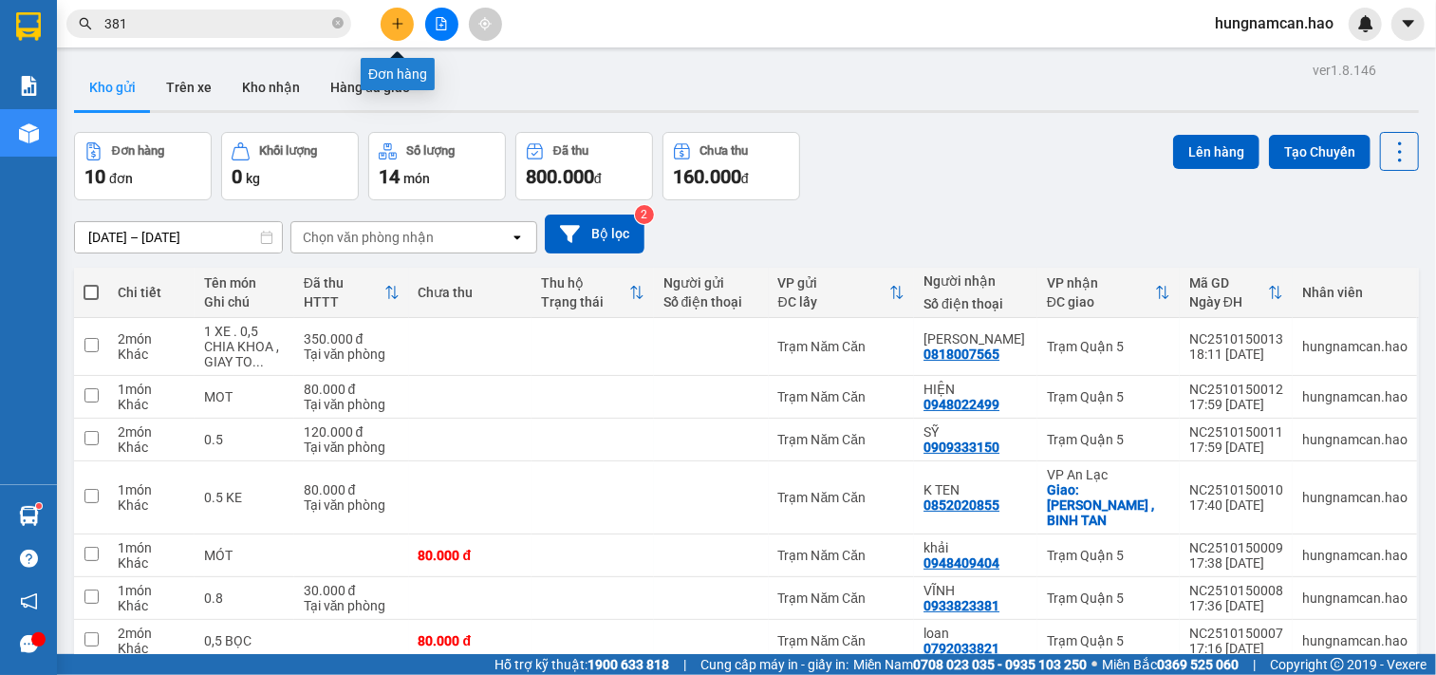
click at [406, 31] on button at bounding box center [397, 24] width 33 height 33
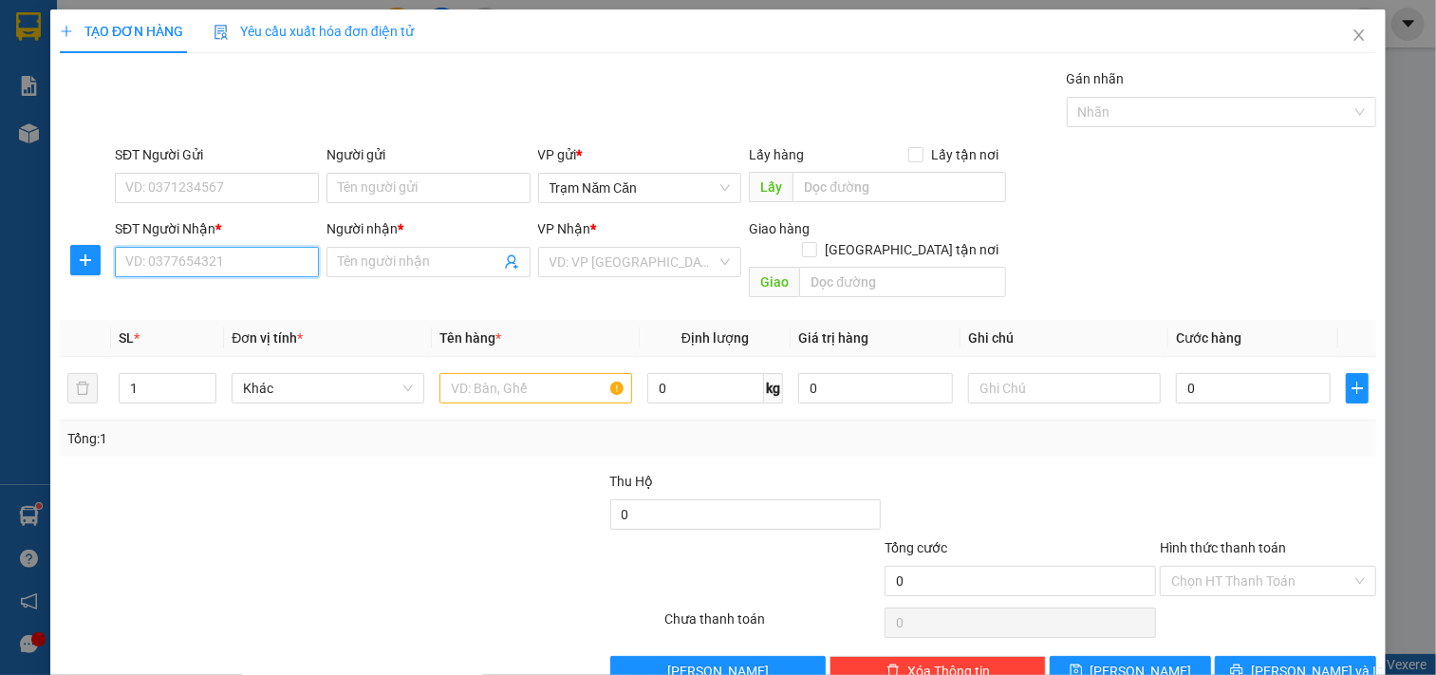
click at [231, 252] on input "SĐT Người Nhận *" at bounding box center [217, 262] width 204 height 30
click at [178, 306] on div "0943333324 - QUỐC" at bounding box center [214, 300] width 178 height 21
type input "0943333324"
type input "QUỐC"
type input "200.000"
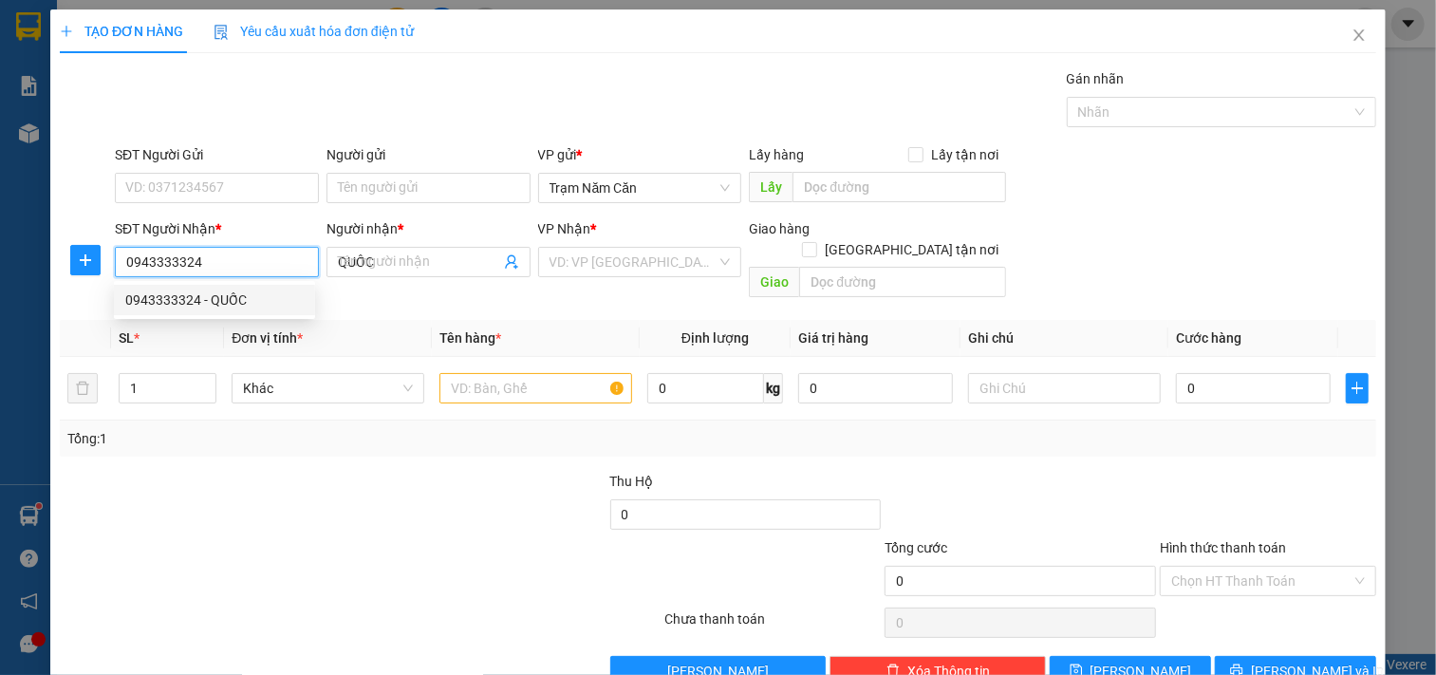
type input "200.000"
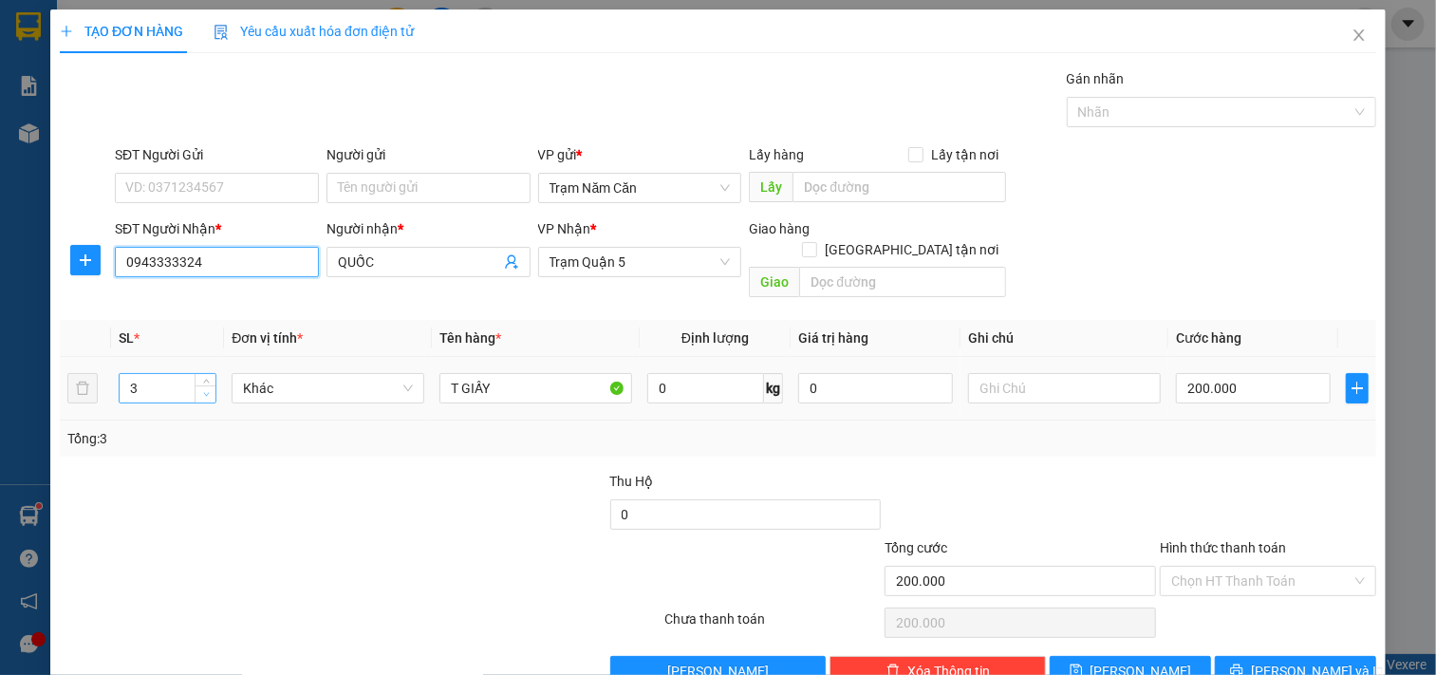
type input "0943333324"
type input "2"
drag, startPoint x: 203, startPoint y: 371, endPoint x: 344, endPoint y: 371, distance: 140.5
click at [205, 391] on icon "down" at bounding box center [206, 394] width 7 height 7
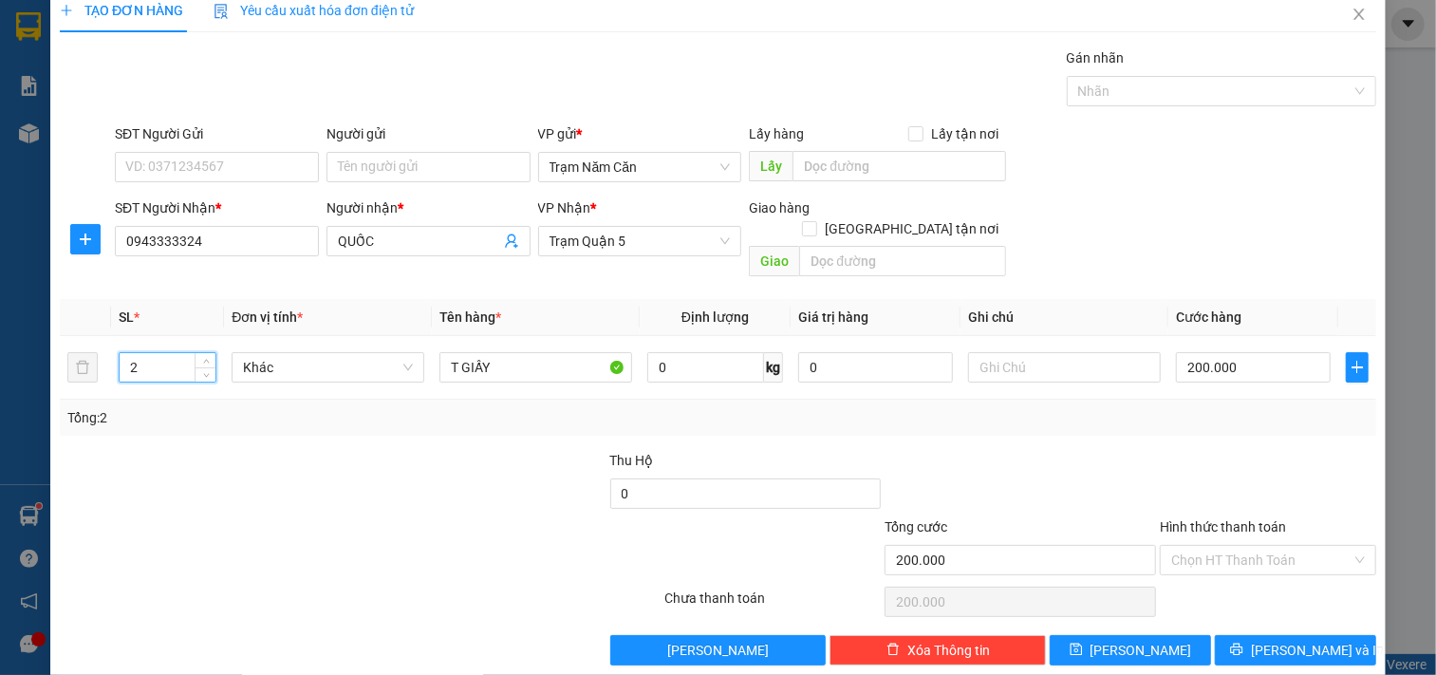
scroll to position [27, 0]
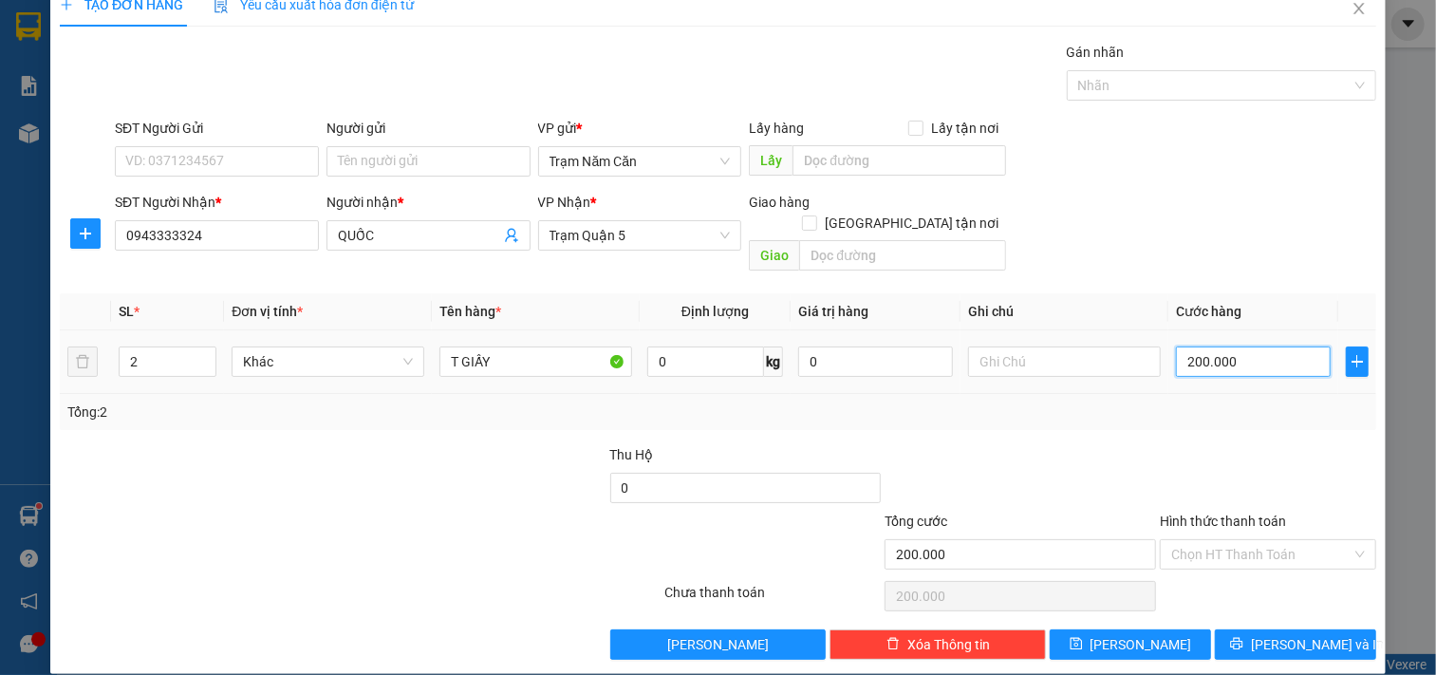
click at [1241, 347] on input "200.000" at bounding box center [1253, 362] width 155 height 30
type input "0"
type input "002"
type input "2"
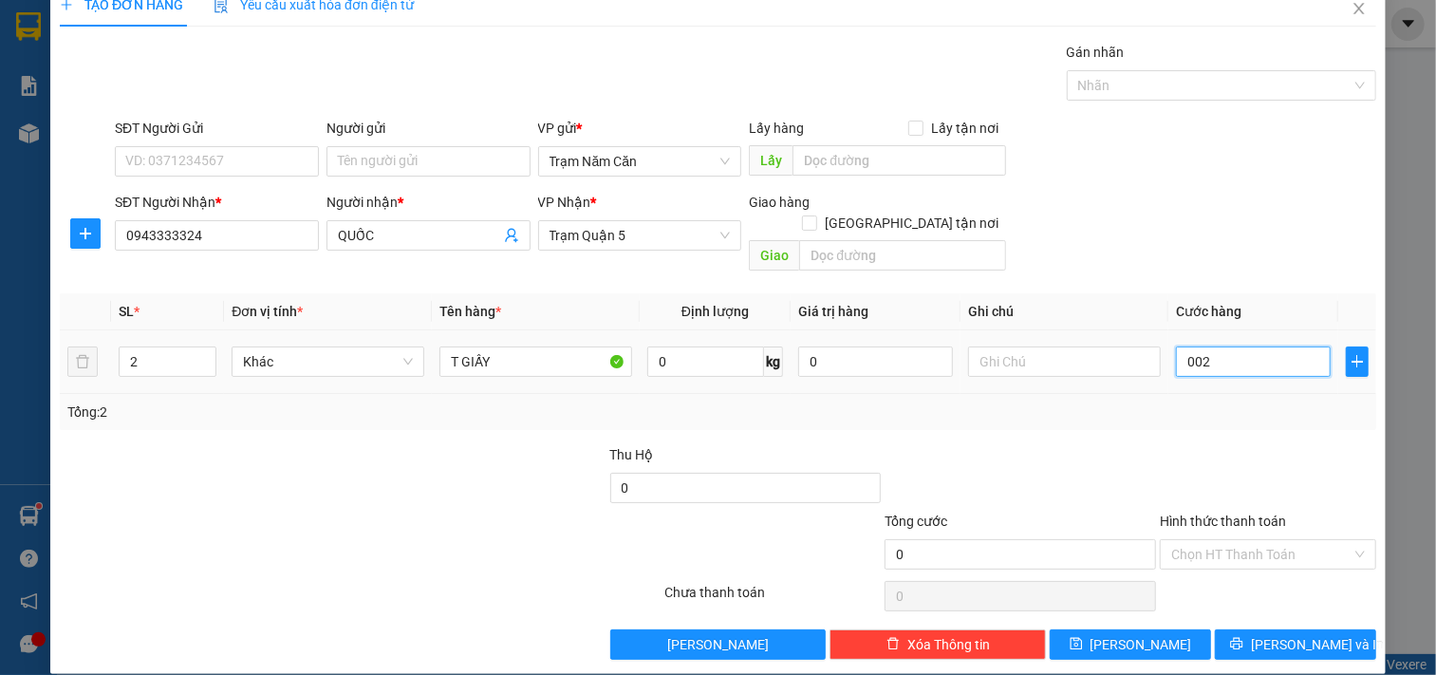
type input "2"
type input "0.020"
type input "20"
type input "00.200"
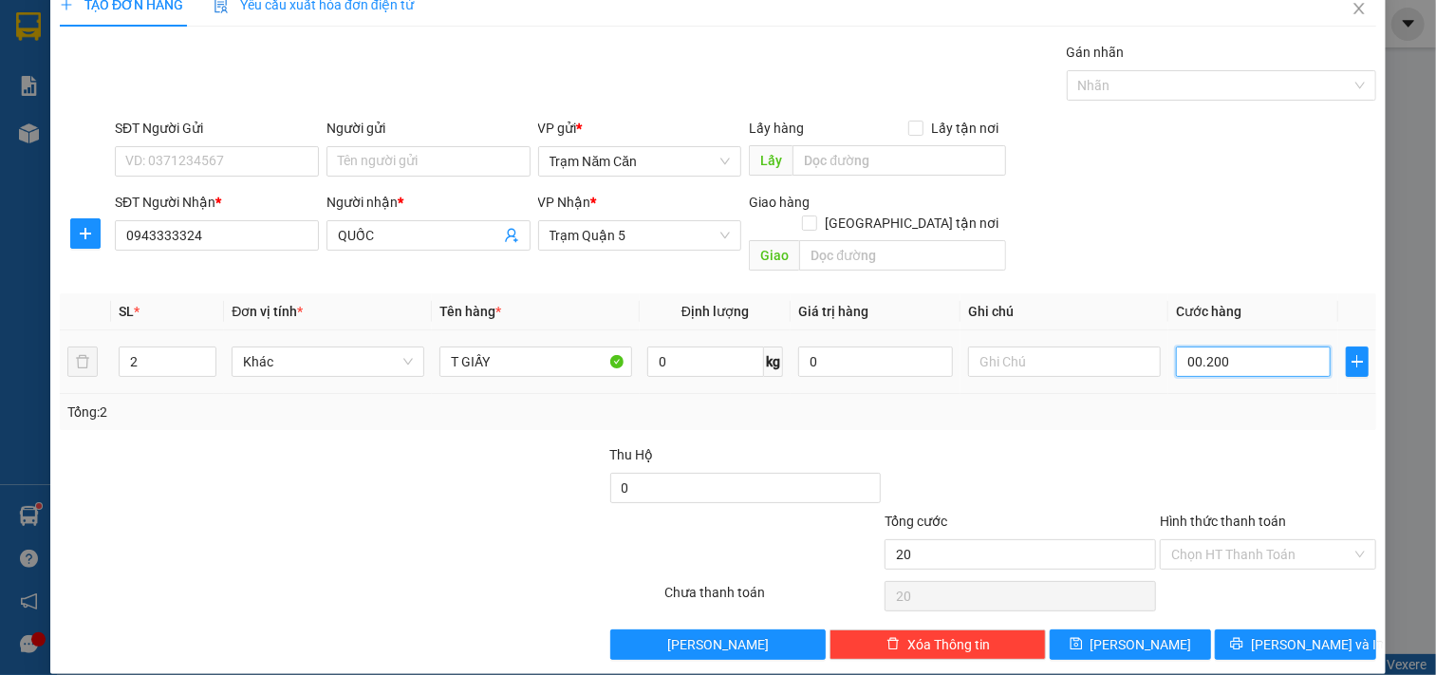
type input "200"
type input "00.200"
type input "200.000"
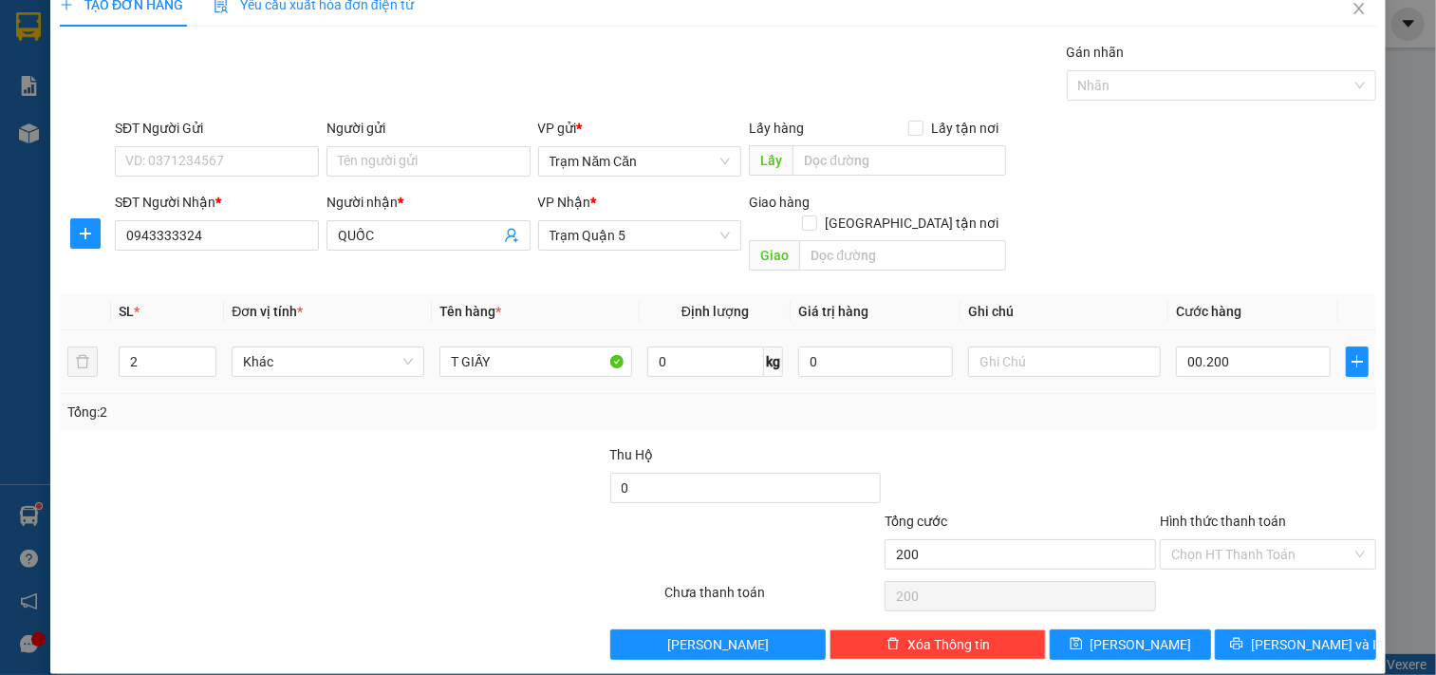
type input "200.000"
click at [1187, 412] on div "Transit Pickup Surcharge Ids Transit Deliver Surcharge Ids Transit Deliver Surc…" at bounding box center [718, 351] width 1317 height 618
click at [1269, 634] on span "[PERSON_NAME] và In" at bounding box center [1317, 644] width 133 height 21
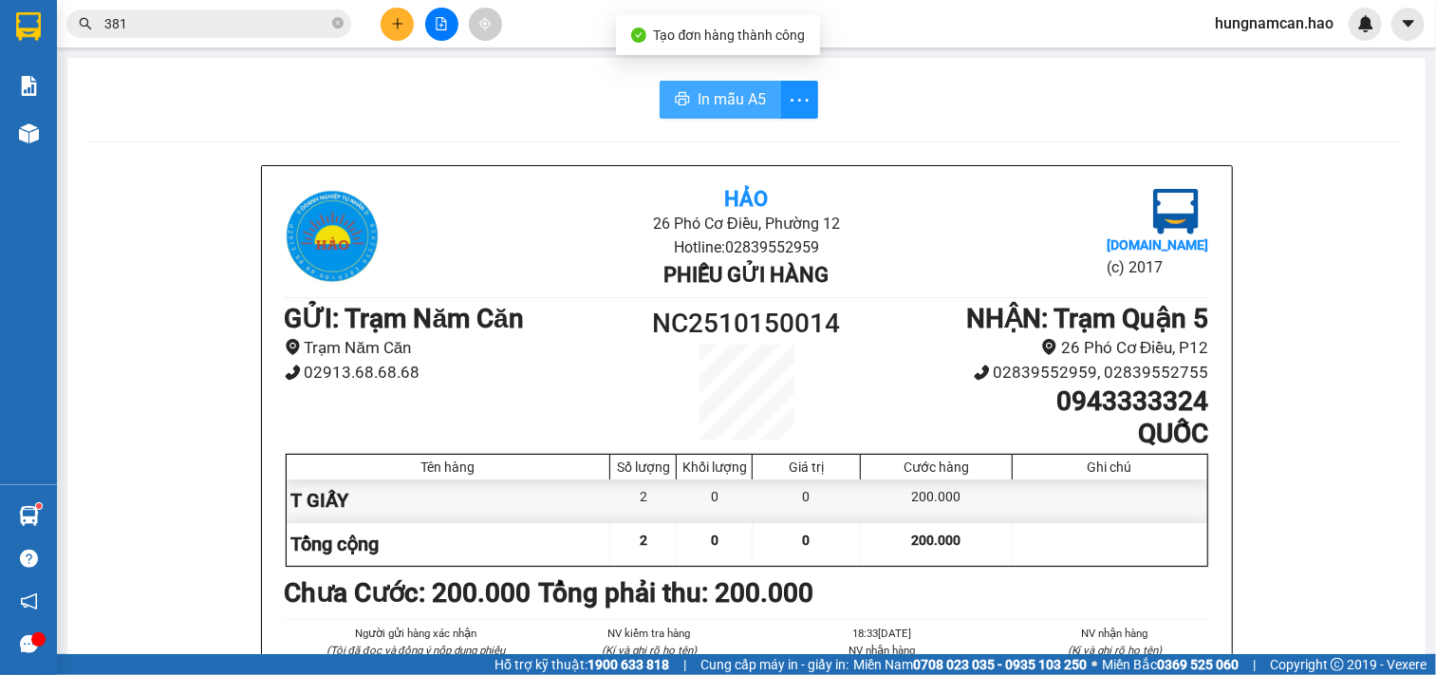
drag, startPoint x: 737, startPoint y: 100, endPoint x: 985, endPoint y: 133, distance: 250.0
click at [744, 100] on span "In mẫu A5" at bounding box center [732, 99] width 68 height 24
click at [391, 13] on button at bounding box center [397, 24] width 33 height 33
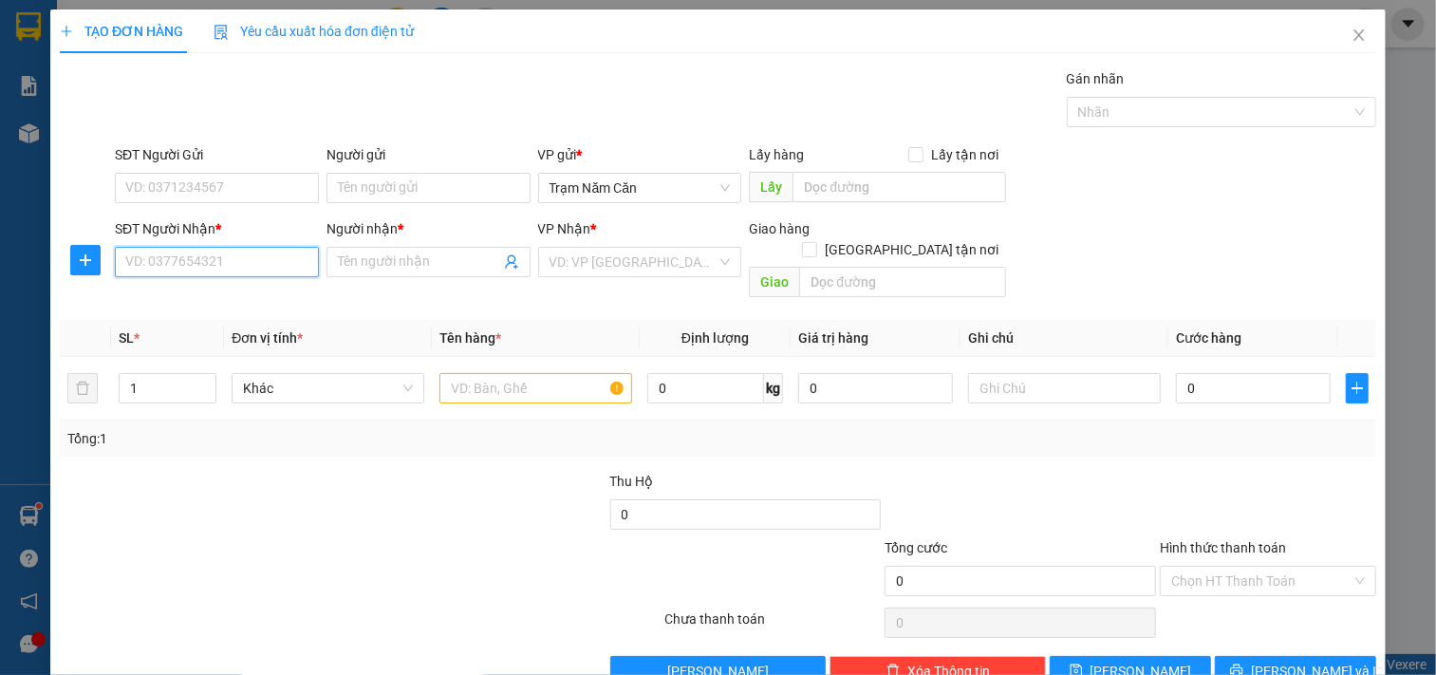
click at [196, 263] on input "SĐT Người Nhận *" at bounding box center [217, 262] width 204 height 30
click at [216, 299] on div "0911880967 - NHÂN" at bounding box center [214, 300] width 178 height 21
type input "0911880967"
type input "NHÂN"
type input "50.000"
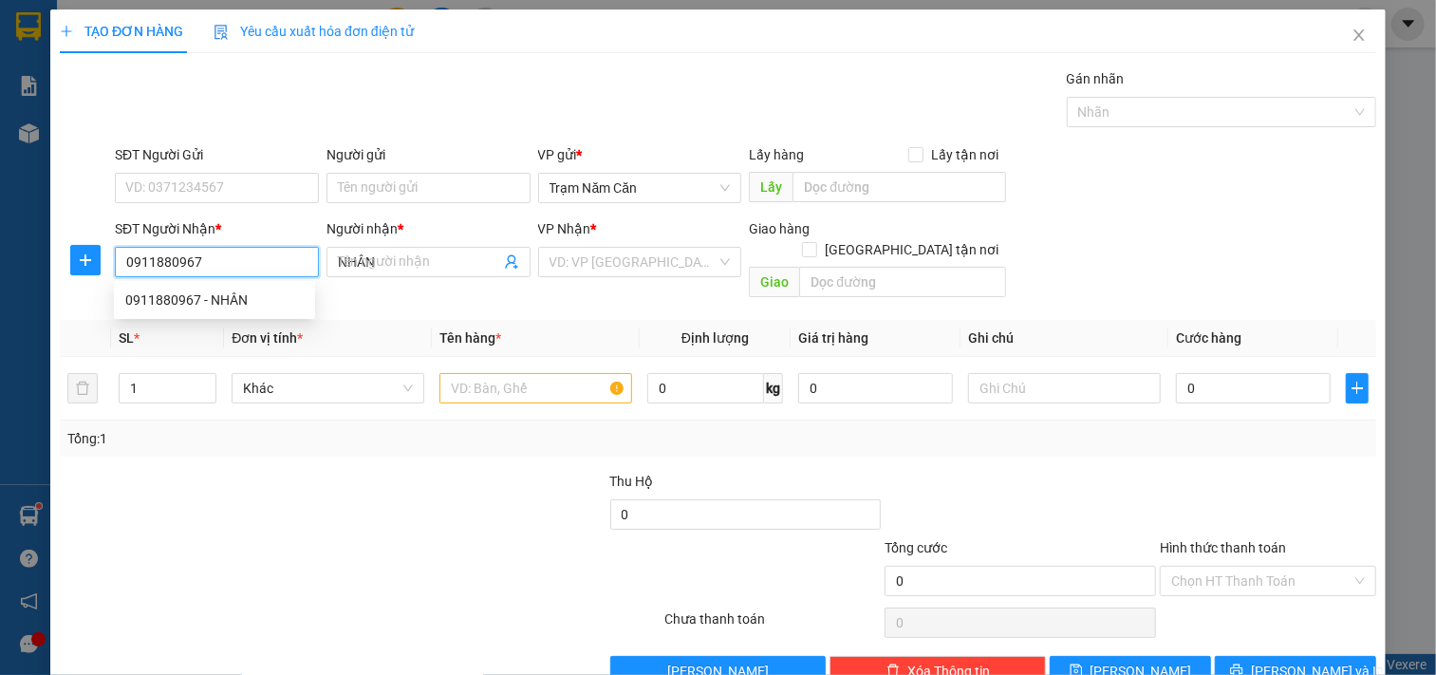
type input "50.000"
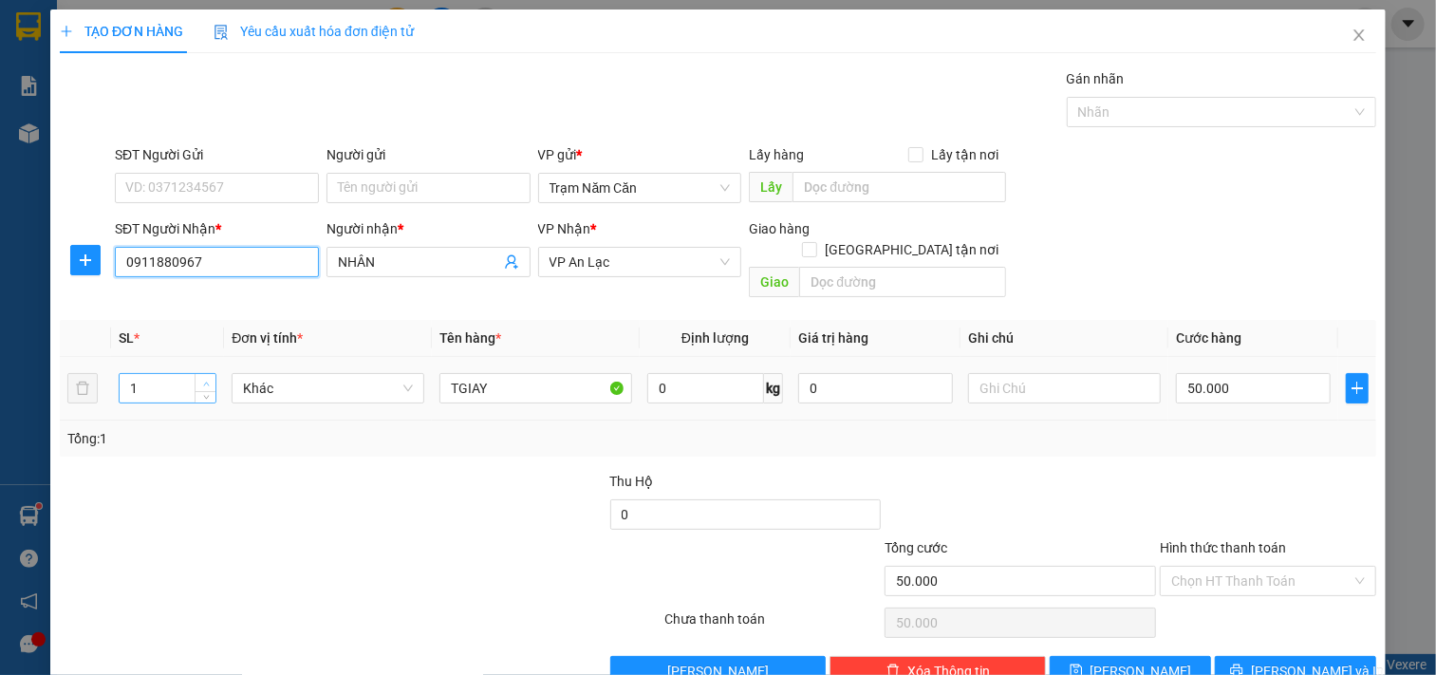
type input "0911880967"
type input "2"
click at [203, 381] on icon "up" at bounding box center [206, 384] width 7 height 7
click at [1242, 373] on input "50.000" at bounding box center [1253, 388] width 155 height 30
type input "0"
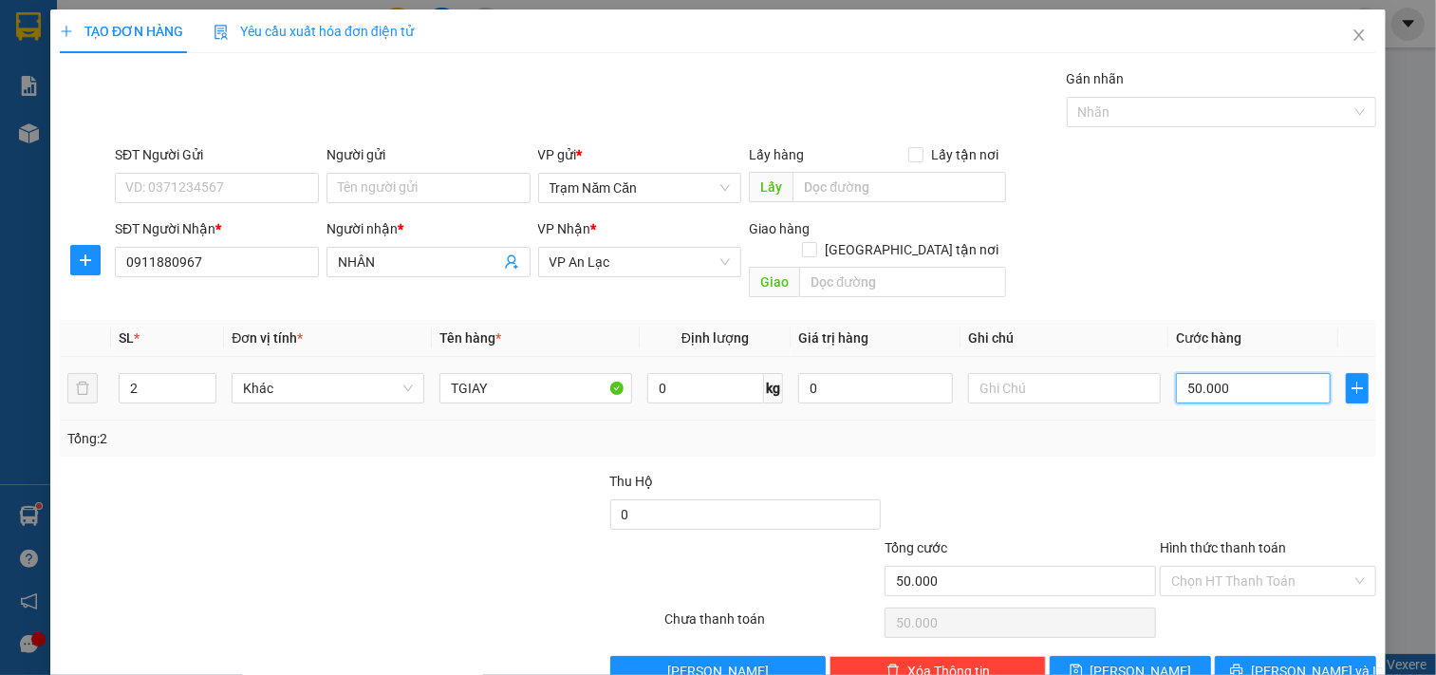
type input "0"
type input "001"
type input "1"
type input "0.010"
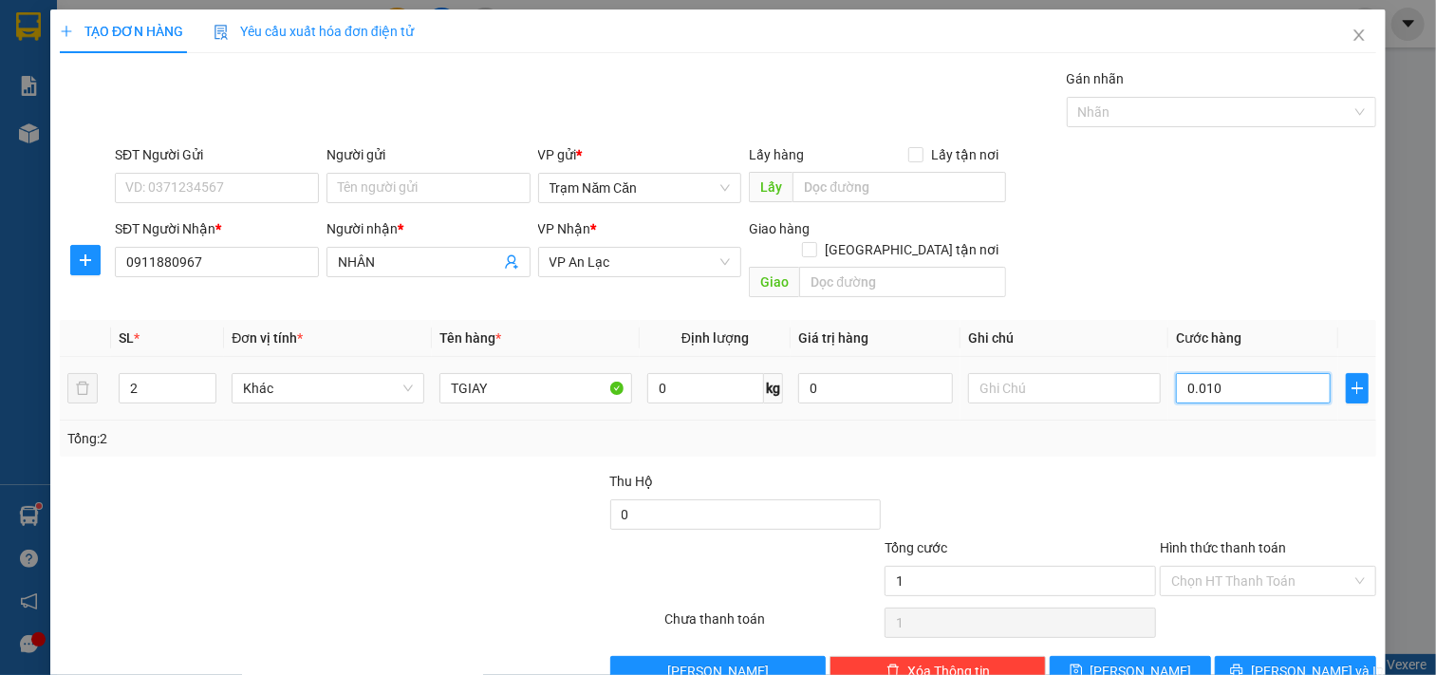
type input "10"
type input "100"
type input "00.100"
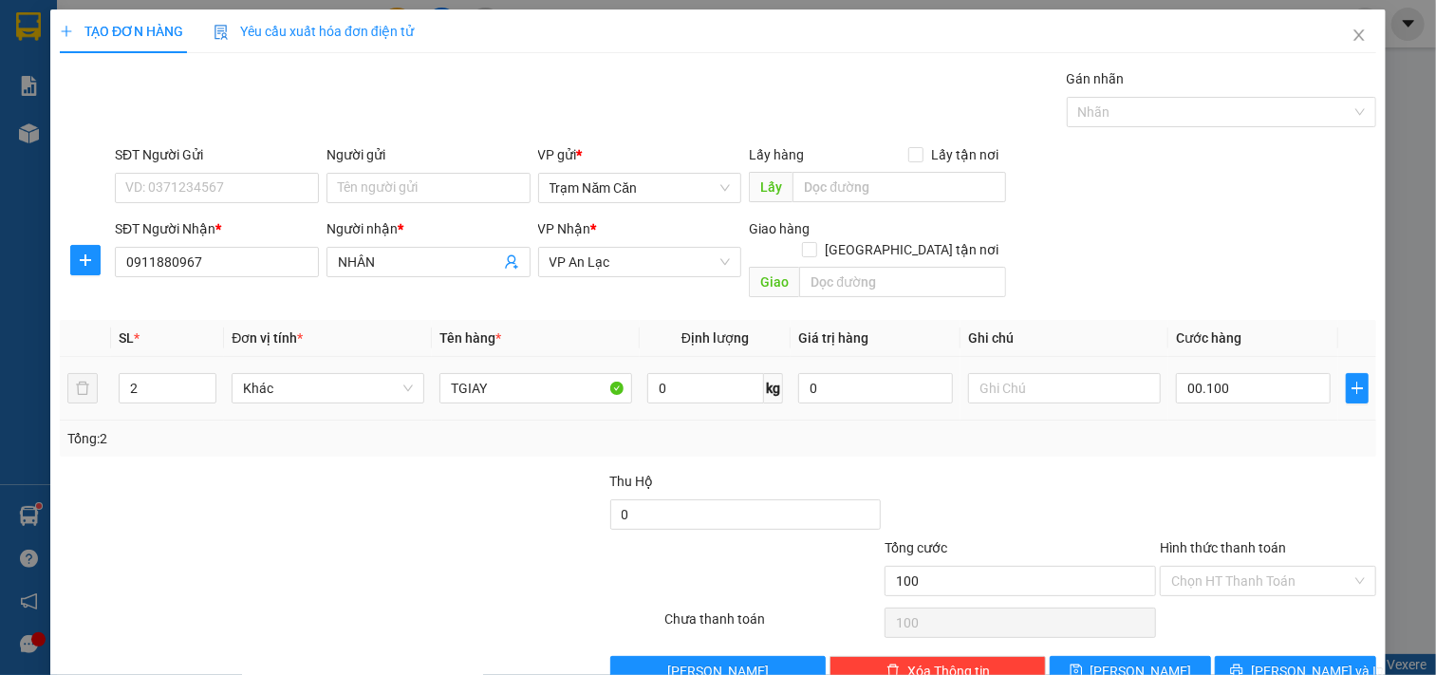
type input "100.000"
click at [1189, 471] on div at bounding box center [1268, 504] width 220 height 66
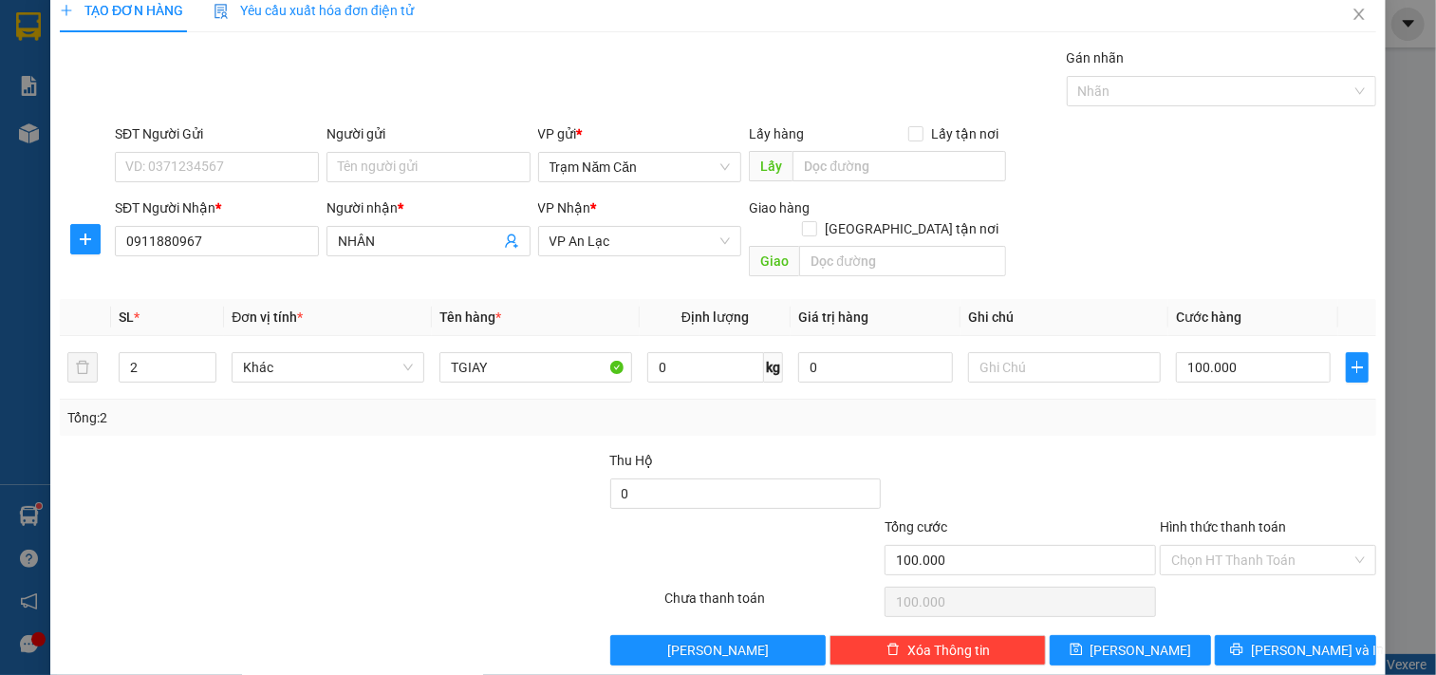
scroll to position [27, 0]
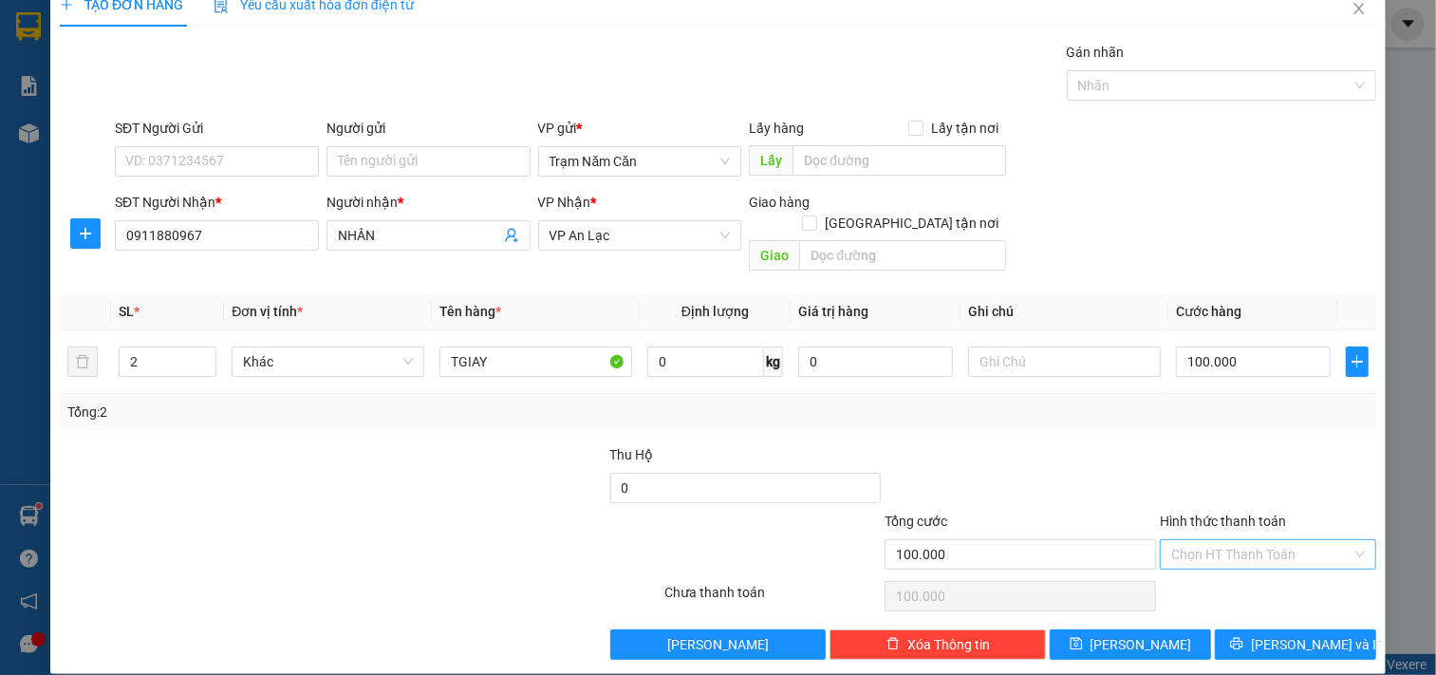
click at [1229, 540] on input "Hình thức thanh toán" at bounding box center [1262, 554] width 180 height 28
click at [1222, 573] on div "Tại văn phòng" at bounding box center [1255, 571] width 191 height 21
type input "0"
click at [1236, 629] on button "[PERSON_NAME] và In" at bounding box center [1295, 644] width 161 height 30
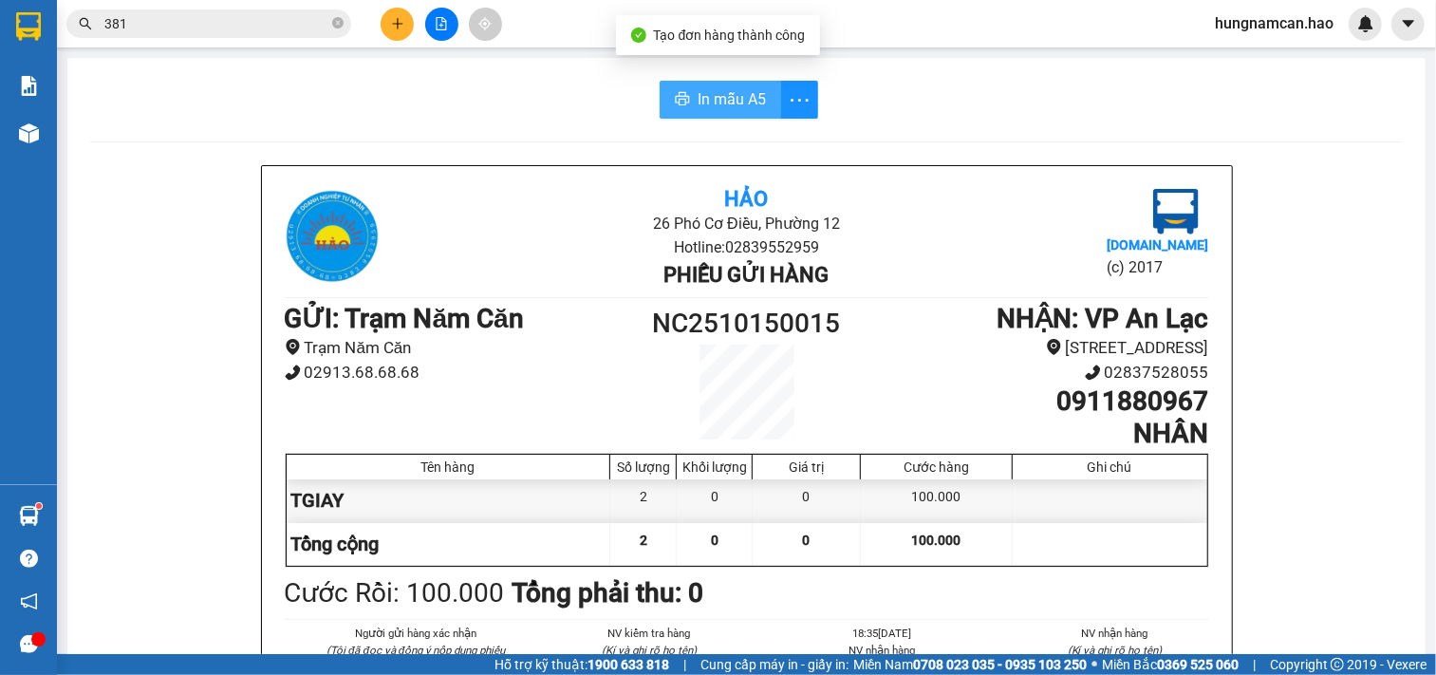
click at [731, 102] on span "In mẫu A5" at bounding box center [732, 99] width 68 height 24
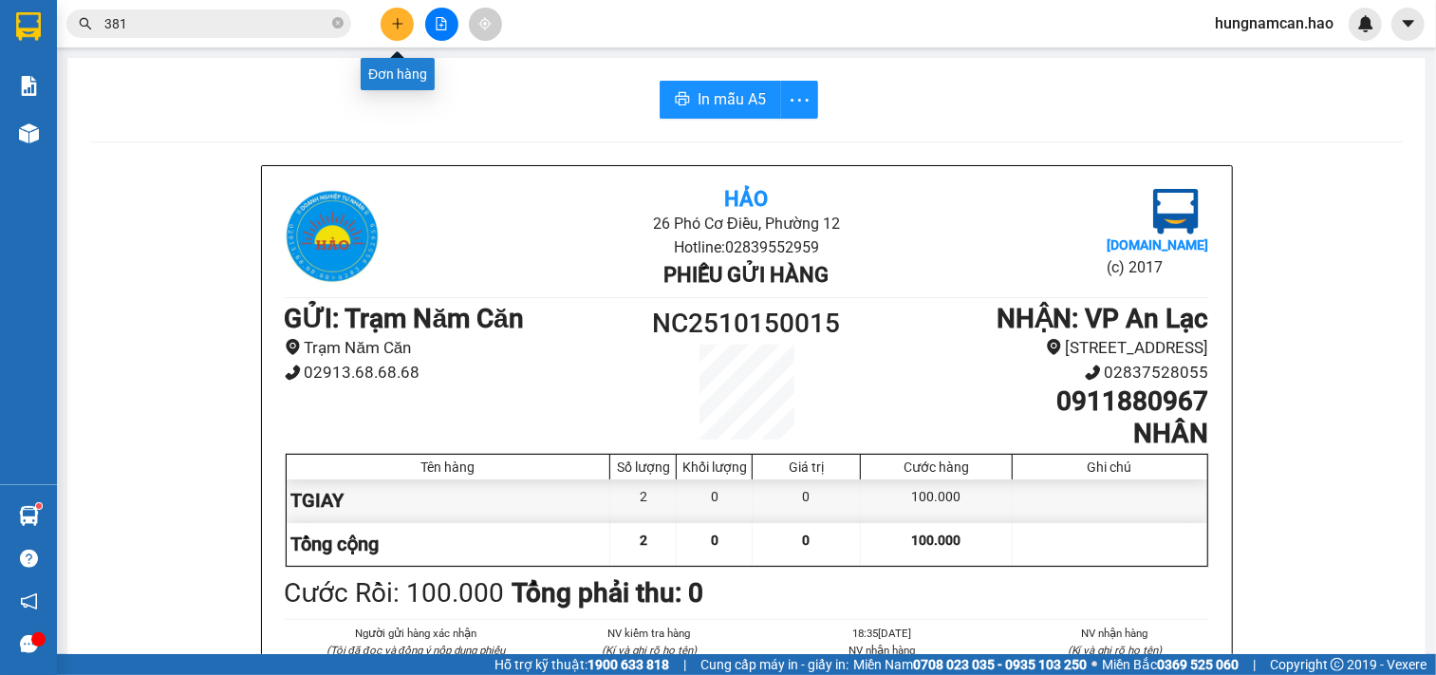
click at [394, 26] on icon "plus" at bounding box center [397, 23] width 13 height 13
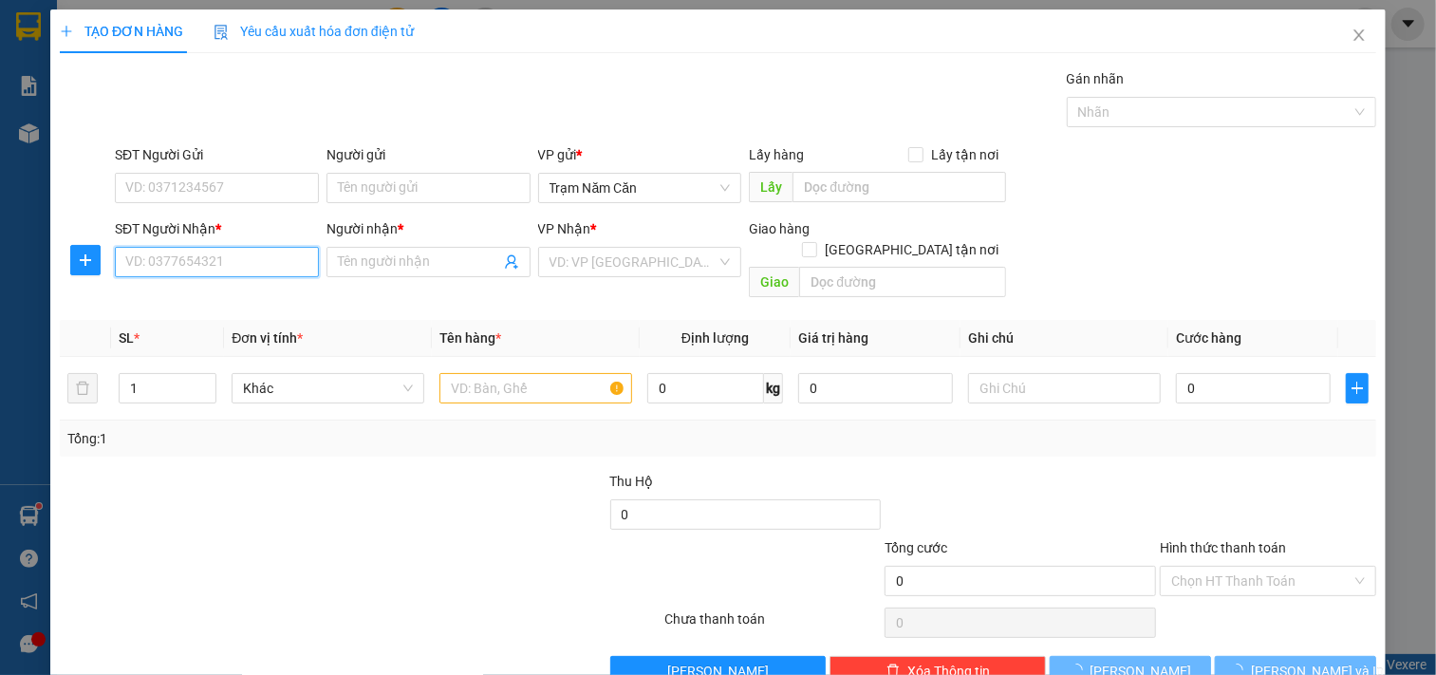
click at [171, 261] on input "SĐT Người Nhận *" at bounding box center [217, 262] width 204 height 30
type input "0943131"
drag, startPoint x: 213, startPoint y: 268, endPoint x: 2, endPoint y: 275, distance: 210.9
click at [0, 271] on html "Kết quả tìm kiếm ( 83 ) Bộ lọc Thuộc VP này Mã ĐH Trạng thái Món hàng Thu hộ Tổ…" at bounding box center [718, 337] width 1436 height 675
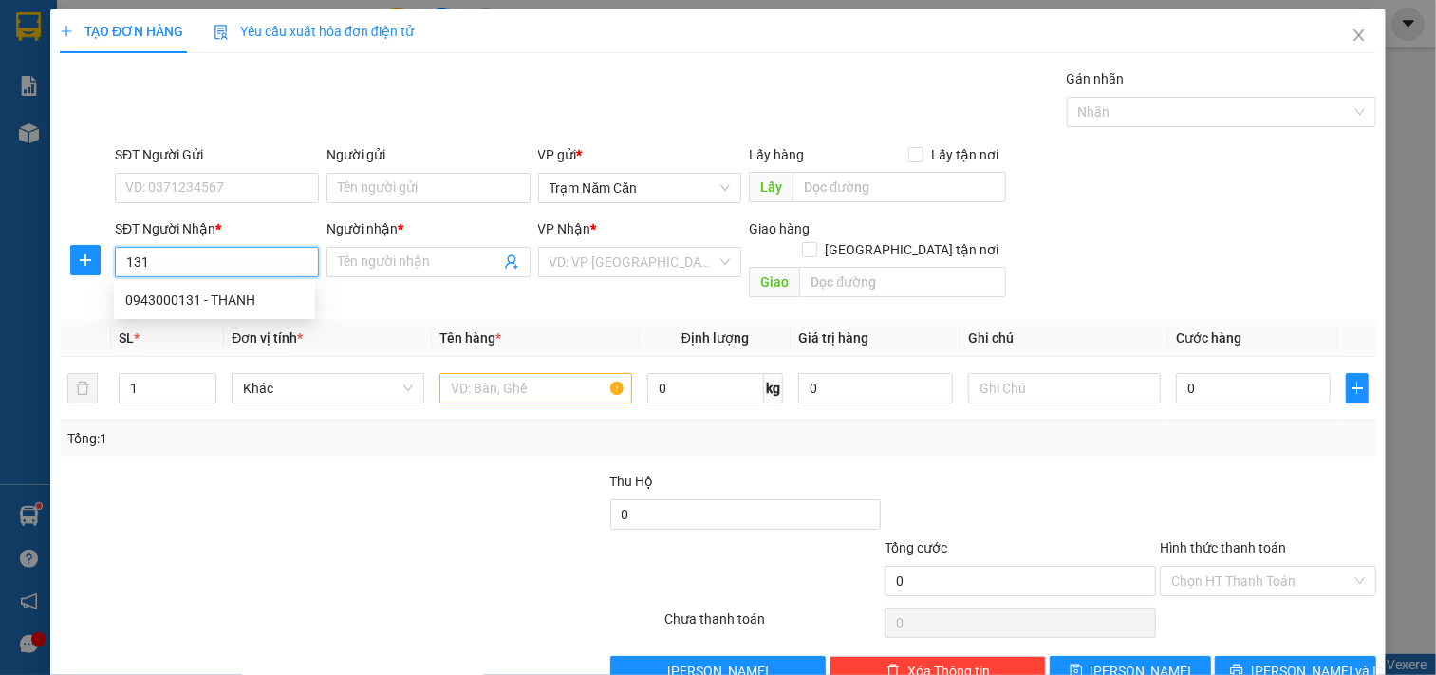
click at [167, 299] on div "0943000131 - THANH" at bounding box center [214, 300] width 178 height 21
type input "0943000131"
type input "THANH"
checkbox input "true"
type input "TAN BINH"
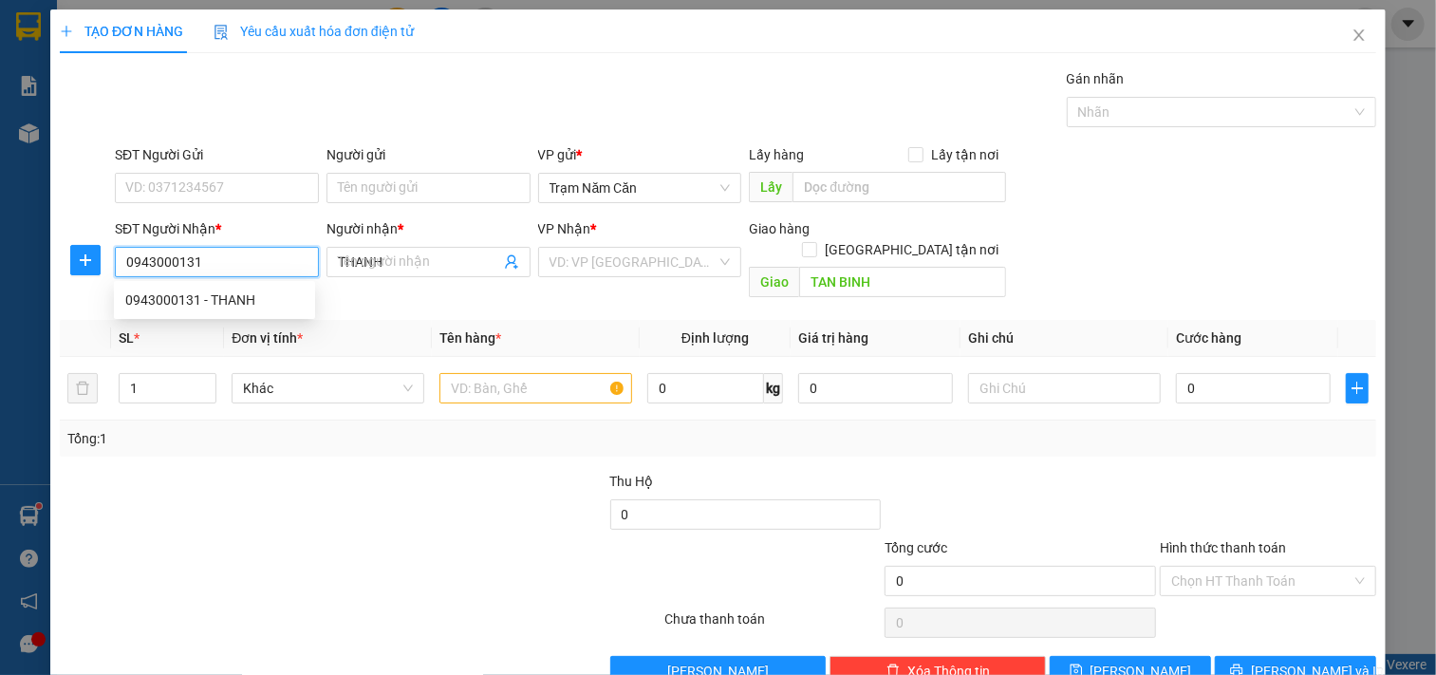
type input "50.000"
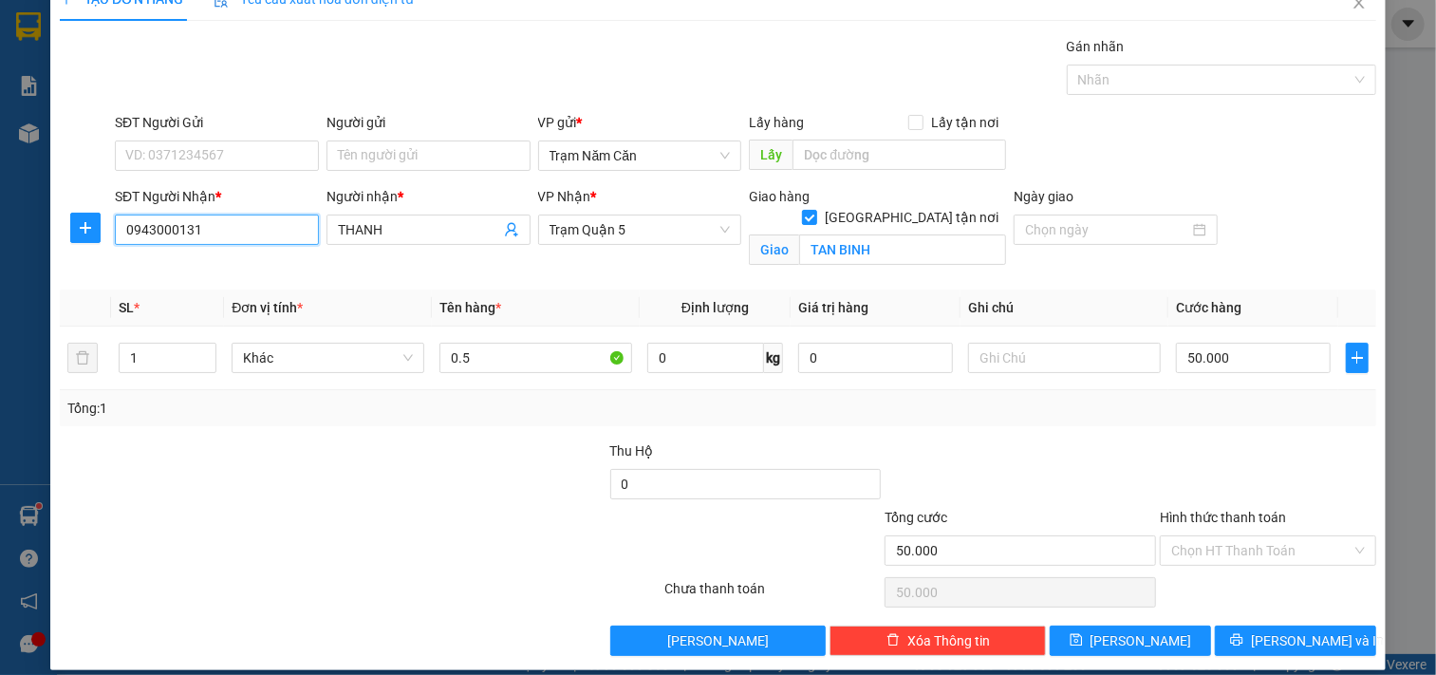
scroll to position [50, 0]
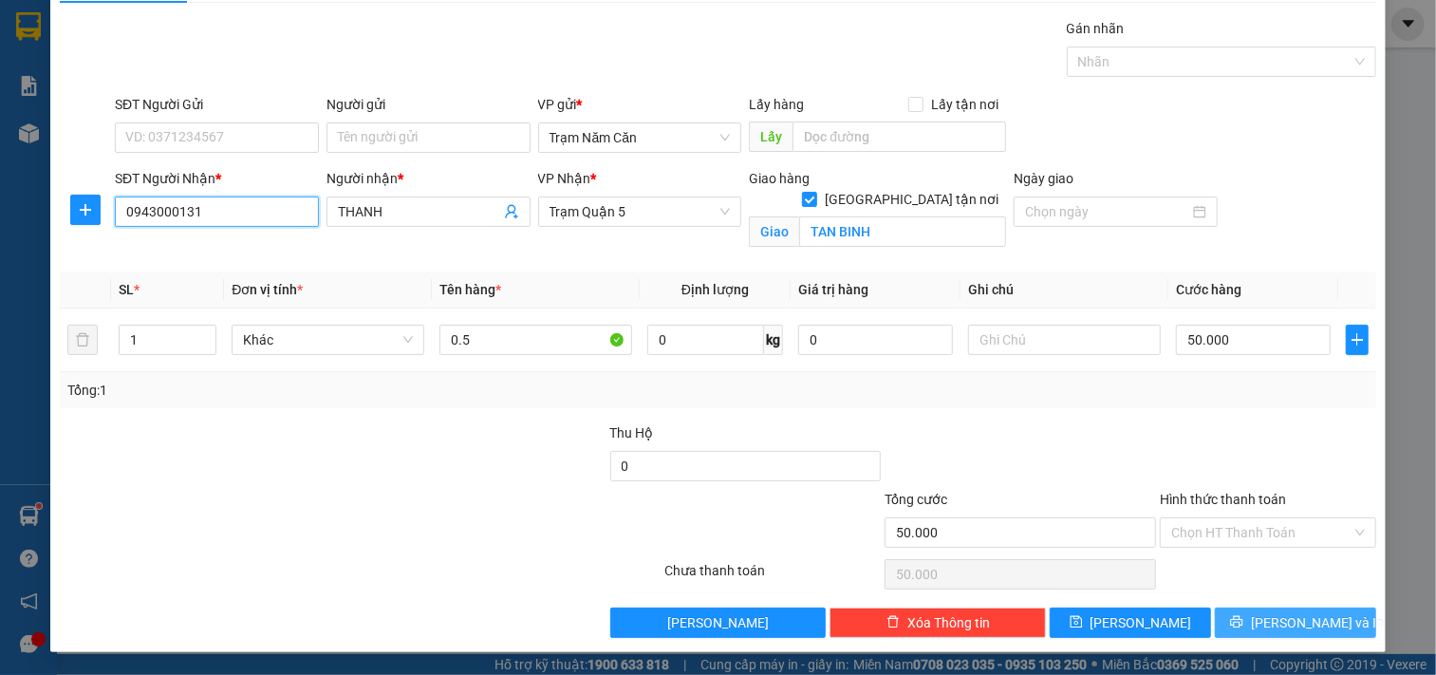
type input "0943000131"
click at [1242, 617] on button "[PERSON_NAME] và In" at bounding box center [1295, 623] width 161 height 30
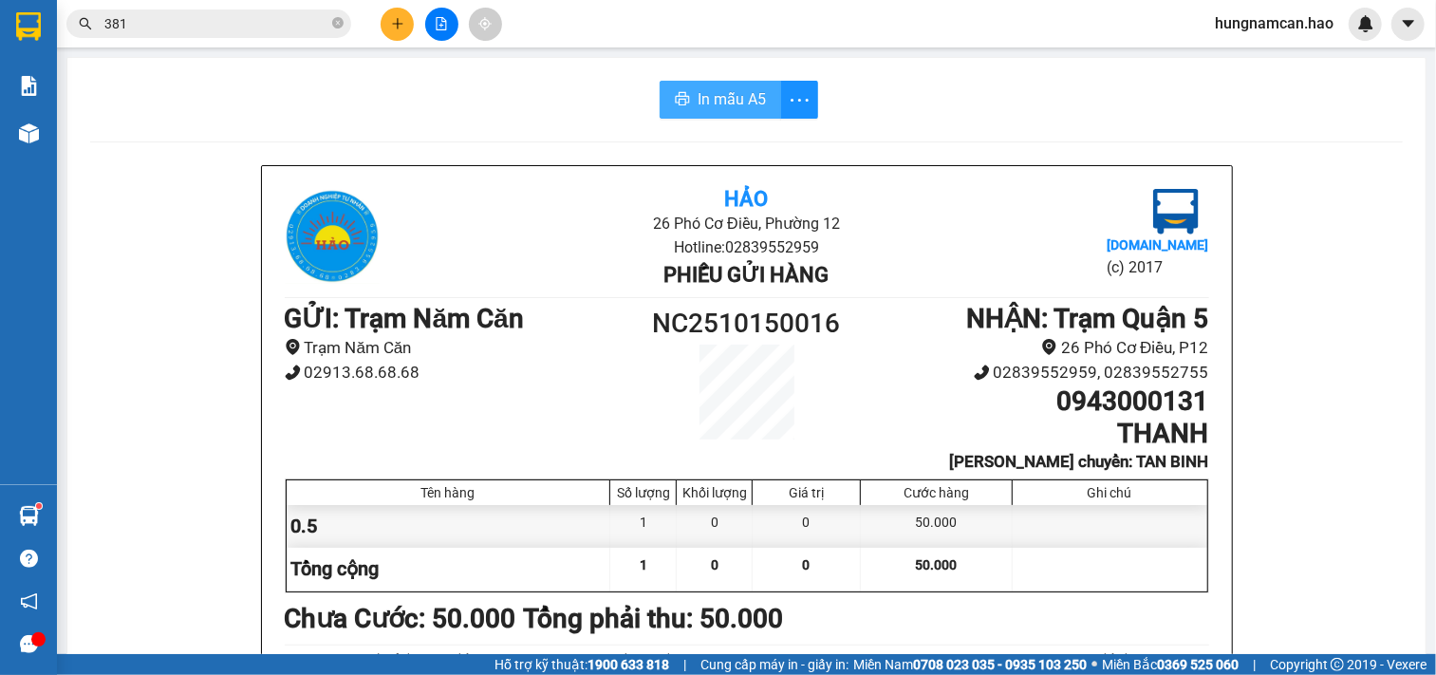
click at [734, 108] on span "In mẫu A5" at bounding box center [732, 99] width 68 height 24
